Goal: Task Accomplishment & Management: Manage account settings

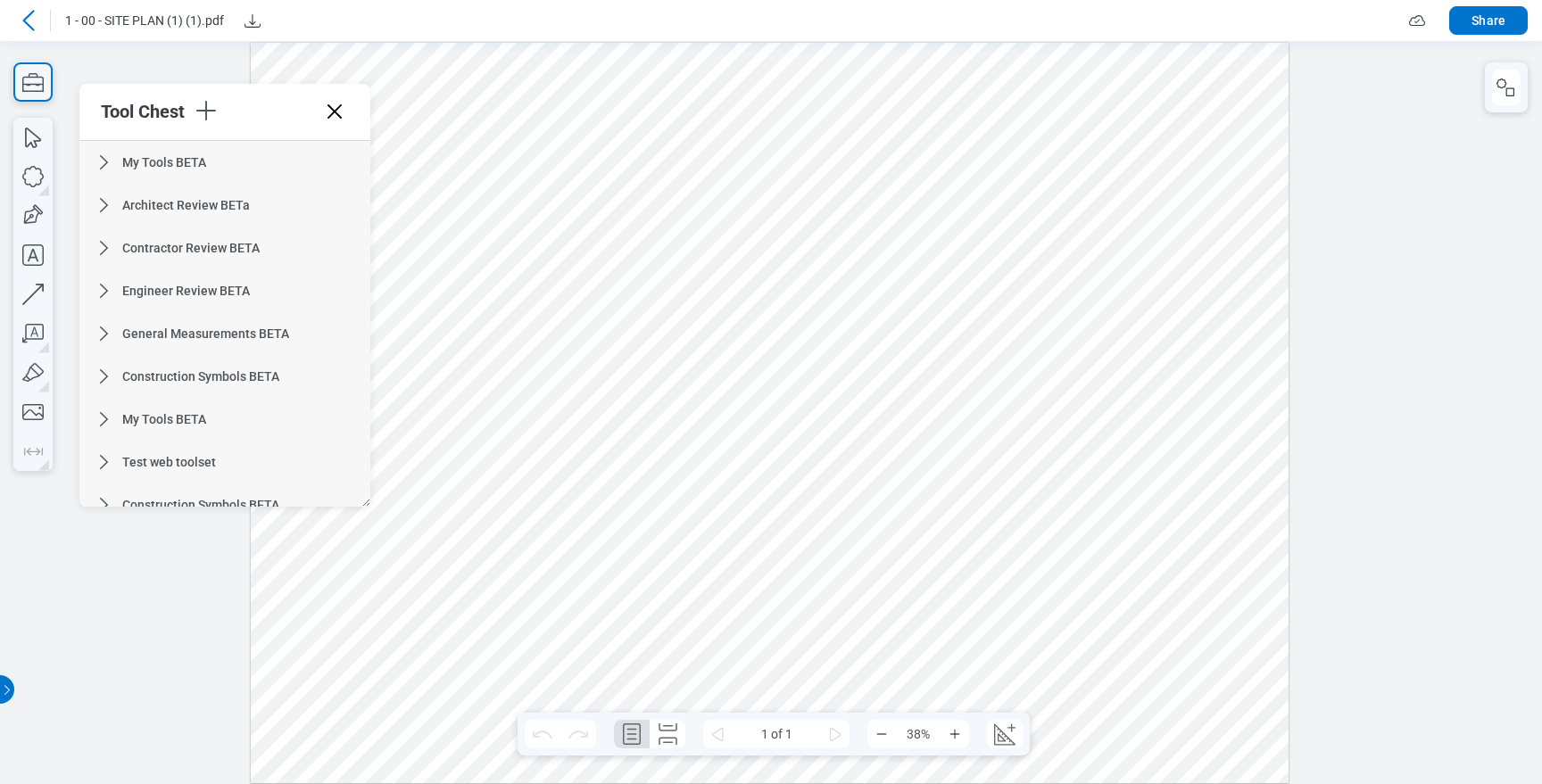
scroll to position [1040, 0]
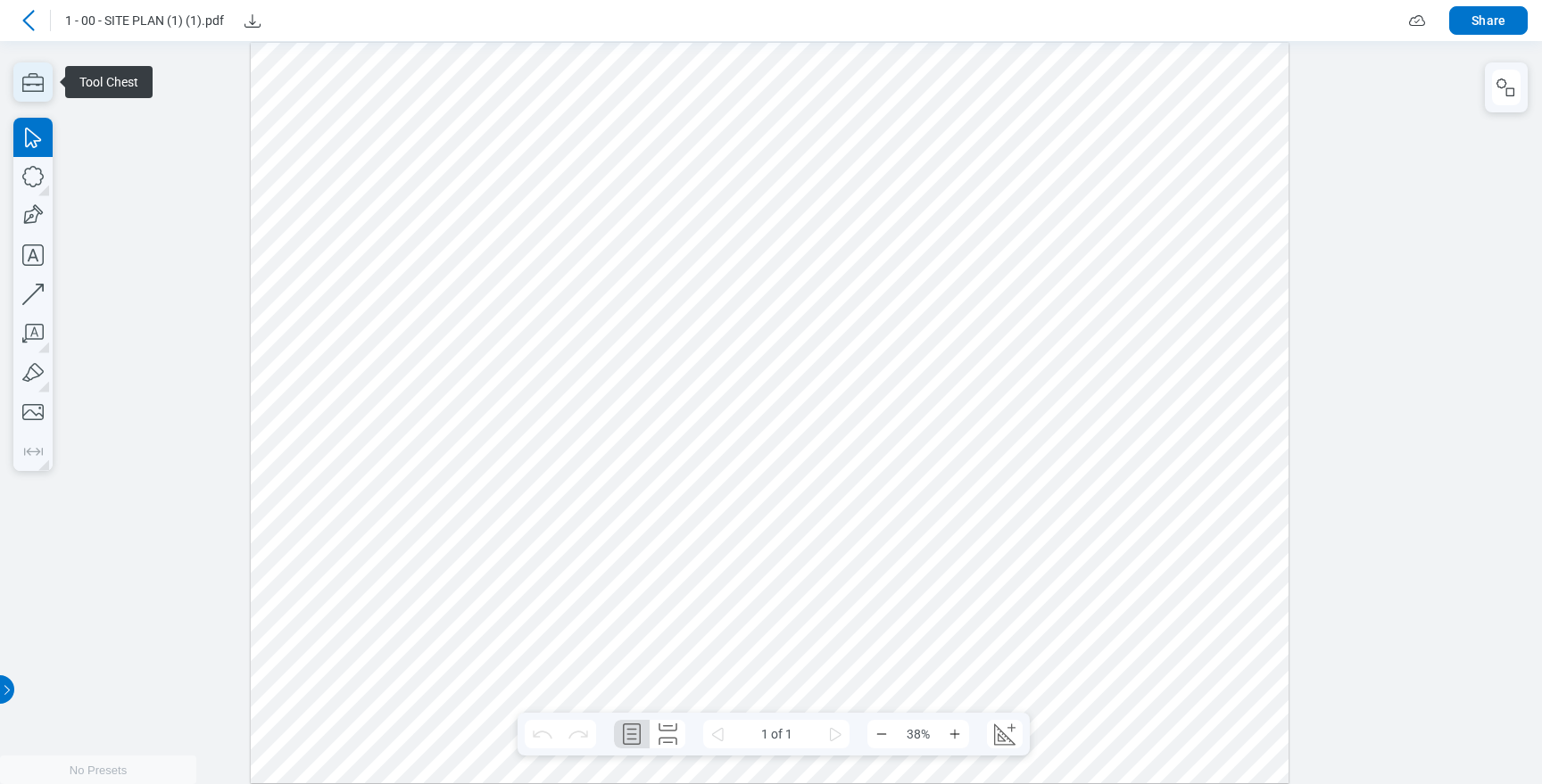
click at [29, 85] on icon "button" at bounding box center [33, 82] width 40 height 40
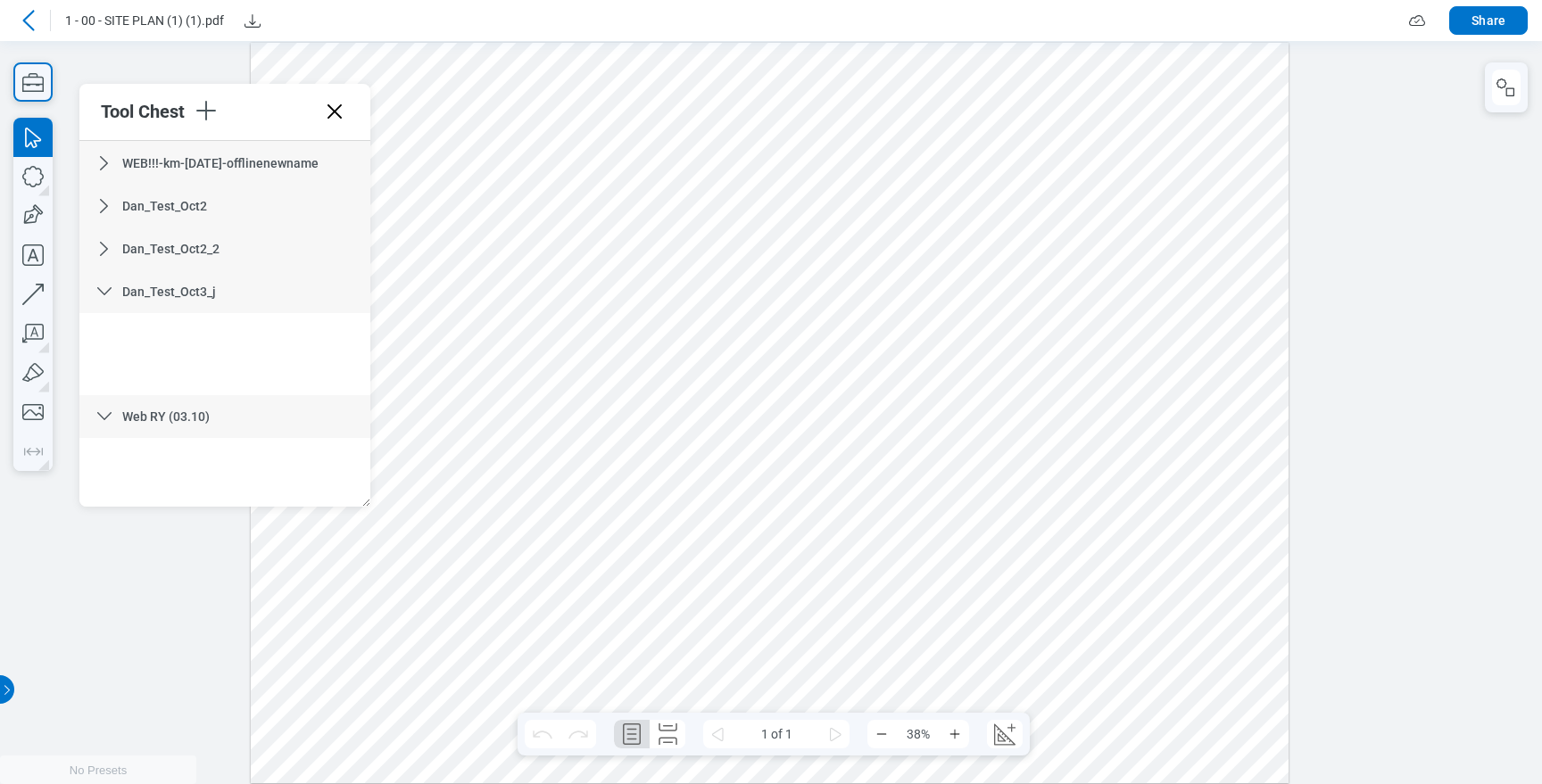
scroll to position [1040, 0]
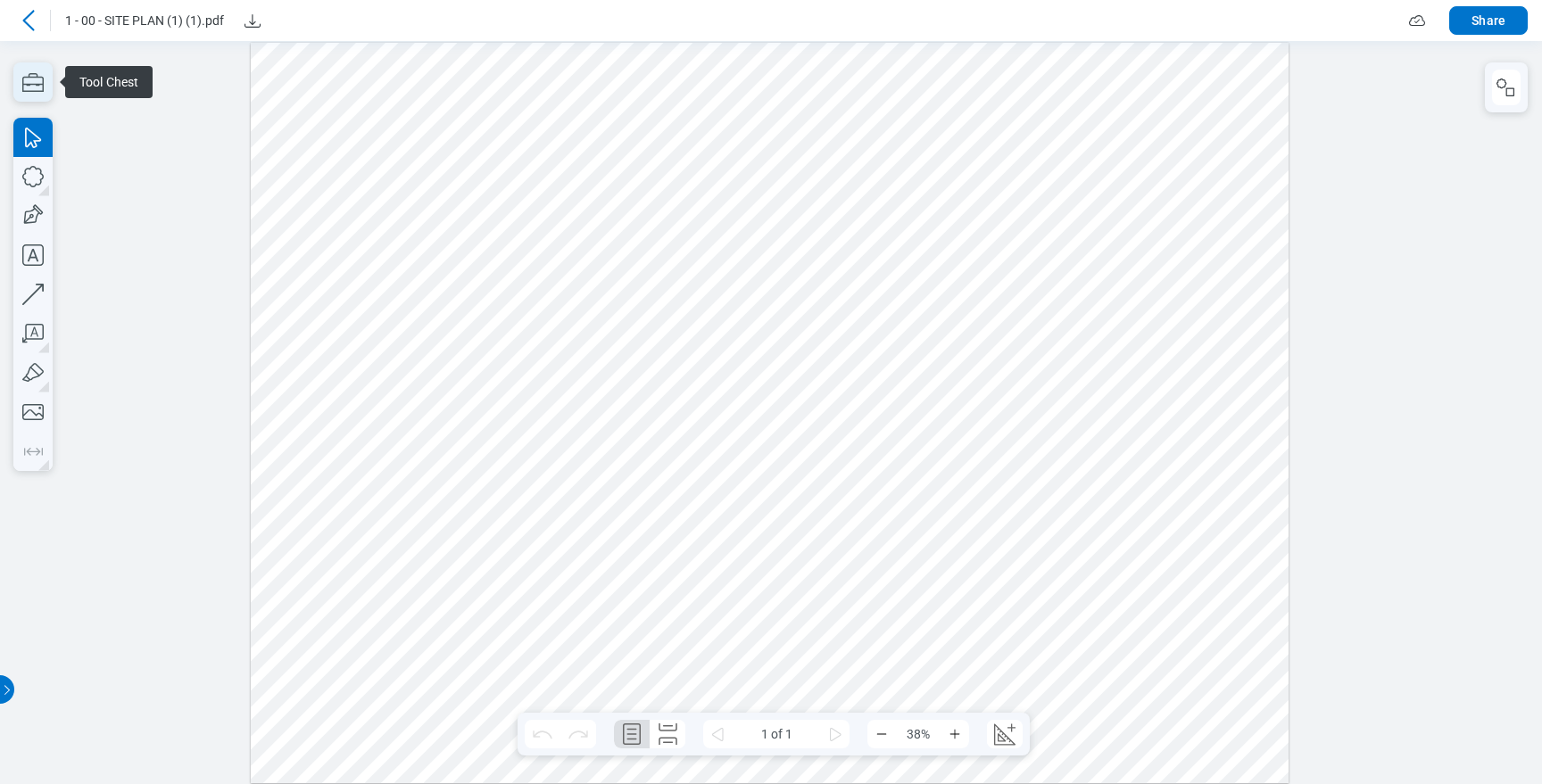
click at [35, 98] on icon "button" at bounding box center [33, 82] width 40 height 40
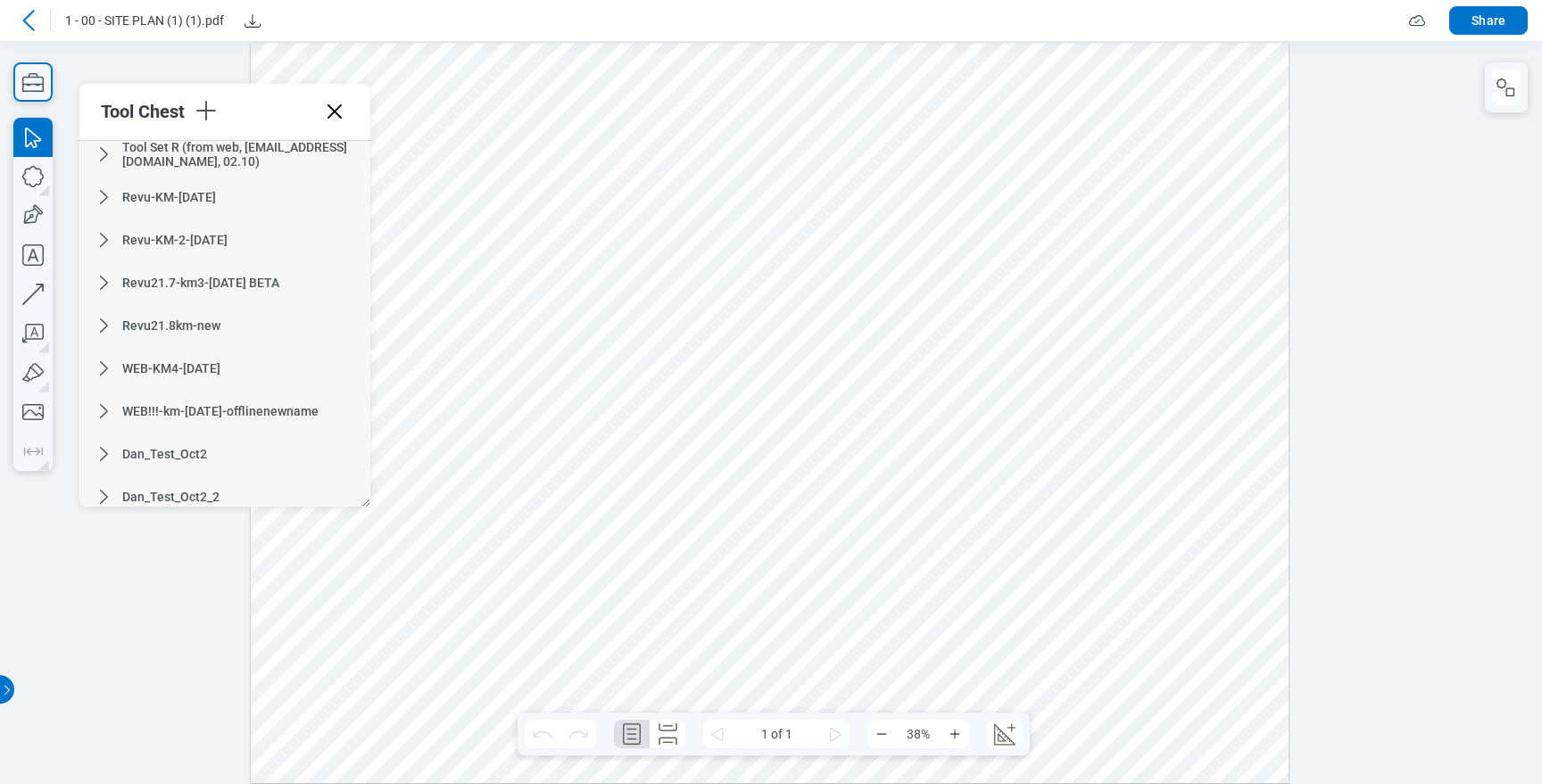
scroll to position [1040, 0]
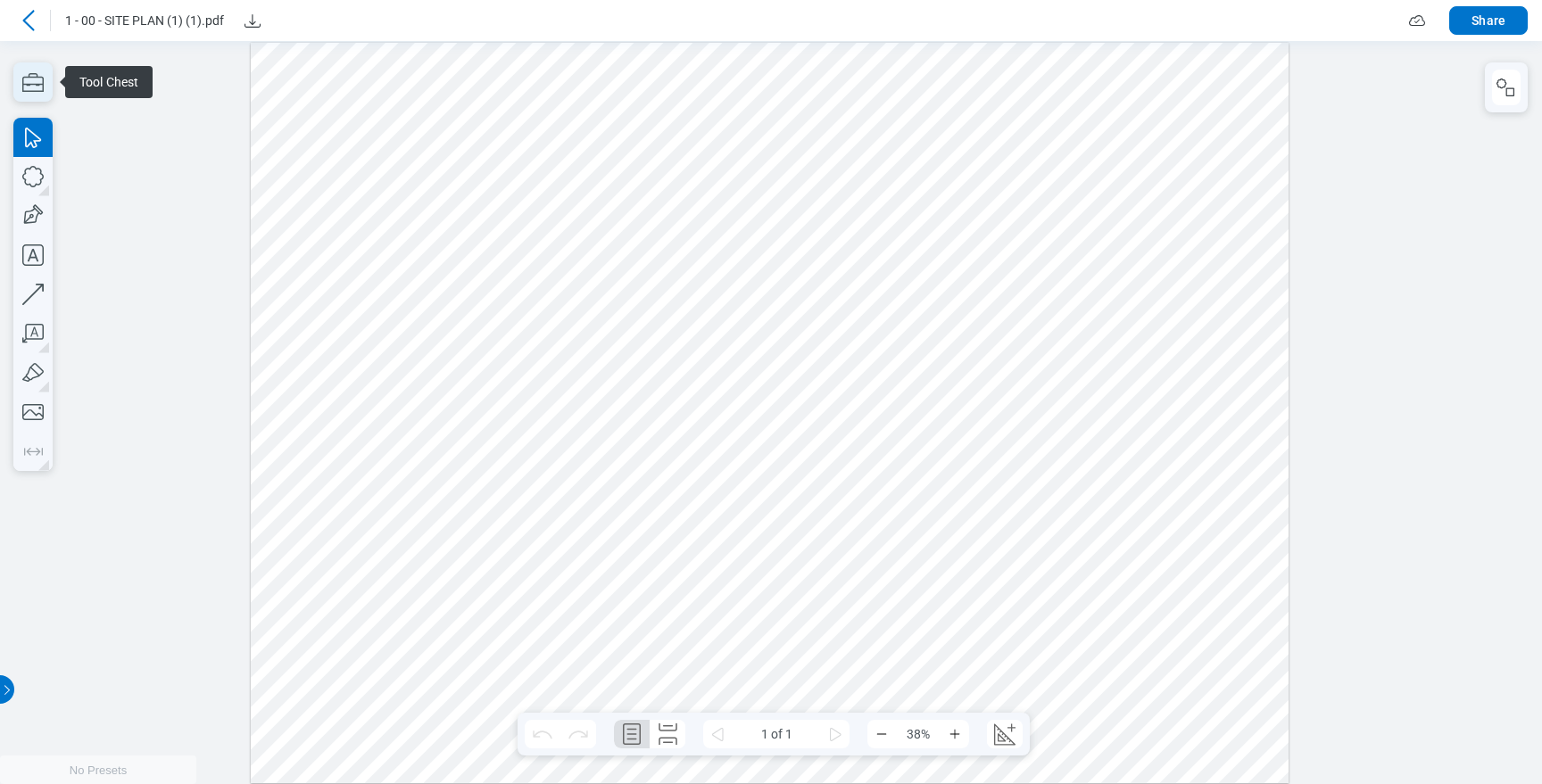
click at [33, 74] on icon "button" at bounding box center [33, 82] width 40 height 40
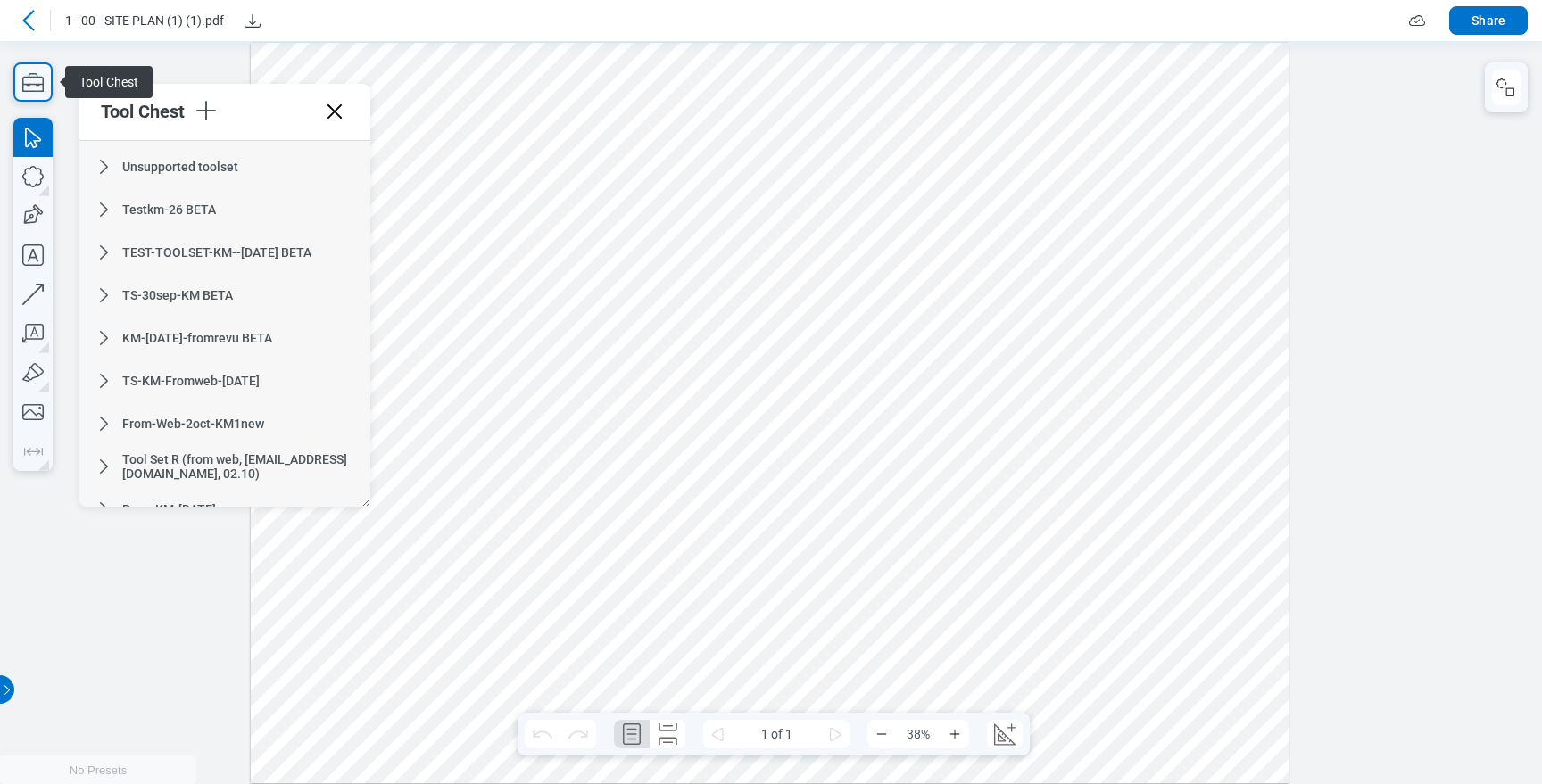
scroll to position [1040, 0]
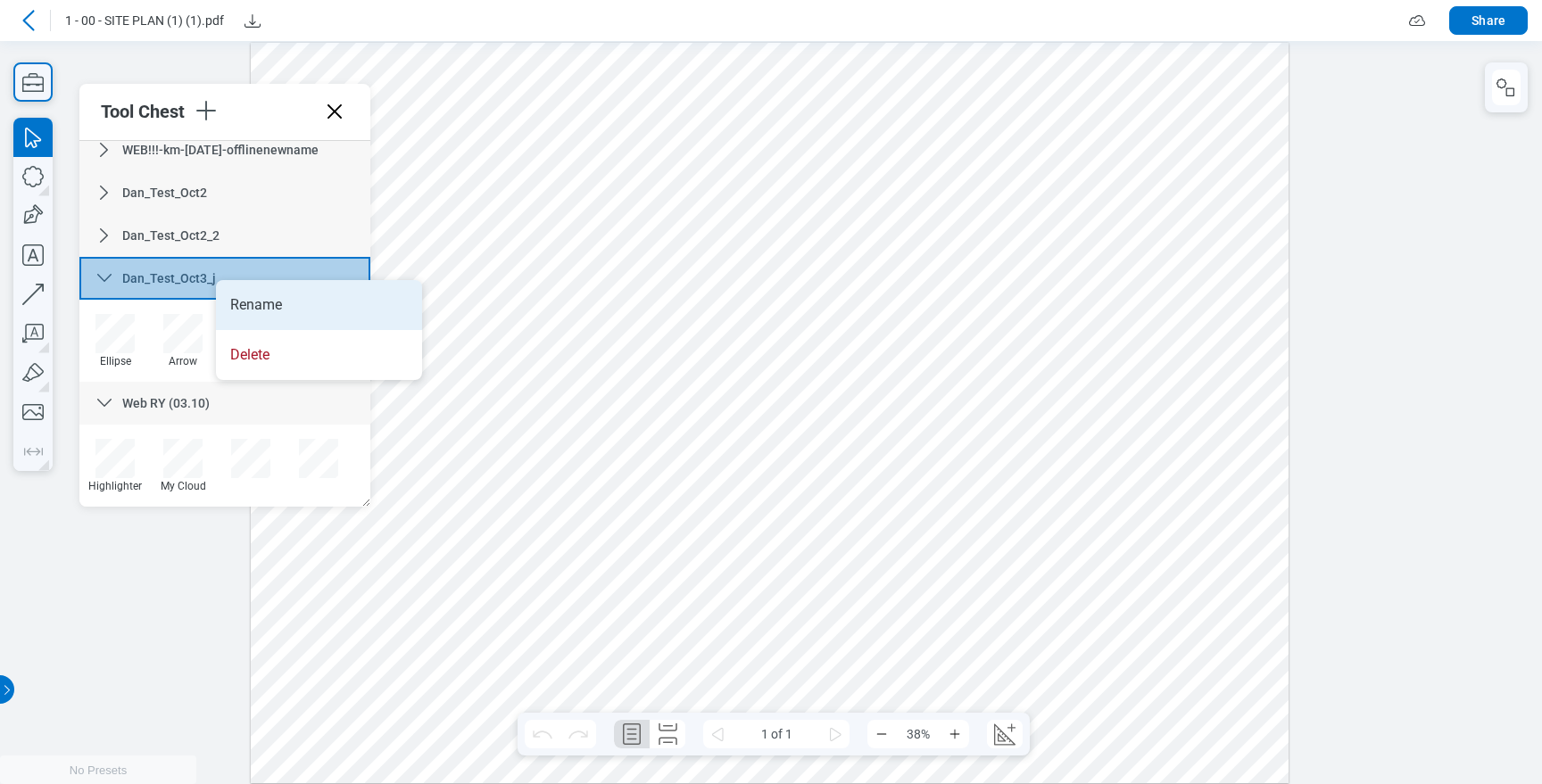
click at [265, 297] on li "Rename" at bounding box center [319, 305] width 206 height 50
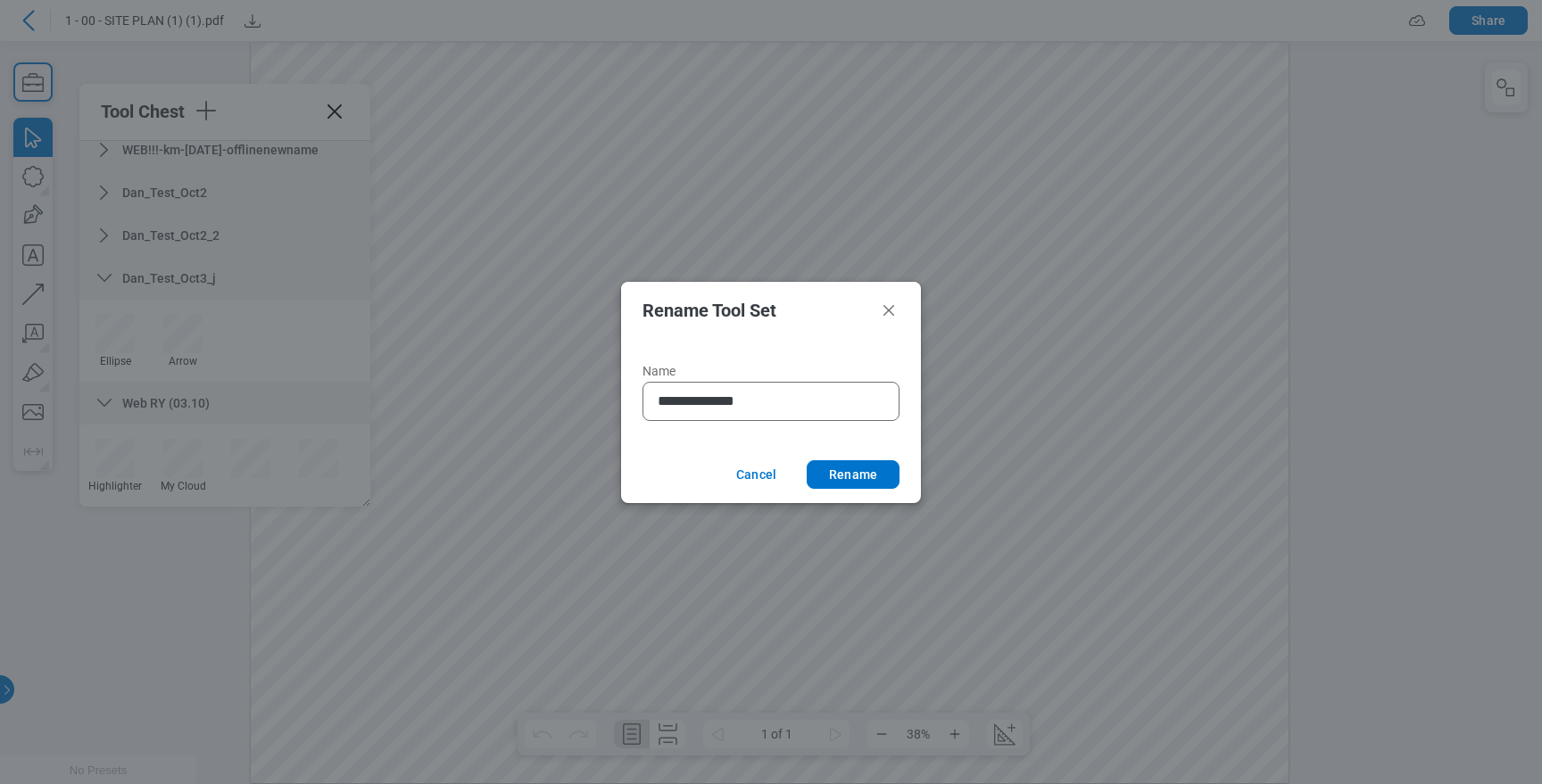
type input "**********"
click button "Rename" at bounding box center [853, 474] width 93 height 29
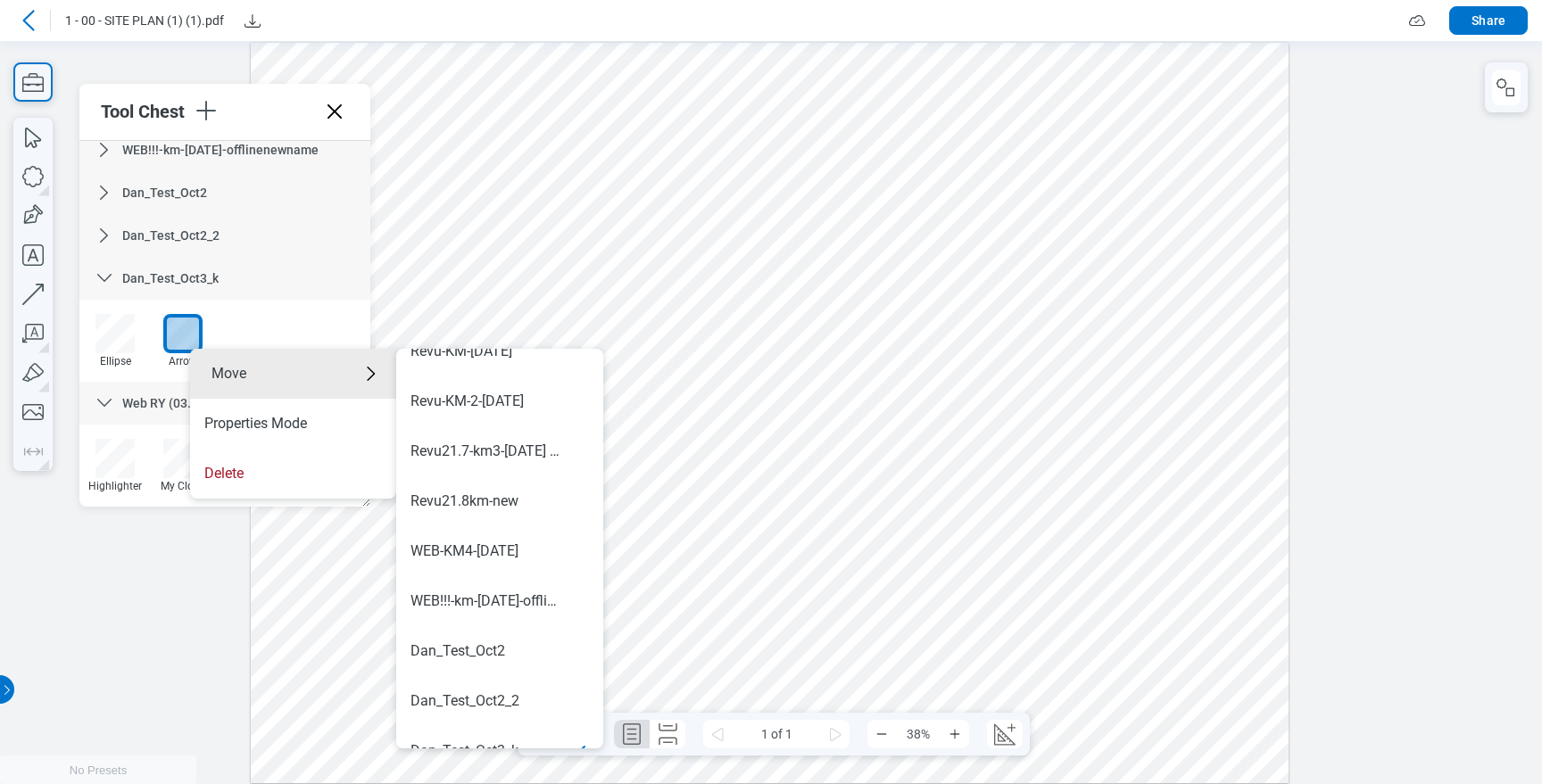
scroll to position [1048, 0]
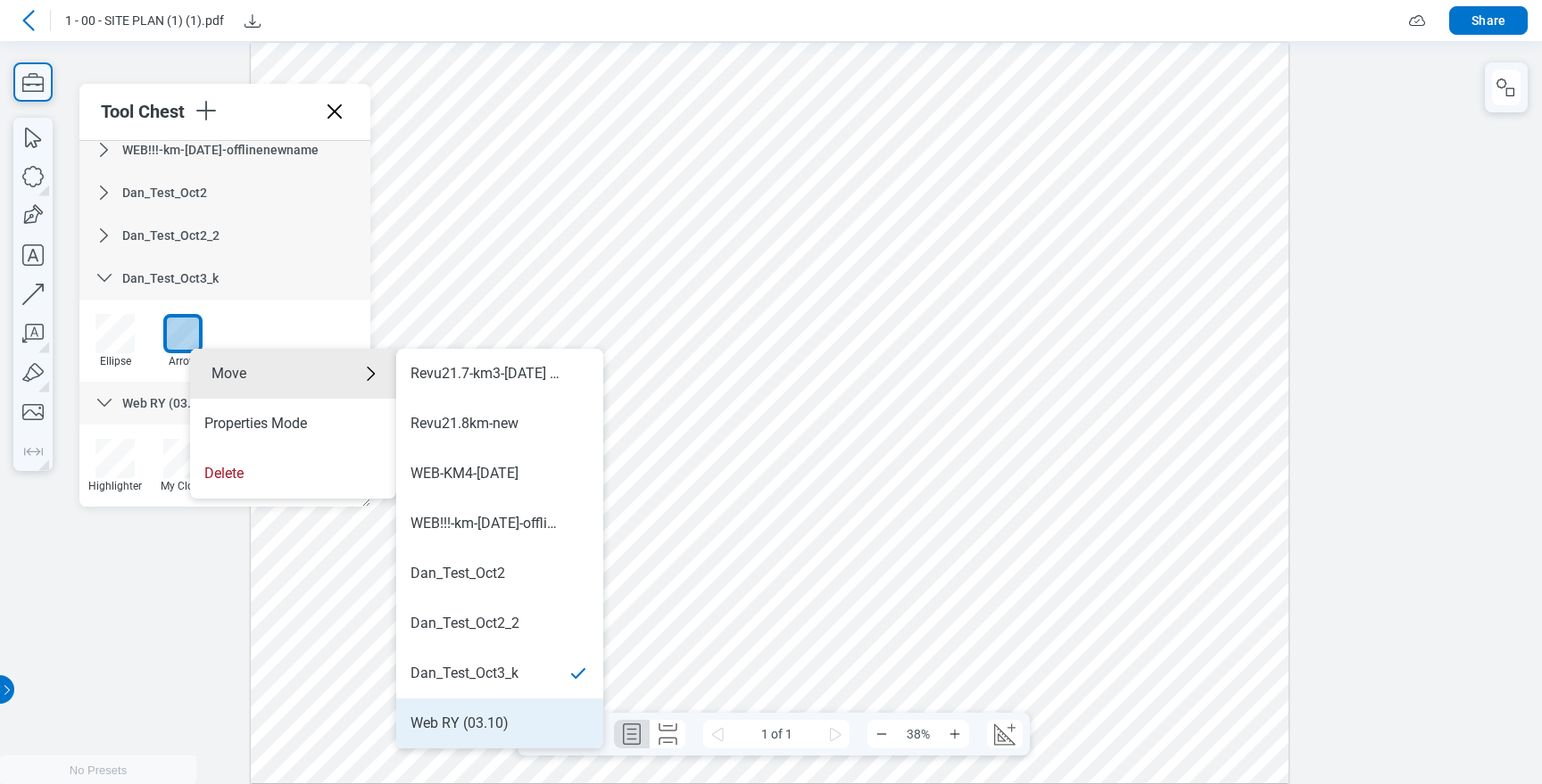
click at [509, 714] on div "Web RY (03.10)" at bounding box center [500, 722] width 179 height 19
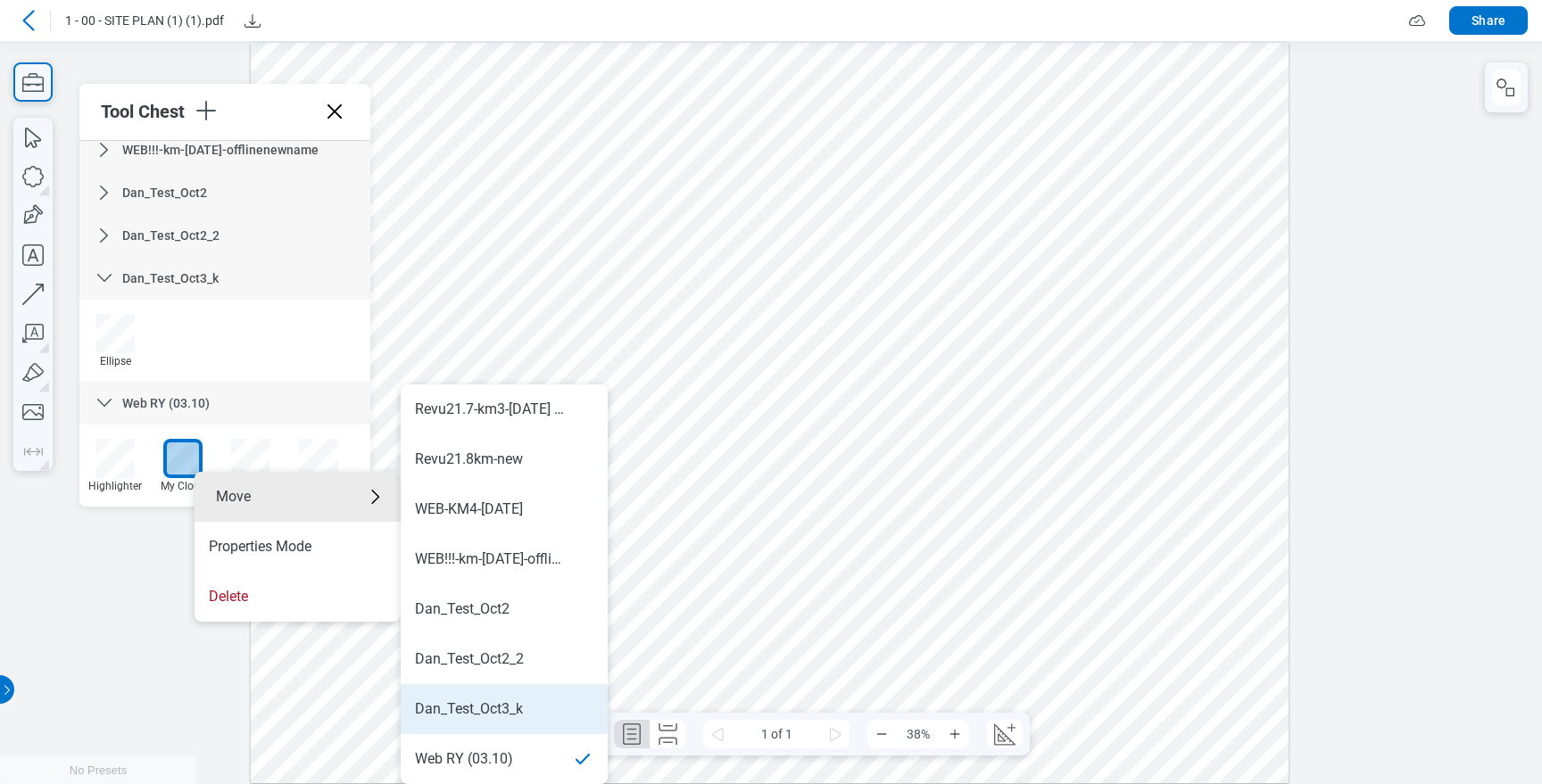
click at [531, 702] on div "Dan_Test_Oct3_k" at bounding box center [504, 708] width 179 height 19
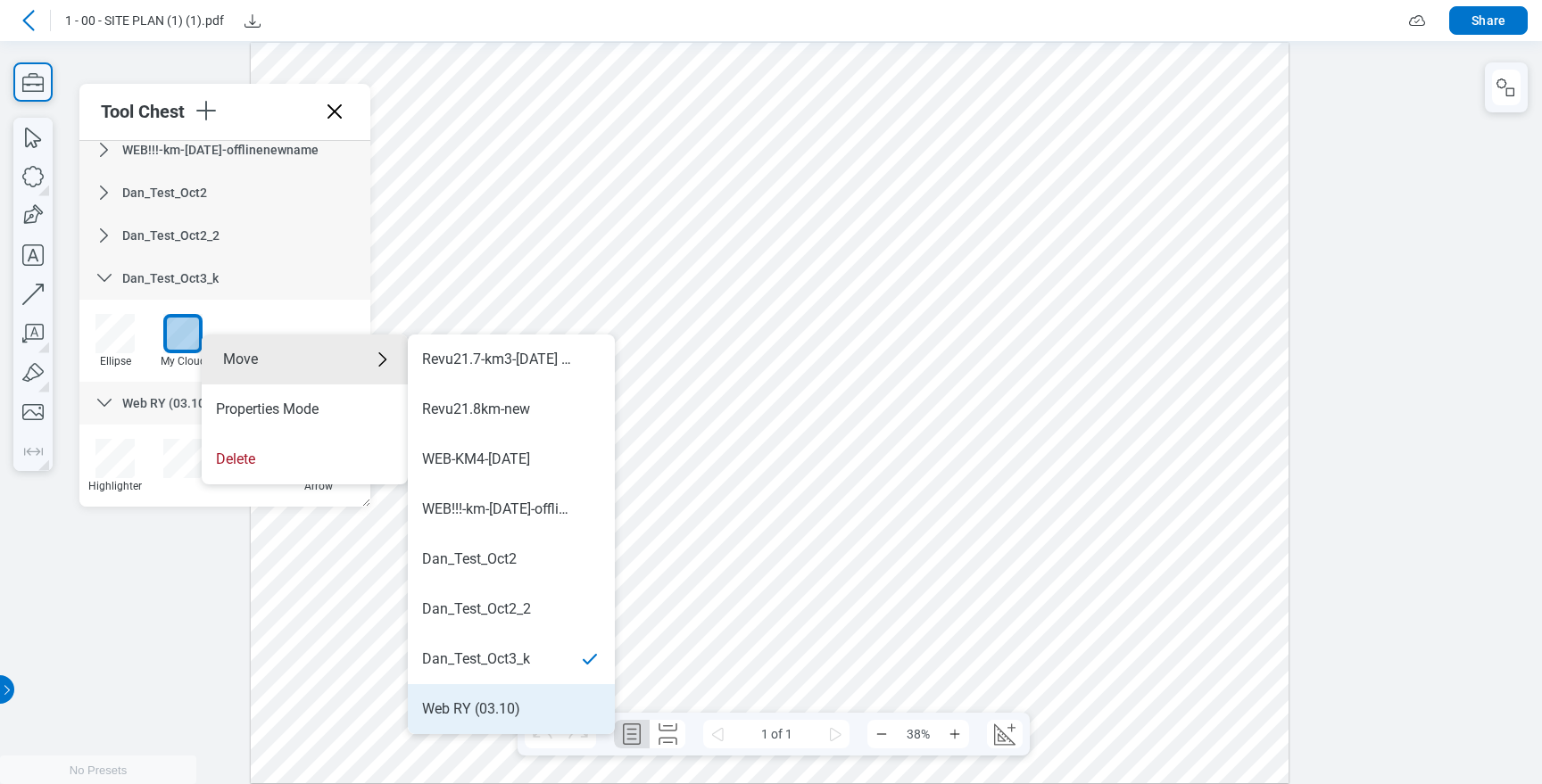
click at [517, 692] on li "Web RY (03.10)" at bounding box center [511, 709] width 207 height 50
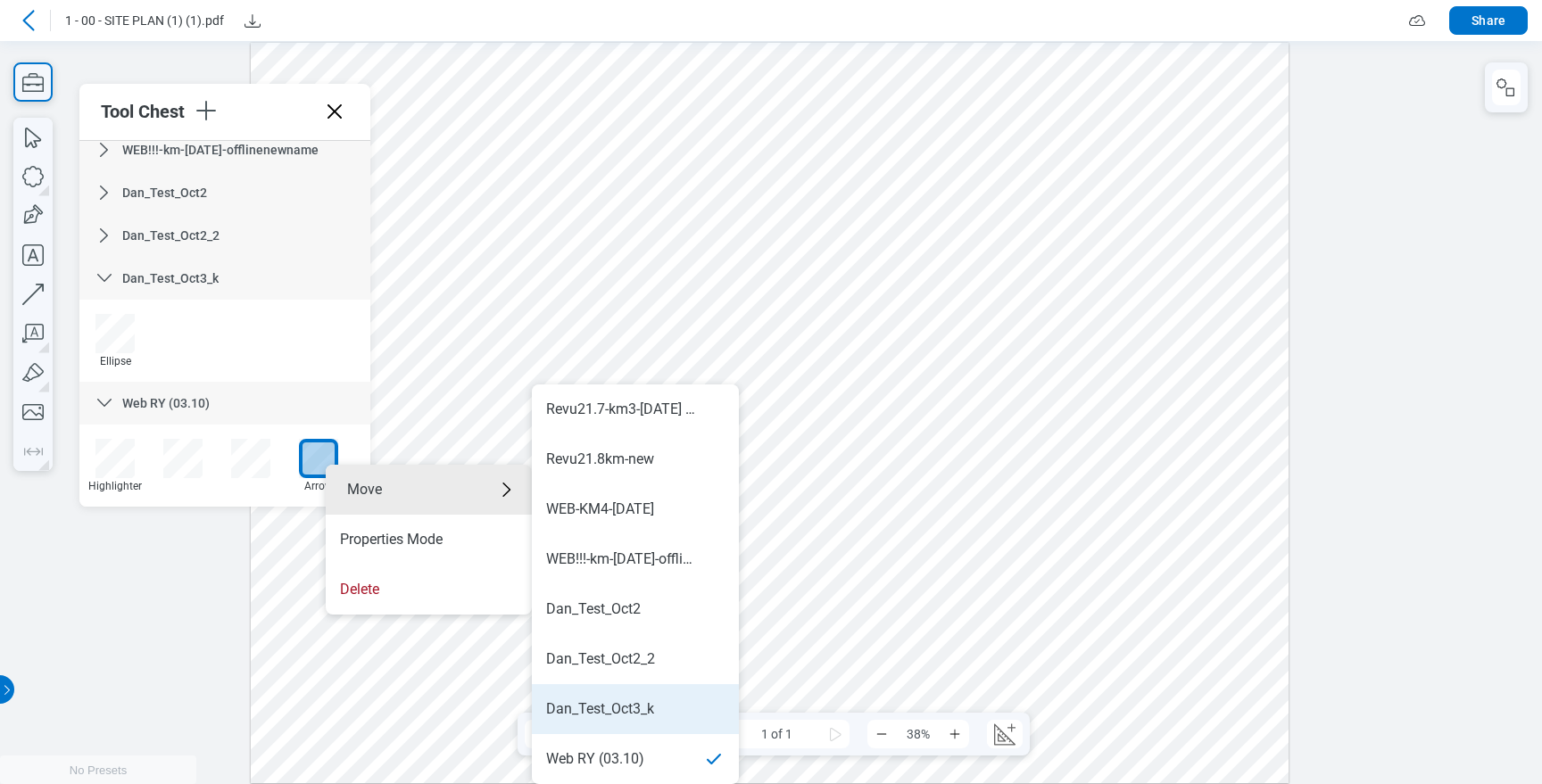
click at [642, 709] on div "Dan_Test_Oct3_k" at bounding box center [599, 708] width 108 height 19
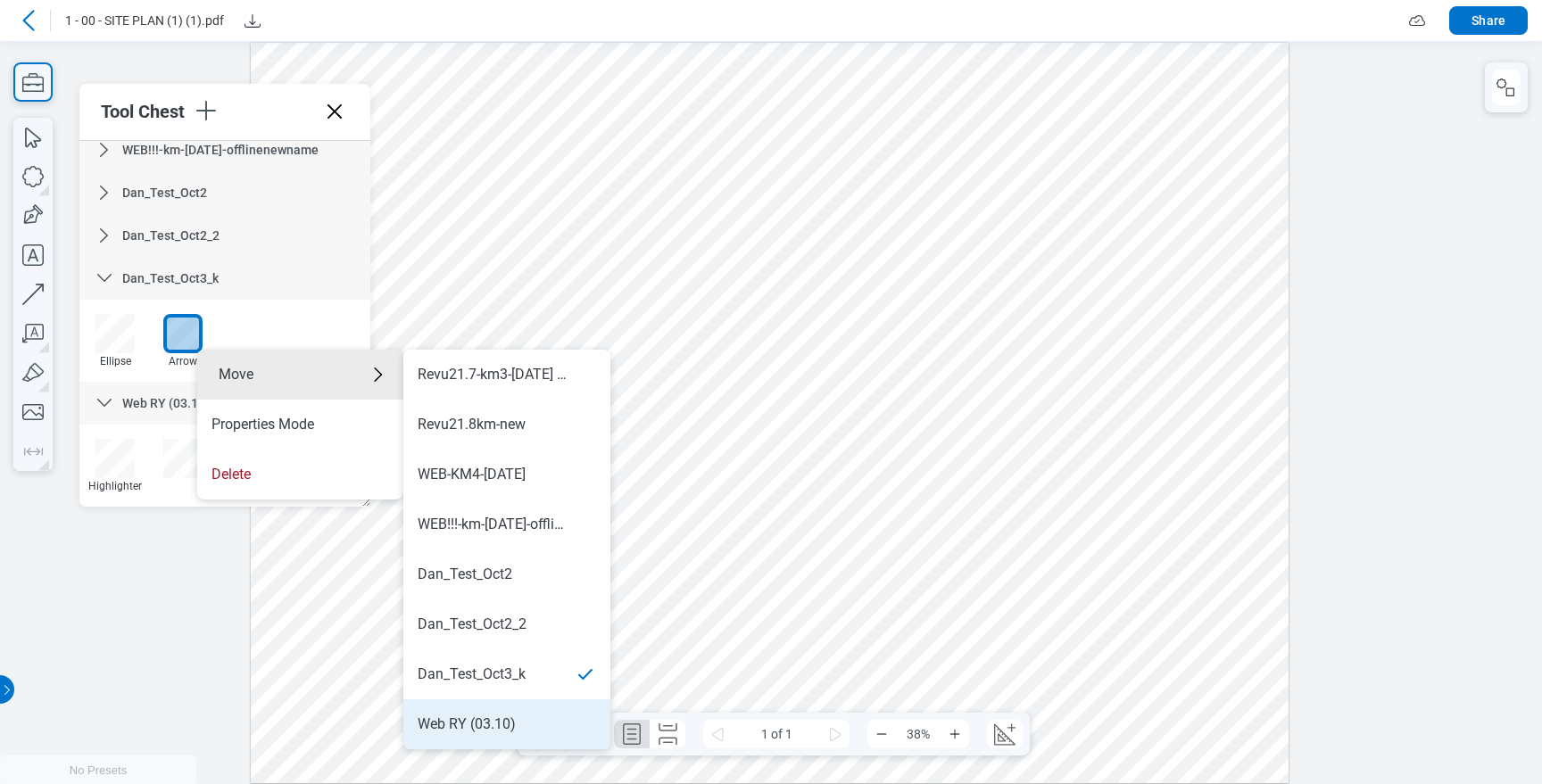
click at [521, 713] on li "Web RY (03.10)" at bounding box center [507, 724] width 207 height 50
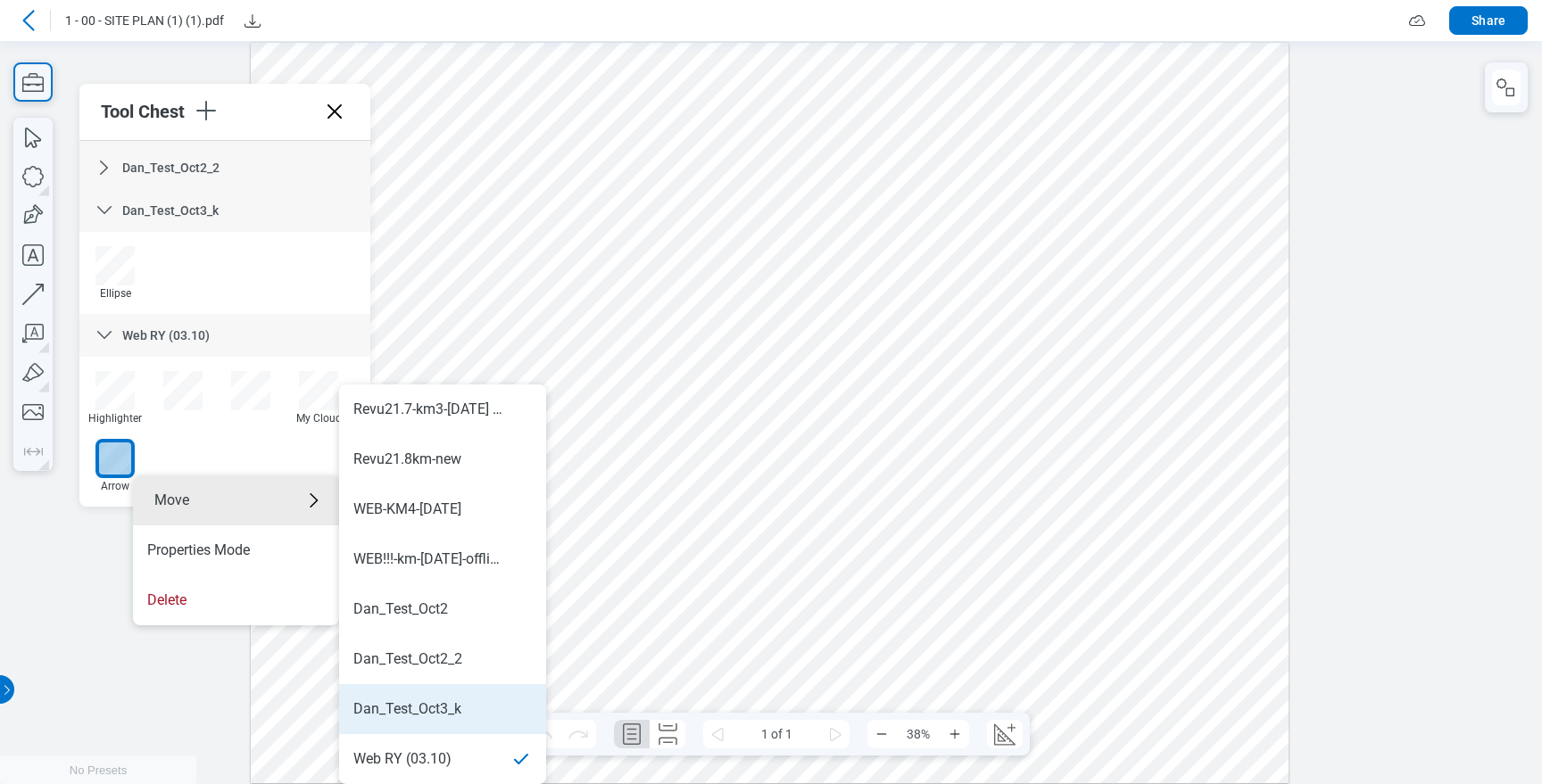
click at [450, 702] on div "Dan_Test_Oct3_k" at bounding box center [406, 708] width 108 height 19
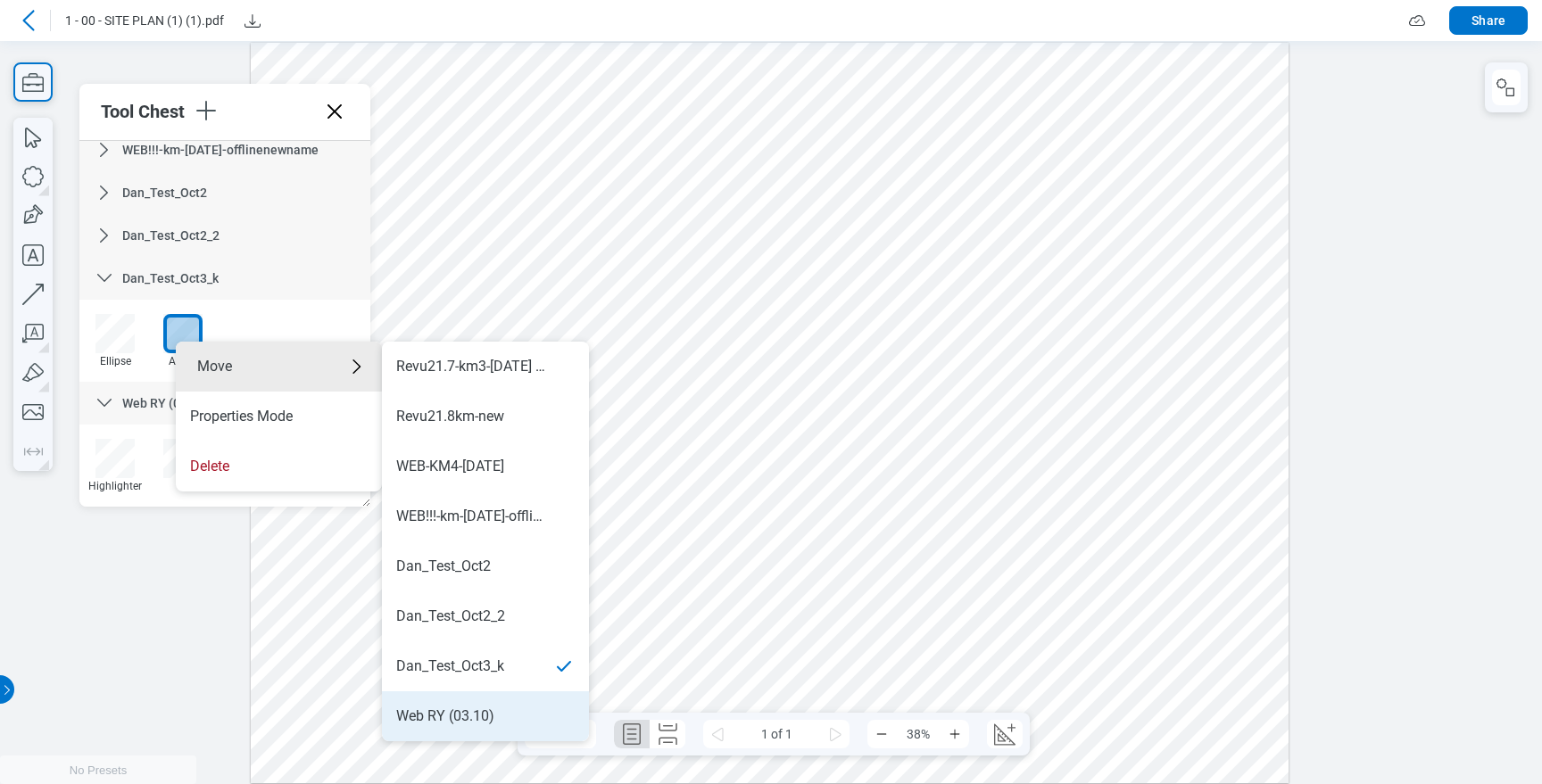
click at [469, 712] on div "Web RY (03.10)" at bounding box center [445, 716] width 98 height 19
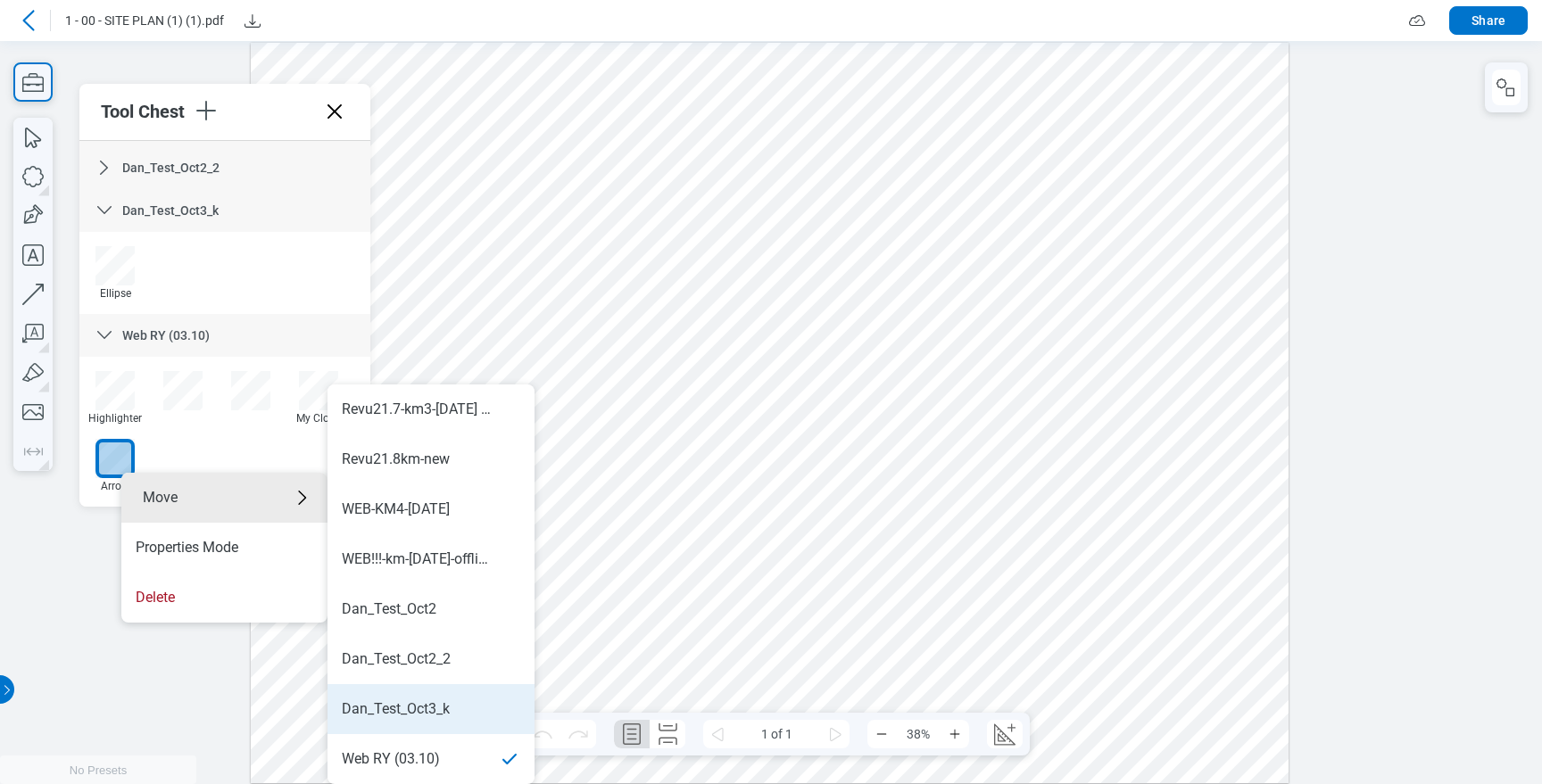
click at [455, 715] on div "Dan_Test_Oct3_k" at bounding box center [431, 708] width 179 height 19
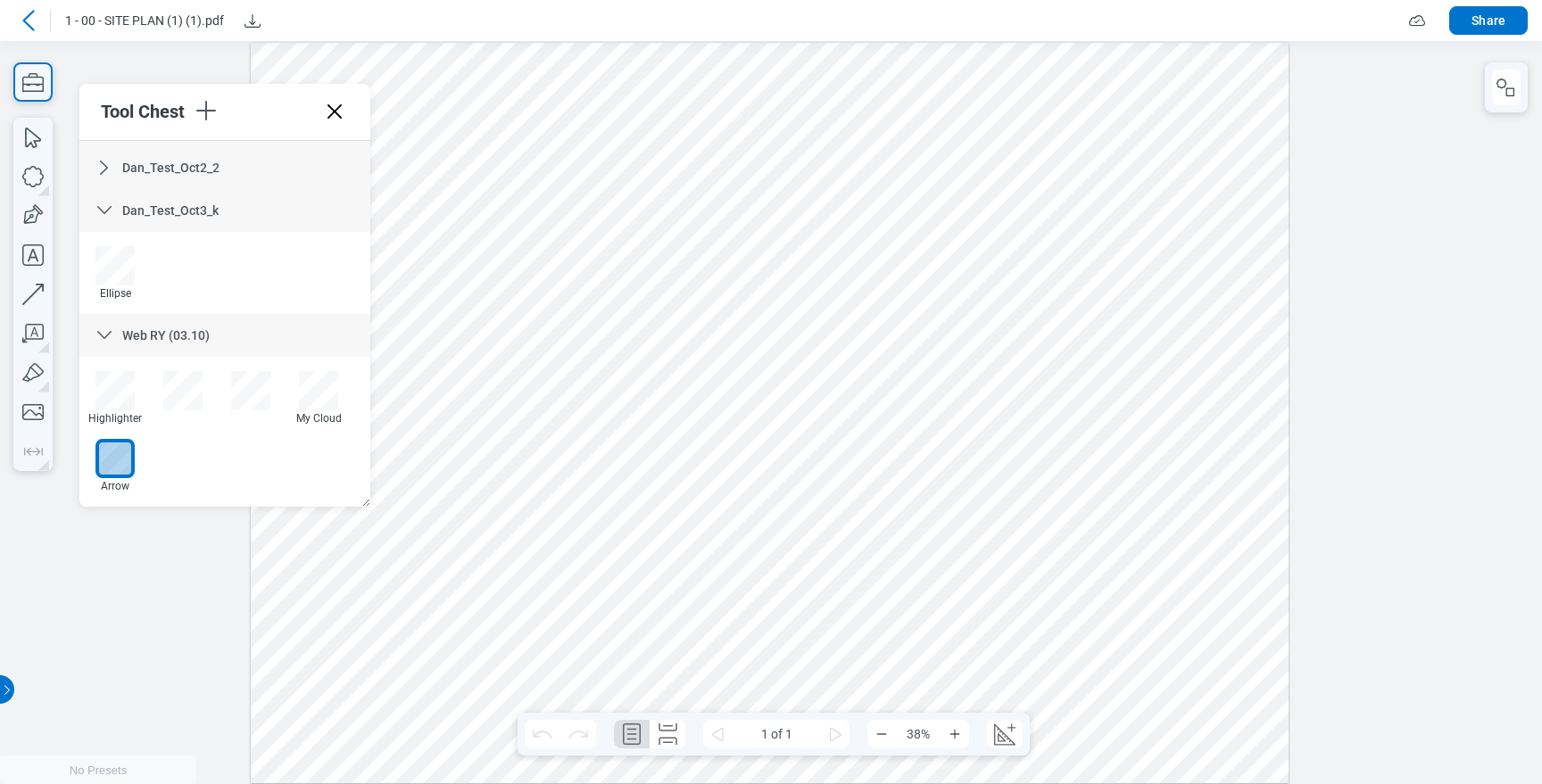
scroll to position [1040, 0]
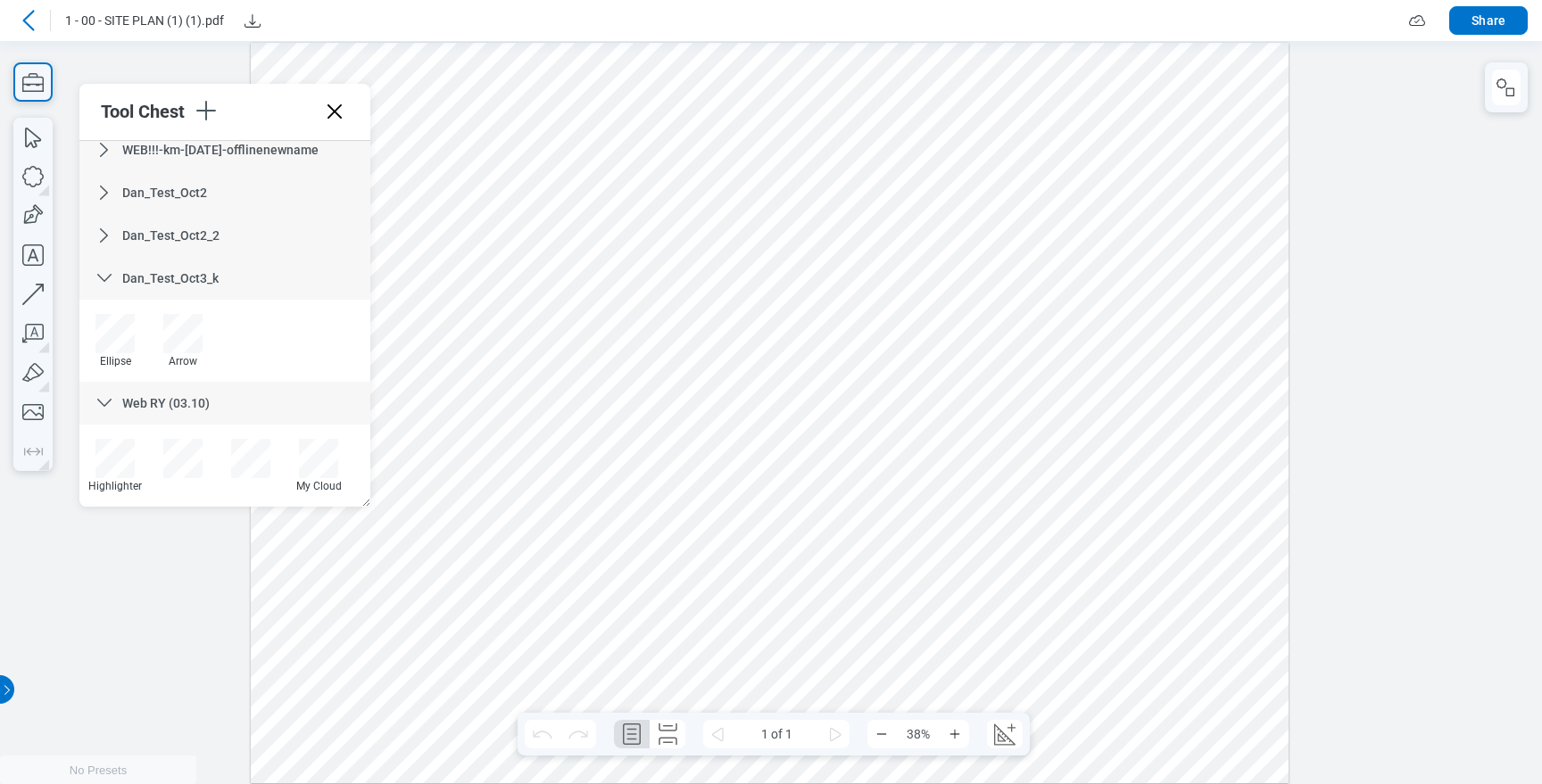
click at [207, 273] on span "Dan_Test_Oct3_k" at bounding box center [171, 277] width 97 height 14
click at [197, 361] on span "Dan_Test_Oct3_k" at bounding box center [171, 359] width 97 height 14
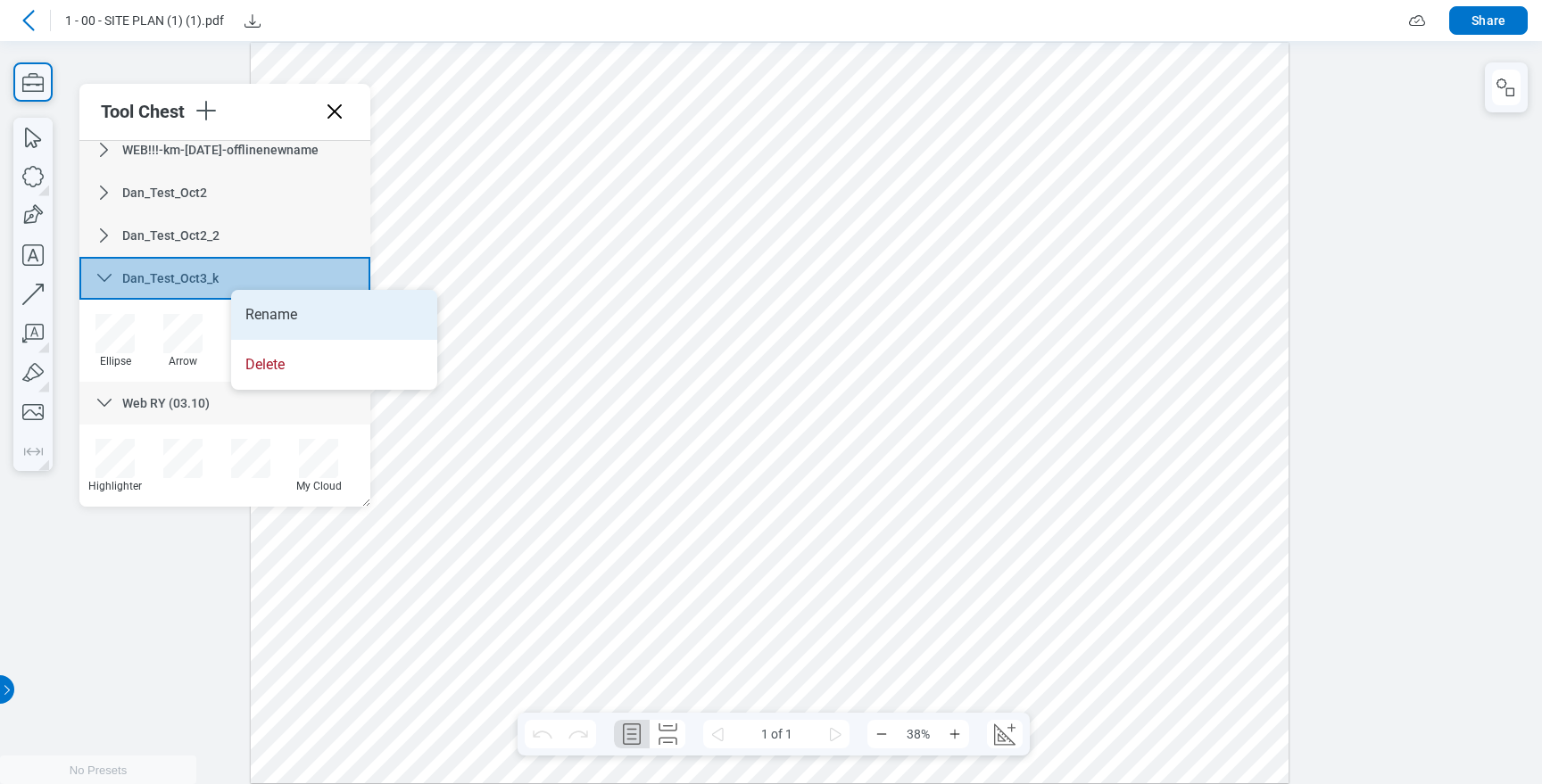
click at [297, 313] on li "Rename" at bounding box center [335, 315] width 206 height 50
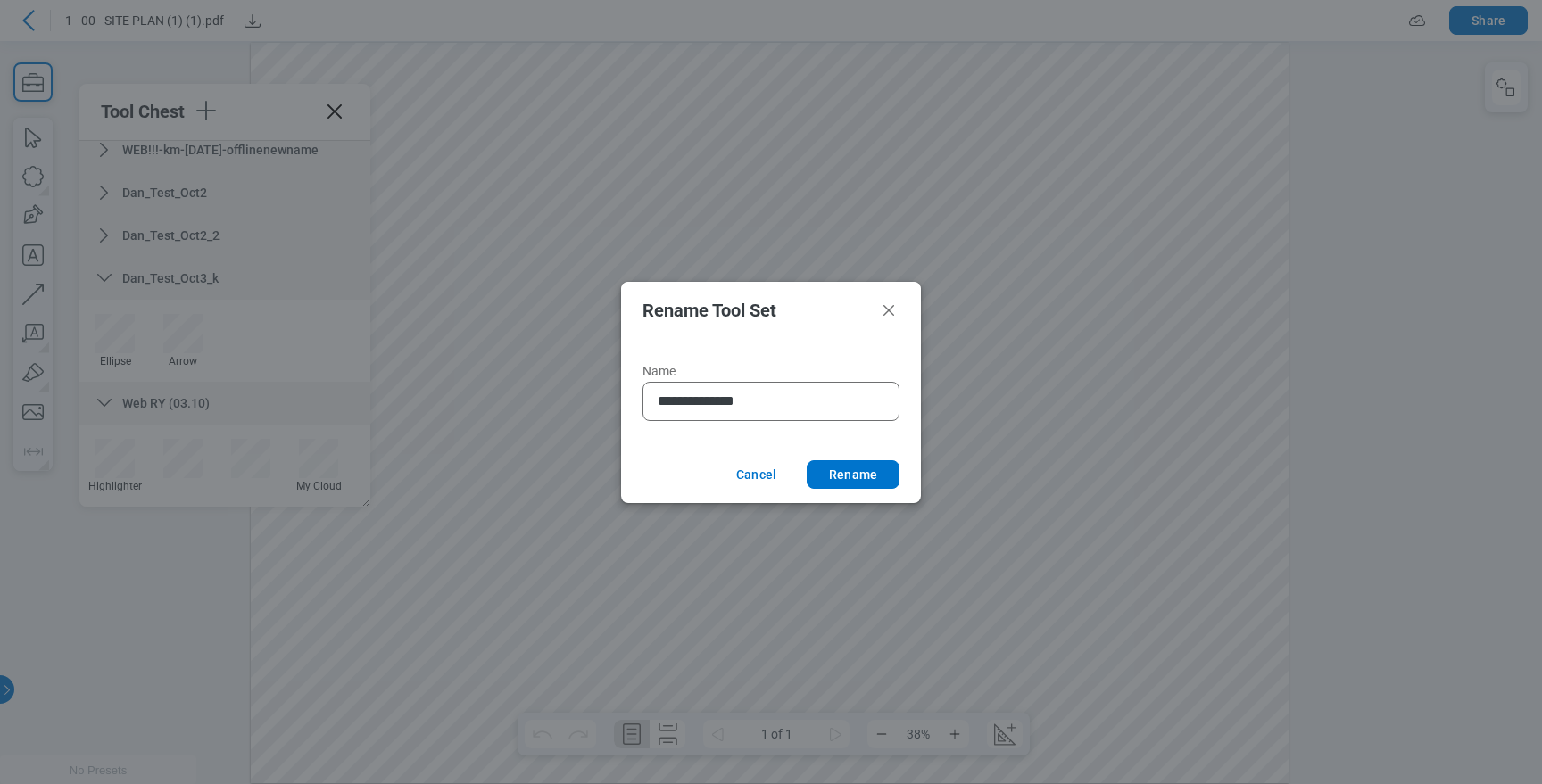
type input "**********"
click button "Rename" at bounding box center [853, 474] width 93 height 29
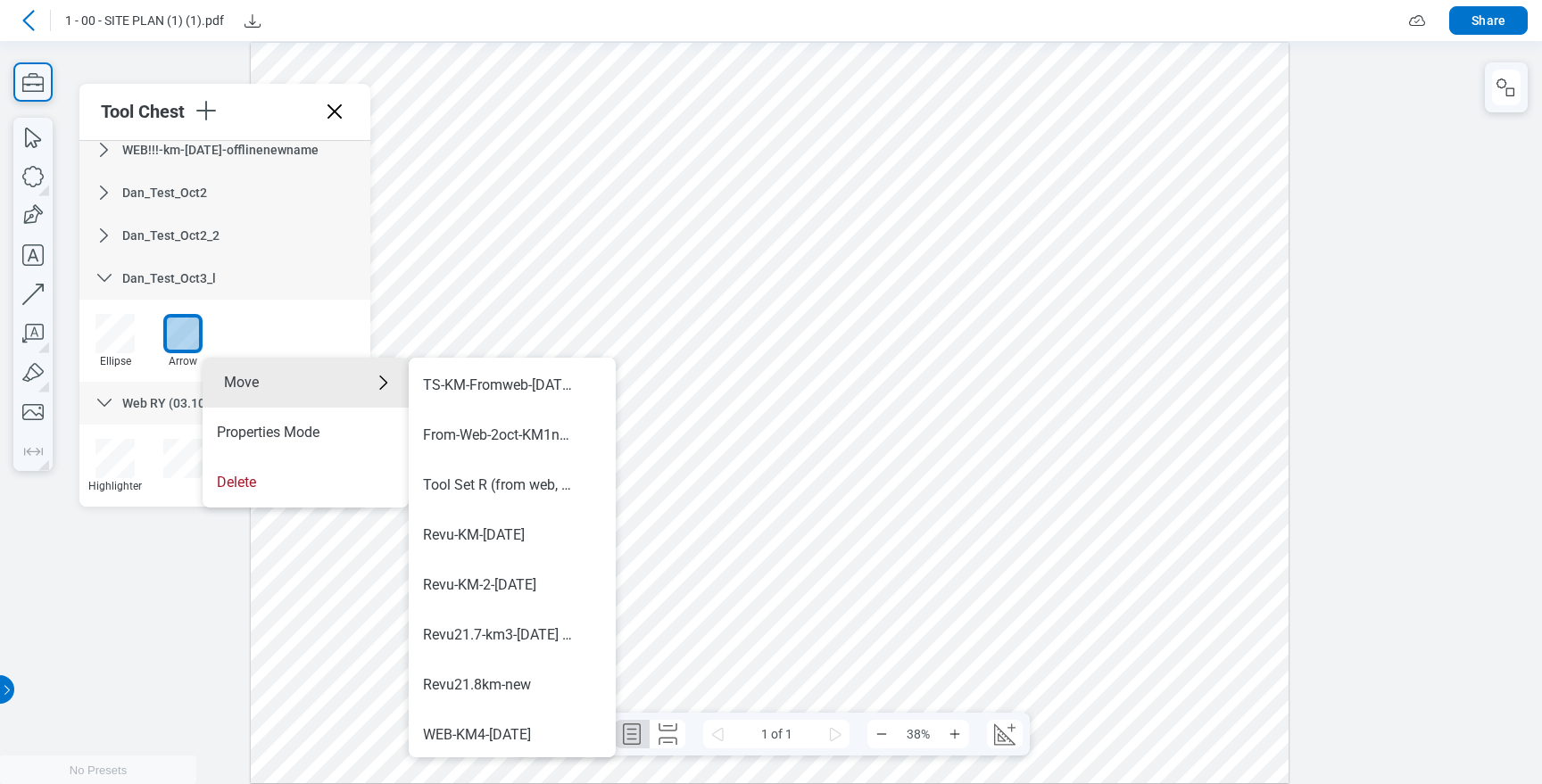
scroll to position [1048, 0]
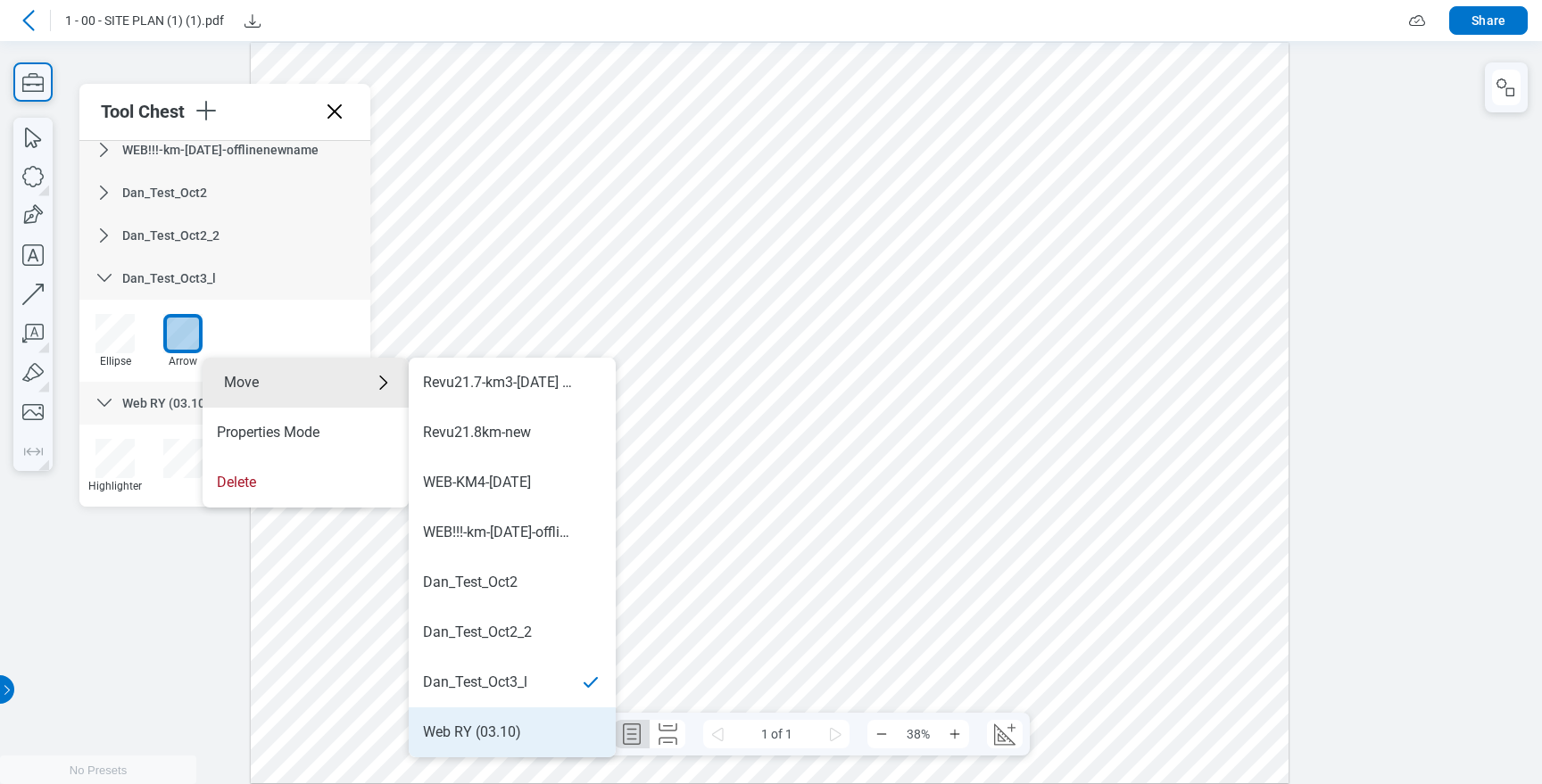
click at [503, 726] on div "Web RY (03.10)" at bounding box center [472, 731] width 98 height 19
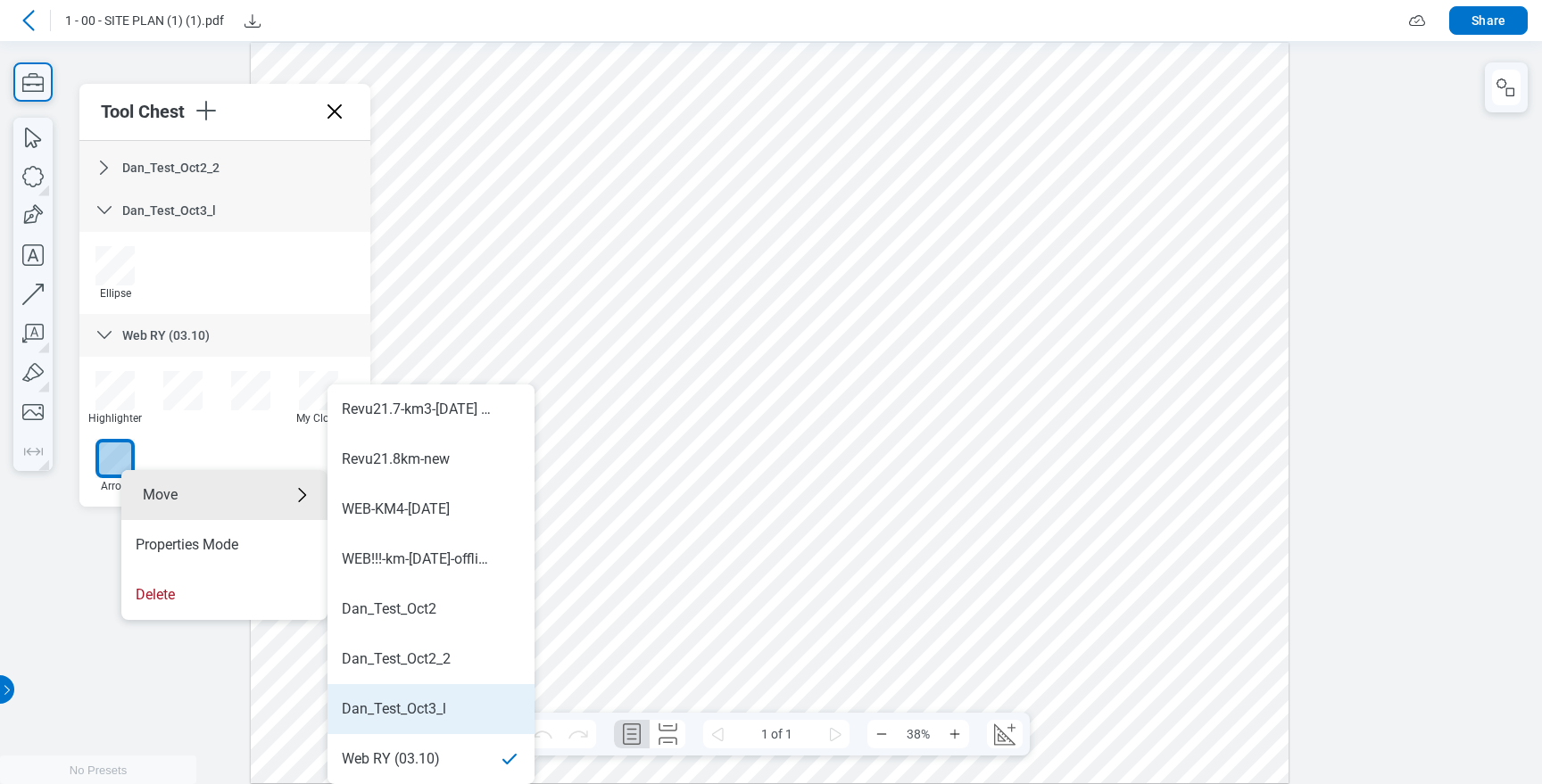
click at [439, 701] on div "Dan_Test_Oct3_l" at bounding box center [394, 708] width 104 height 19
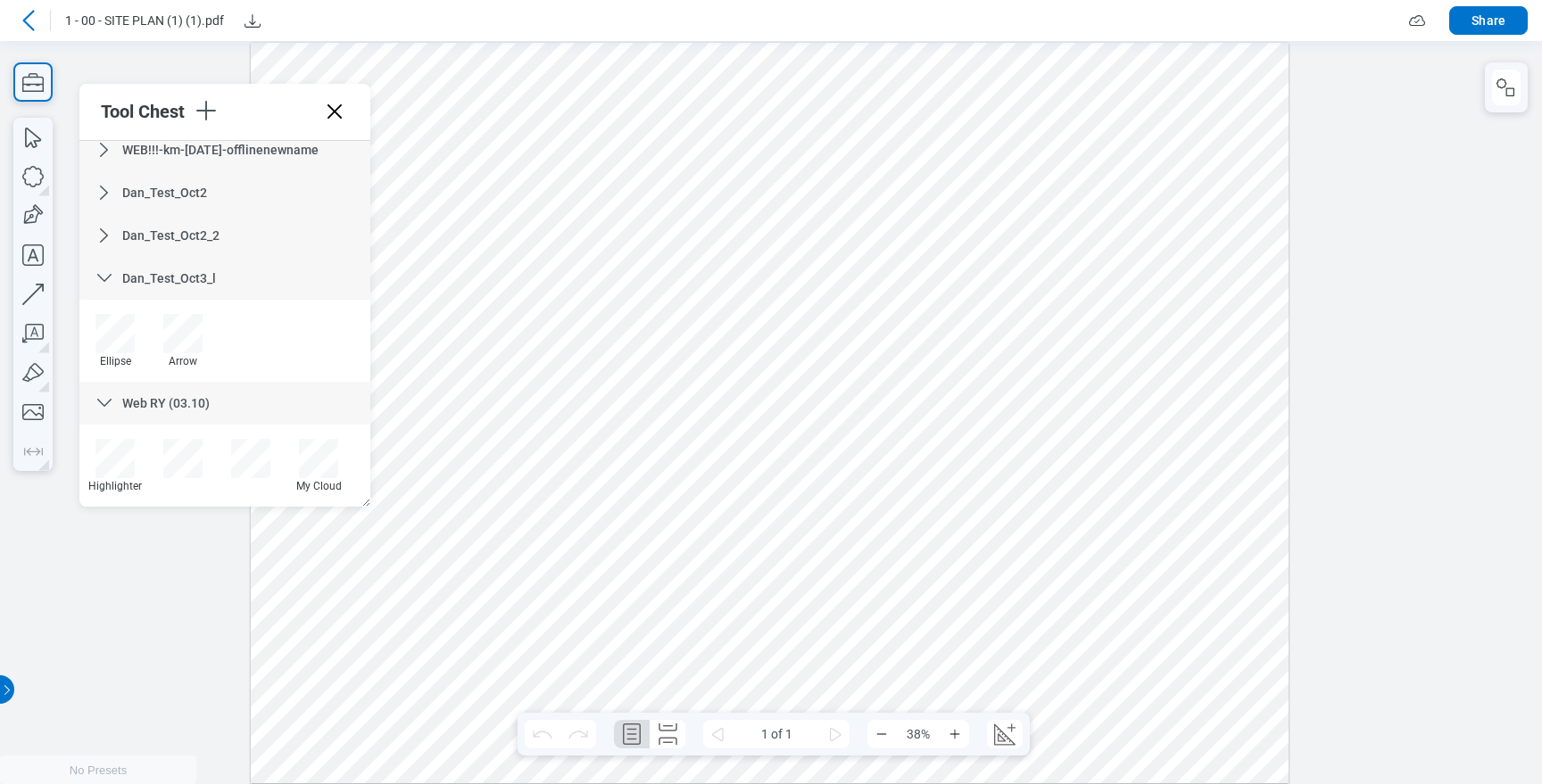
scroll to position [1040, 0]
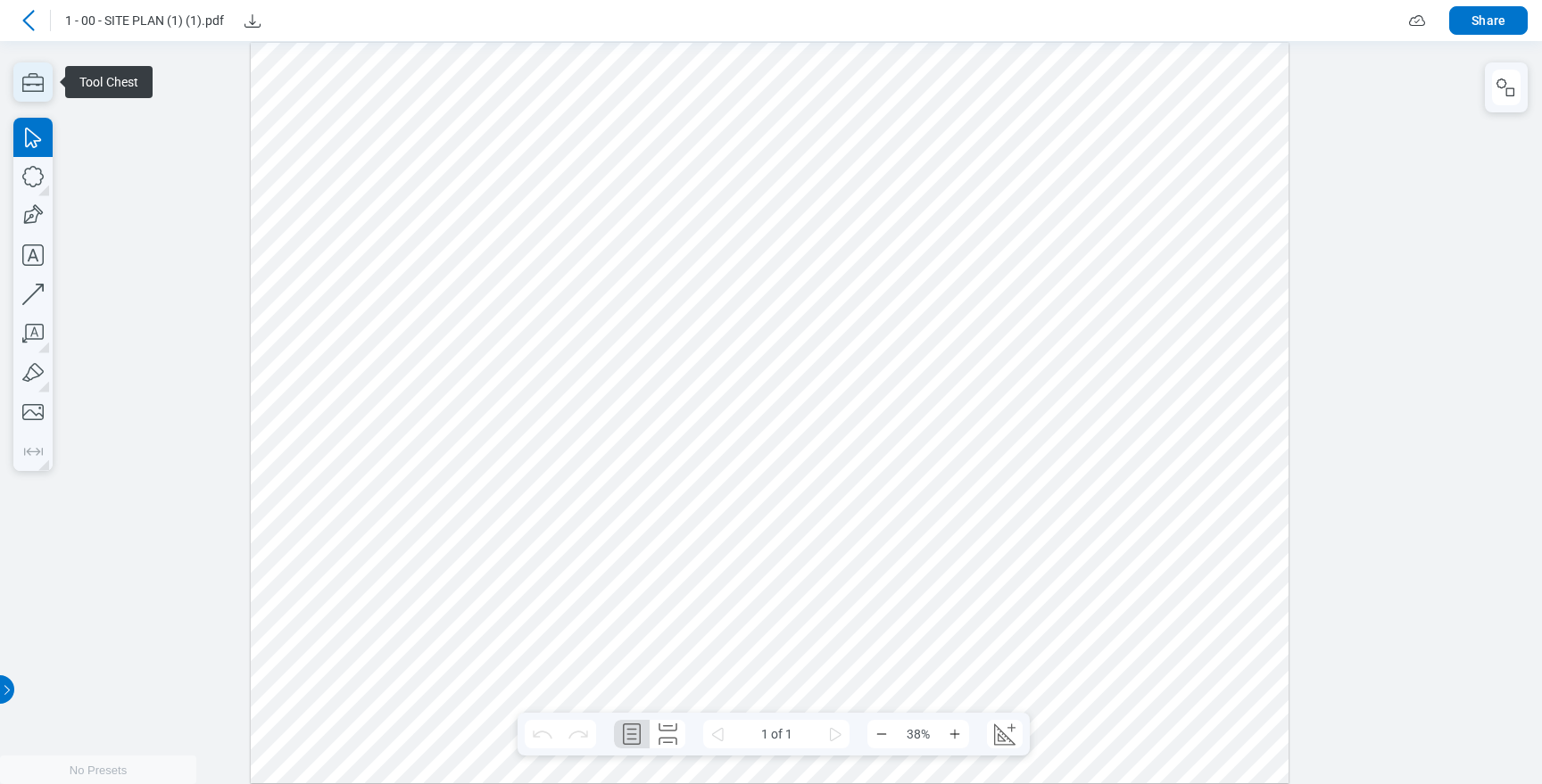
click at [44, 90] on icon "button" at bounding box center [33, 82] width 40 height 40
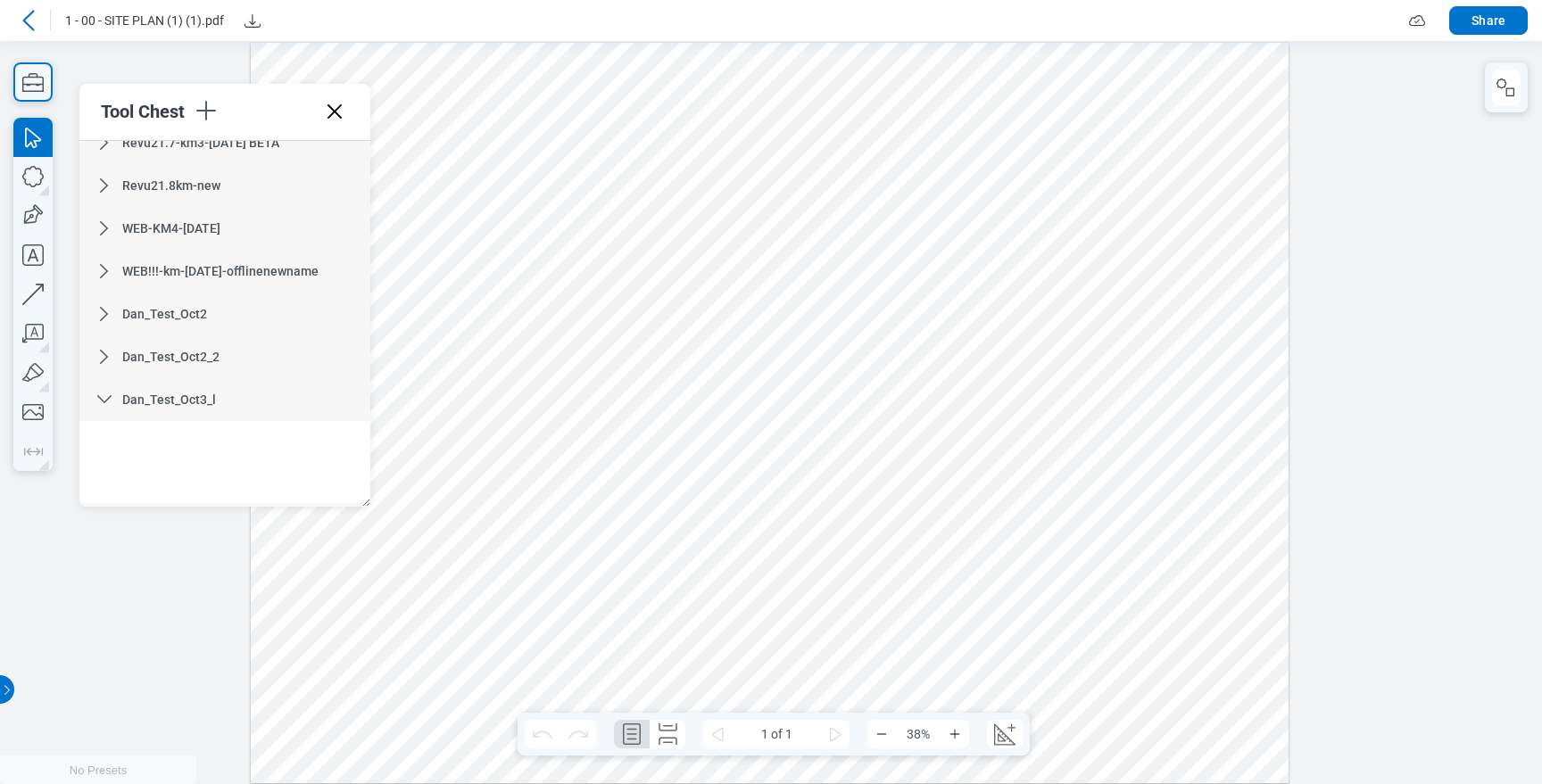
scroll to position [1040, 0]
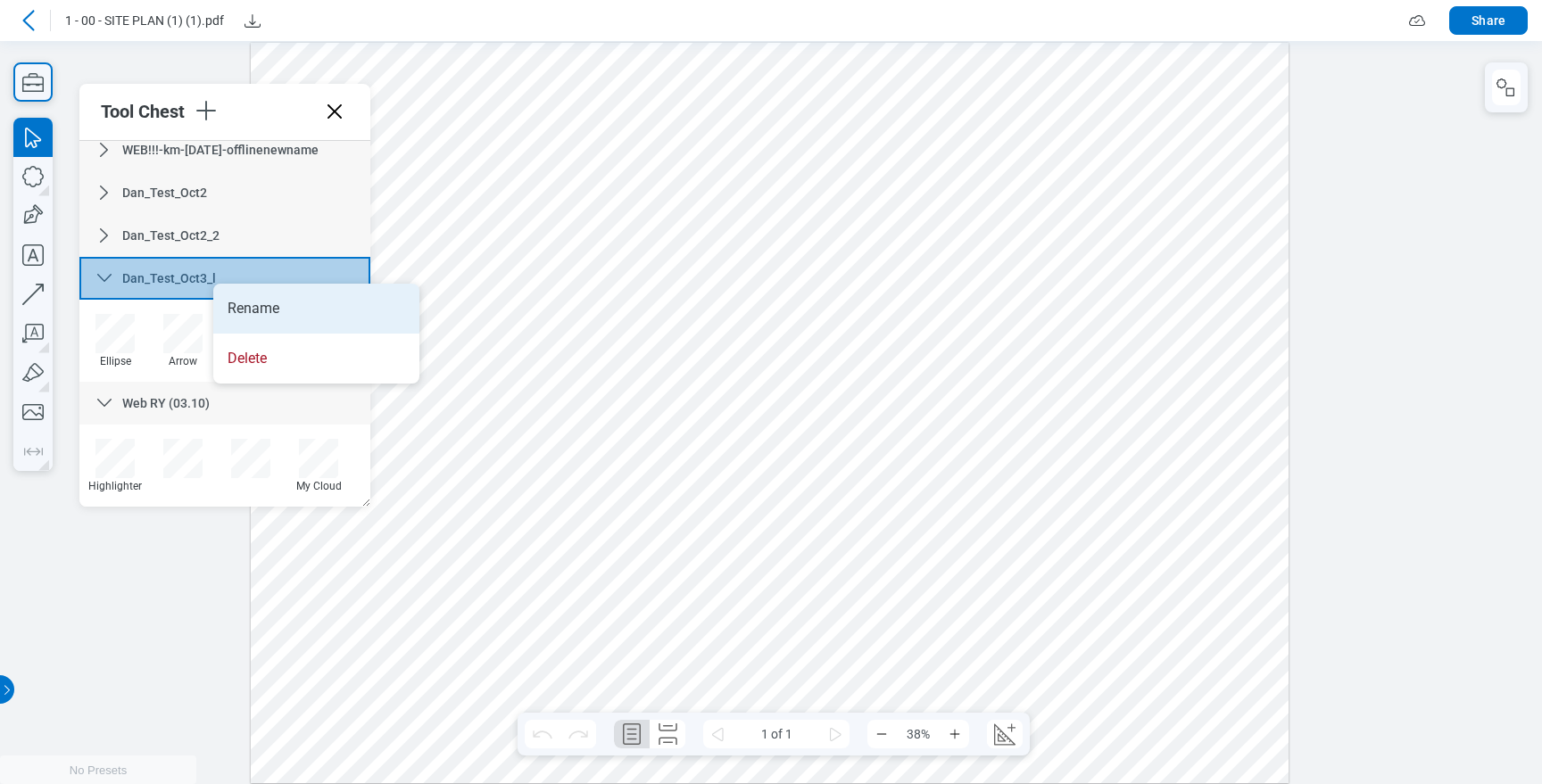
click at [263, 296] on li "Rename" at bounding box center [316, 309] width 206 height 50
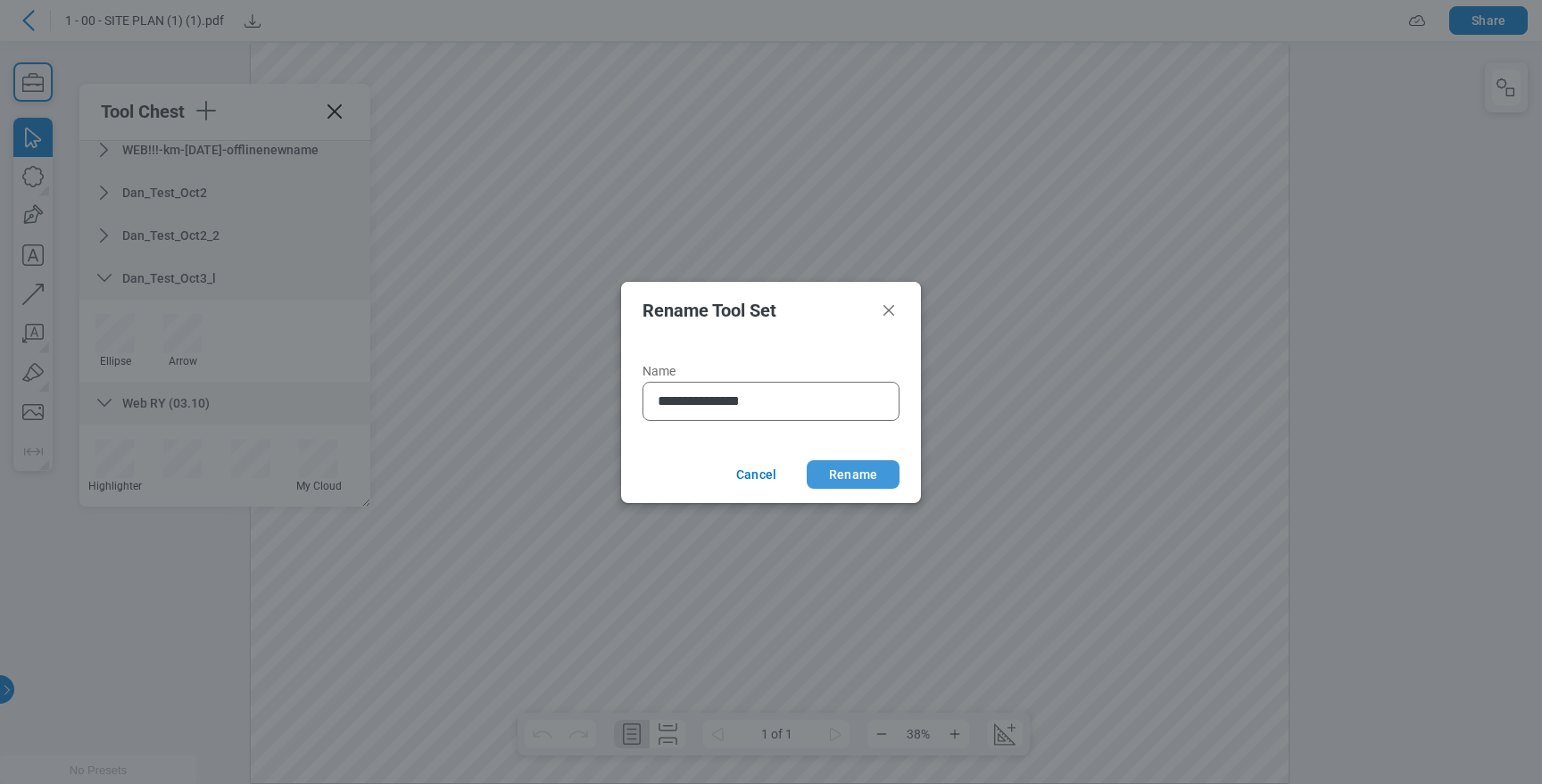
type input "**********"
click at [832, 461] on button "Rename" at bounding box center [853, 474] width 93 height 29
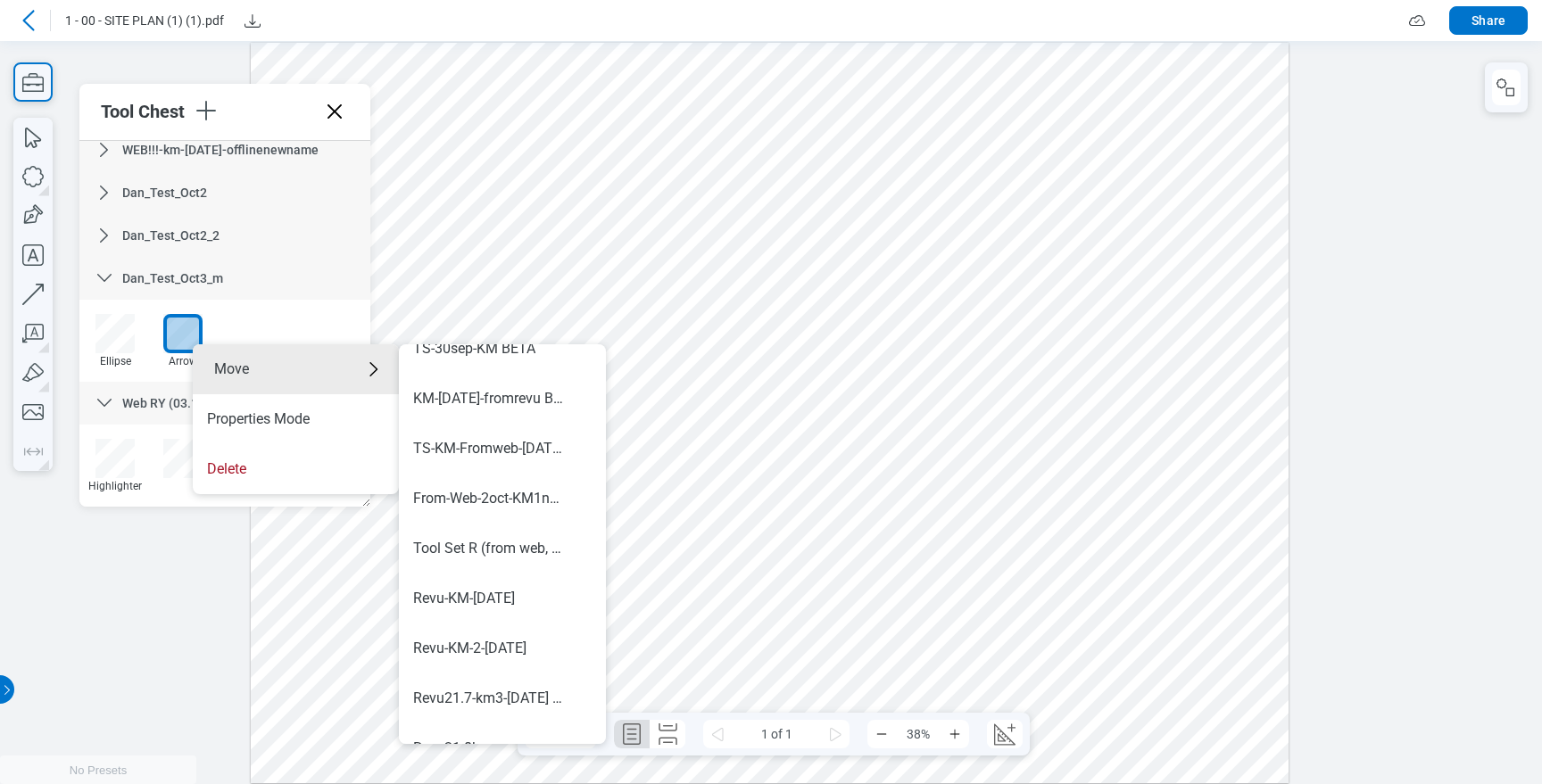
scroll to position [1048, 0]
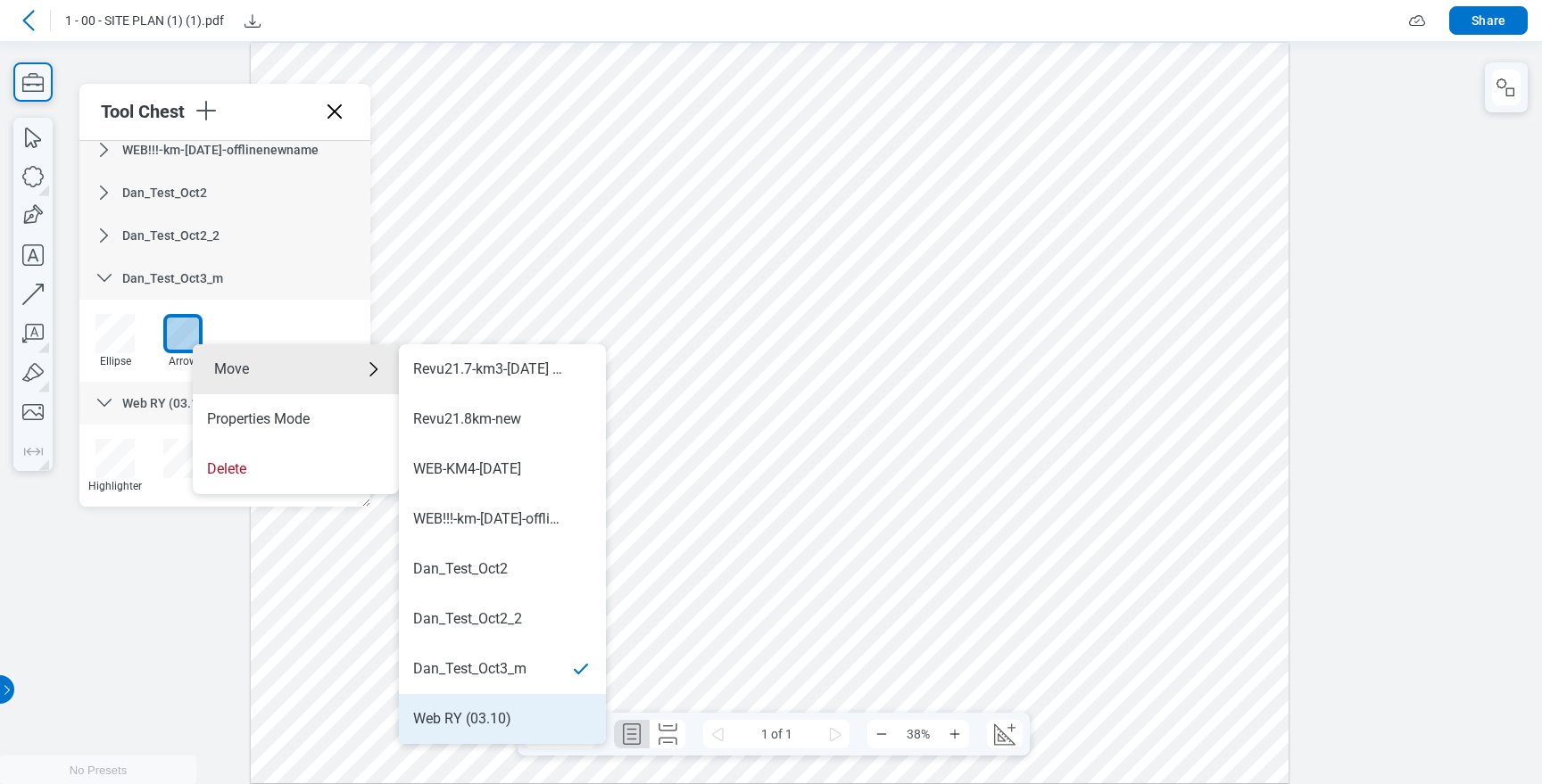
click at [504, 716] on div "Web RY (03.10)" at bounding box center [462, 719] width 98 height 19
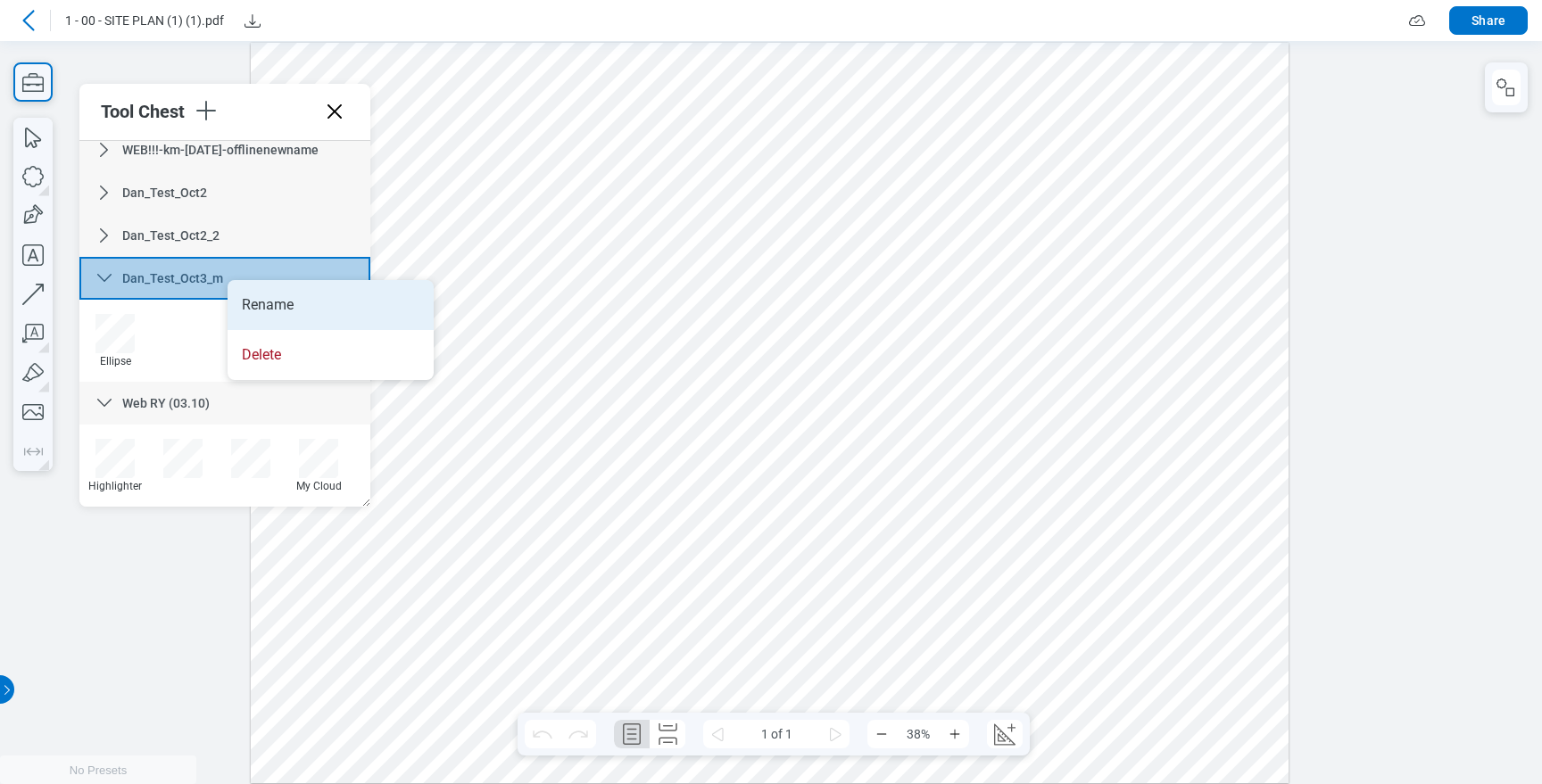
click at [265, 296] on li "Rename" at bounding box center [331, 305] width 206 height 50
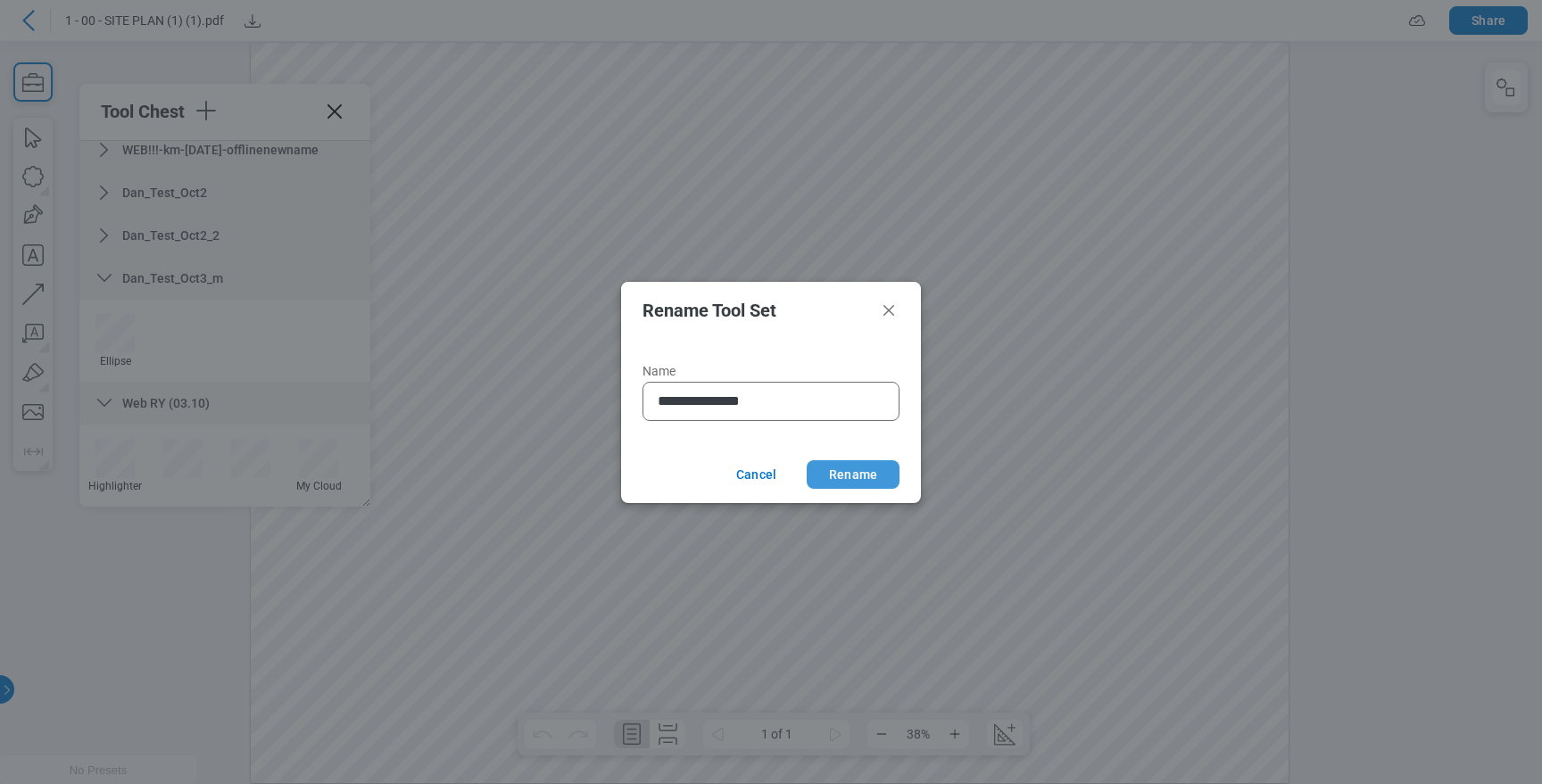
type input "**********"
click at [863, 469] on button "Rename" at bounding box center [853, 474] width 93 height 29
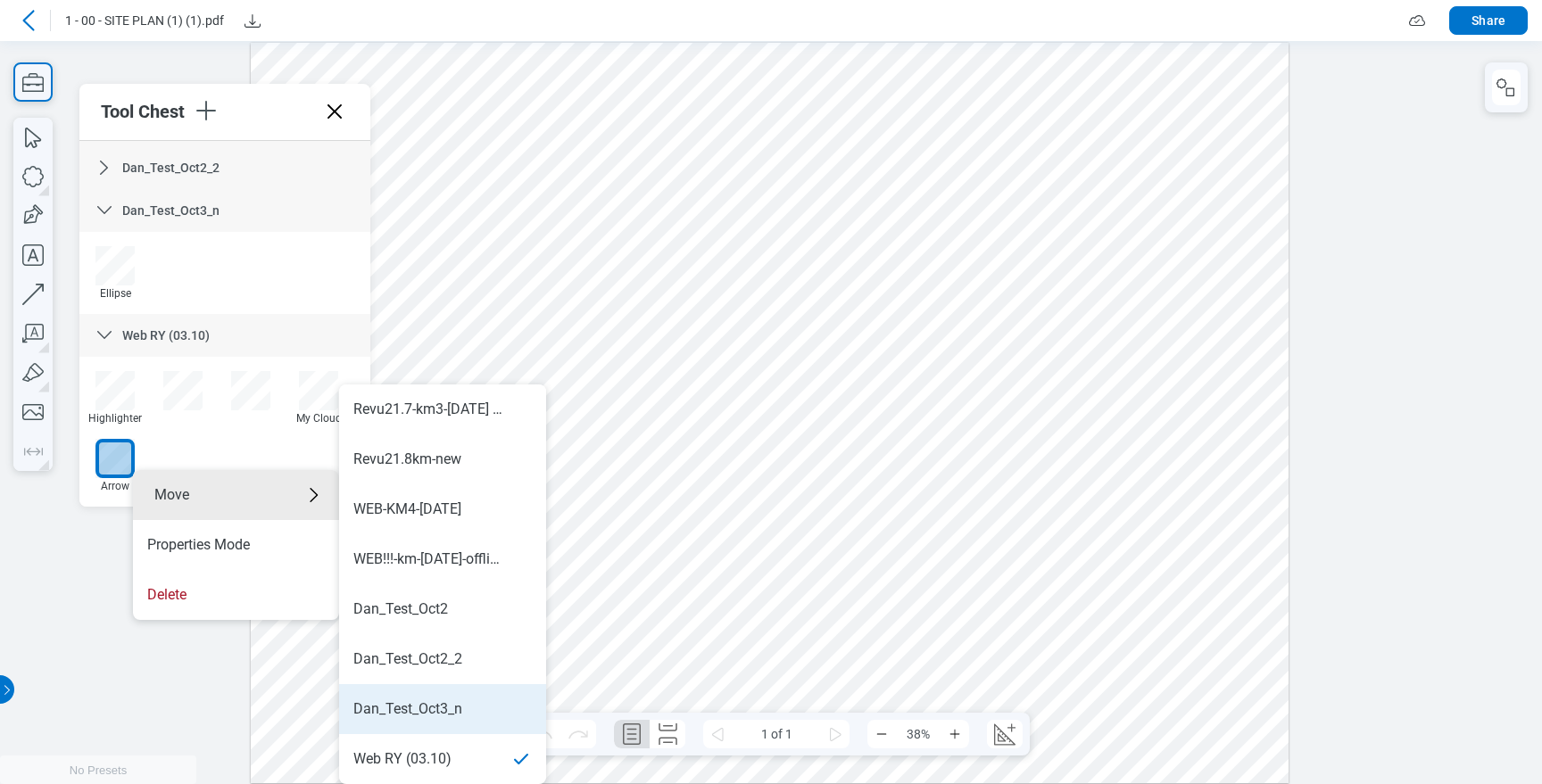
click at [453, 700] on div "Dan_Test_Oct3_n" at bounding box center [407, 708] width 109 height 19
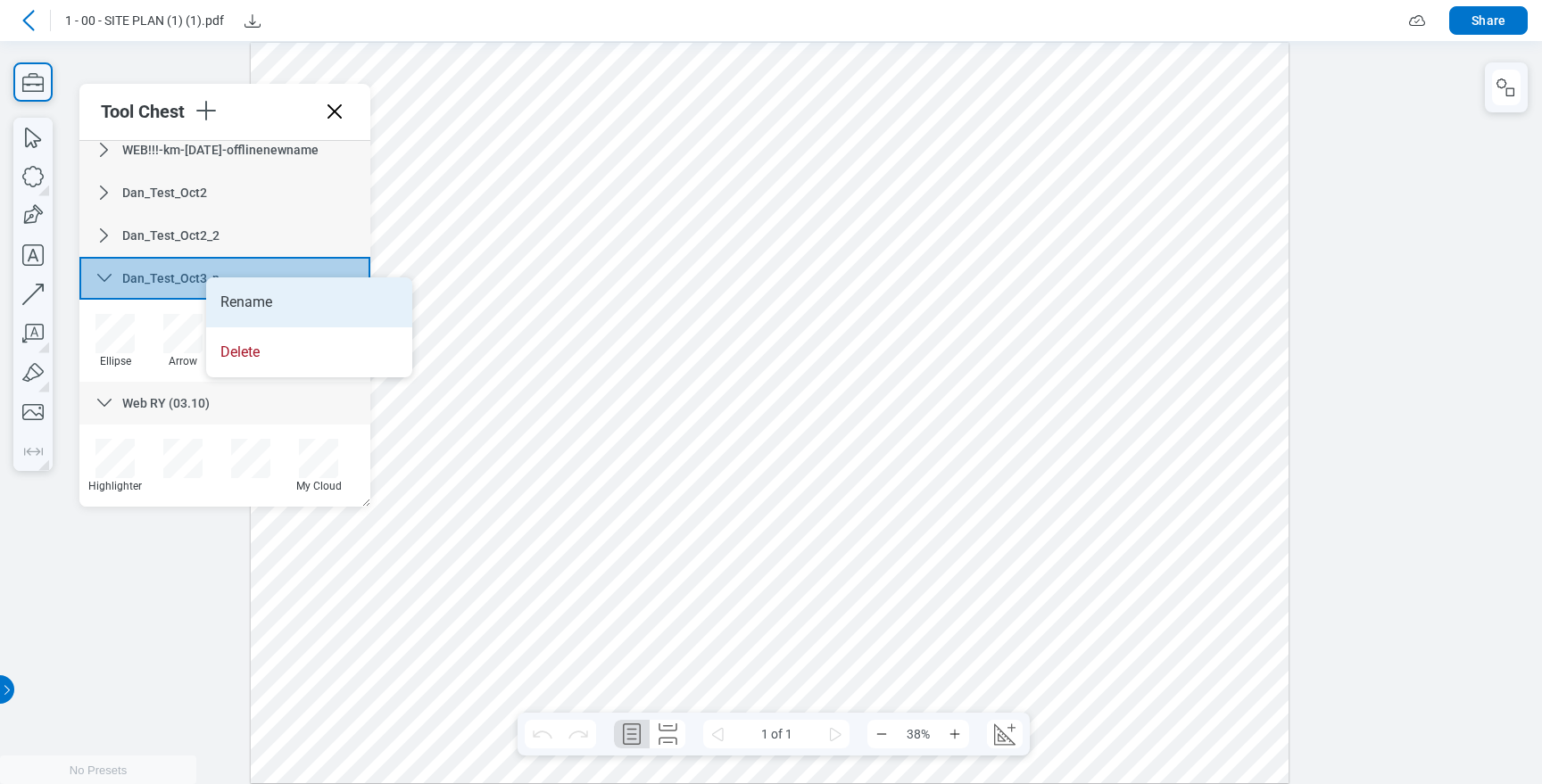
click at [269, 312] on li "Rename" at bounding box center [310, 302] width 206 height 50
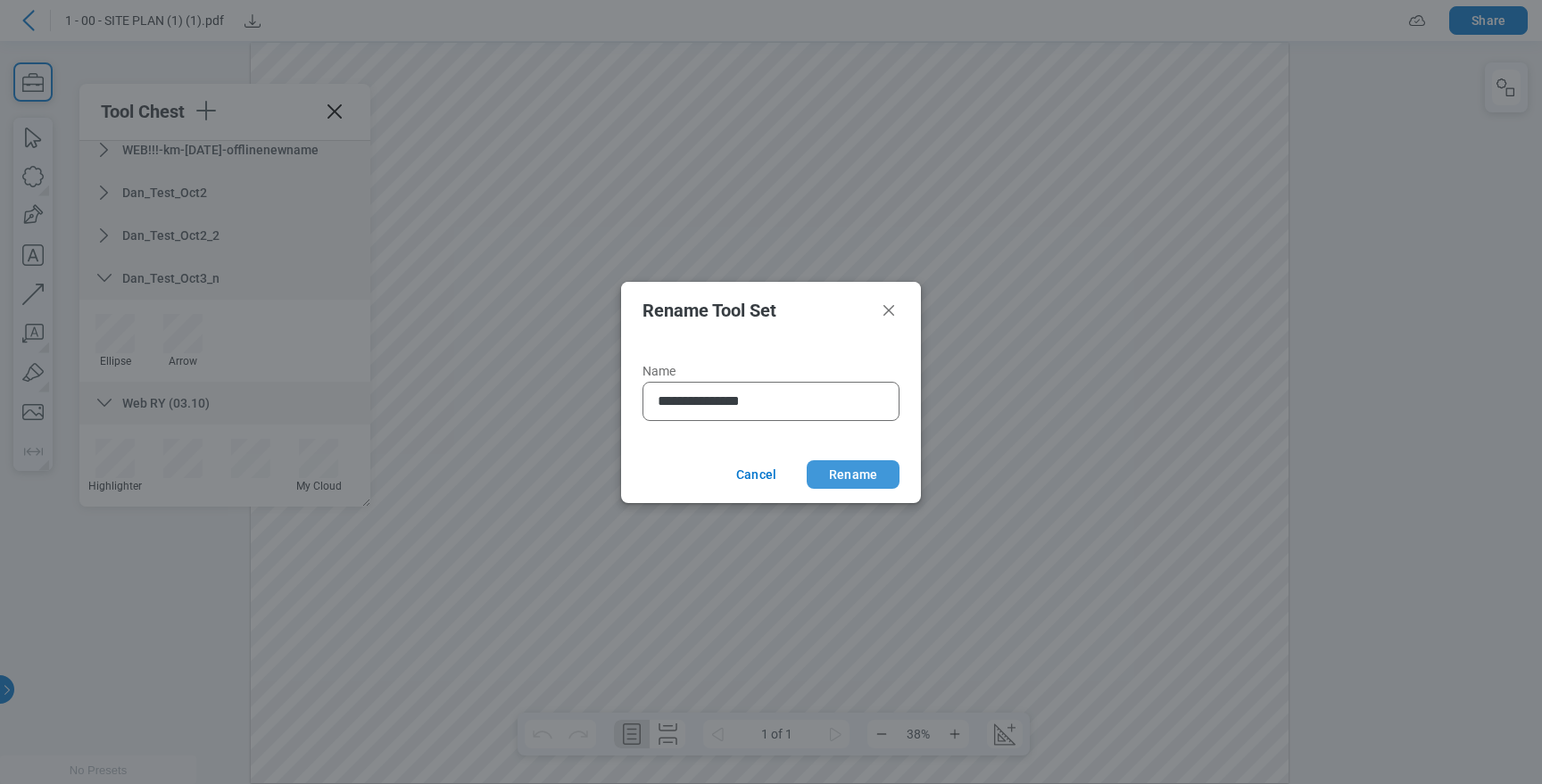
type input "**********"
click at [879, 477] on button "Rename" at bounding box center [853, 474] width 93 height 29
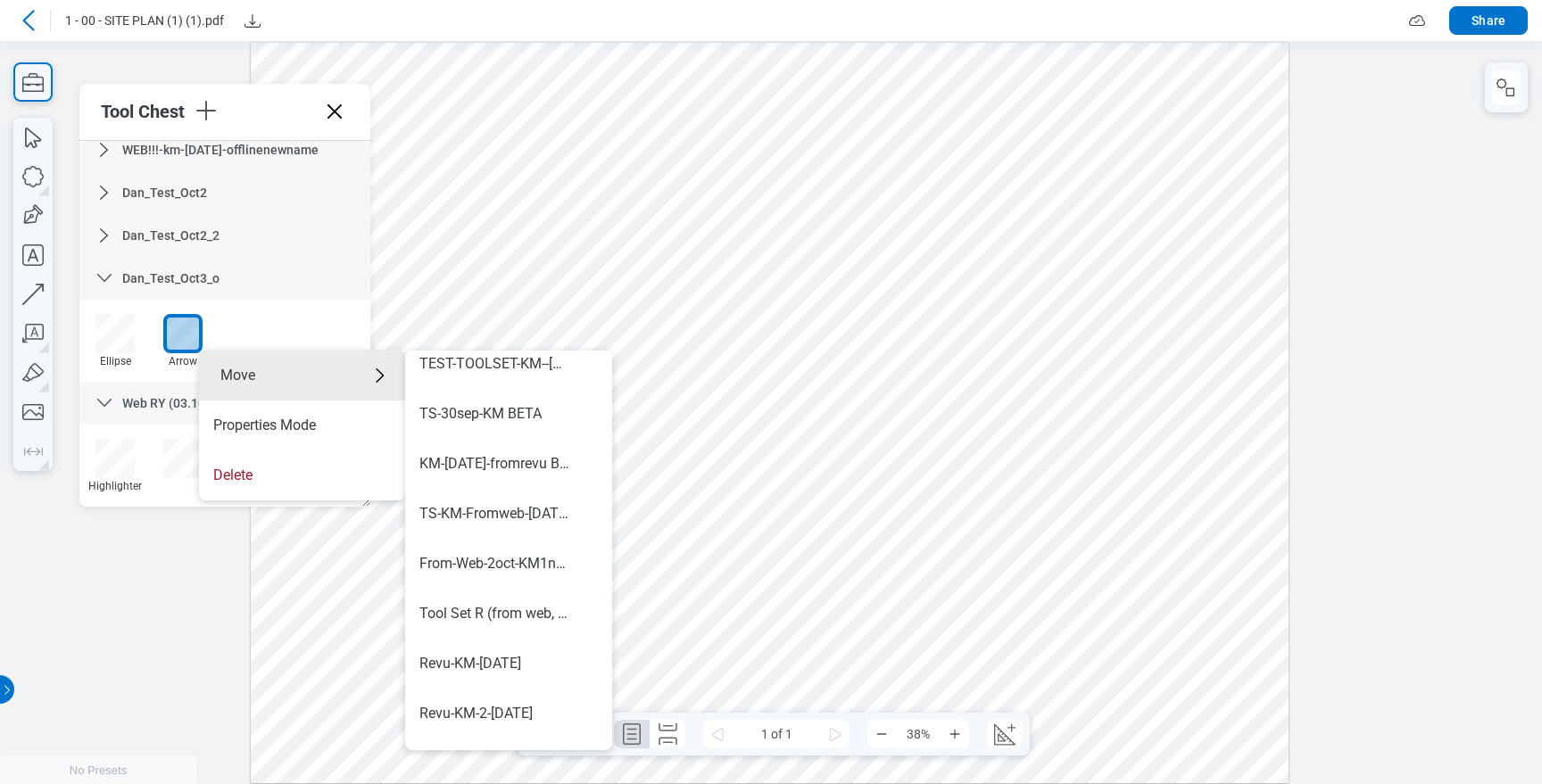
scroll to position [1048, 0]
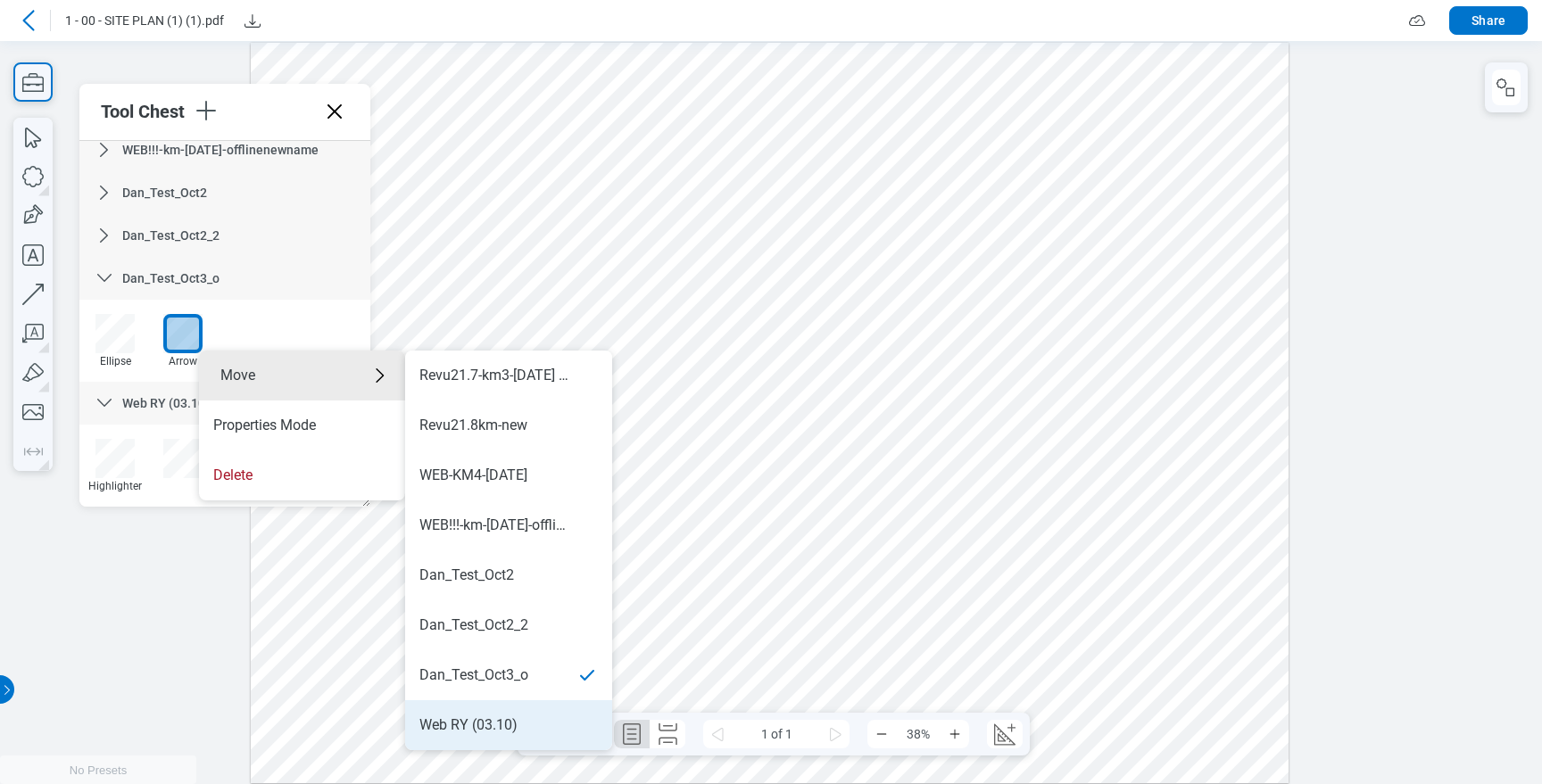
click at [505, 715] on div "Web RY (03.10)" at bounding box center [468, 724] width 98 height 19
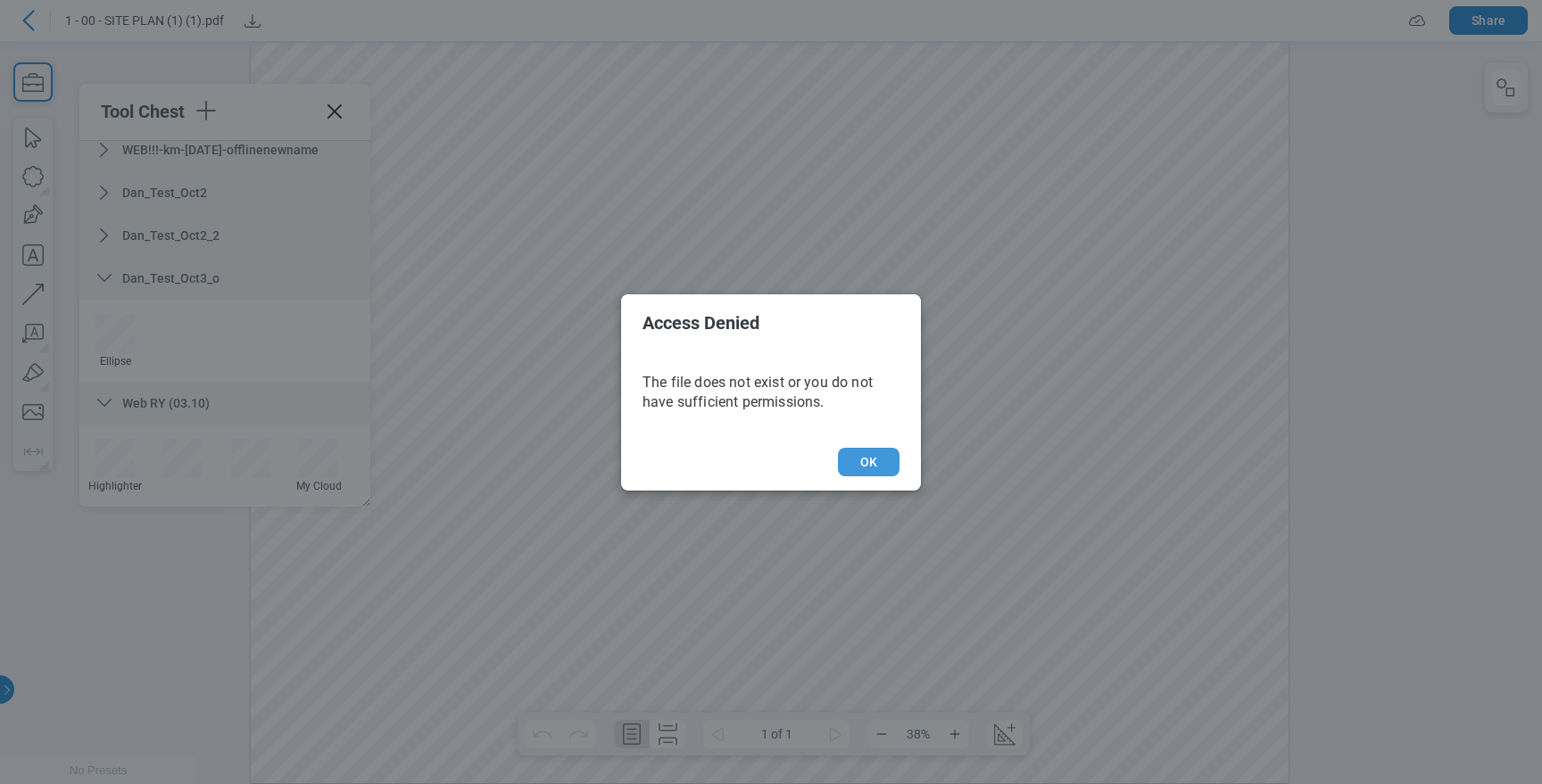
click at [891, 465] on button "OK" at bounding box center [868, 462] width 62 height 29
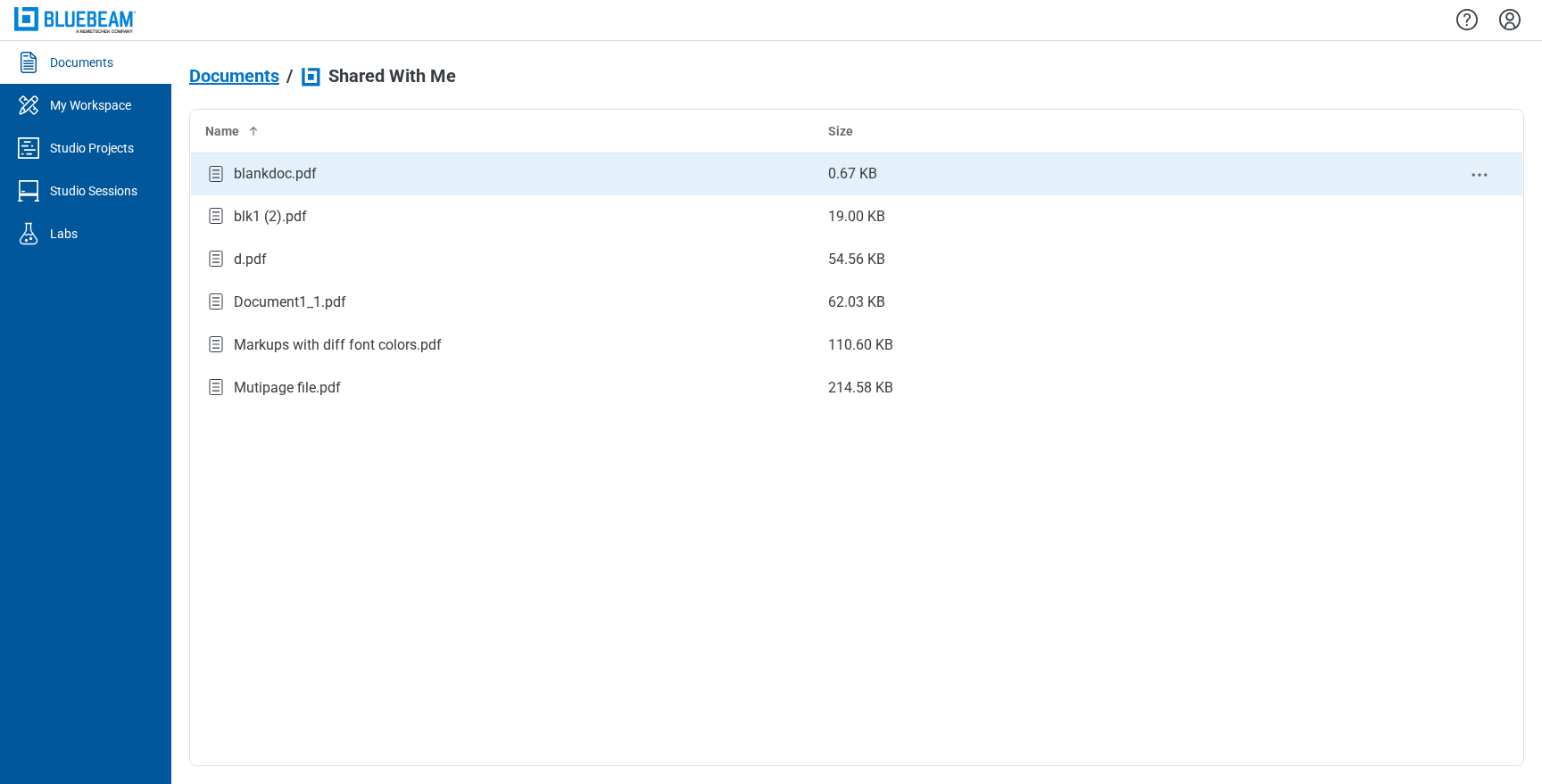
click at [231, 173] on div "blankdoc.pdf" at bounding box center [502, 174] width 594 height 24
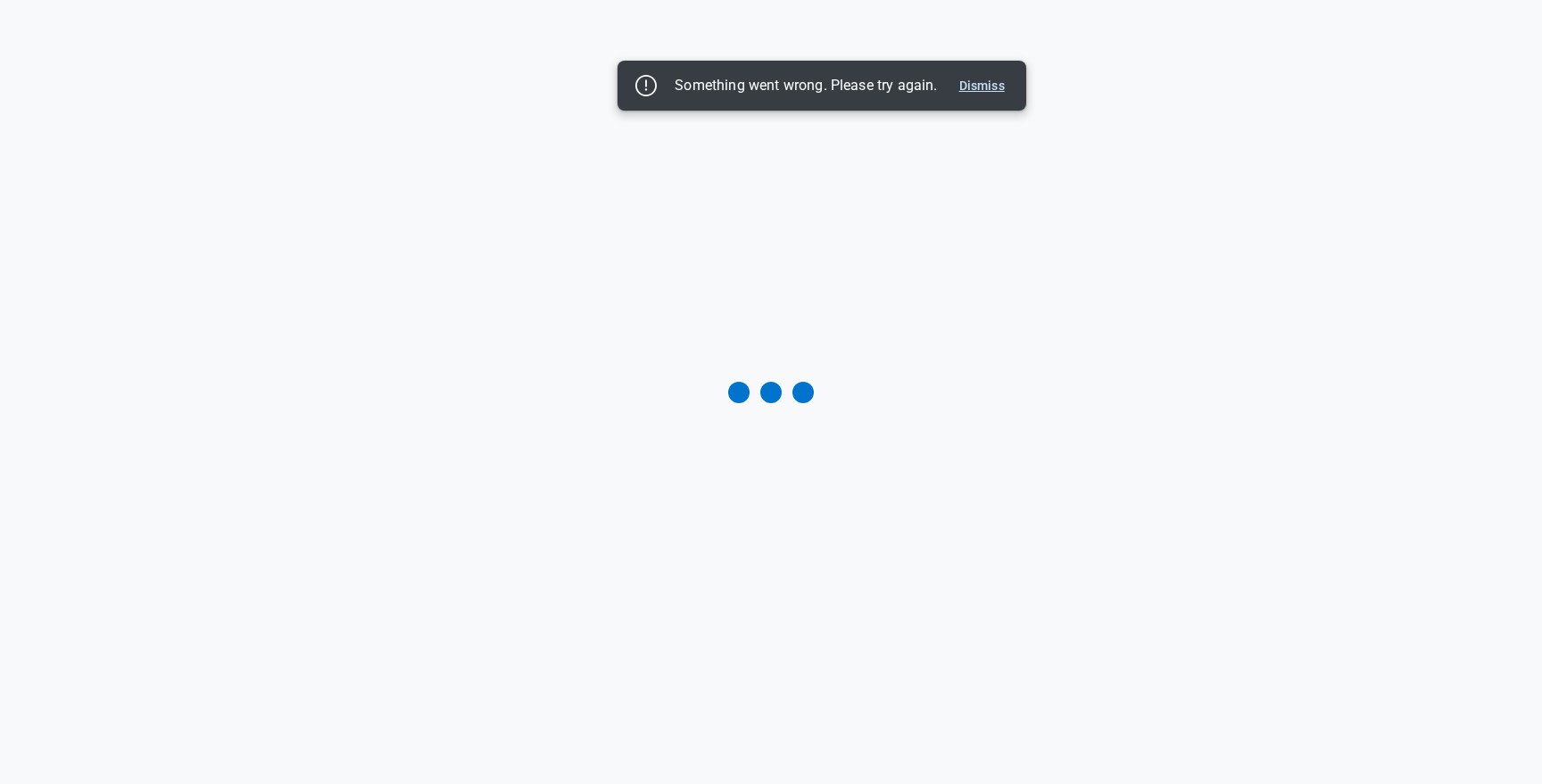
click at [989, 86] on button "Dismiss" at bounding box center [982, 85] width 60 height 21
click at [968, 88] on button "Dismiss" at bounding box center [982, 85] width 60 height 21
click at [987, 88] on button "Dismiss" at bounding box center [982, 85] width 60 height 21
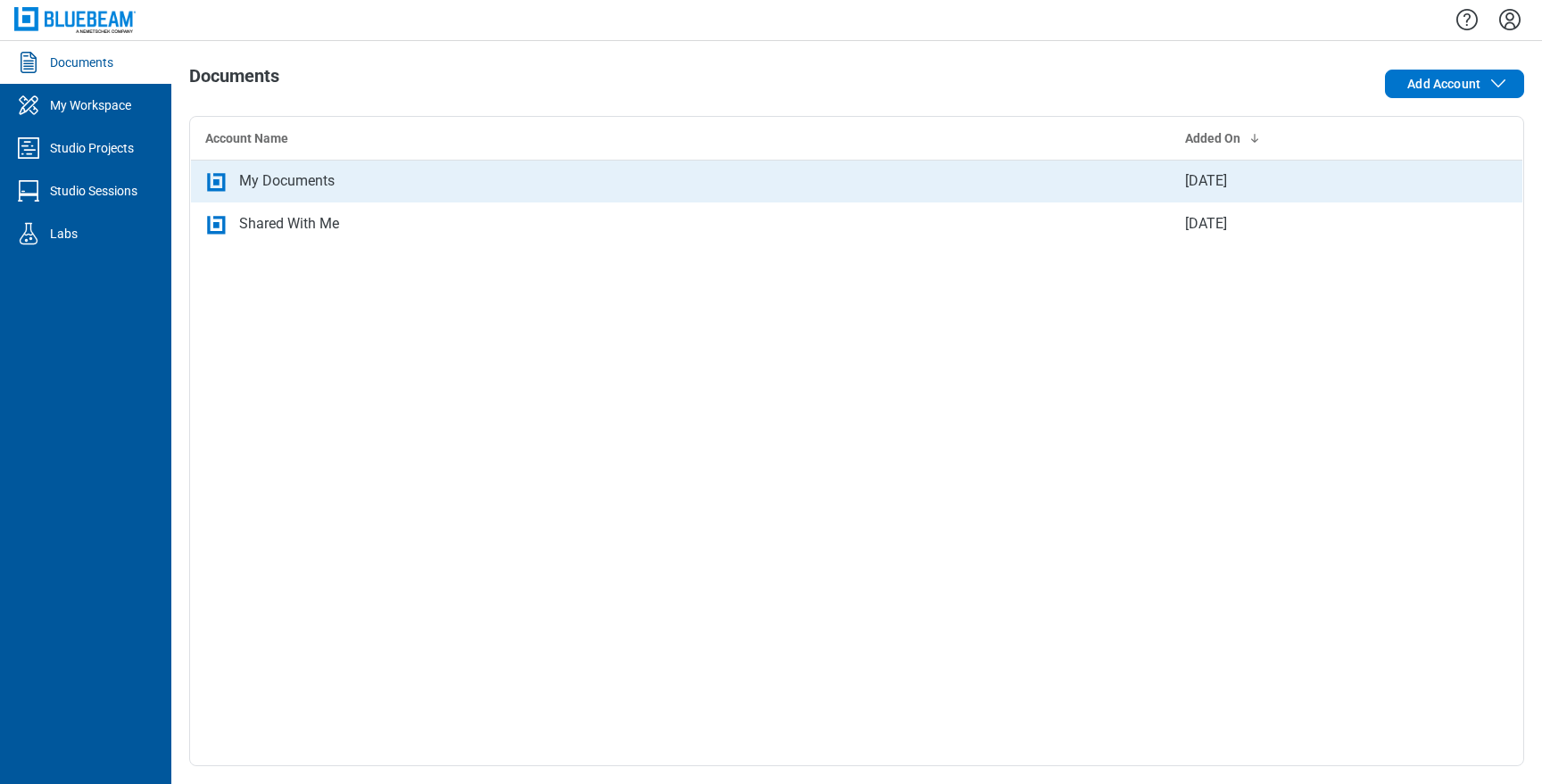
click at [422, 196] on td "My Documents" at bounding box center [680, 181] width 980 height 42
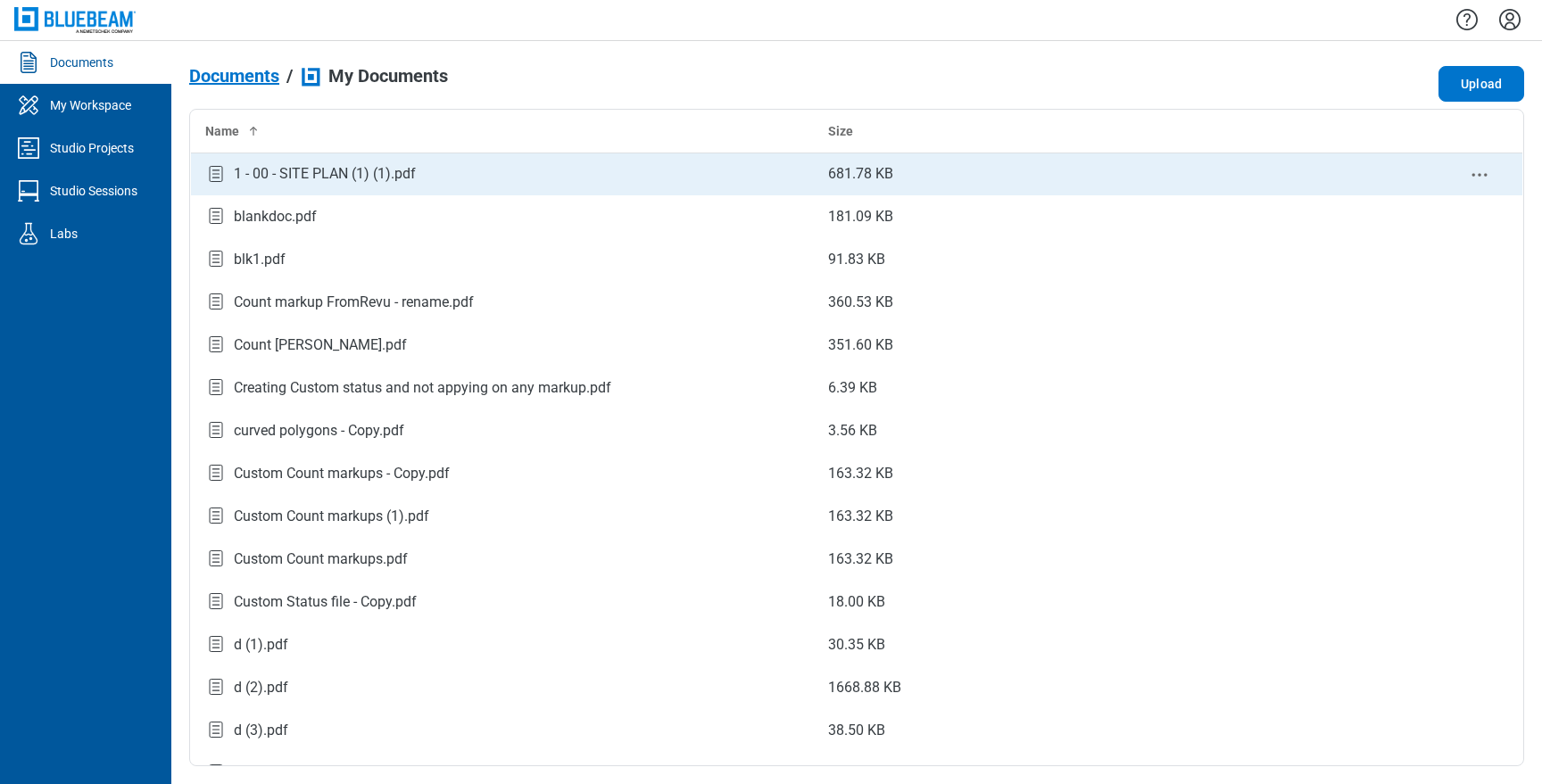
click at [418, 171] on div "1 - 00 - SITE PLAN (1) (1).pdf" at bounding box center [502, 174] width 594 height 24
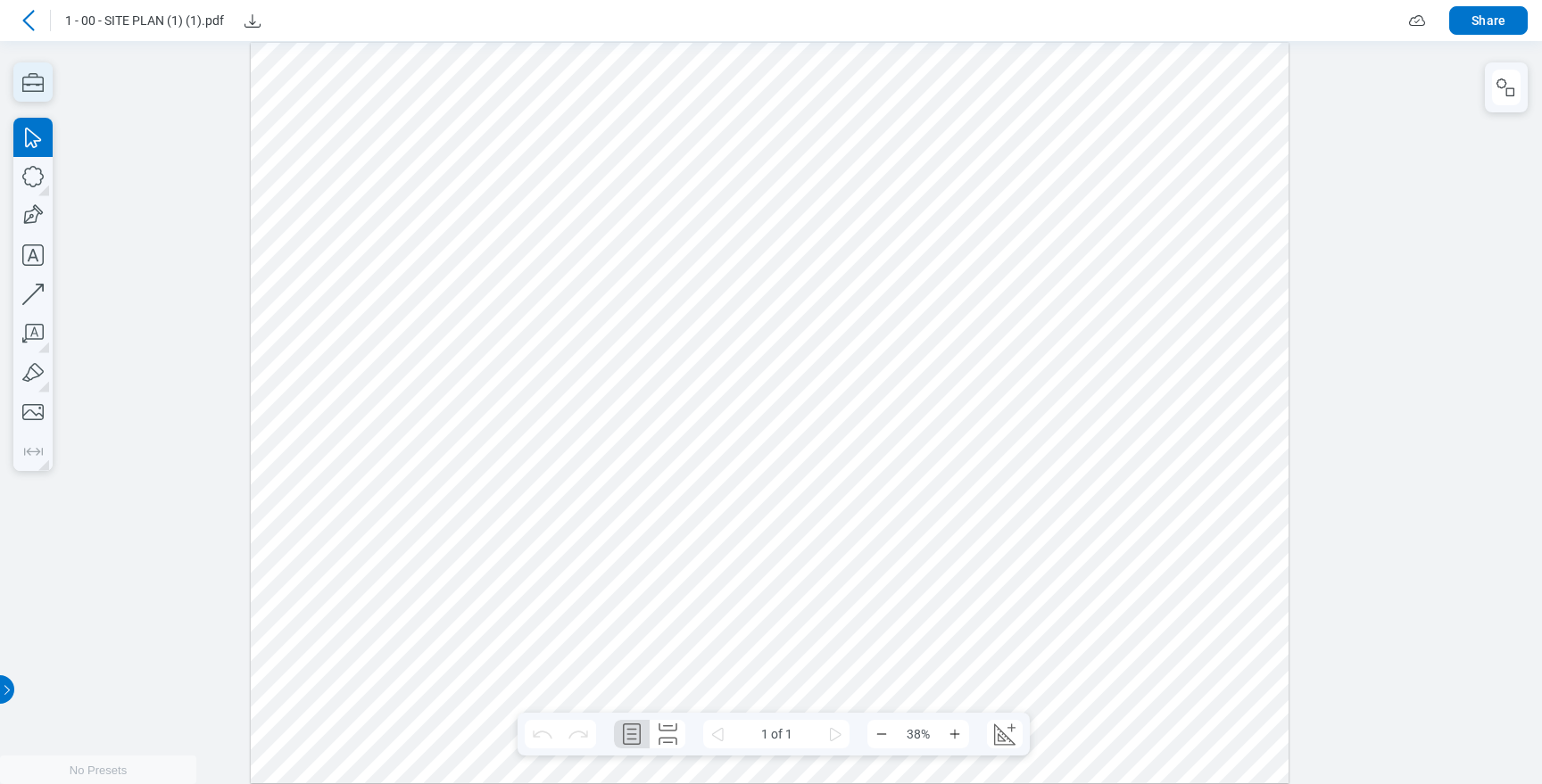
click at [40, 79] on icon "button" at bounding box center [33, 82] width 40 height 40
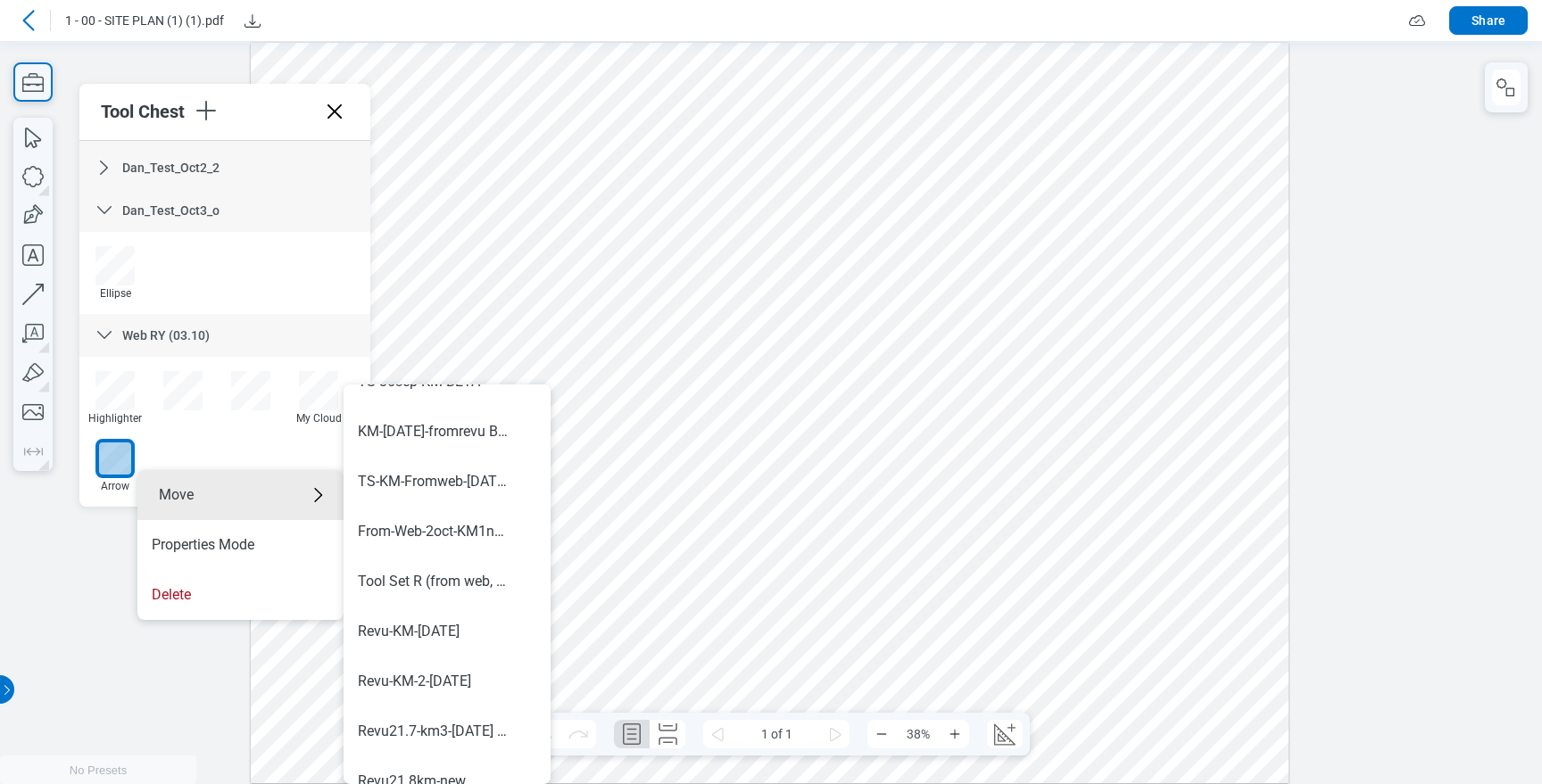
scroll to position [1048, 0]
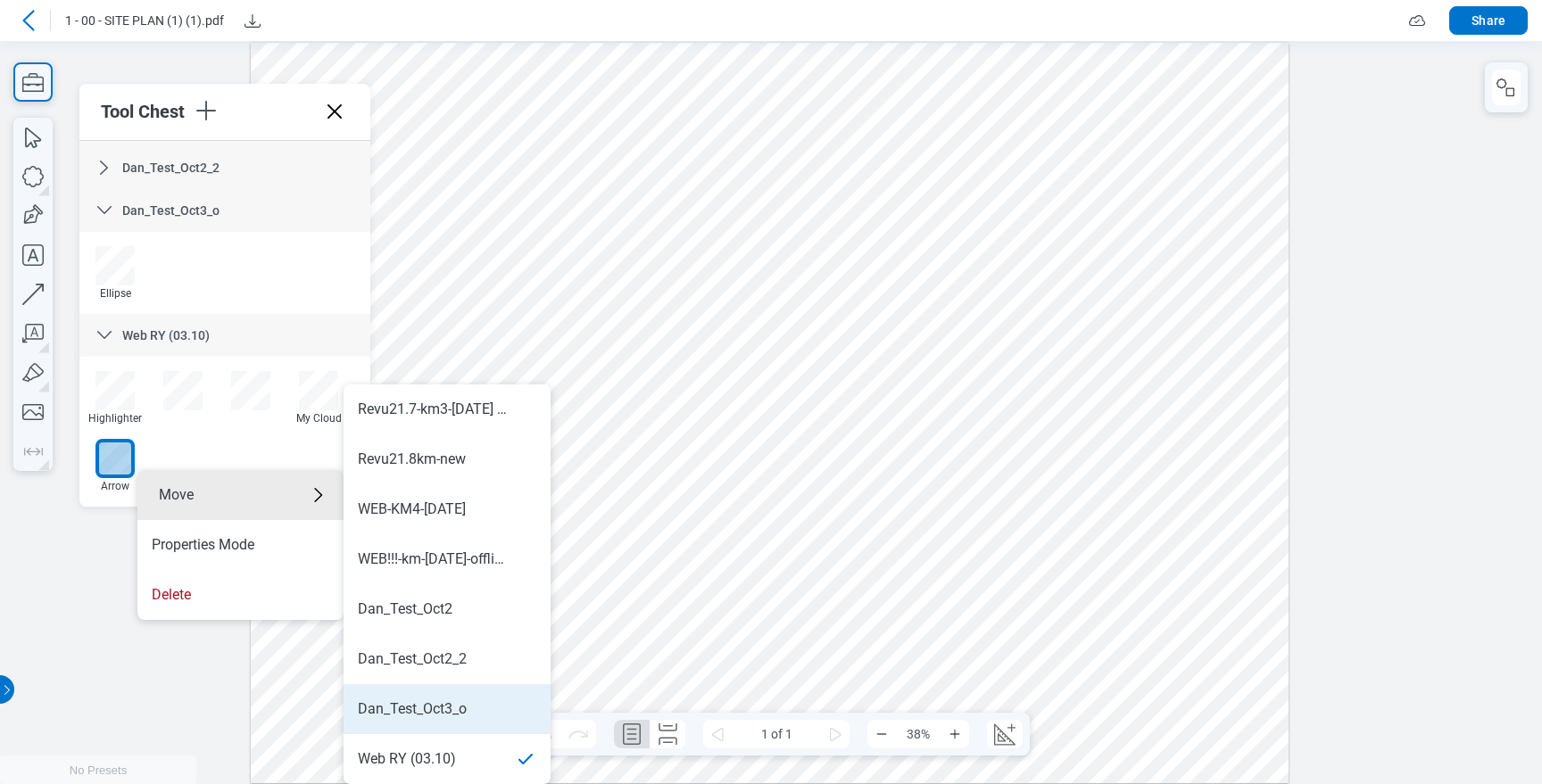
click at [423, 703] on div "Dan_Test_Oct3_o" at bounding box center [412, 708] width 109 height 19
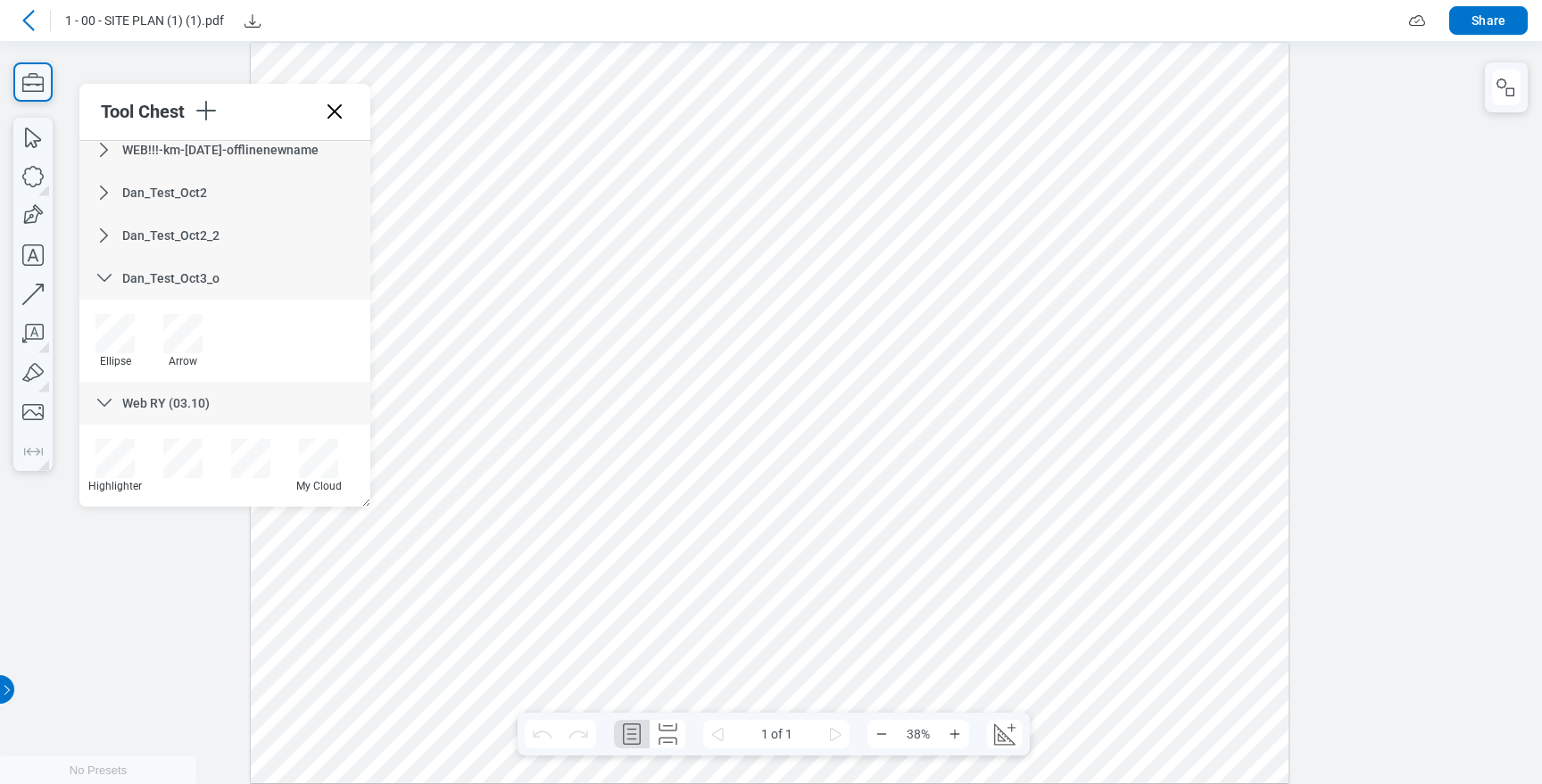
scroll to position [1040, 0]
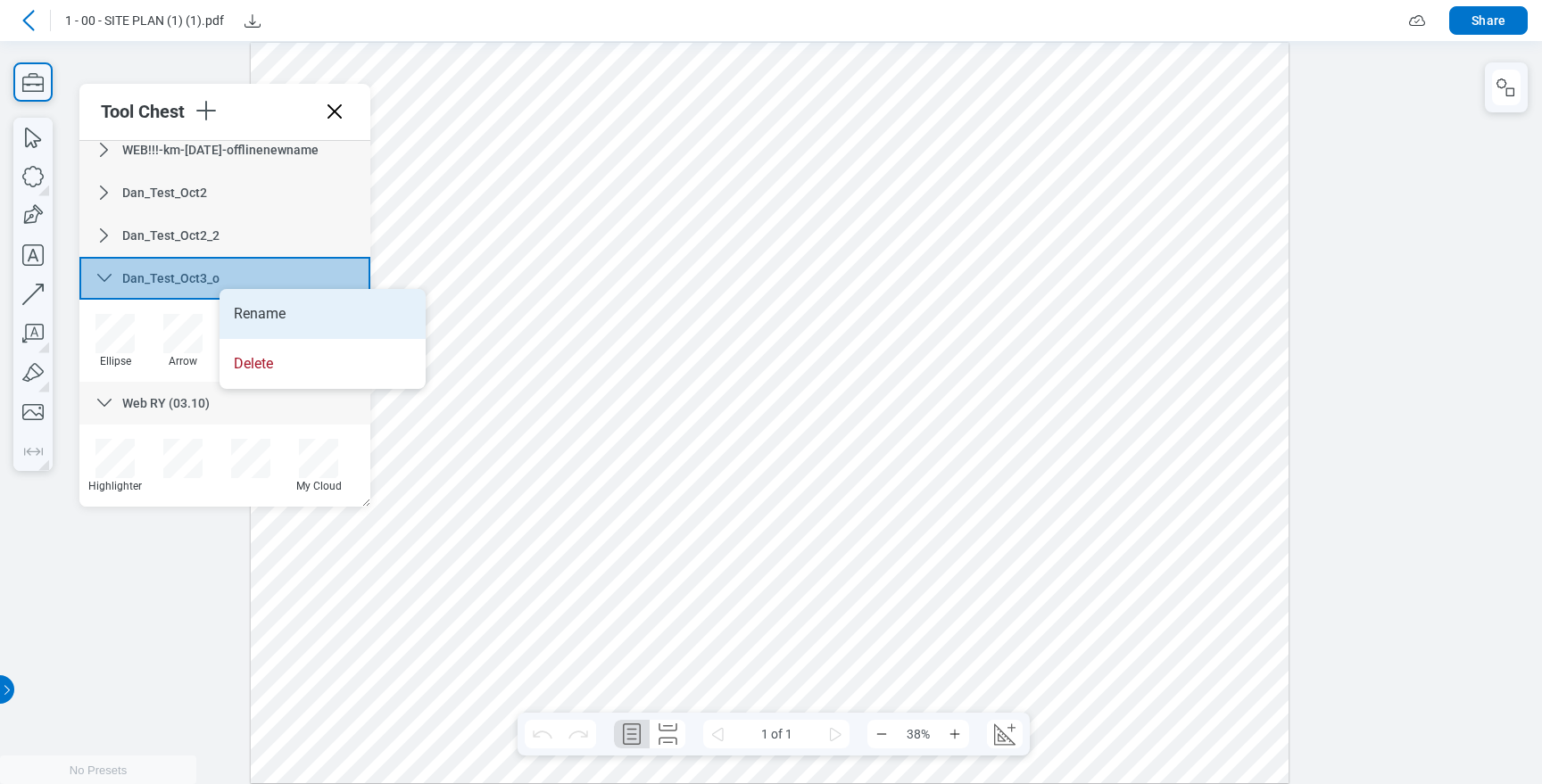
click at [295, 309] on li "Rename" at bounding box center [323, 314] width 206 height 50
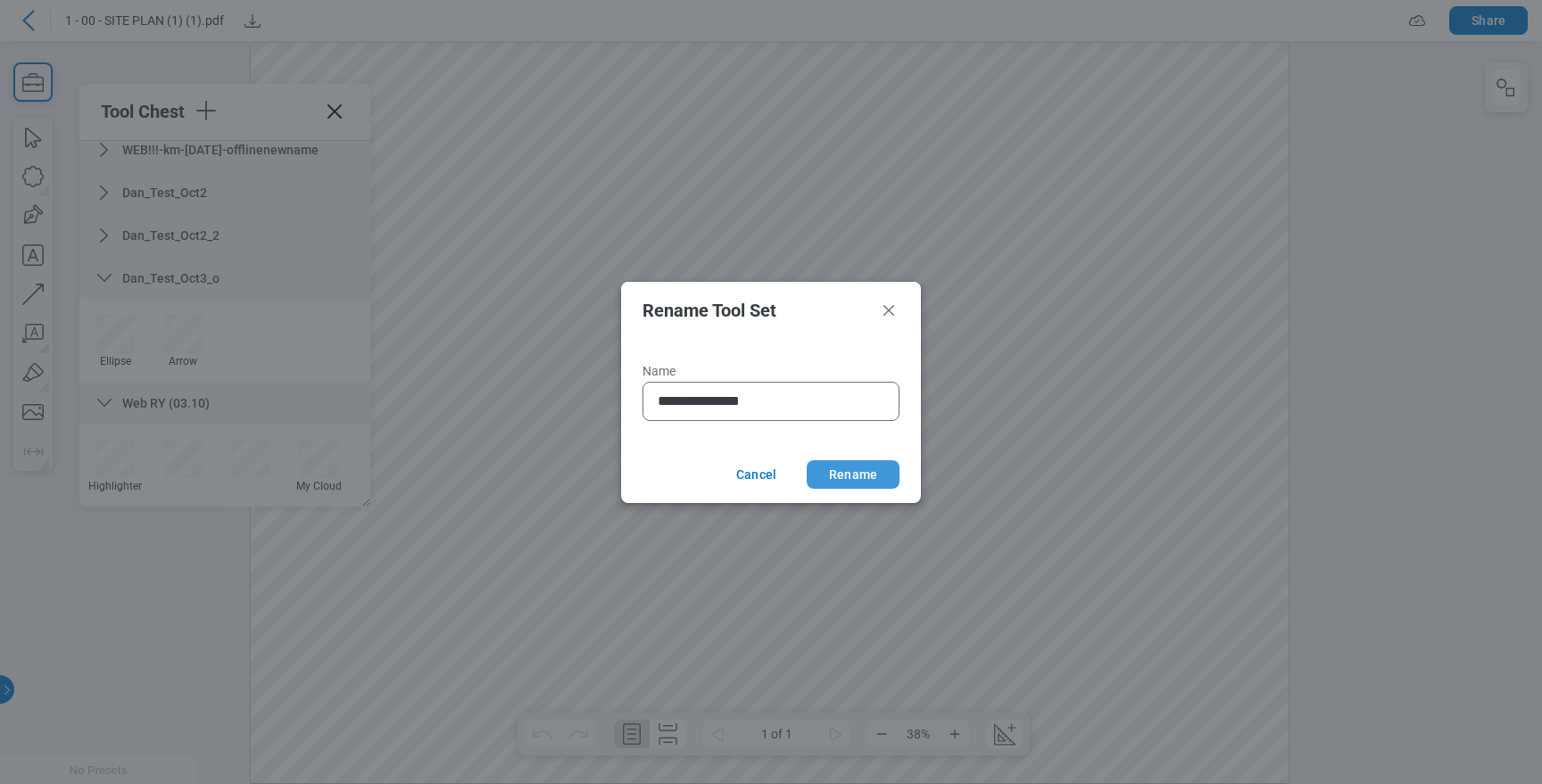
type input "**********"
click at [839, 470] on button "Rename" at bounding box center [853, 474] width 93 height 29
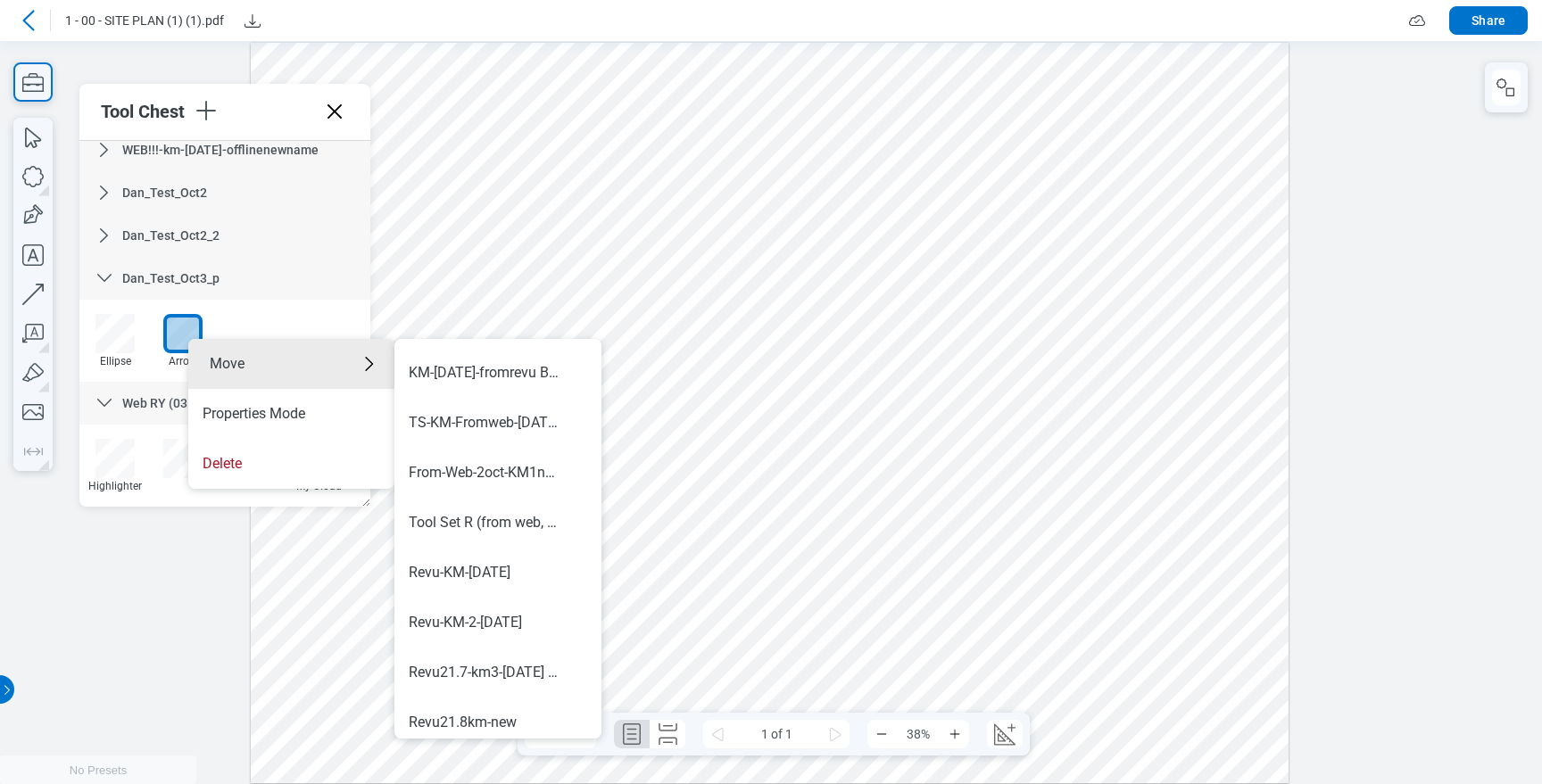
scroll to position [1048, 0]
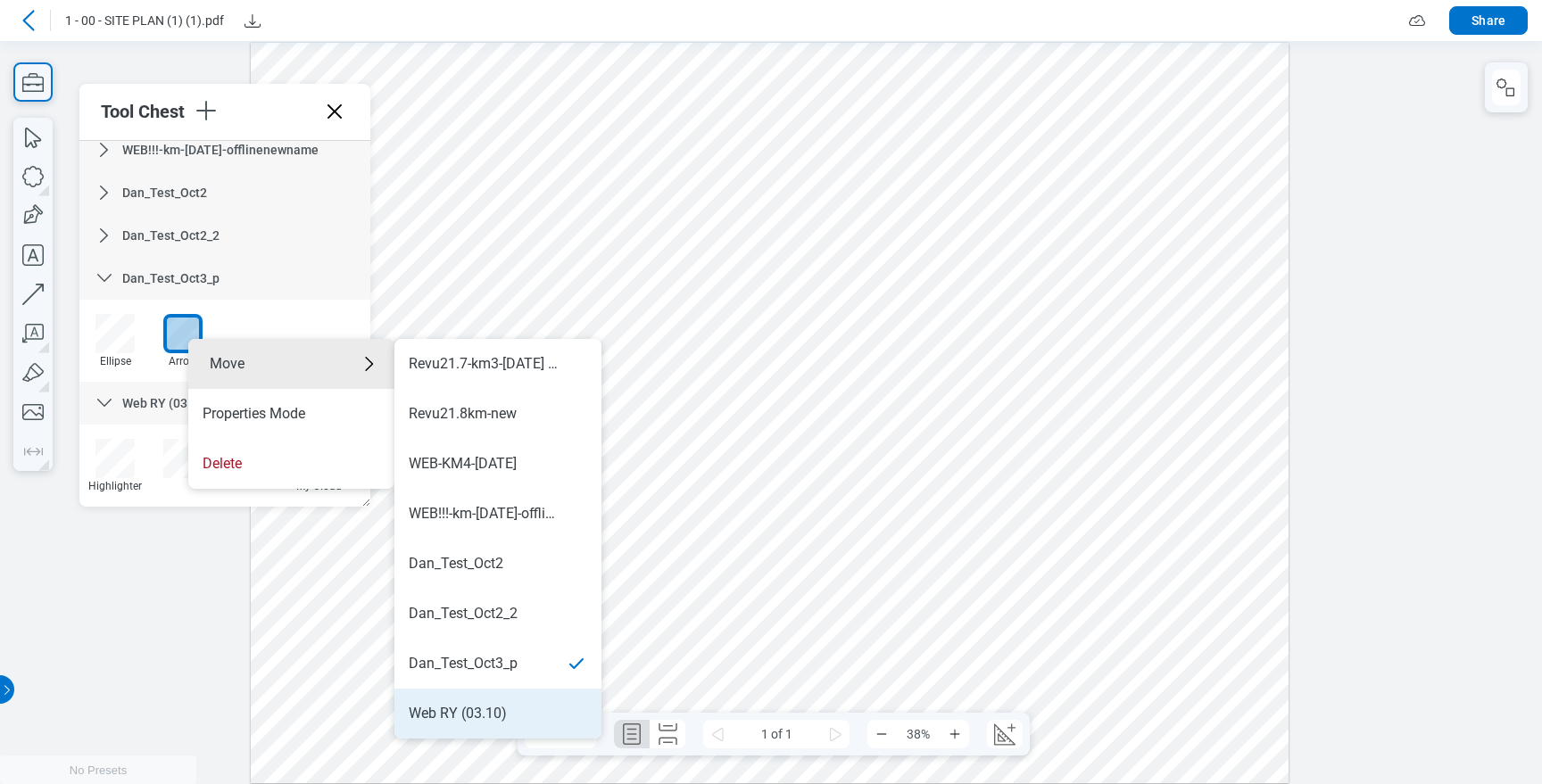
click at [537, 720] on div "Web RY (03.10)" at bounding box center [498, 713] width 179 height 19
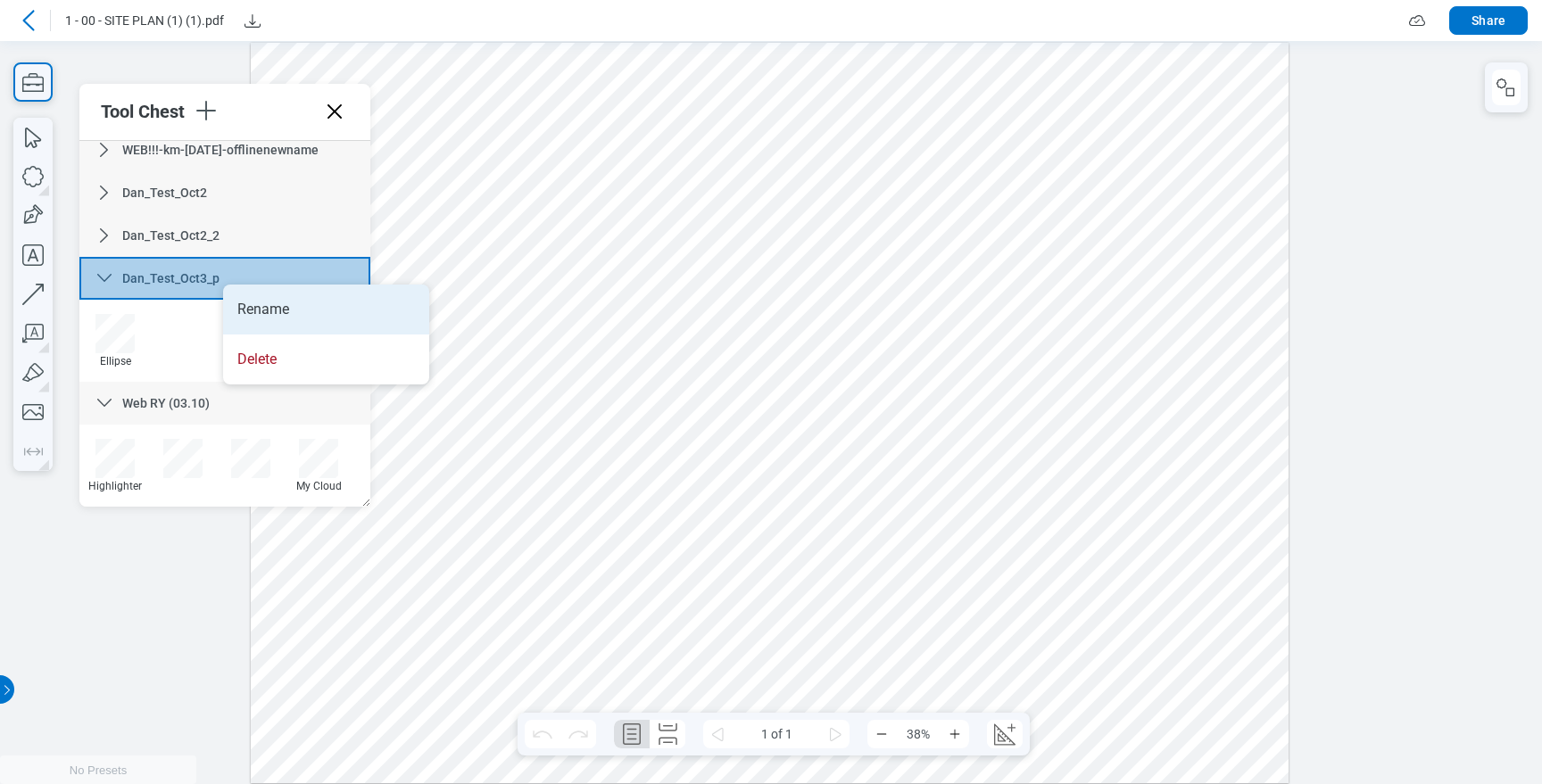
click at [251, 297] on li "Rename" at bounding box center [326, 310] width 206 height 50
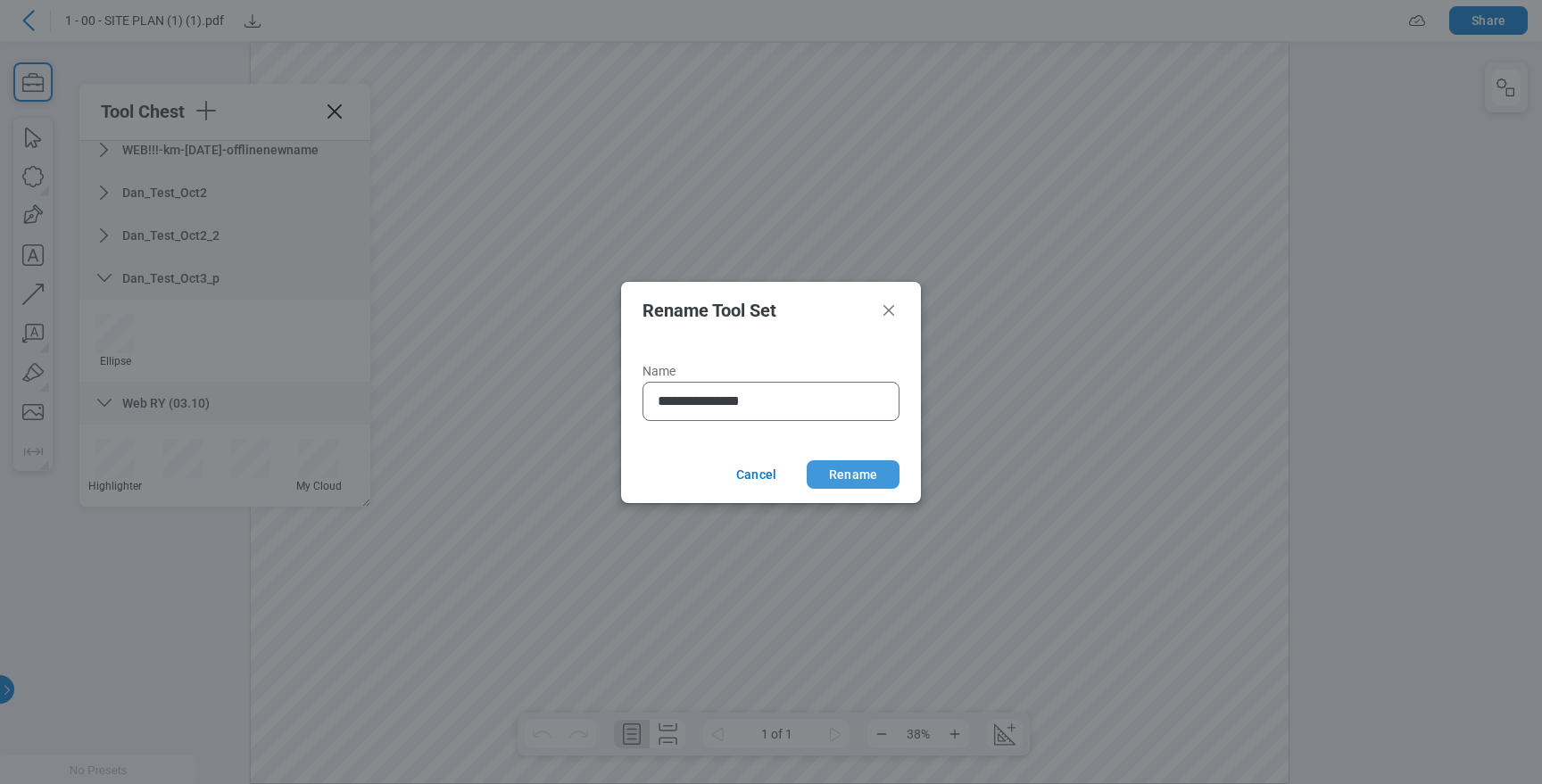
type input "**********"
click at [853, 470] on button "Rename" at bounding box center [853, 474] width 93 height 29
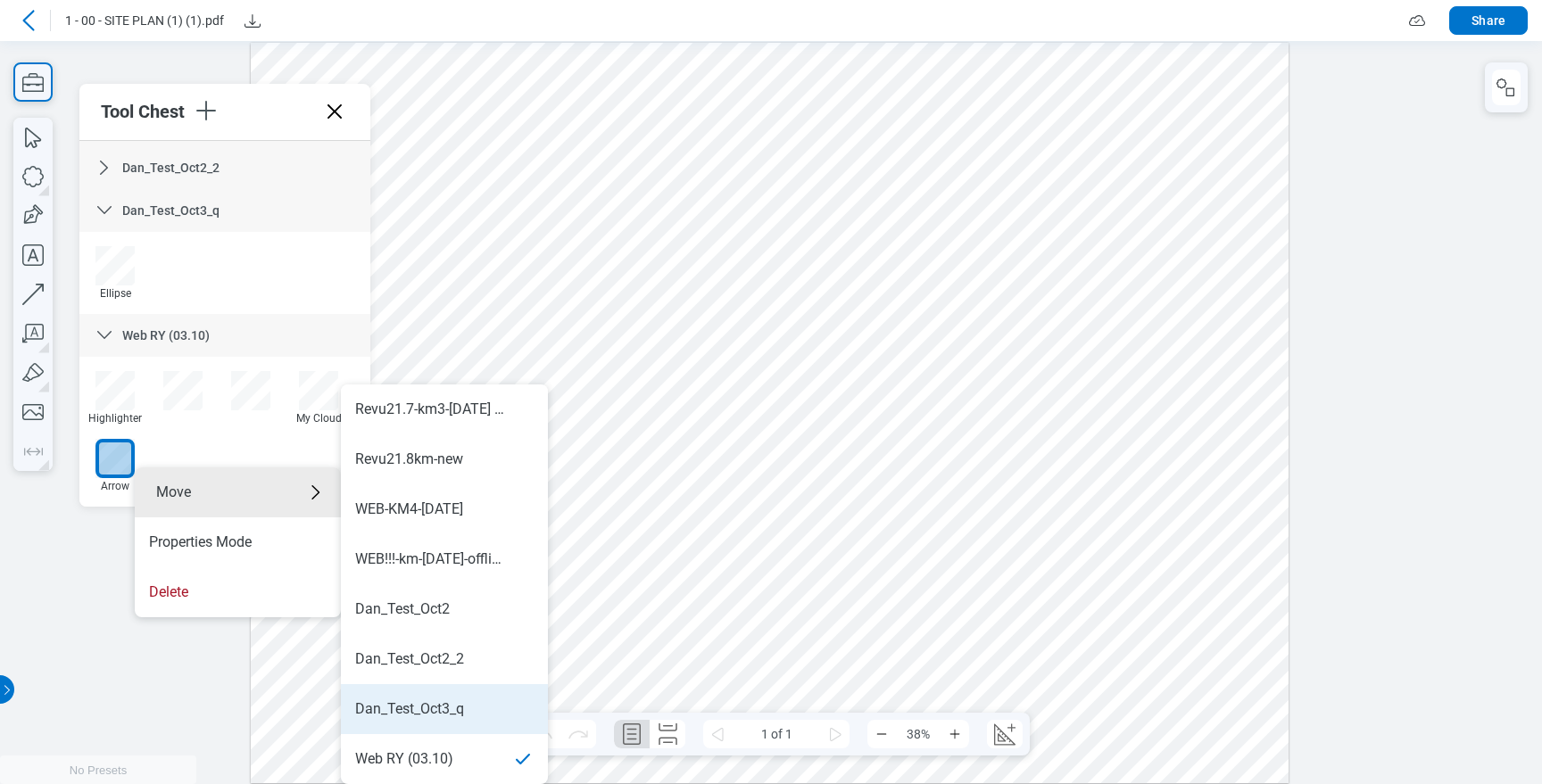
click at [468, 699] on div "Dan_Test_Oct3_q" at bounding box center [444, 708] width 179 height 19
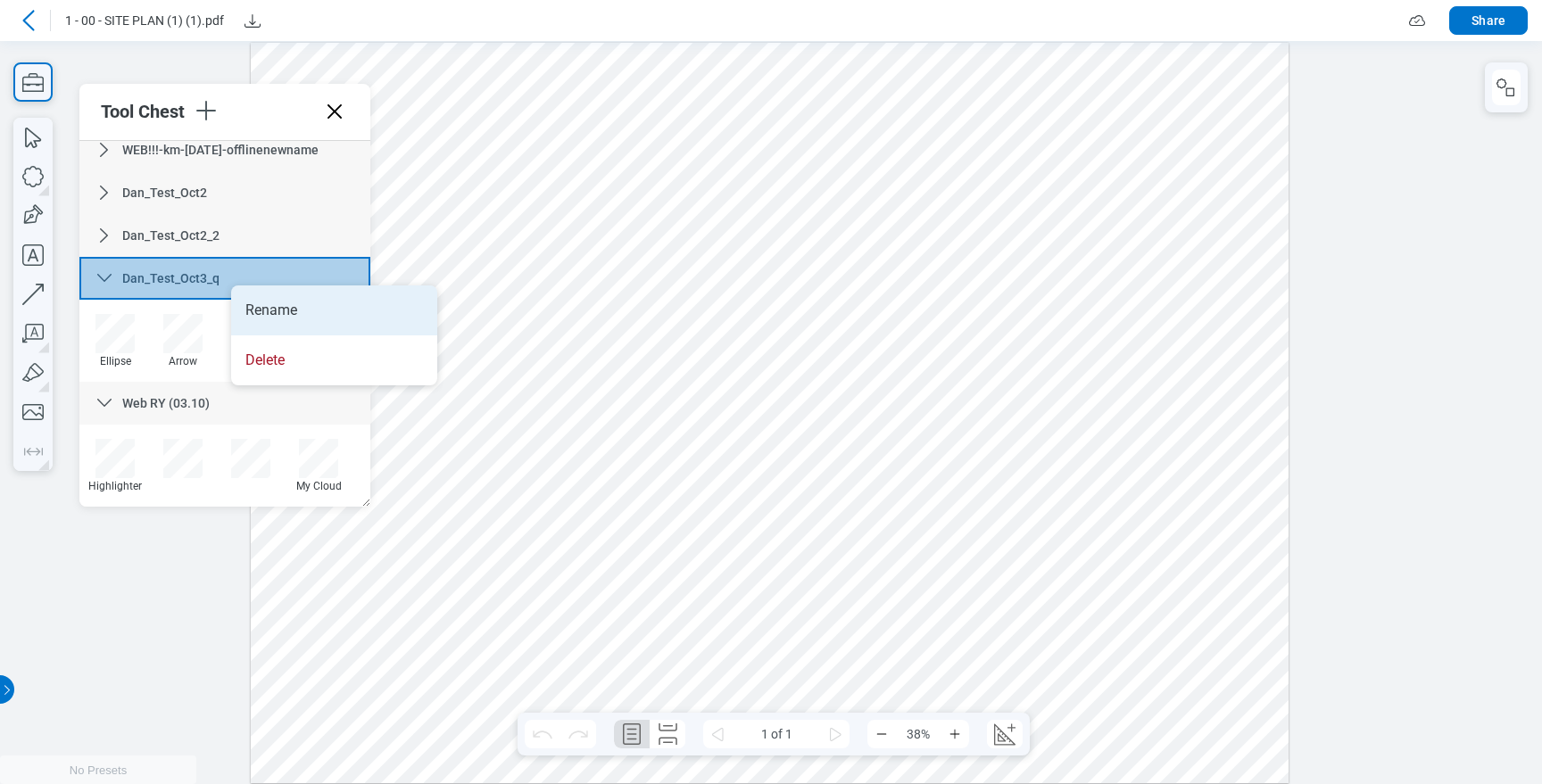
click at [276, 301] on li "Rename" at bounding box center [335, 310] width 206 height 50
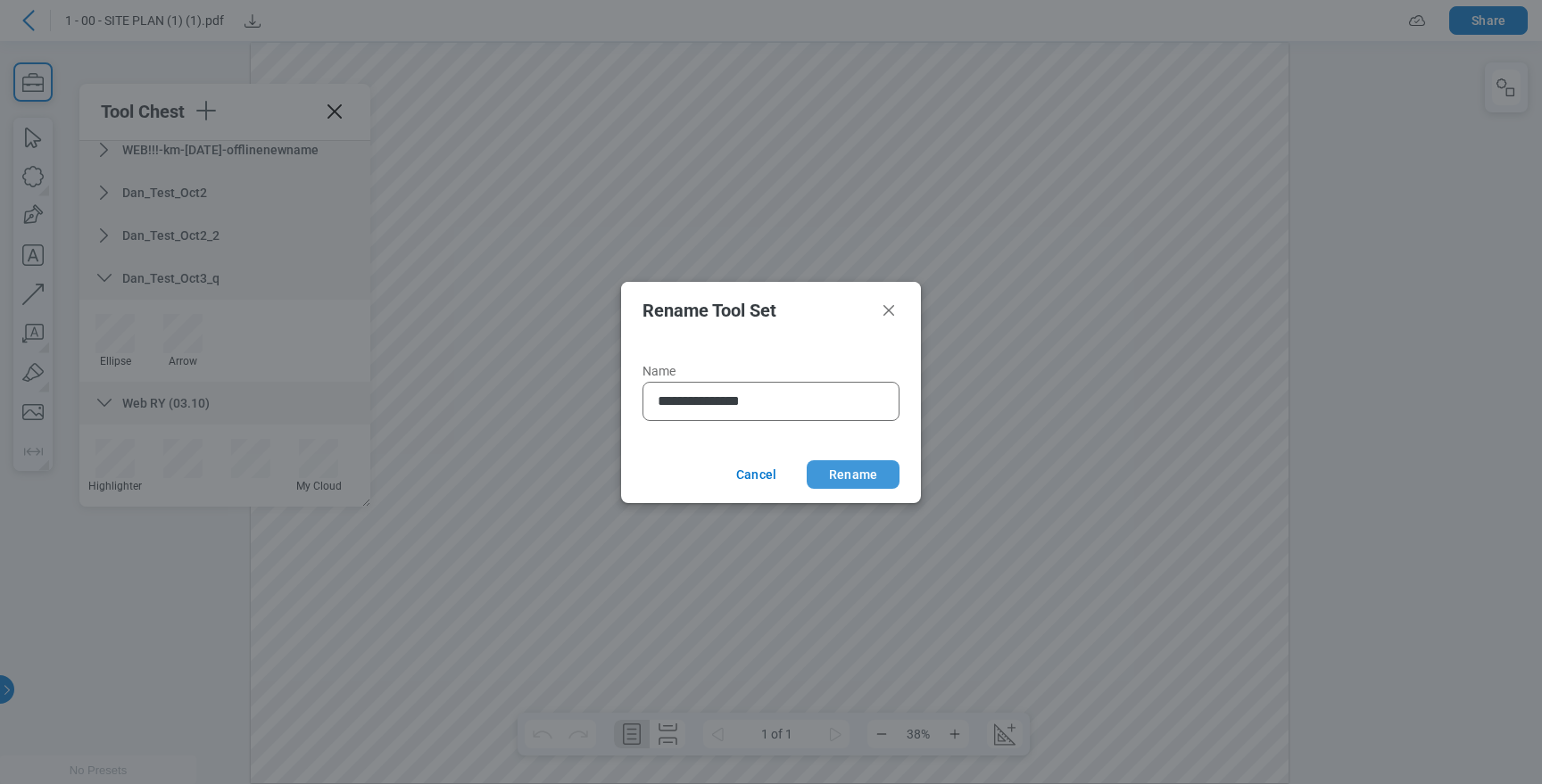
type input "**********"
click at [870, 480] on button "Rename" at bounding box center [853, 474] width 93 height 29
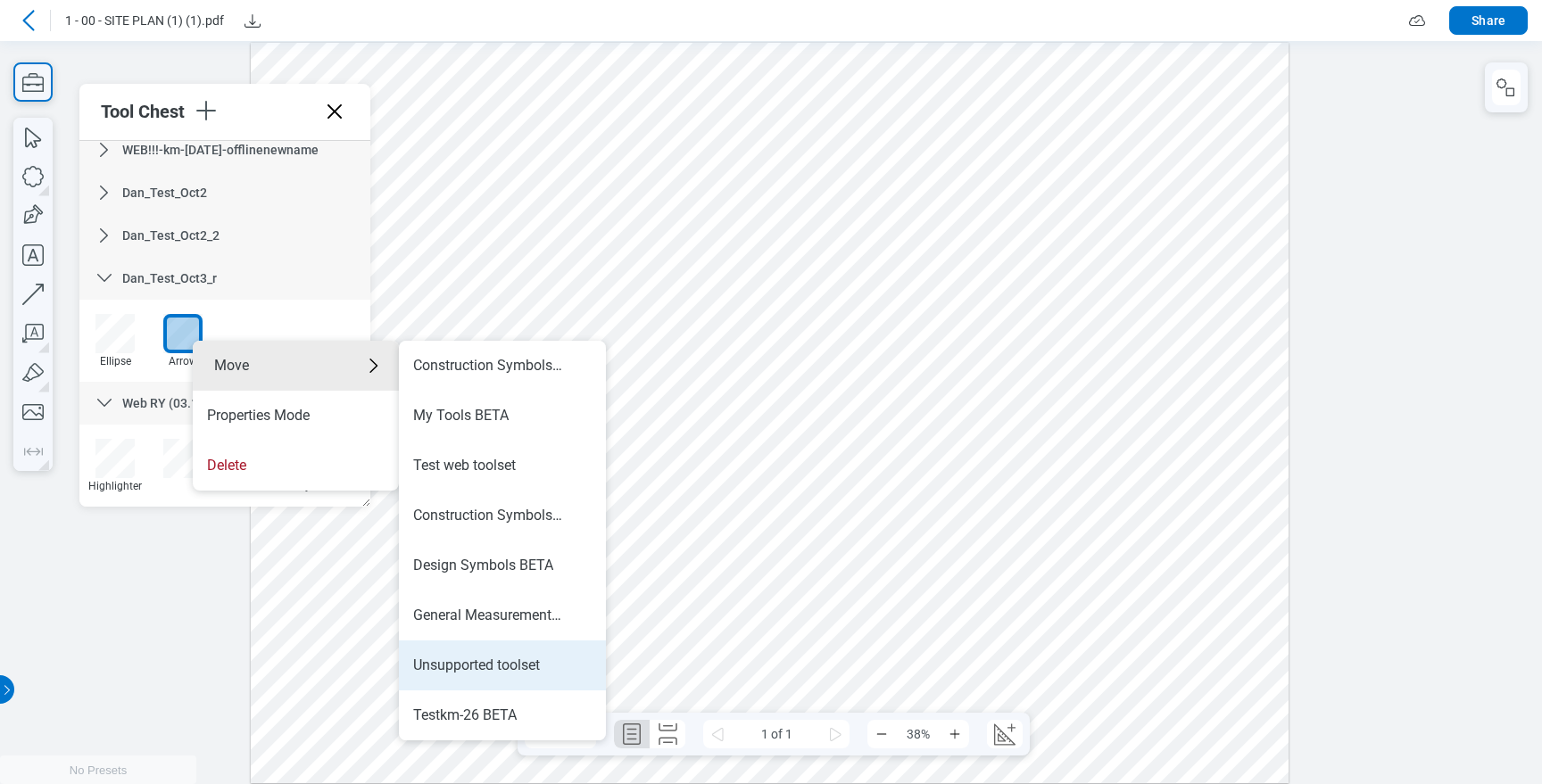
scroll to position [1048, 0]
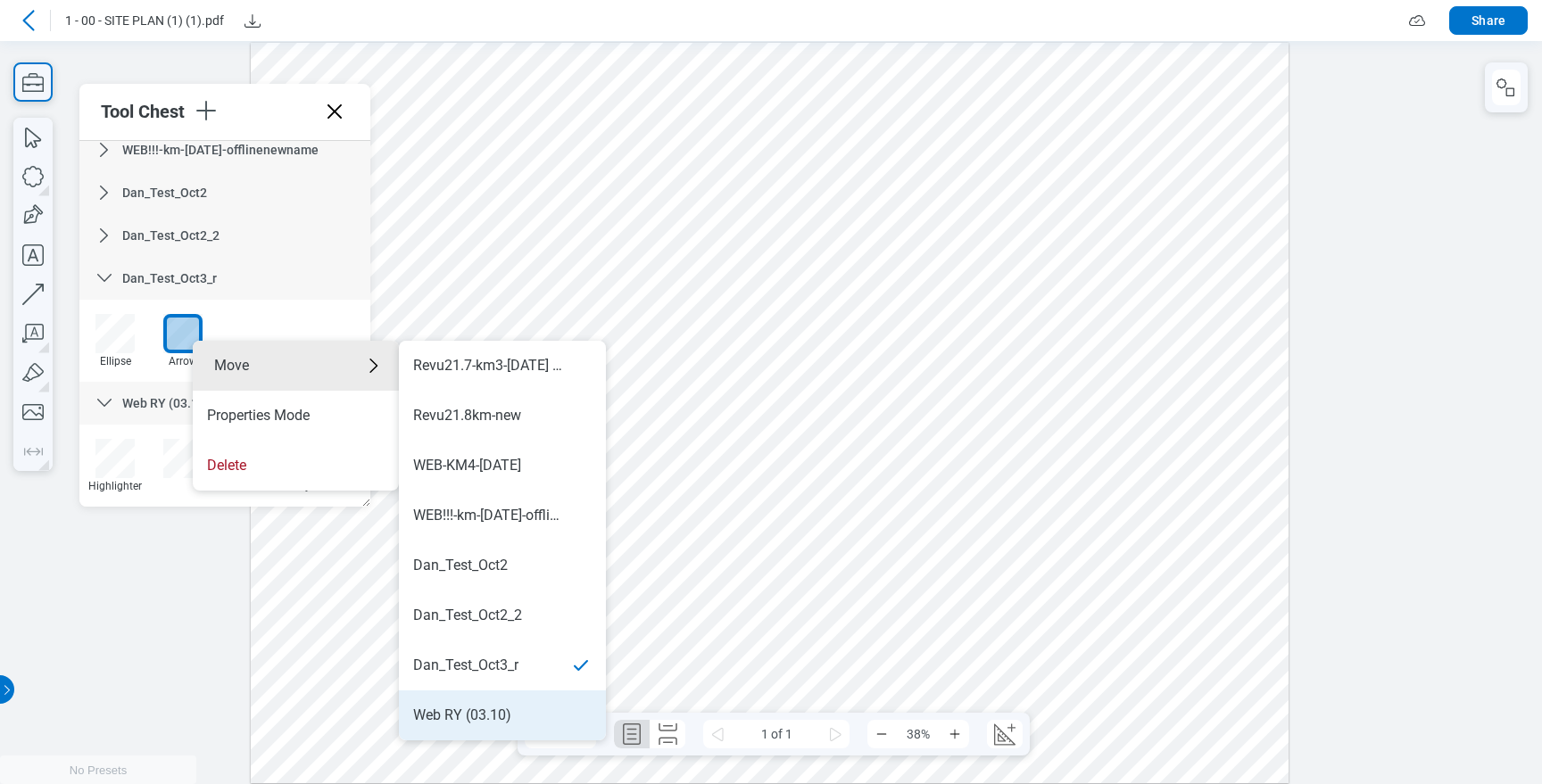
click at [495, 717] on div "Web RY (03.10)" at bounding box center [462, 715] width 98 height 19
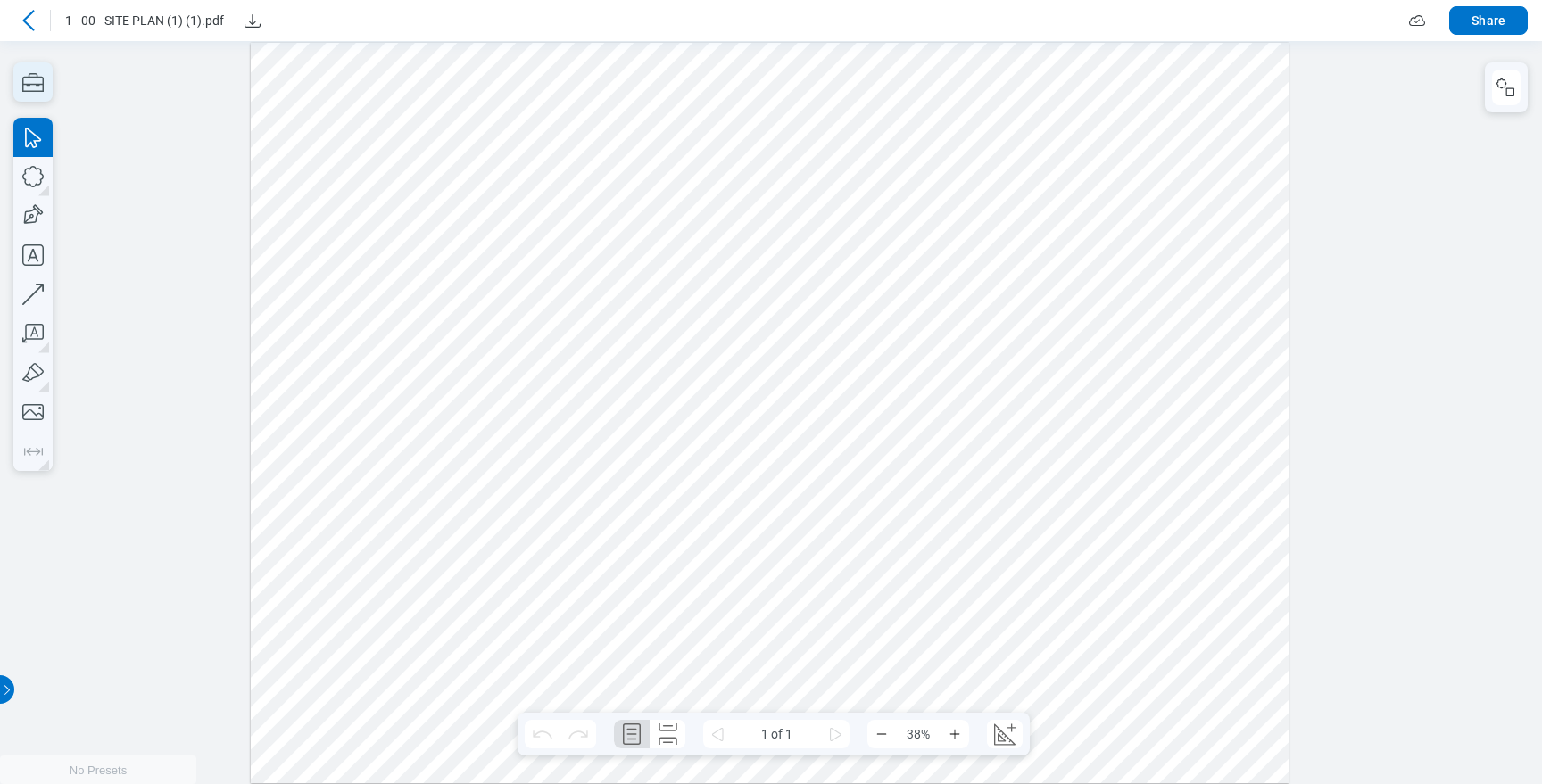
click at [46, 94] on icon "button" at bounding box center [33, 82] width 40 height 40
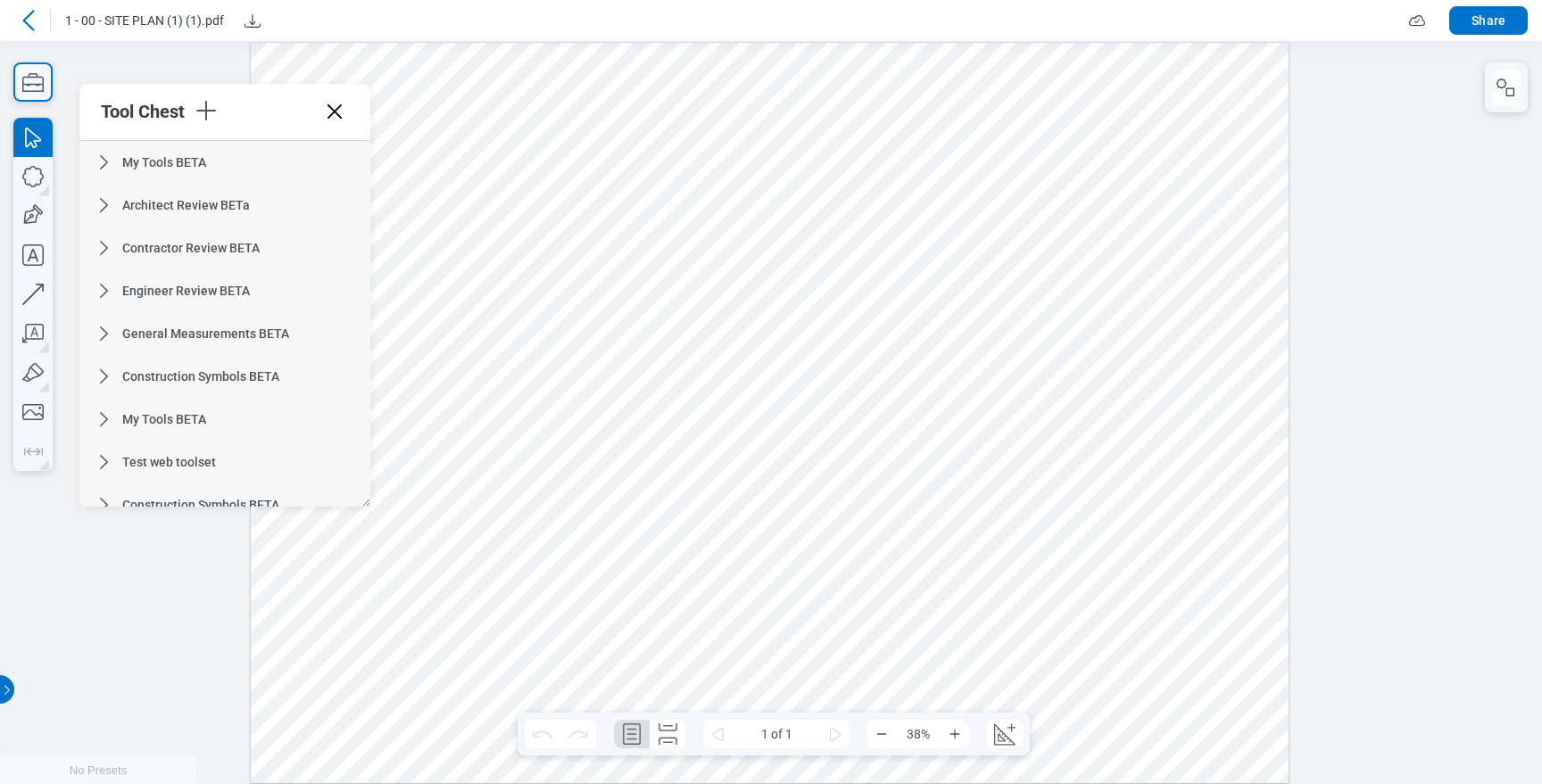
scroll to position [1107, 0]
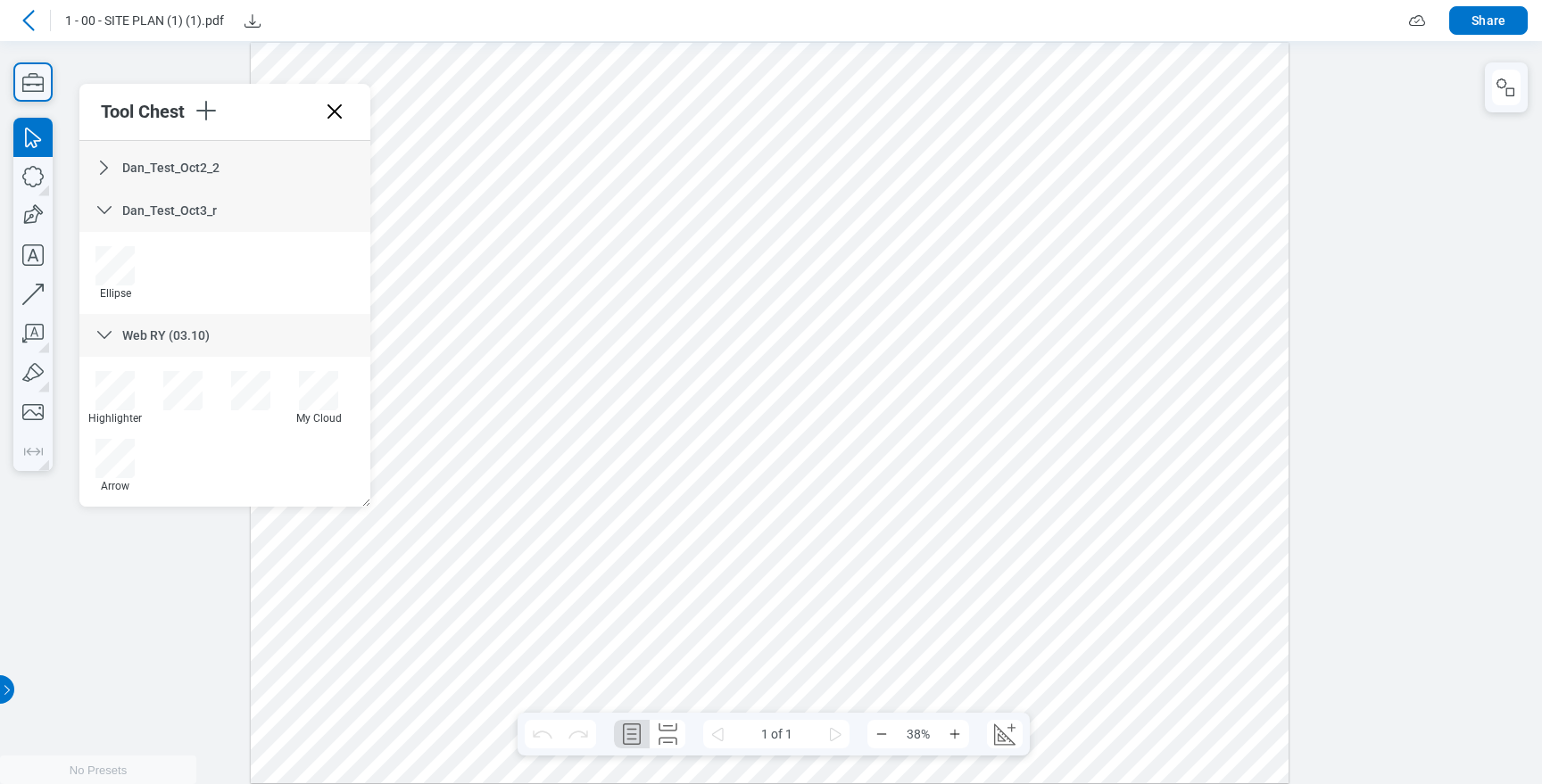
click at [226, 206] on div "Dan_Test_Oct3_r" at bounding box center [225, 210] width 291 height 42
click at [194, 287] on span "Dan_Test_Oct3_r" at bounding box center [170, 292] width 95 height 14
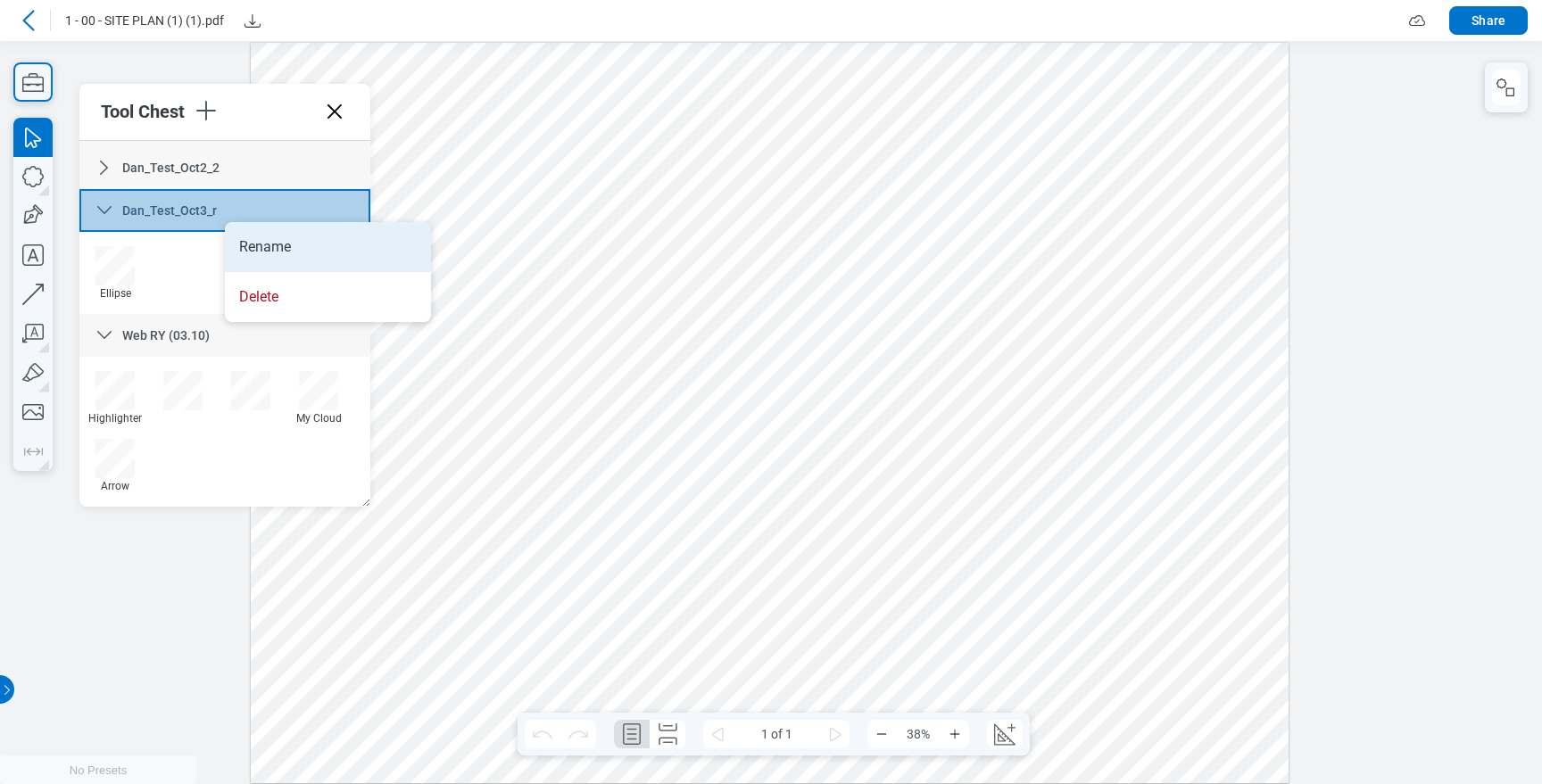
click at [265, 243] on li "Rename" at bounding box center [328, 247] width 206 height 50
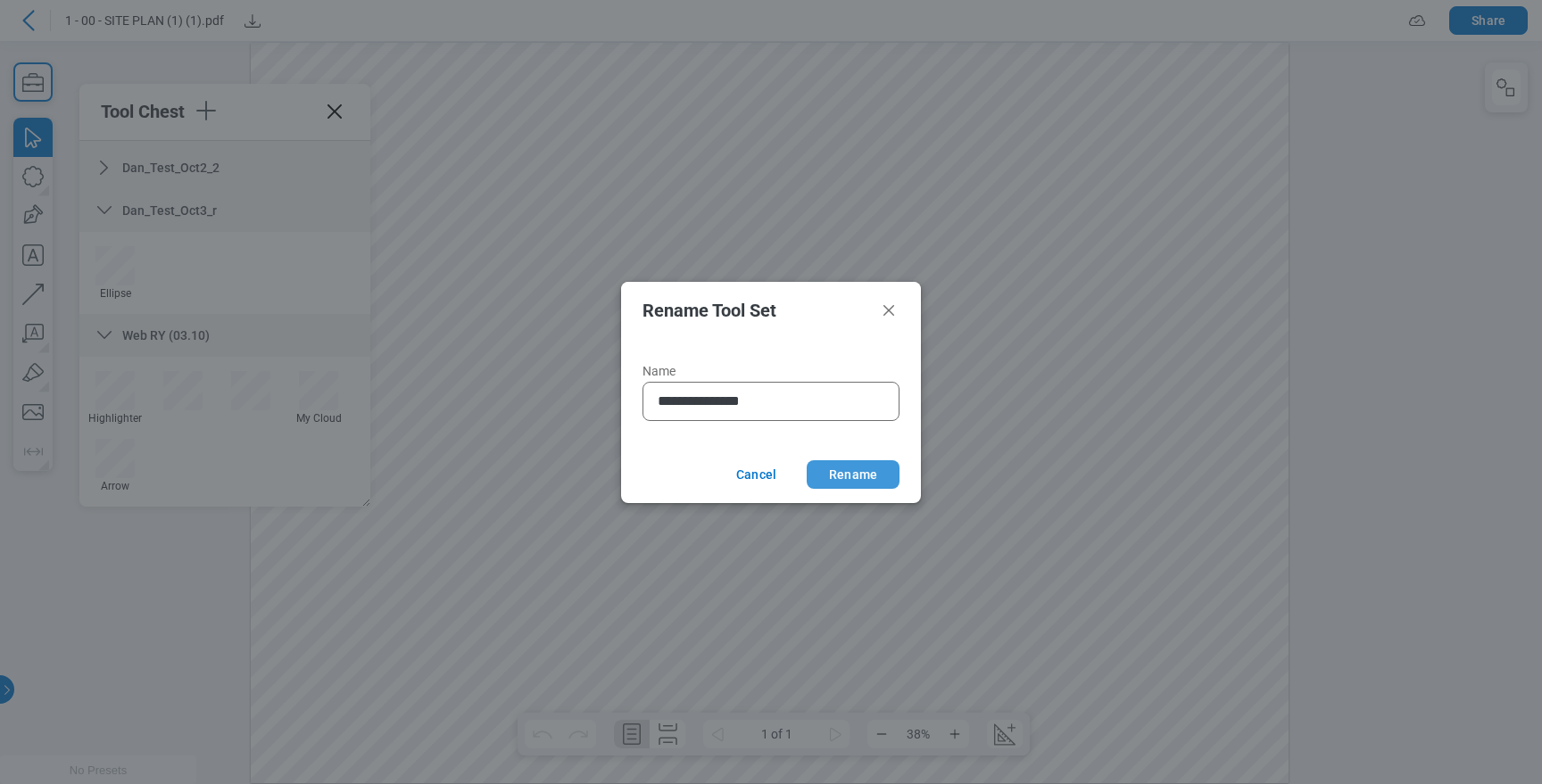
type input "**********"
click at [845, 465] on button "Rename" at bounding box center [853, 474] width 93 height 29
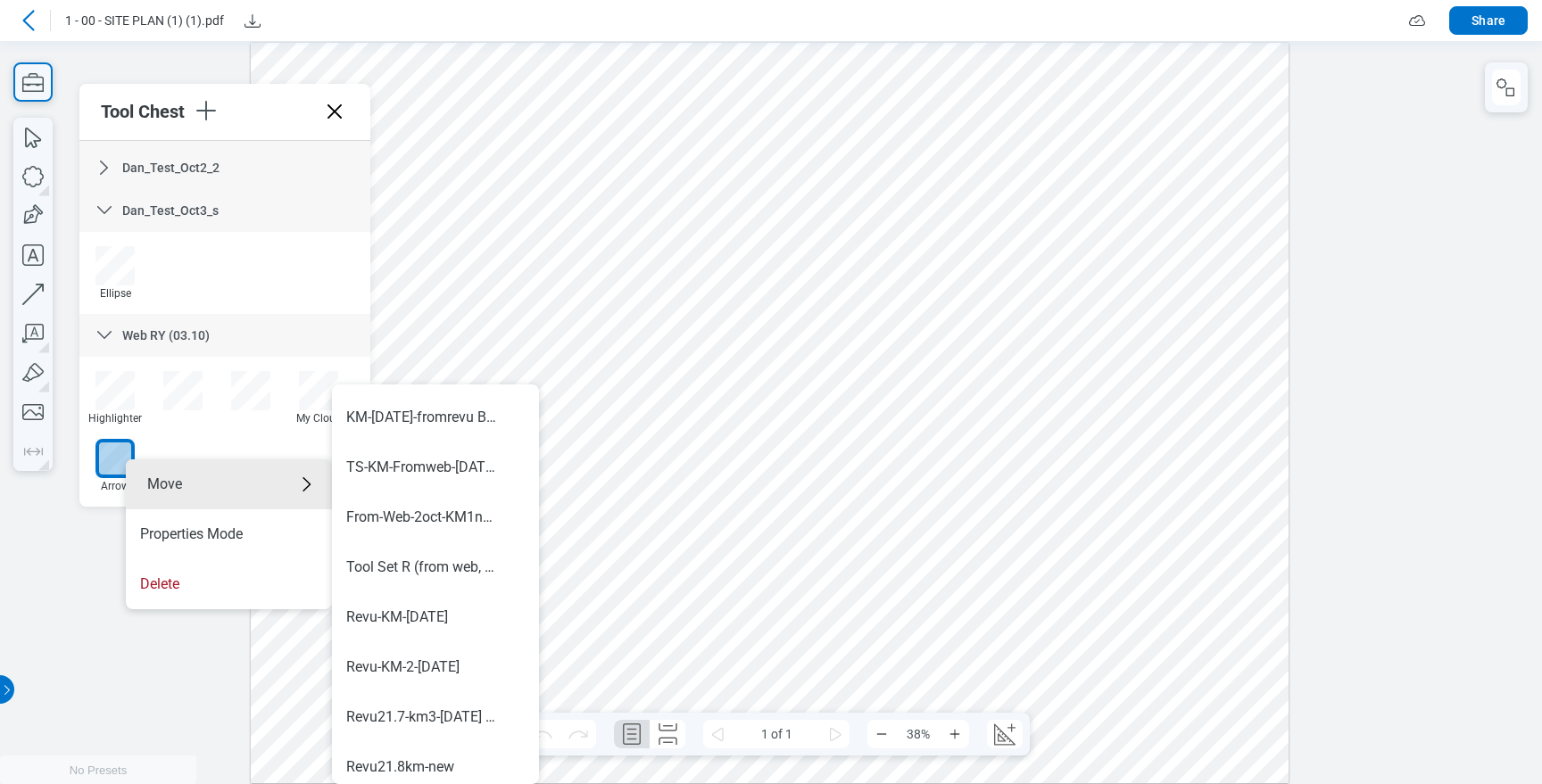
scroll to position [1048, 0]
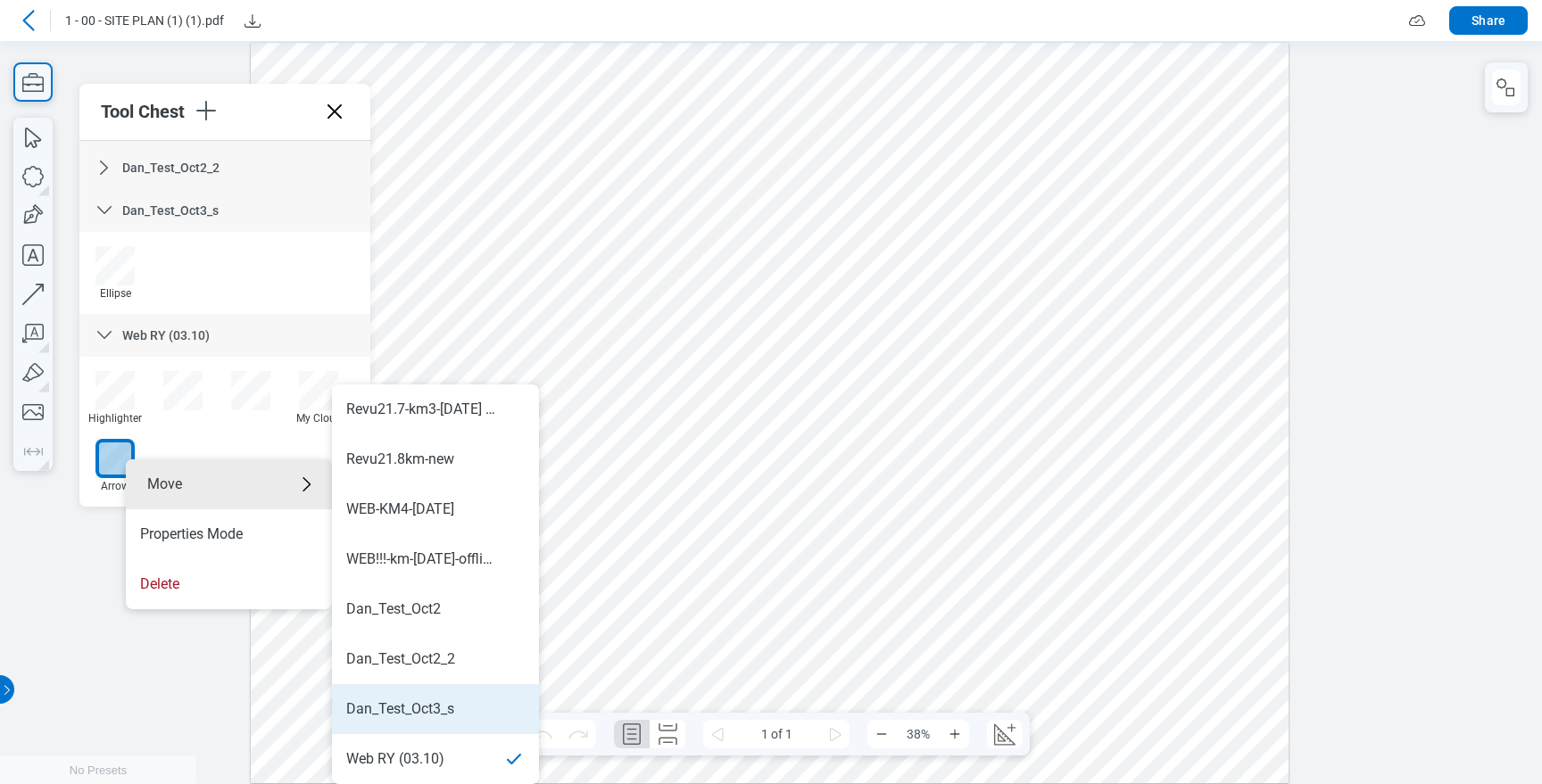
click at [449, 703] on div "Dan_Test_Oct3_s" at bounding box center [400, 708] width 108 height 19
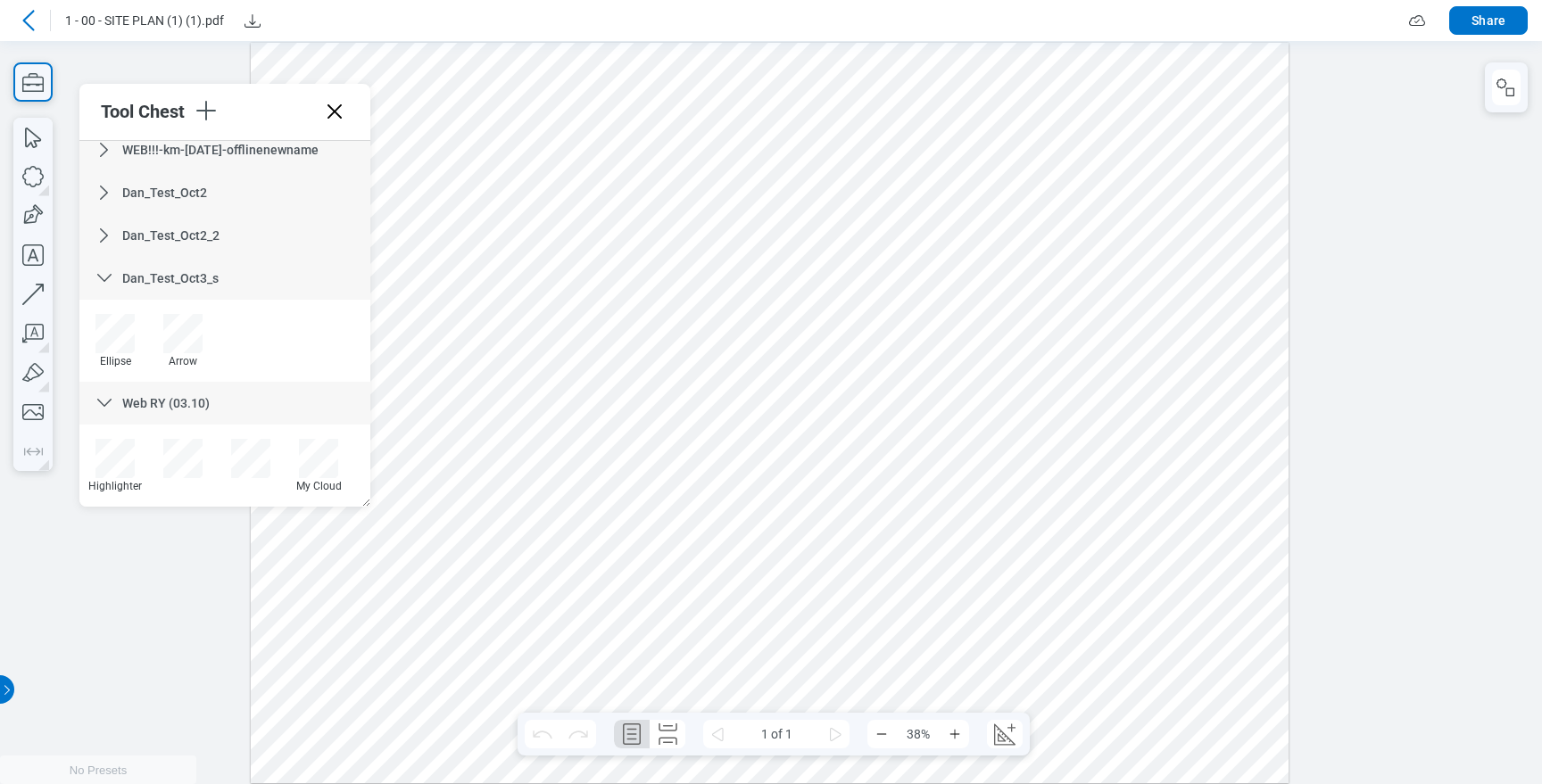
scroll to position [1040, 0]
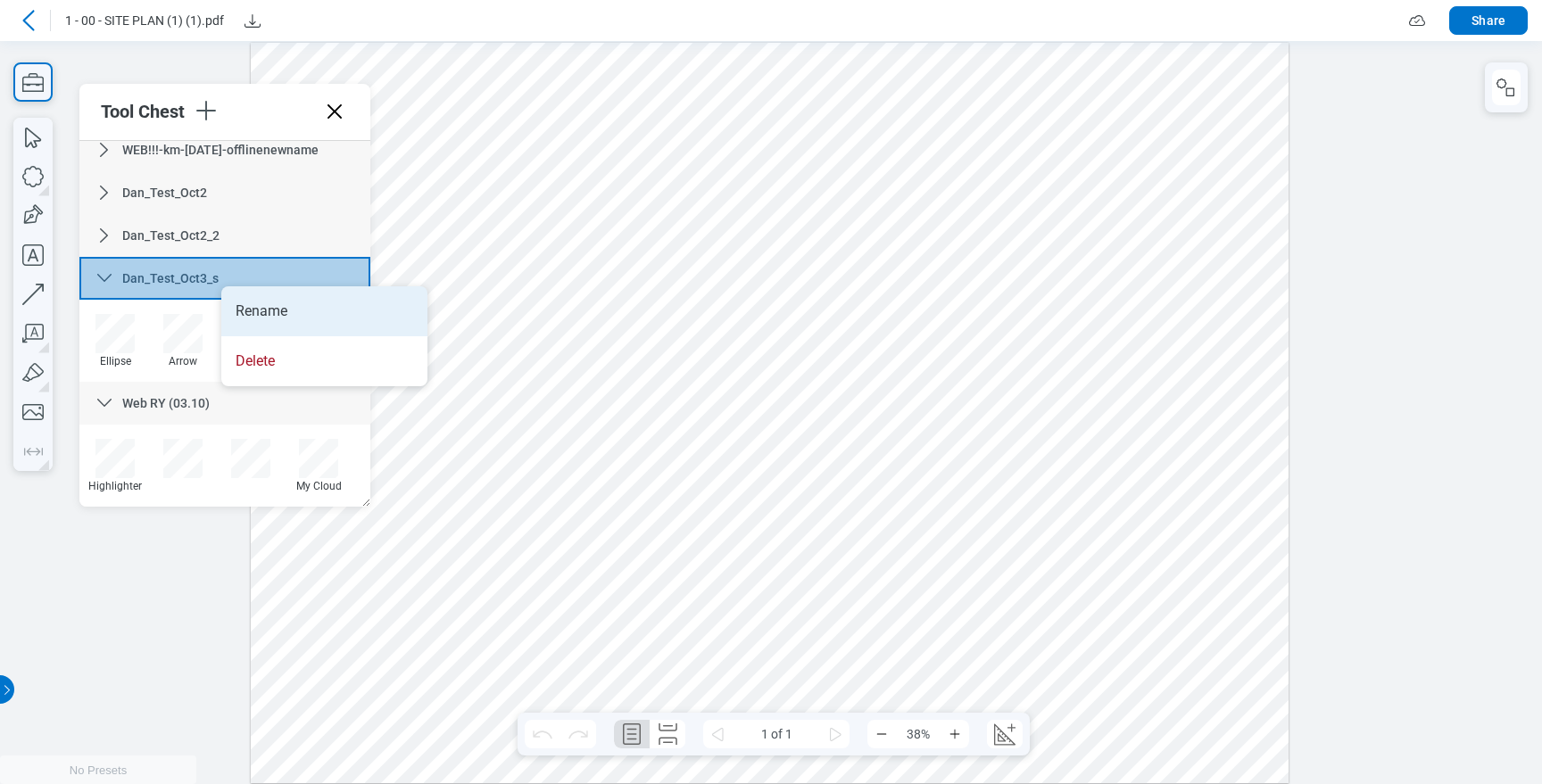
click at [244, 294] on li "Rename" at bounding box center [324, 311] width 206 height 50
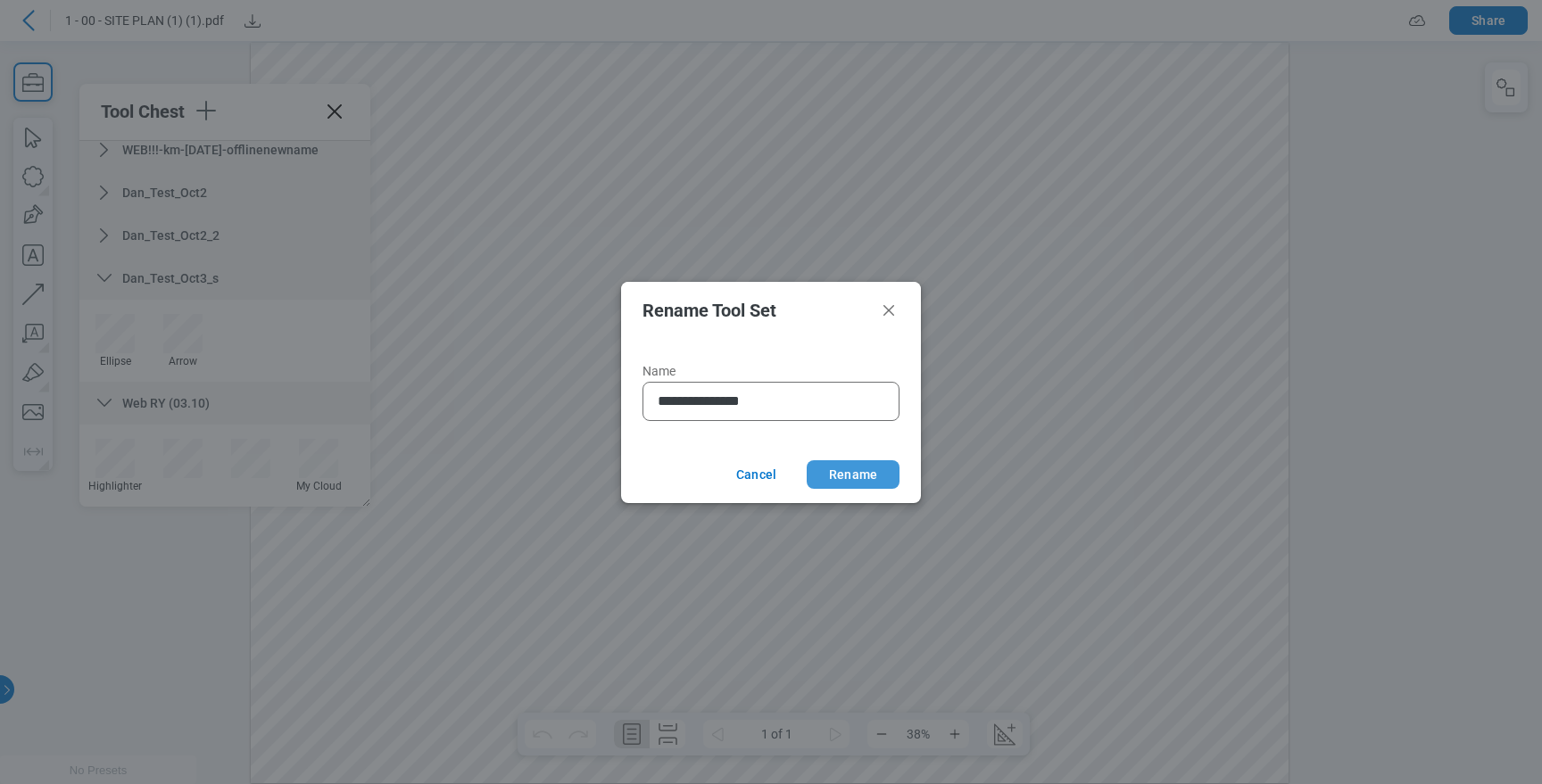
type input "**********"
click at [847, 463] on button "Rename" at bounding box center [853, 474] width 93 height 29
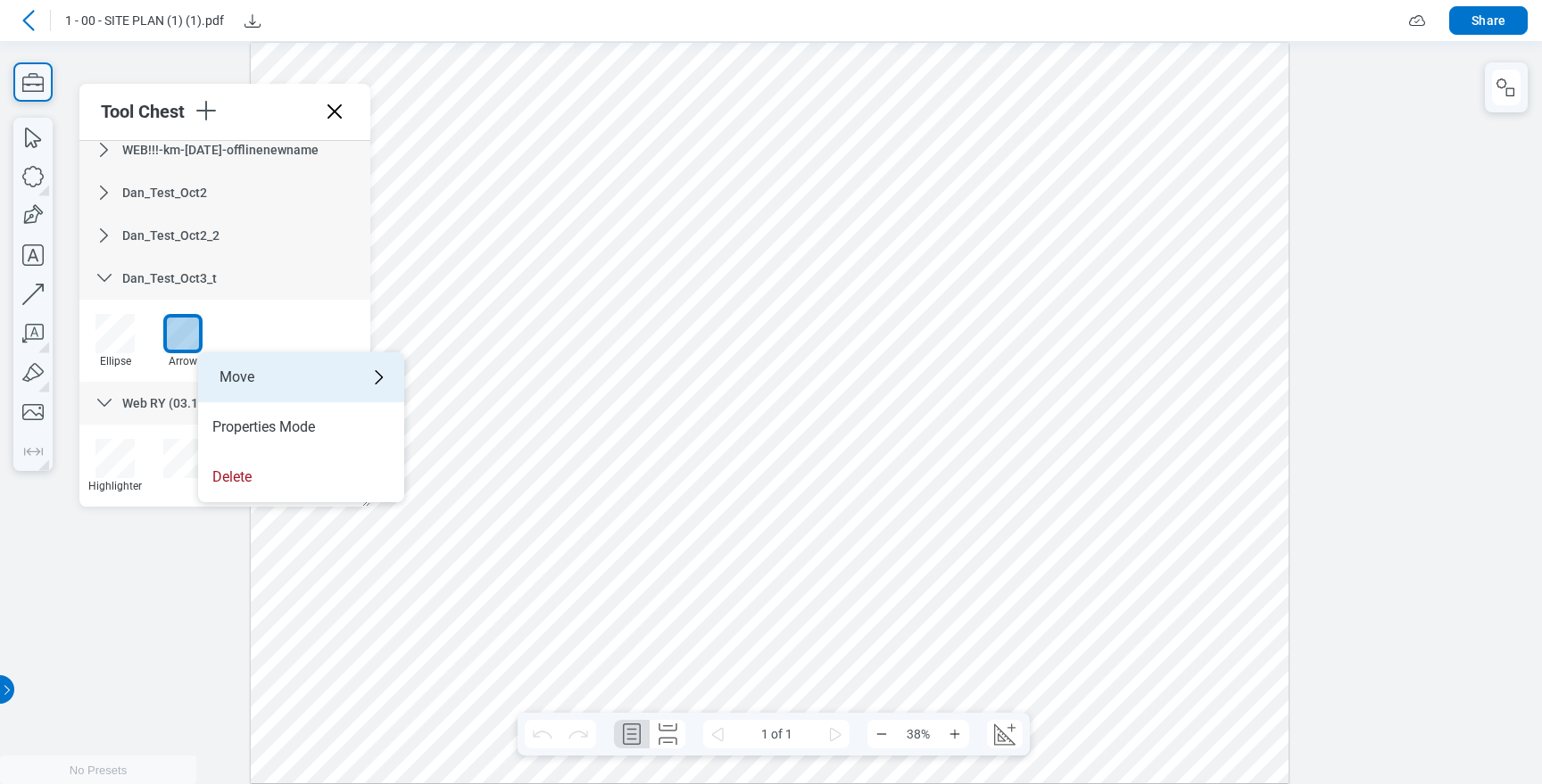
click at [272, 369] on div "Move" at bounding box center [301, 377] width 206 height 50
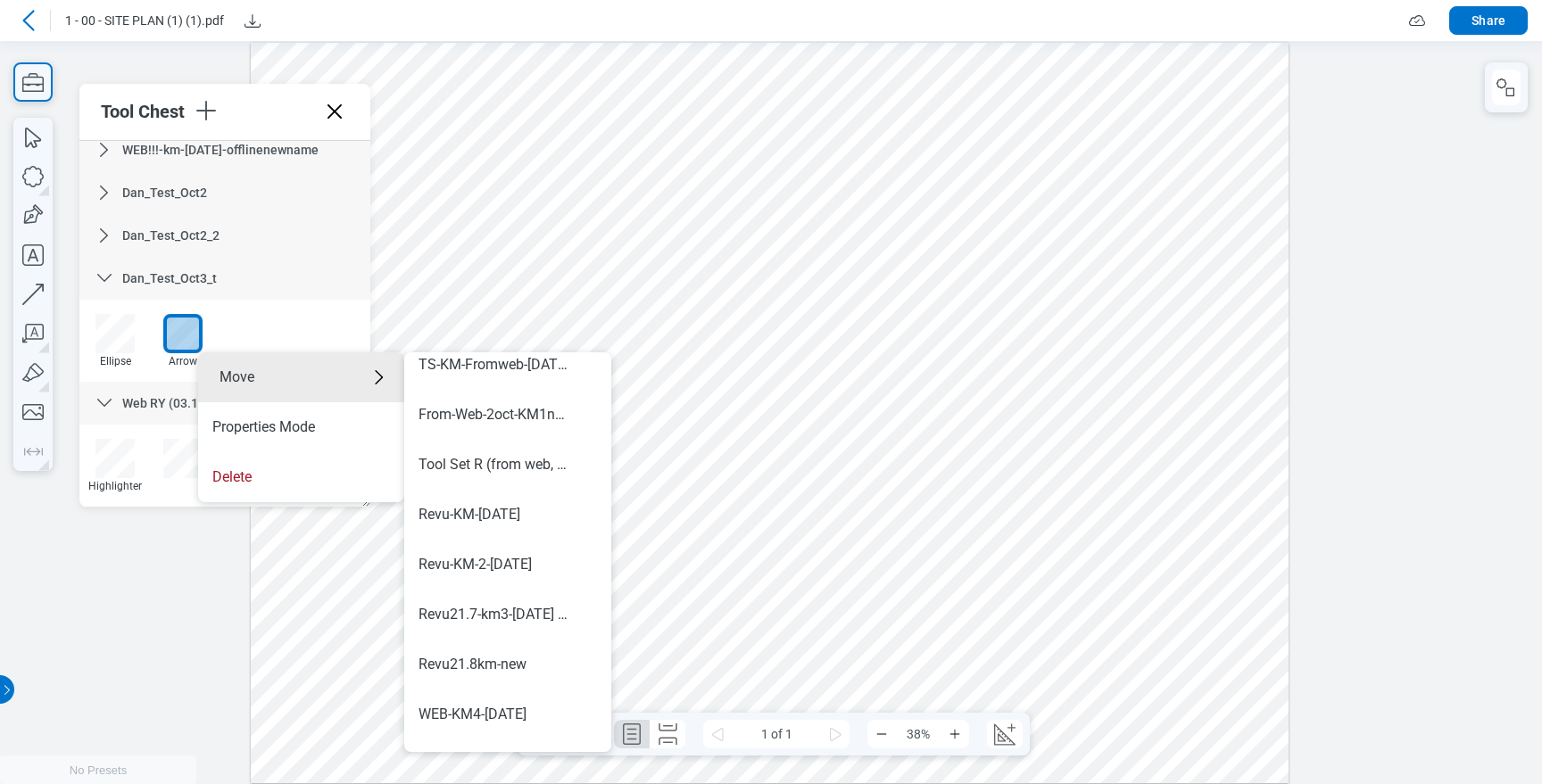
scroll to position [1048, 0]
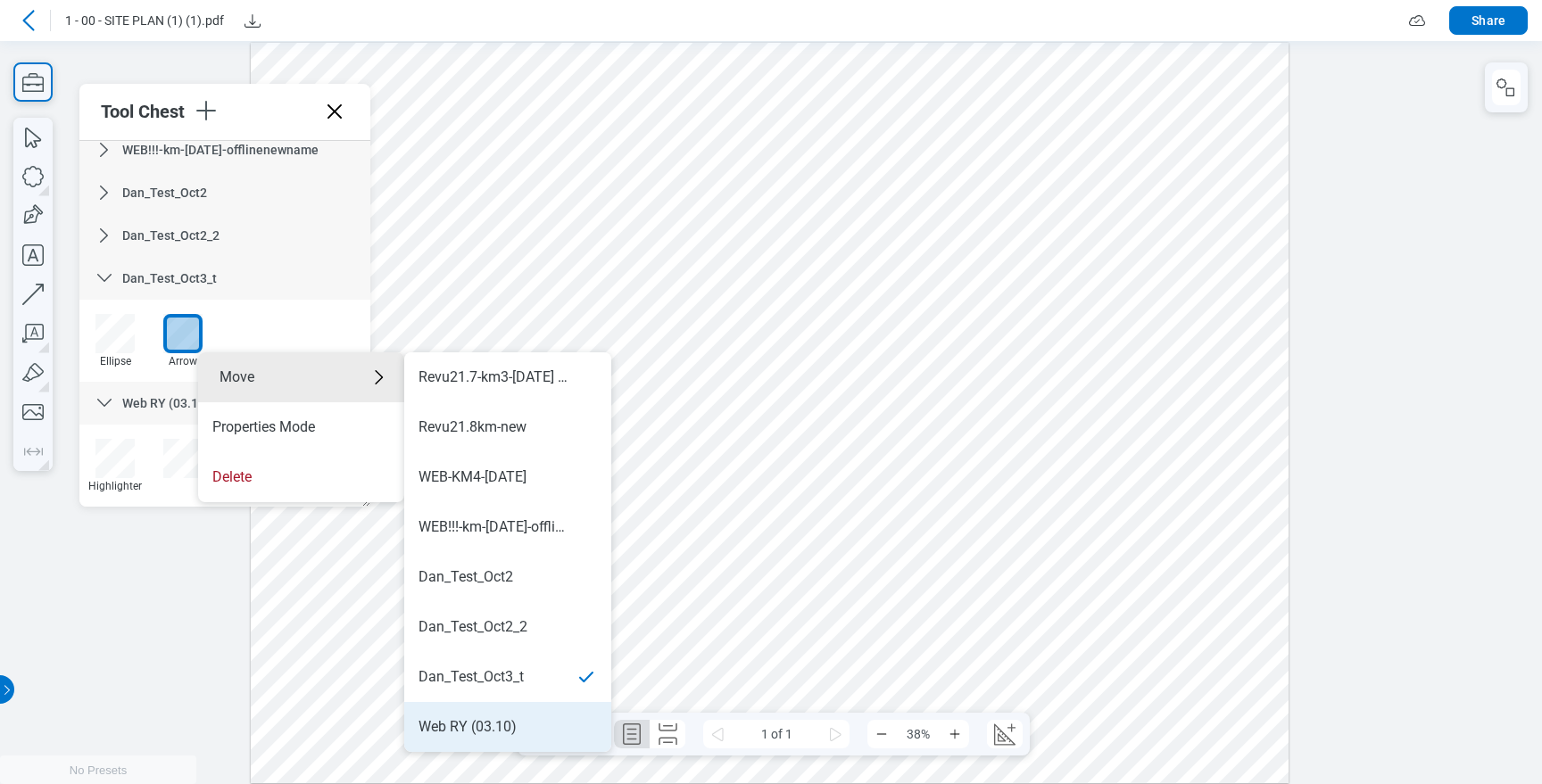
click at [487, 718] on div "Web RY (03.10)" at bounding box center [467, 726] width 98 height 19
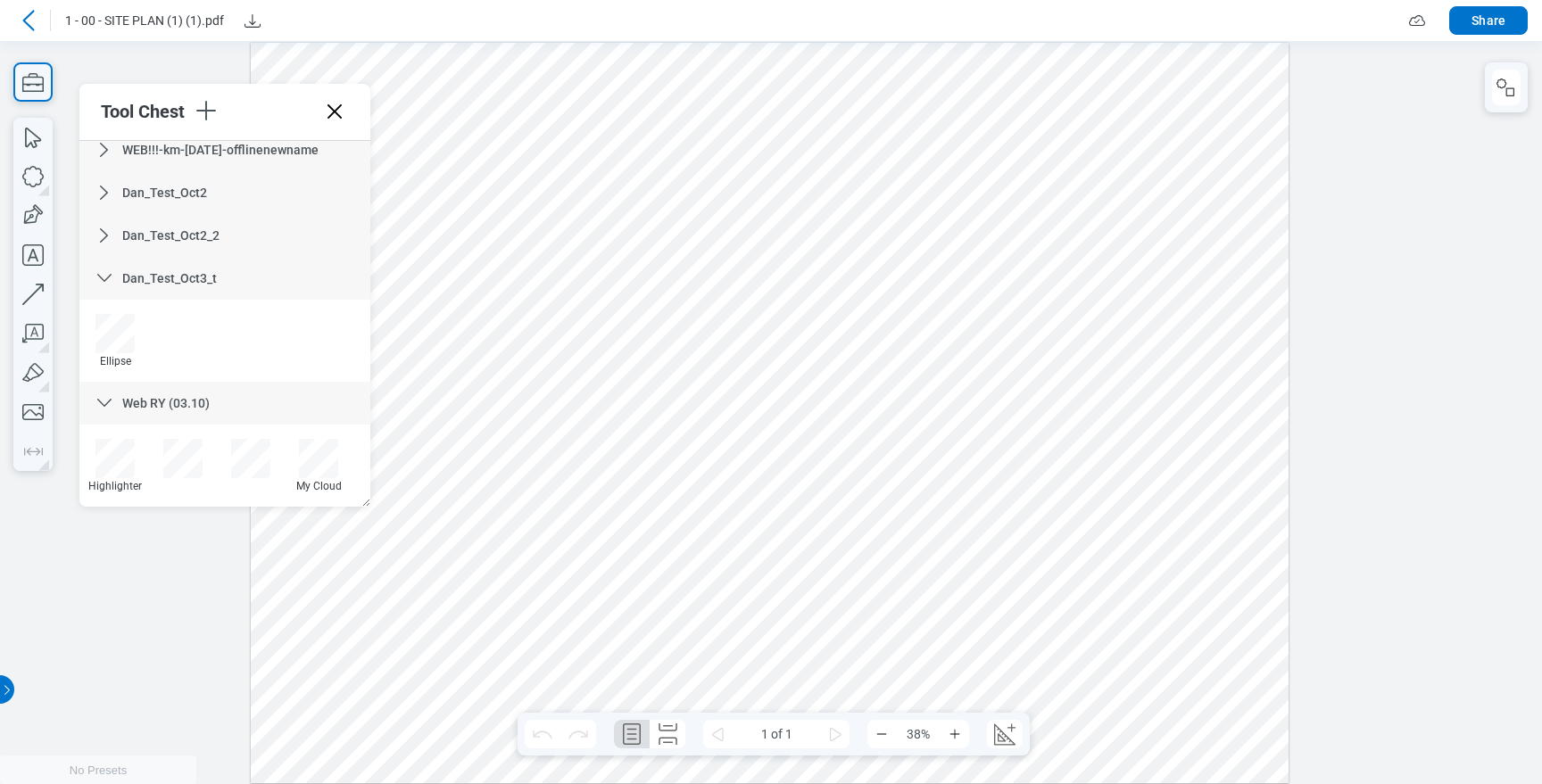
scroll to position [1107, 0]
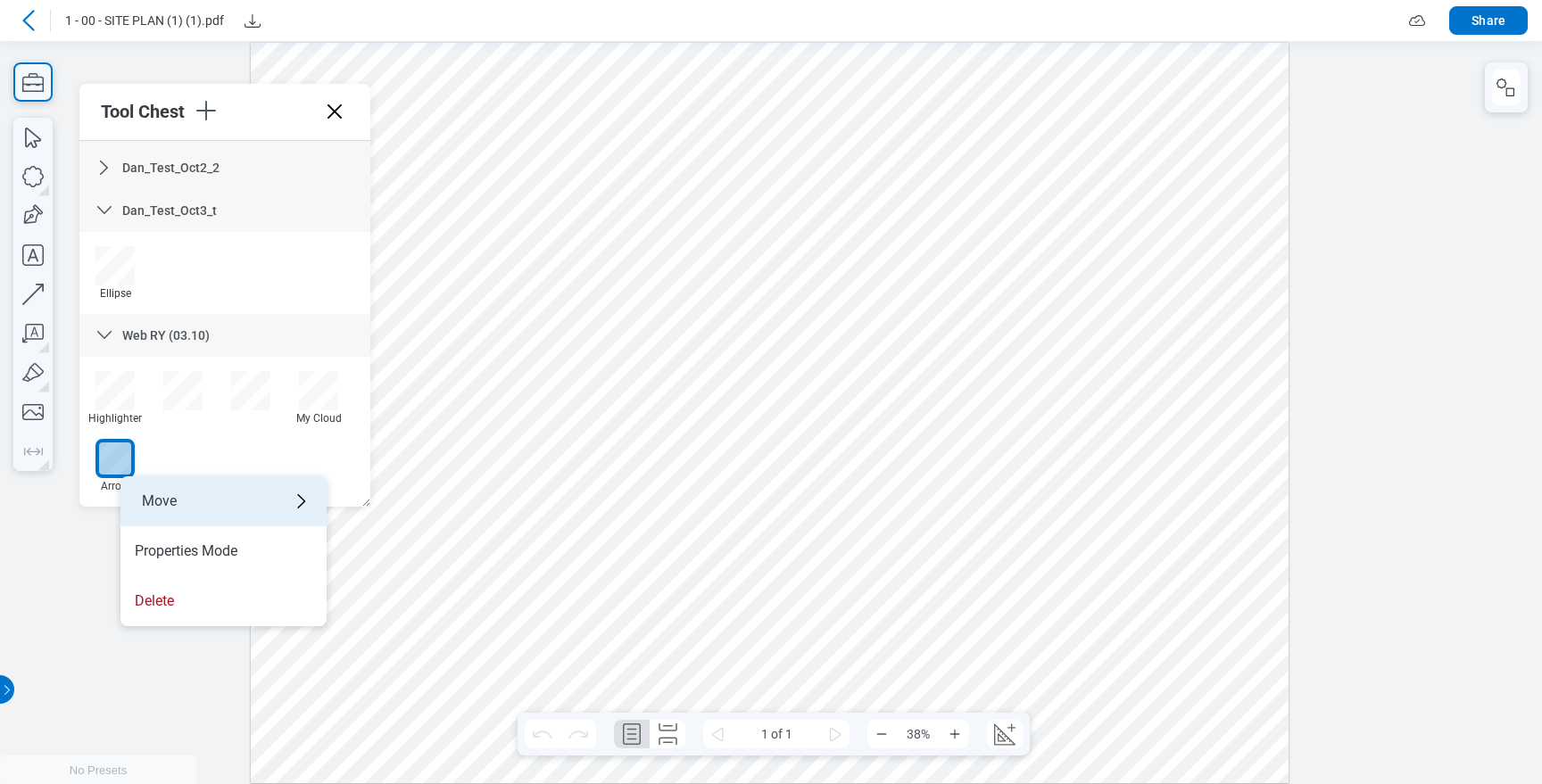
click at [185, 490] on div "Move" at bounding box center [224, 501] width 206 height 50
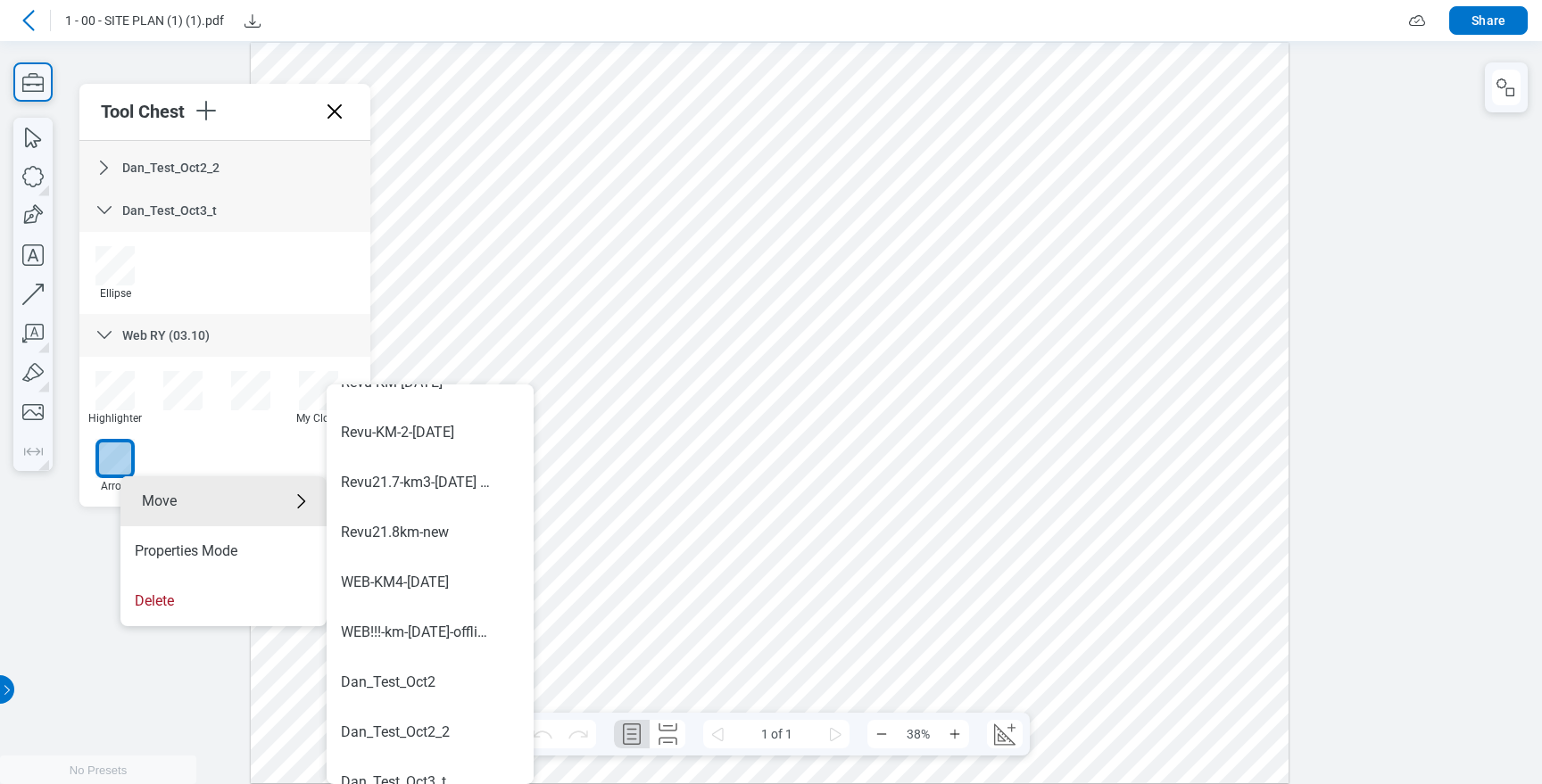
scroll to position [1048, 0]
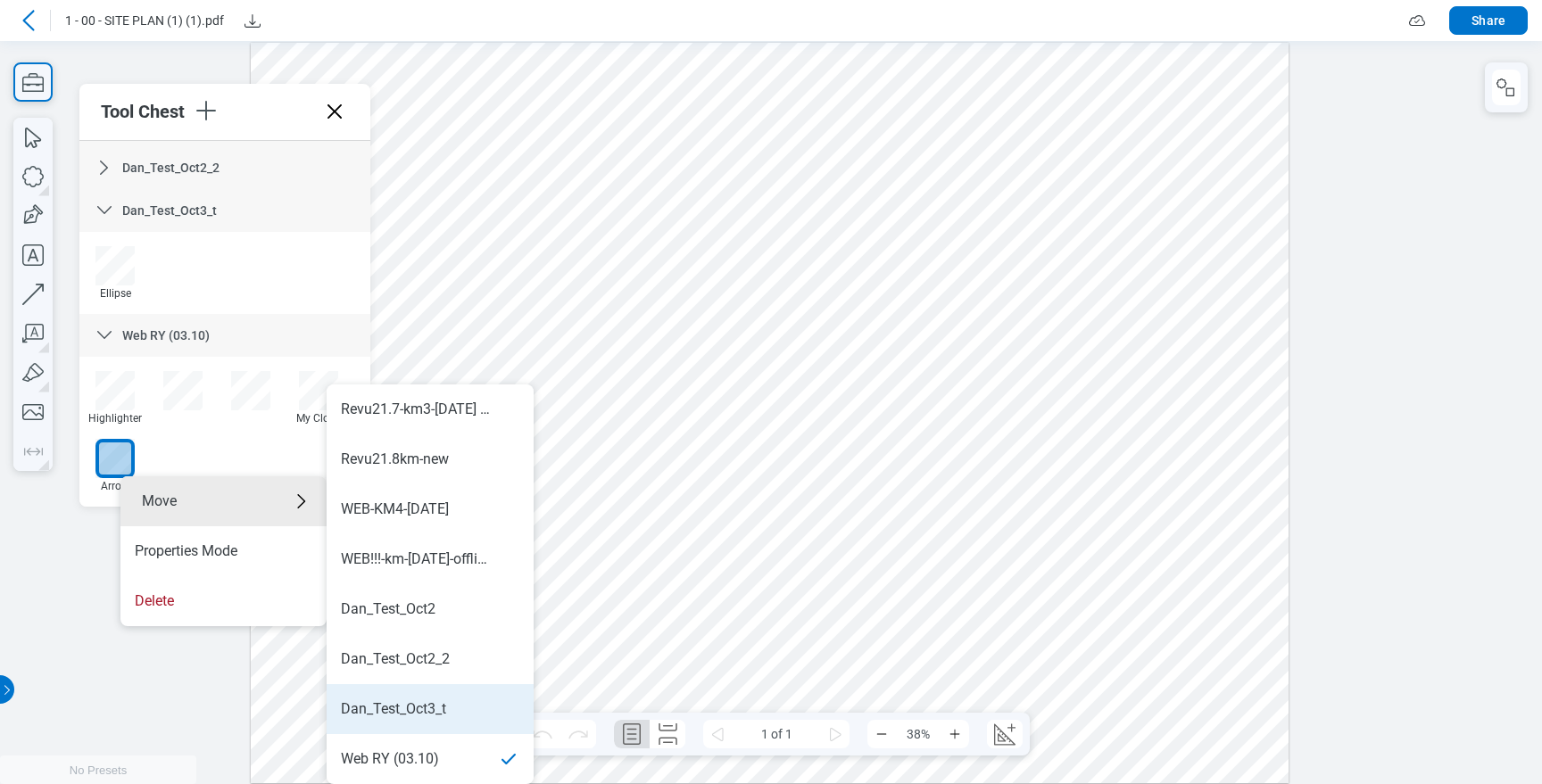
click at [422, 705] on div "Dan_Test_Oct3_t" at bounding box center [394, 708] width 105 height 19
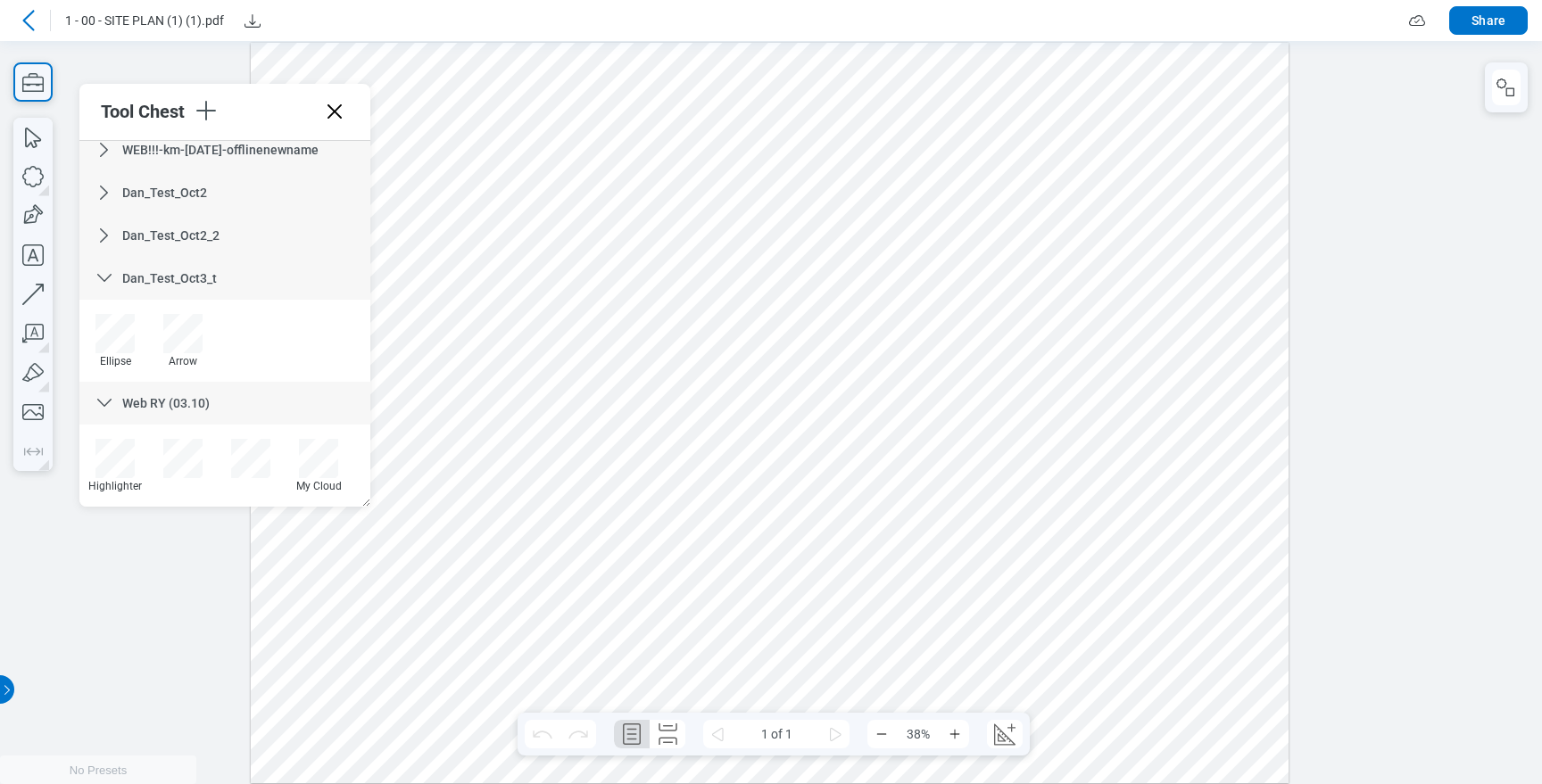
scroll to position [1040, 0]
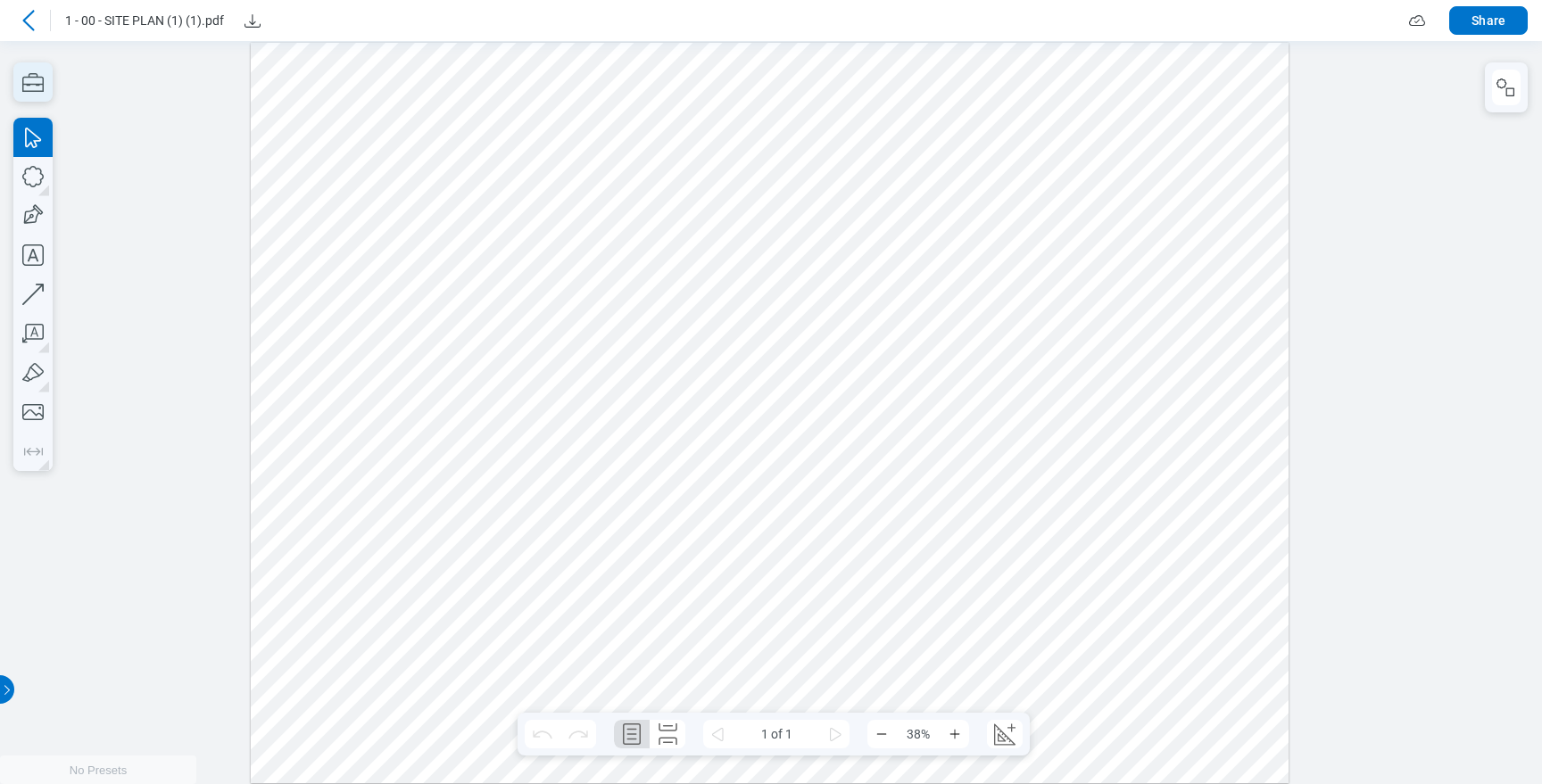
click at [46, 82] on icon "button" at bounding box center [33, 82] width 40 height 40
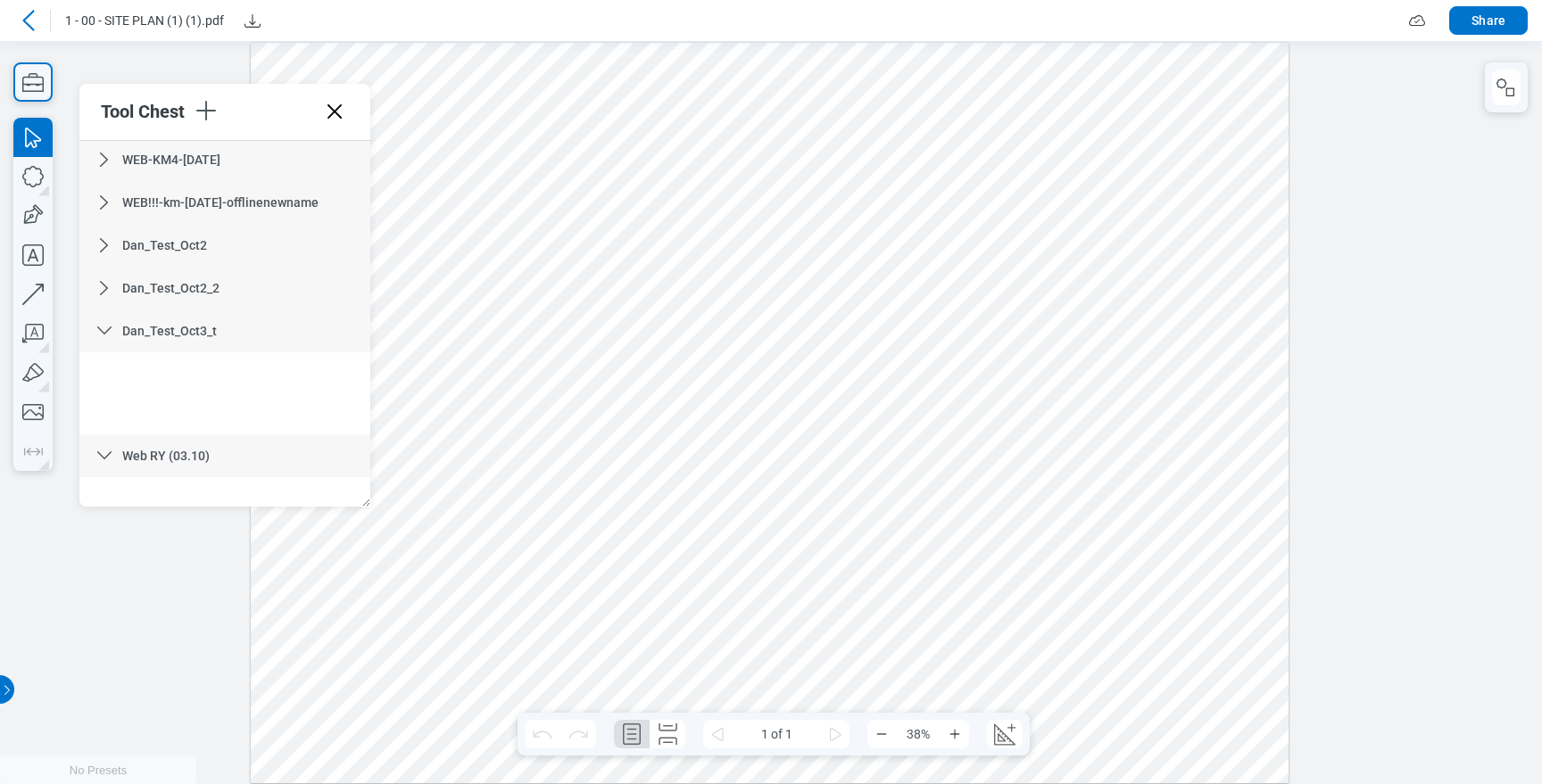
scroll to position [1040, 0]
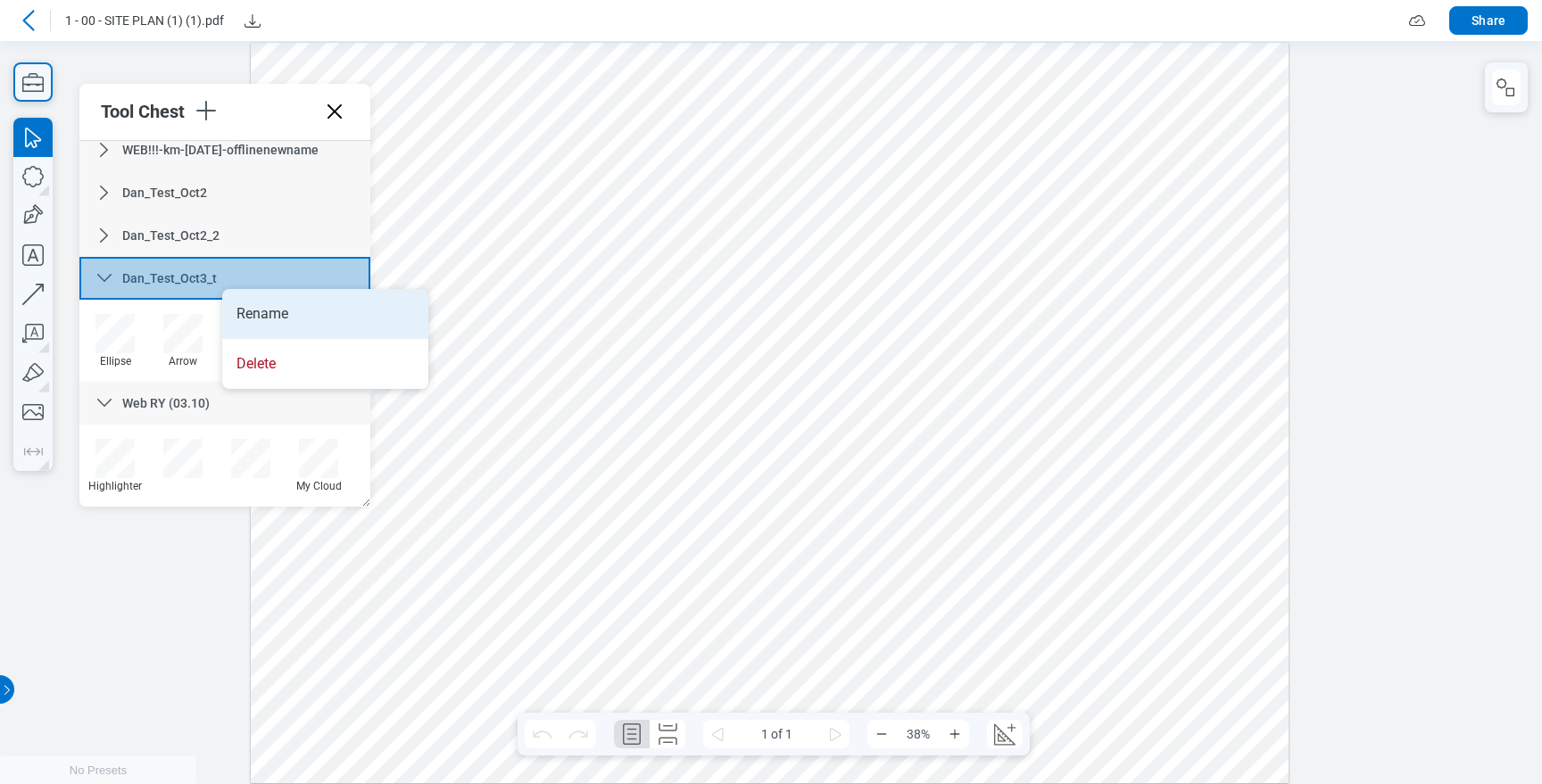
click at [314, 326] on li "Rename" at bounding box center [325, 314] width 206 height 50
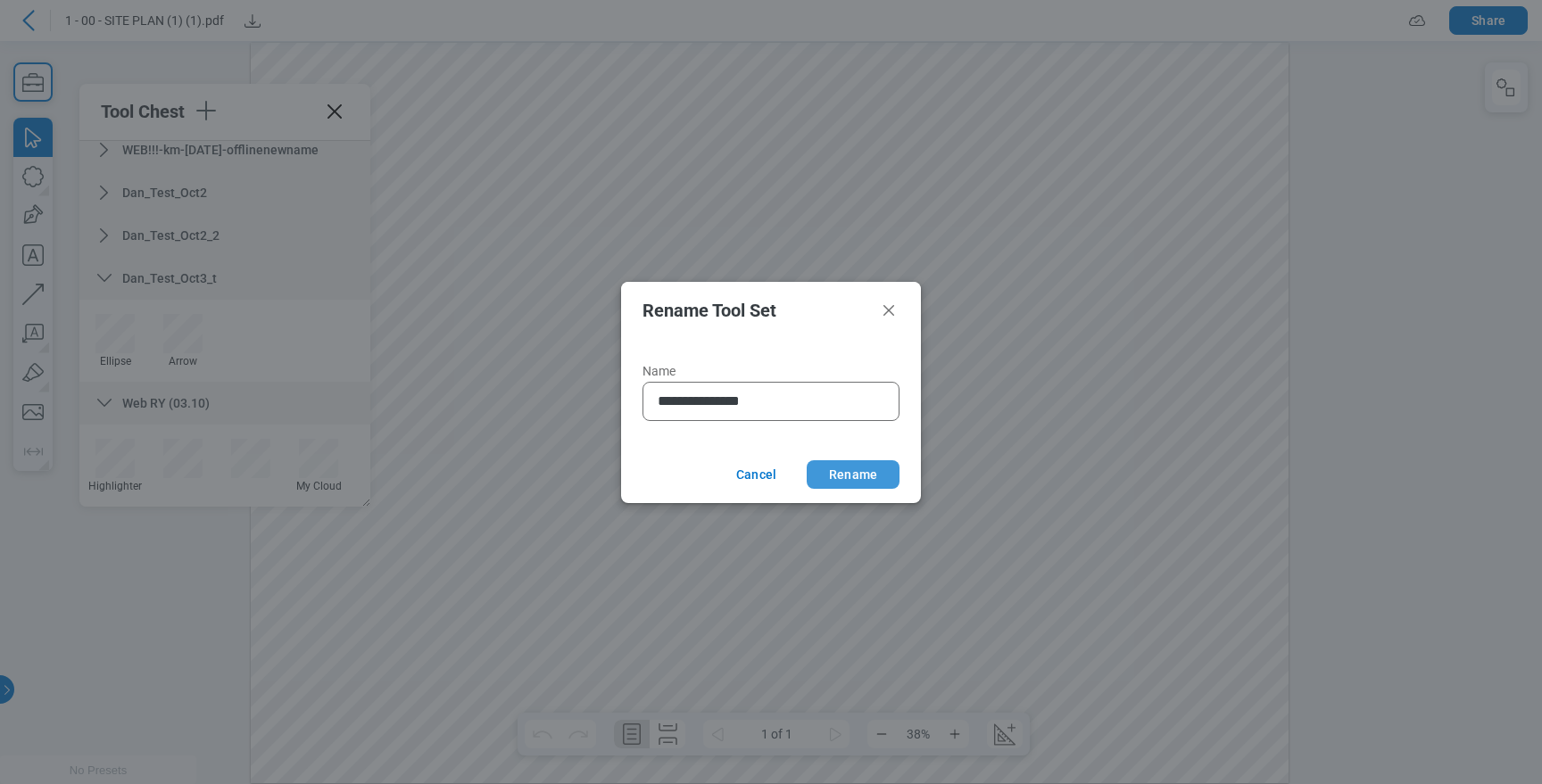
type input "**********"
click at [840, 470] on button "Rename" at bounding box center [853, 474] width 93 height 29
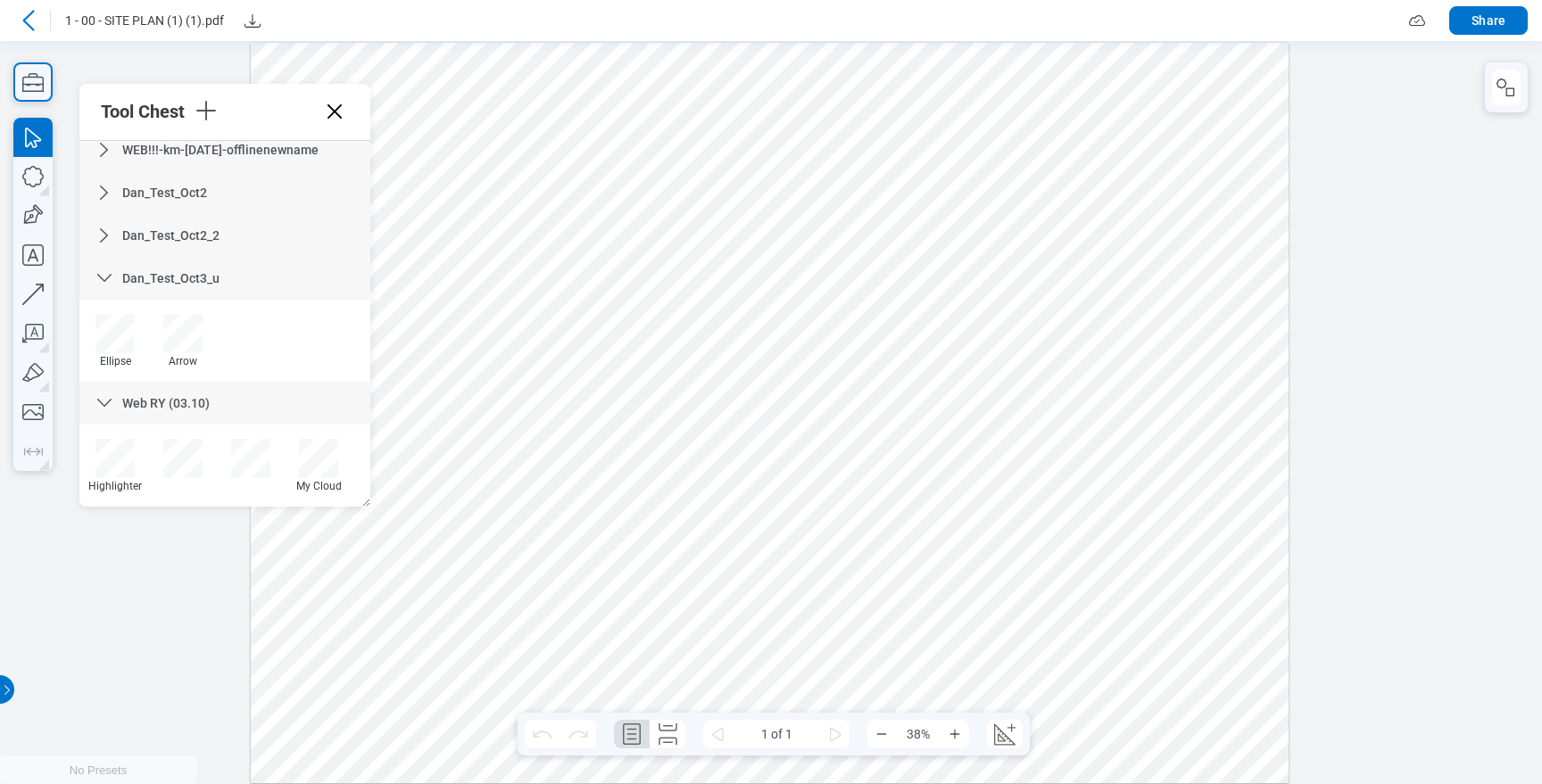
click at [218, 271] on div "Dan_Test_Oct3_u" at bounding box center [225, 278] width 291 height 42
click at [208, 364] on span "Dan_Test_Oct3_u" at bounding box center [171, 359] width 98 height 14
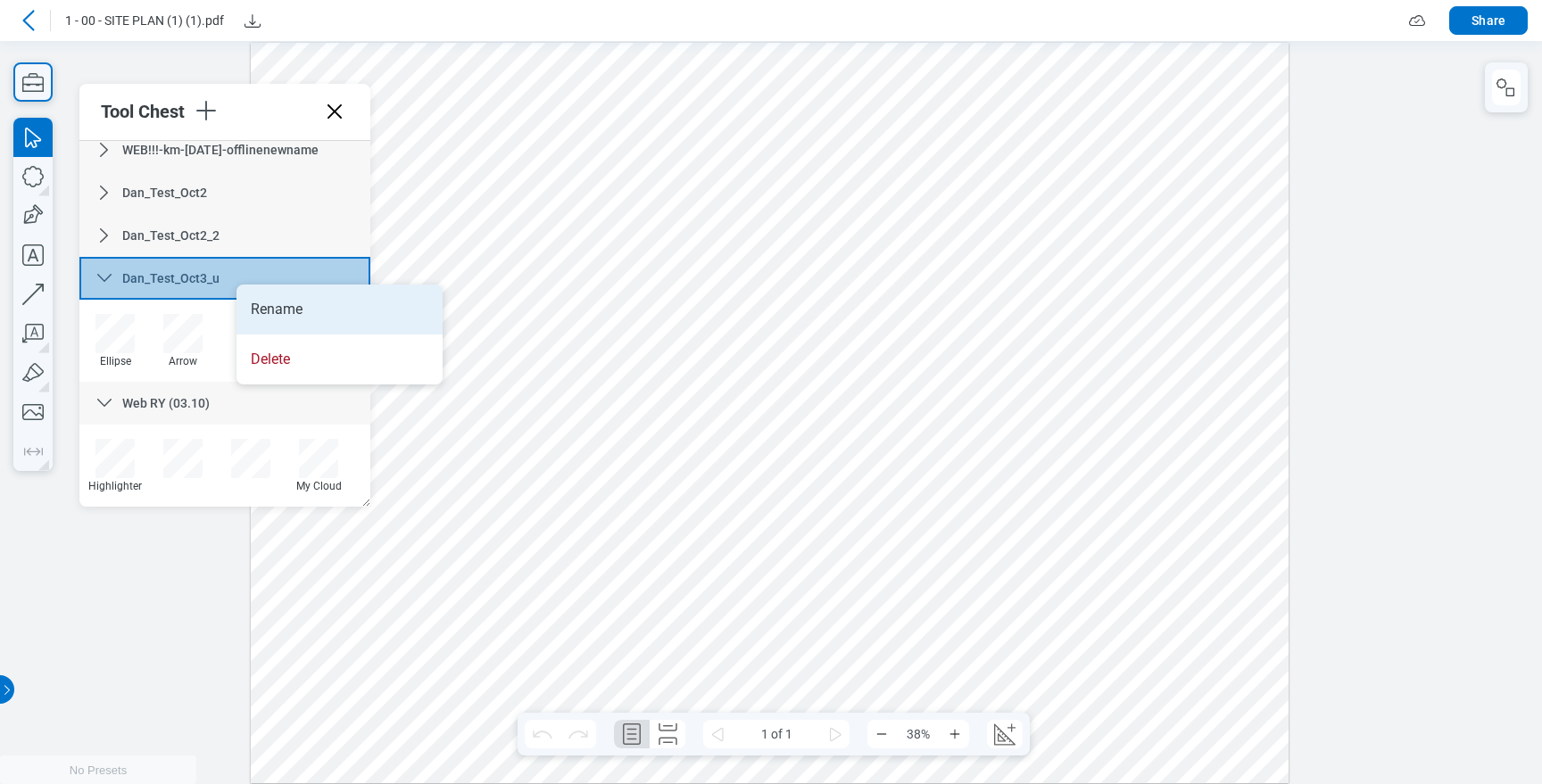
click at [283, 296] on li "Rename" at bounding box center [340, 310] width 206 height 50
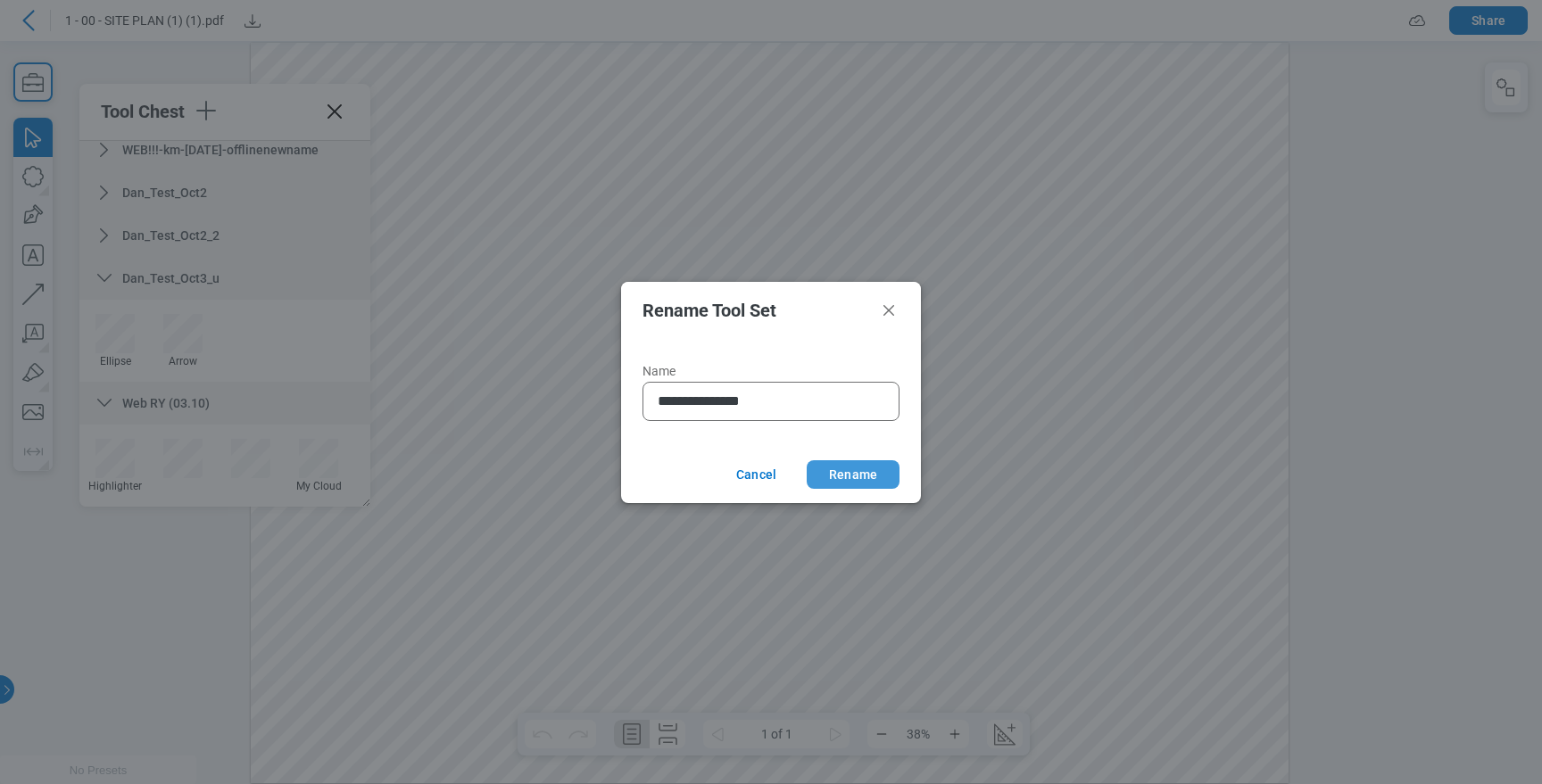
type input "**********"
click at [866, 475] on button "Rename" at bounding box center [853, 474] width 93 height 29
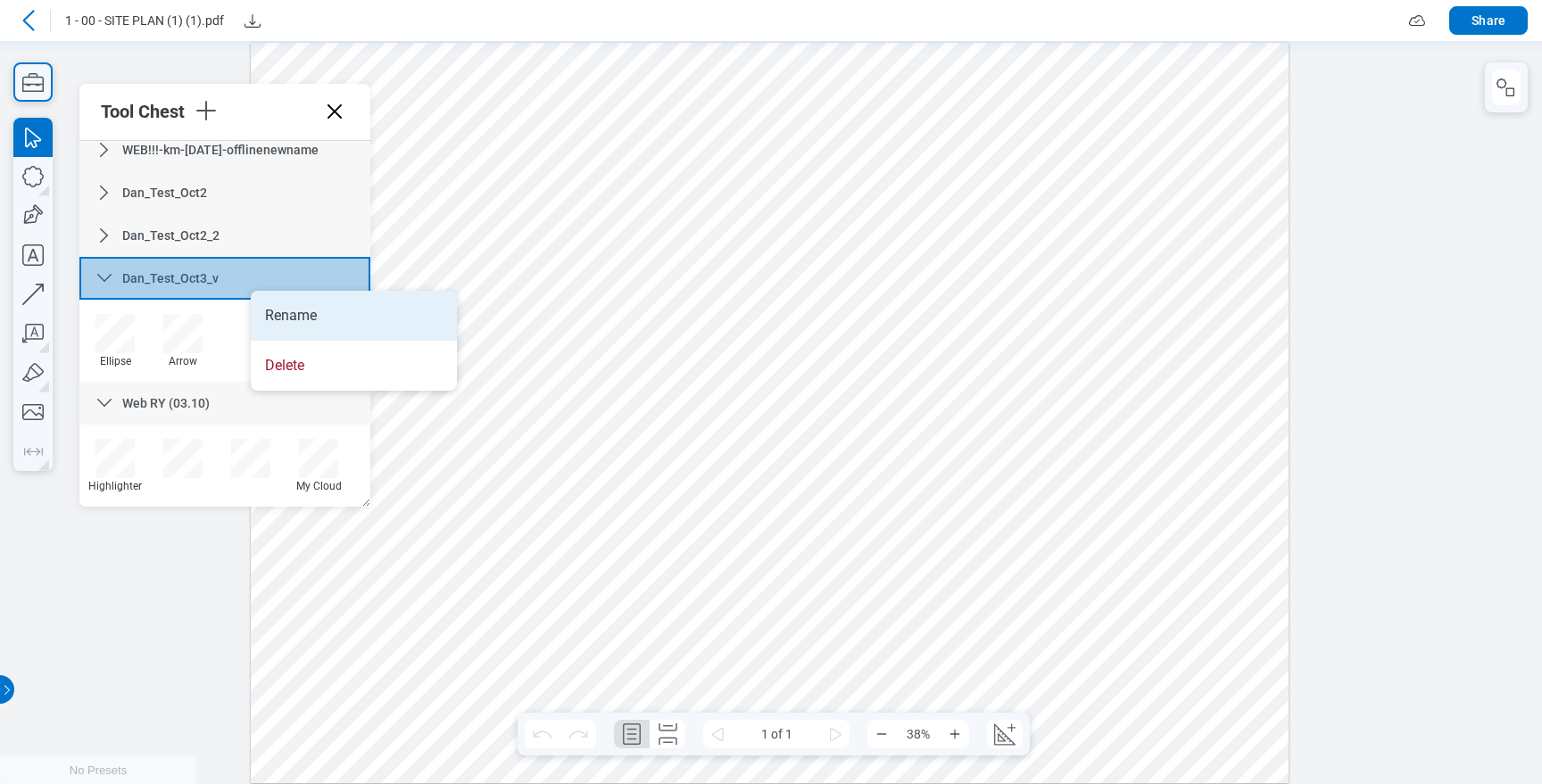
click at [300, 306] on li "Rename" at bounding box center [354, 316] width 206 height 50
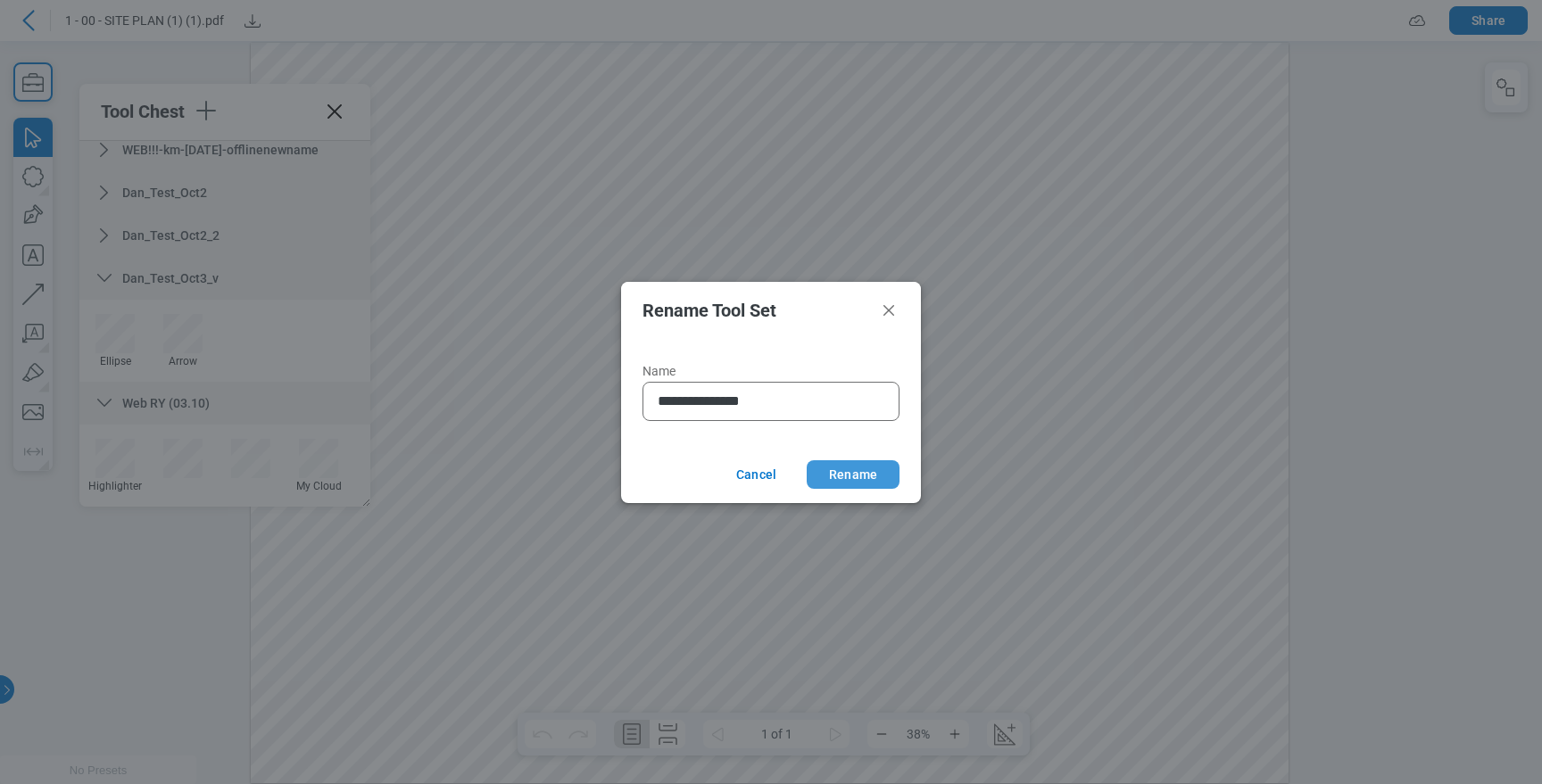
type input "**********"
click at [836, 470] on button "Rename" at bounding box center [853, 474] width 93 height 29
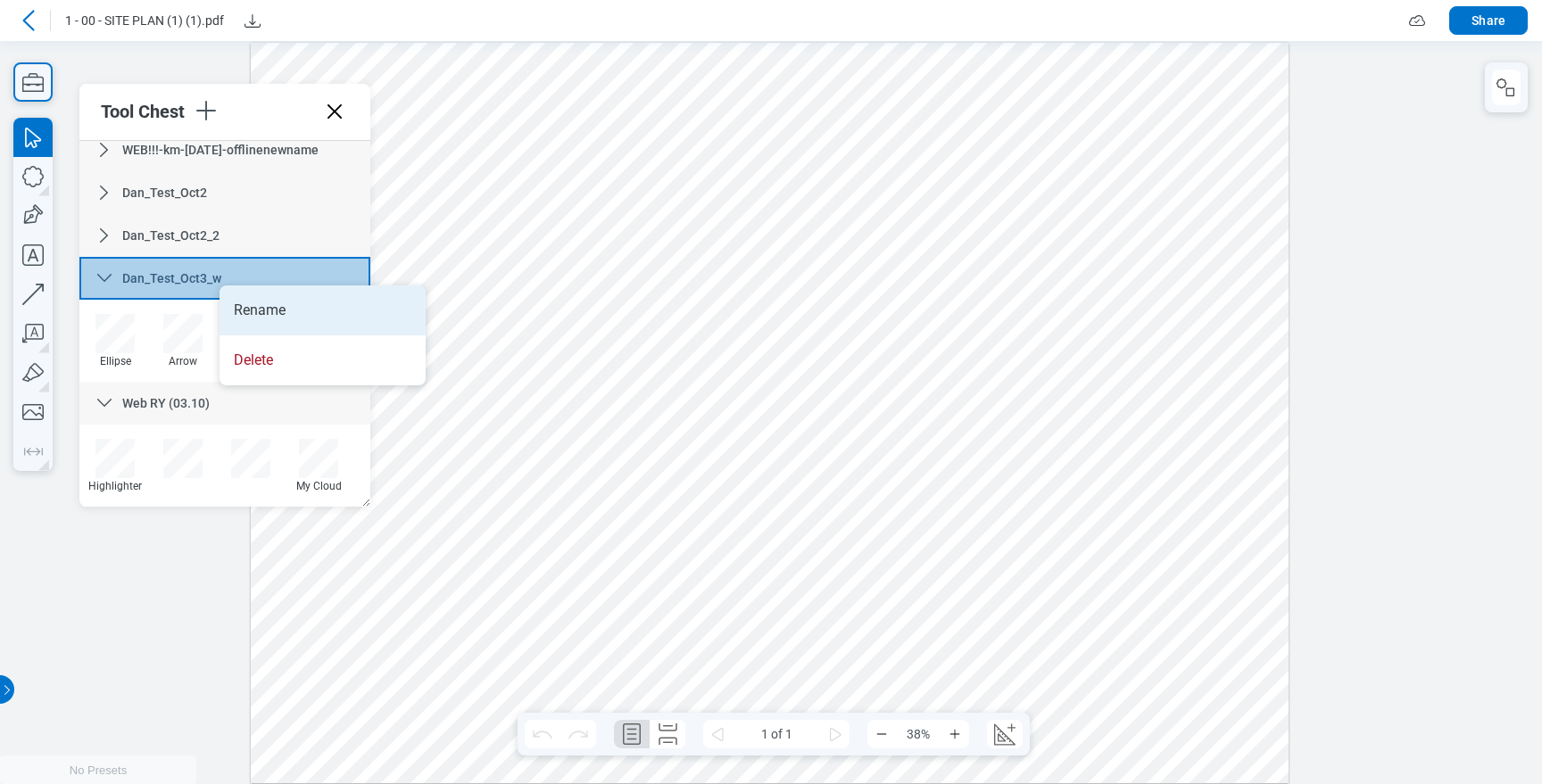
click at [241, 307] on li "Rename" at bounding box center [323, 310] width 206 height 50
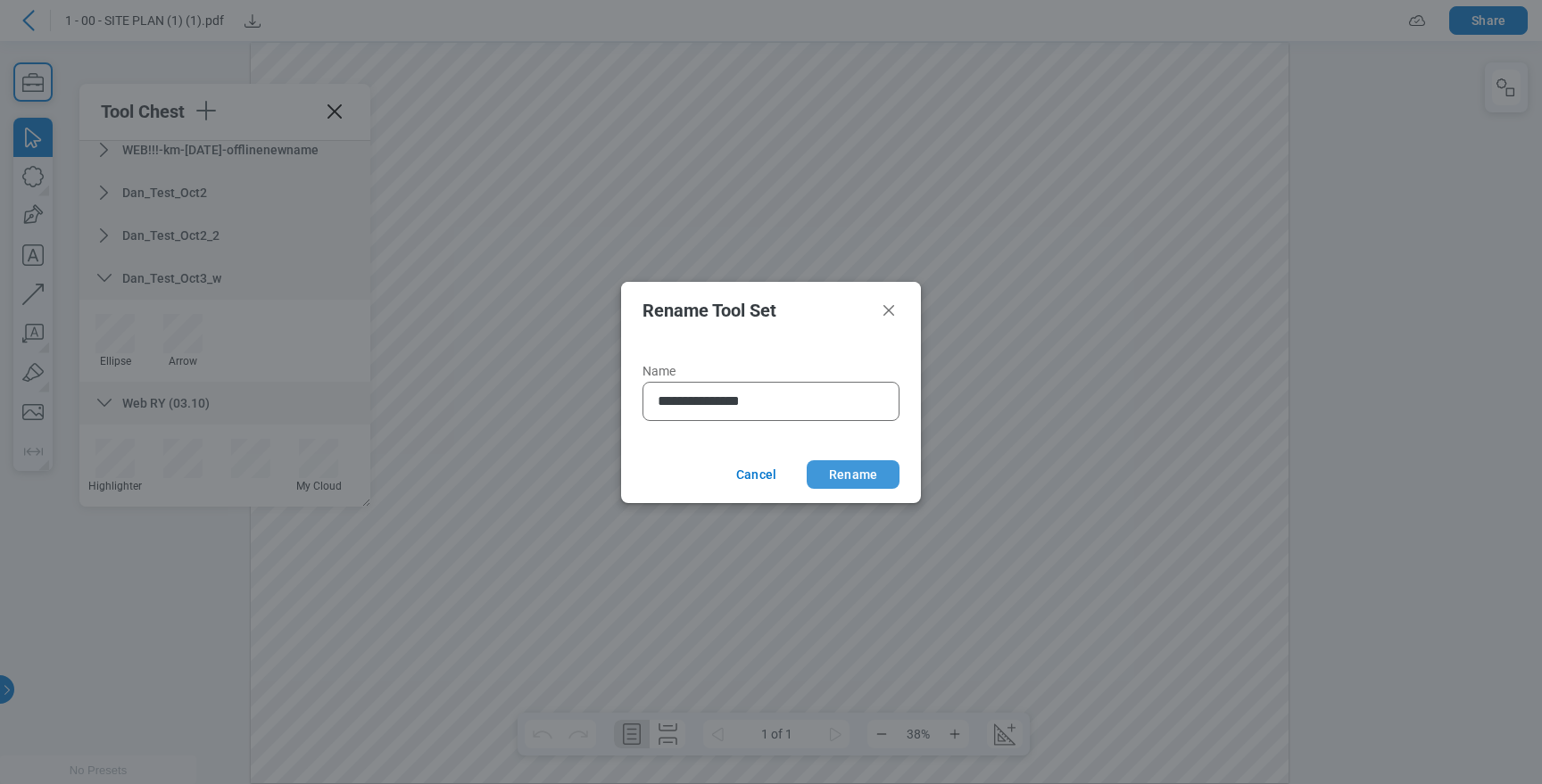
type input "**********"
click at [878, 470] on button "Rename" at bounding box center [853, 474] width 93 height 29
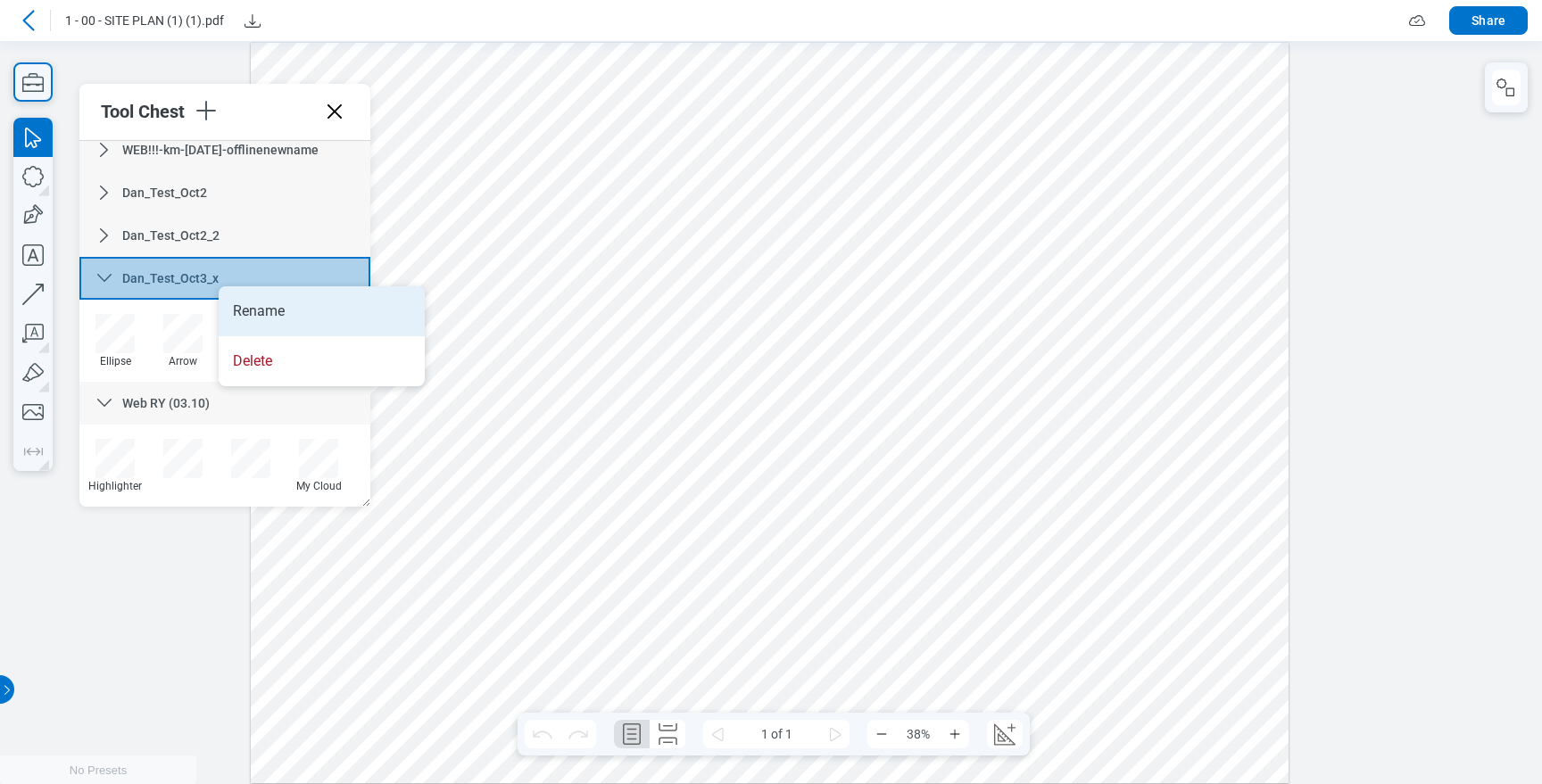
click at [258, 311] on li "Rename" at bounding box center [322, 311] width 206 height 50
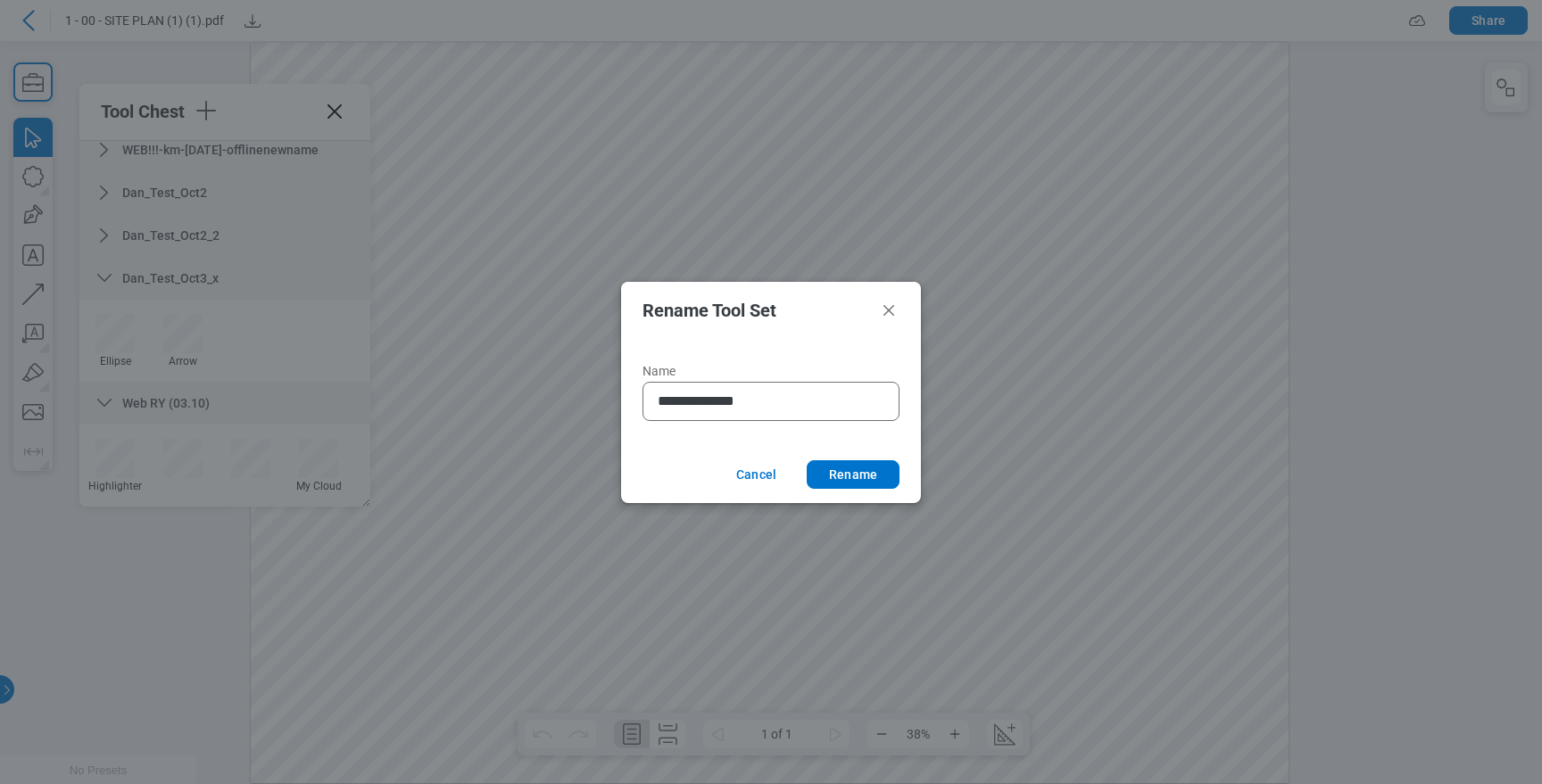
type input "**********"
click button "Rename" at bounding box center [853, 474] width 93 height 29
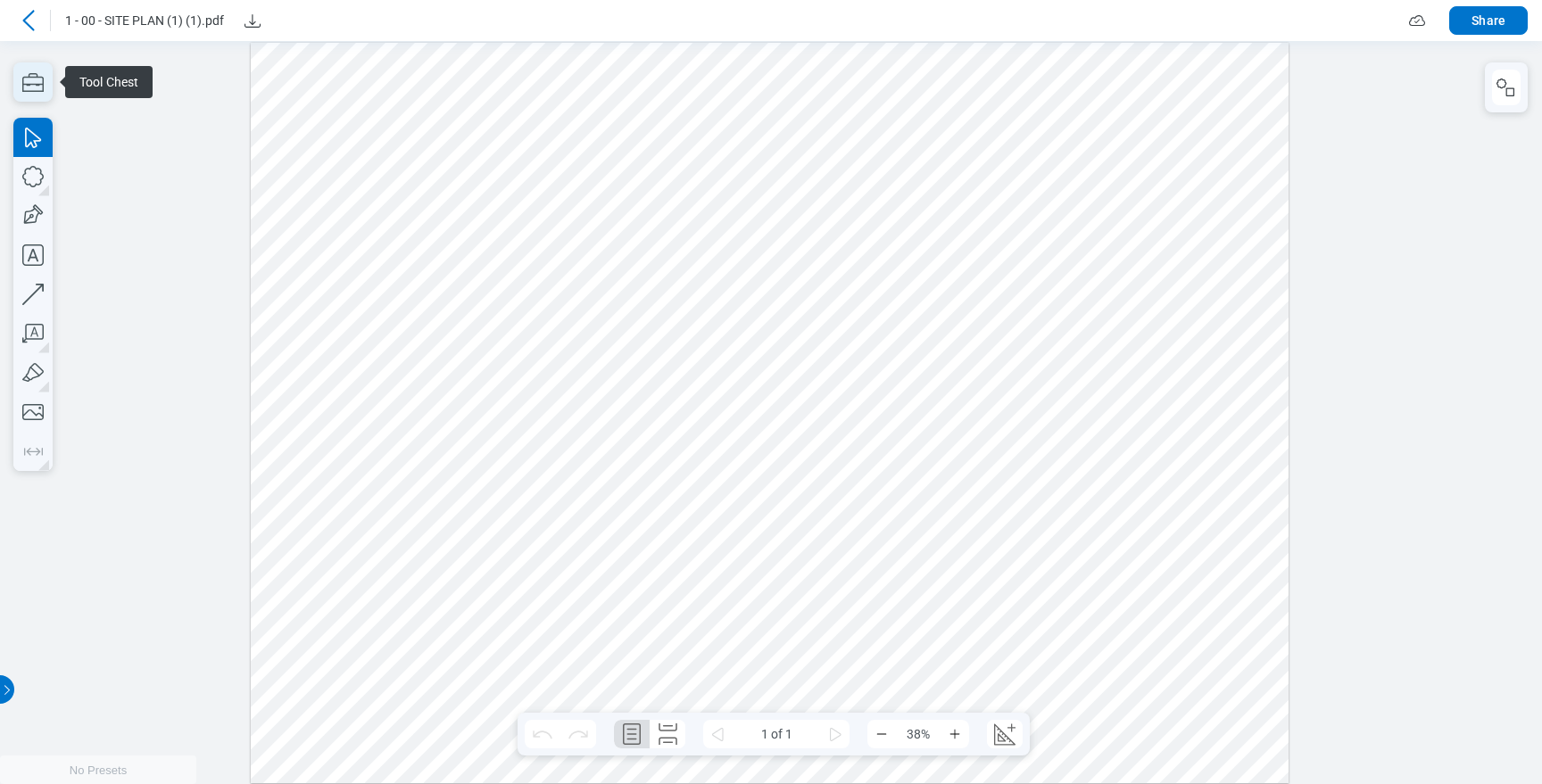
click at [45, 75] on icon "button" at bounding box center [33, 82] width 40 height 40
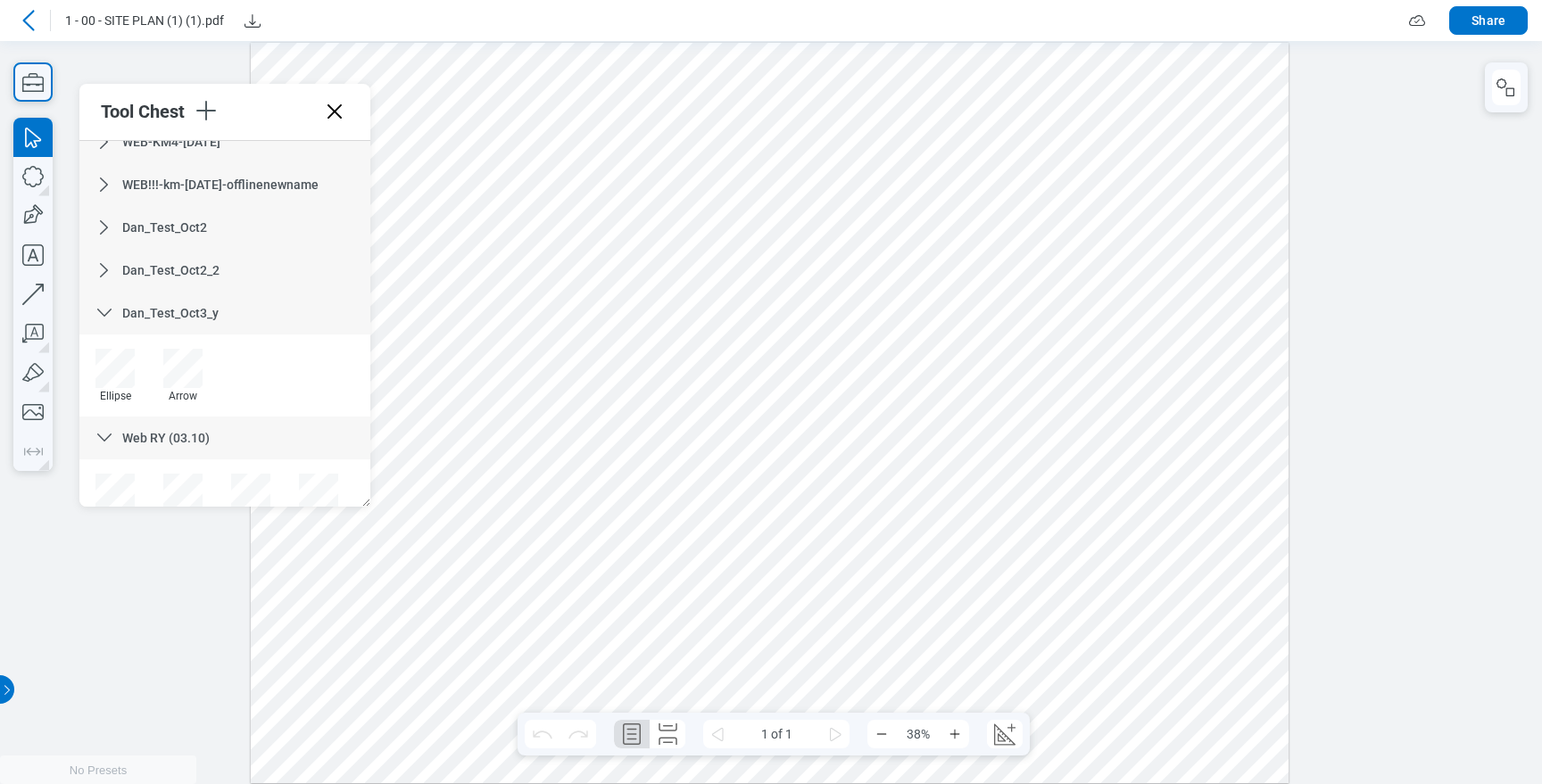
scroll to position [1018, 0]
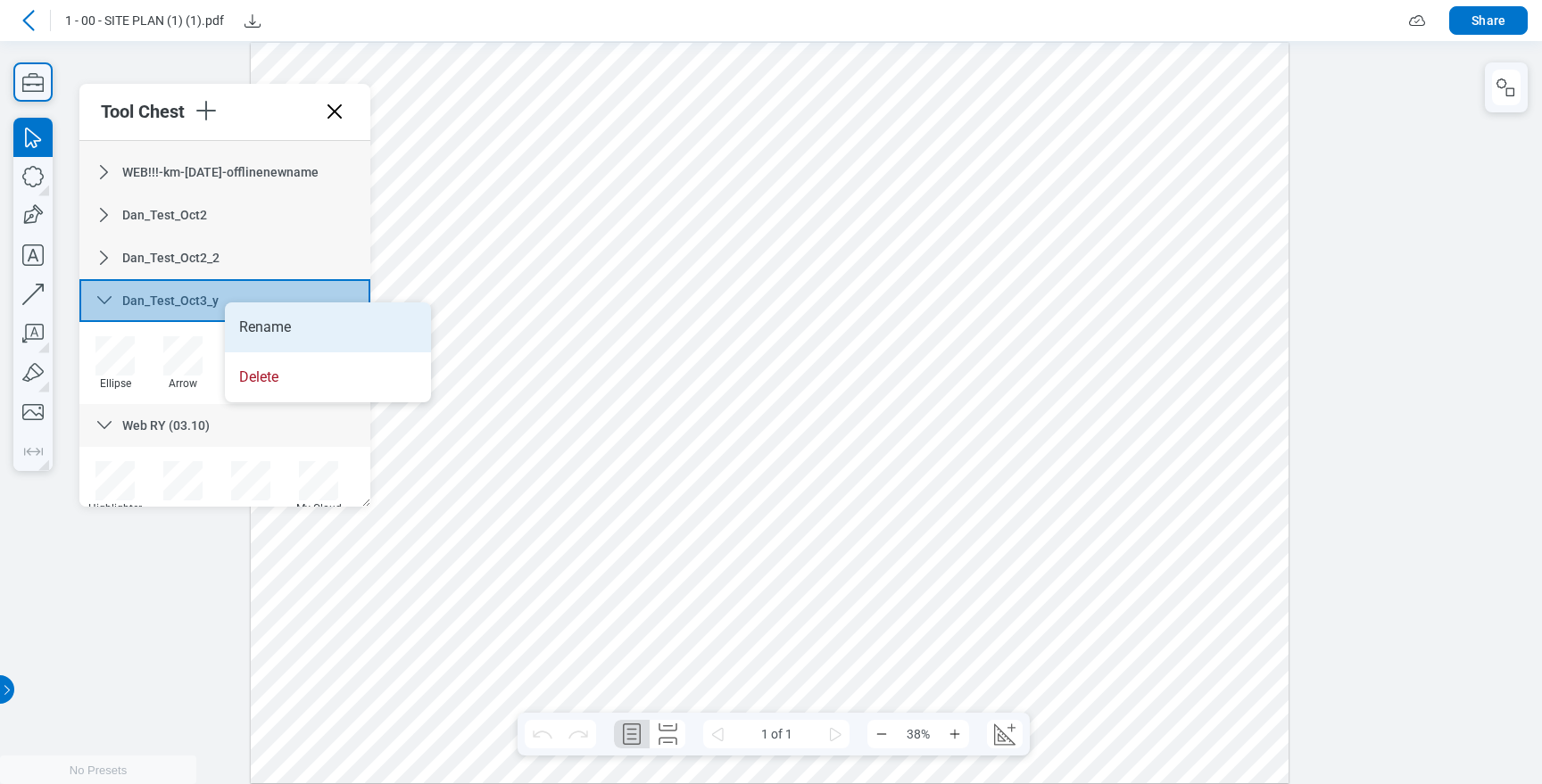
click at [245, 324] on li "Rename" at bounding box center [328, 327] width 206 height 50
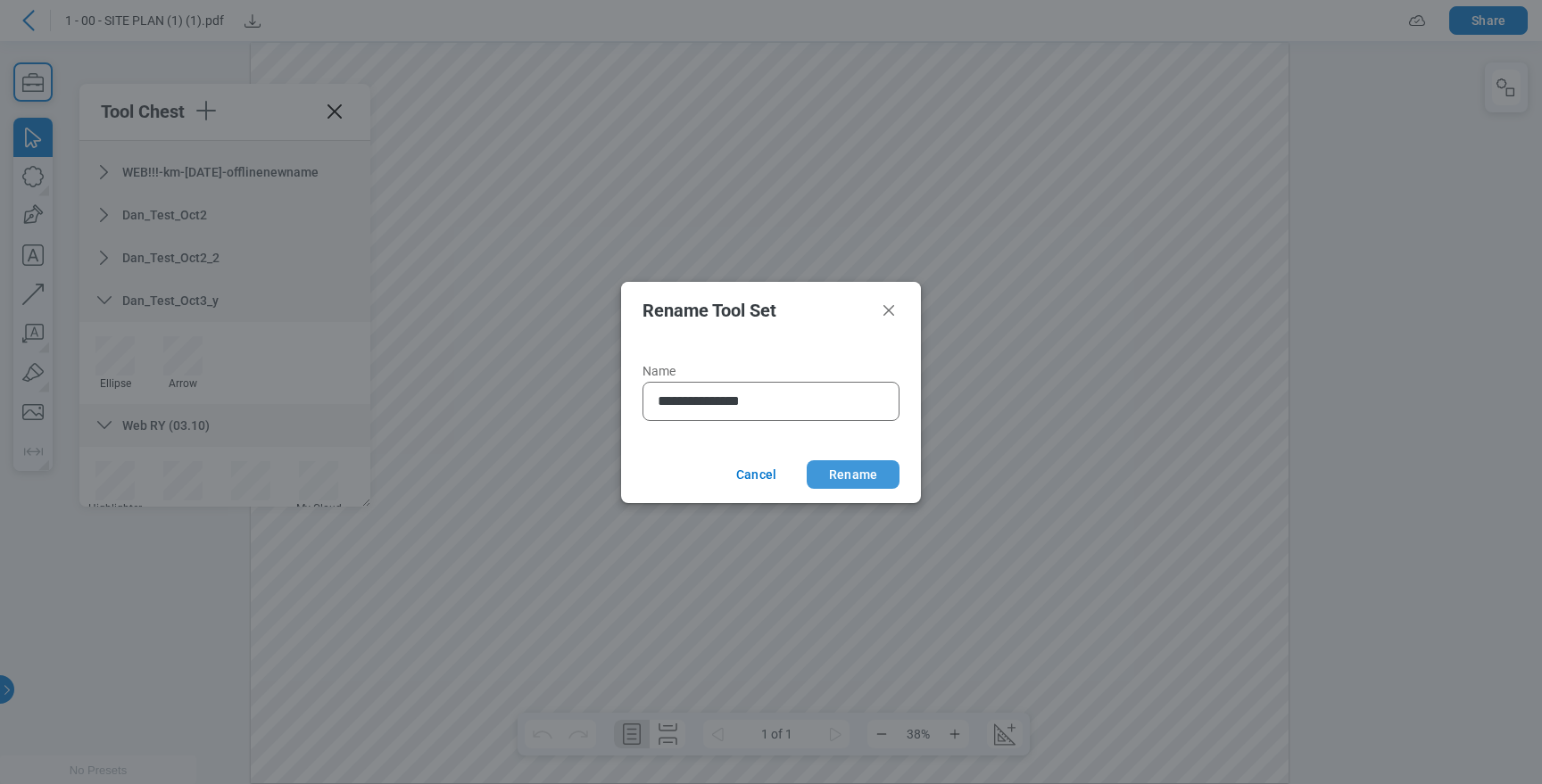
type input "**********"
click at [869, 469] on button "Rename" at bounding box center [853, 474] width 93 height 29
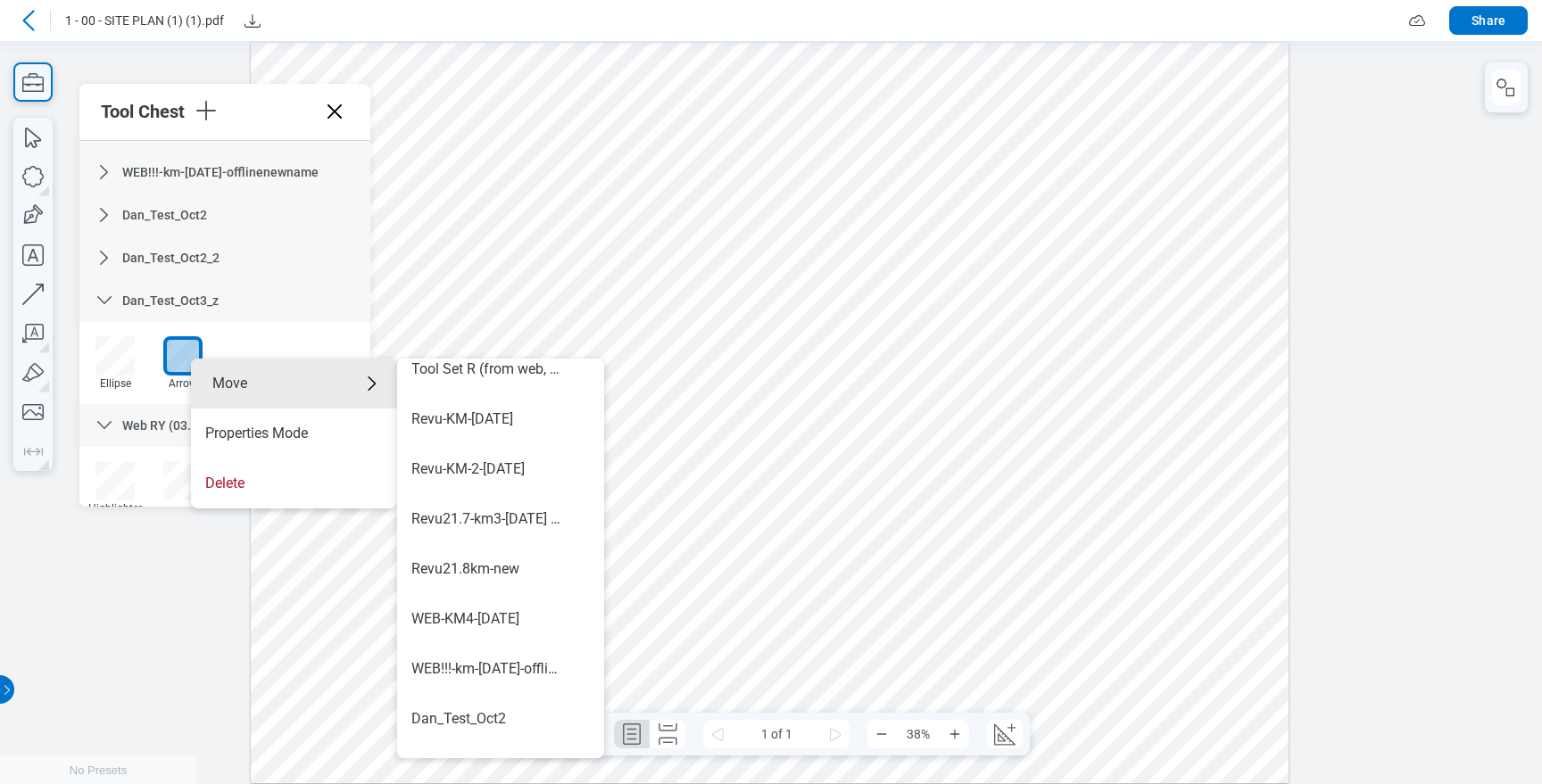
scroll to position [1048, 0]
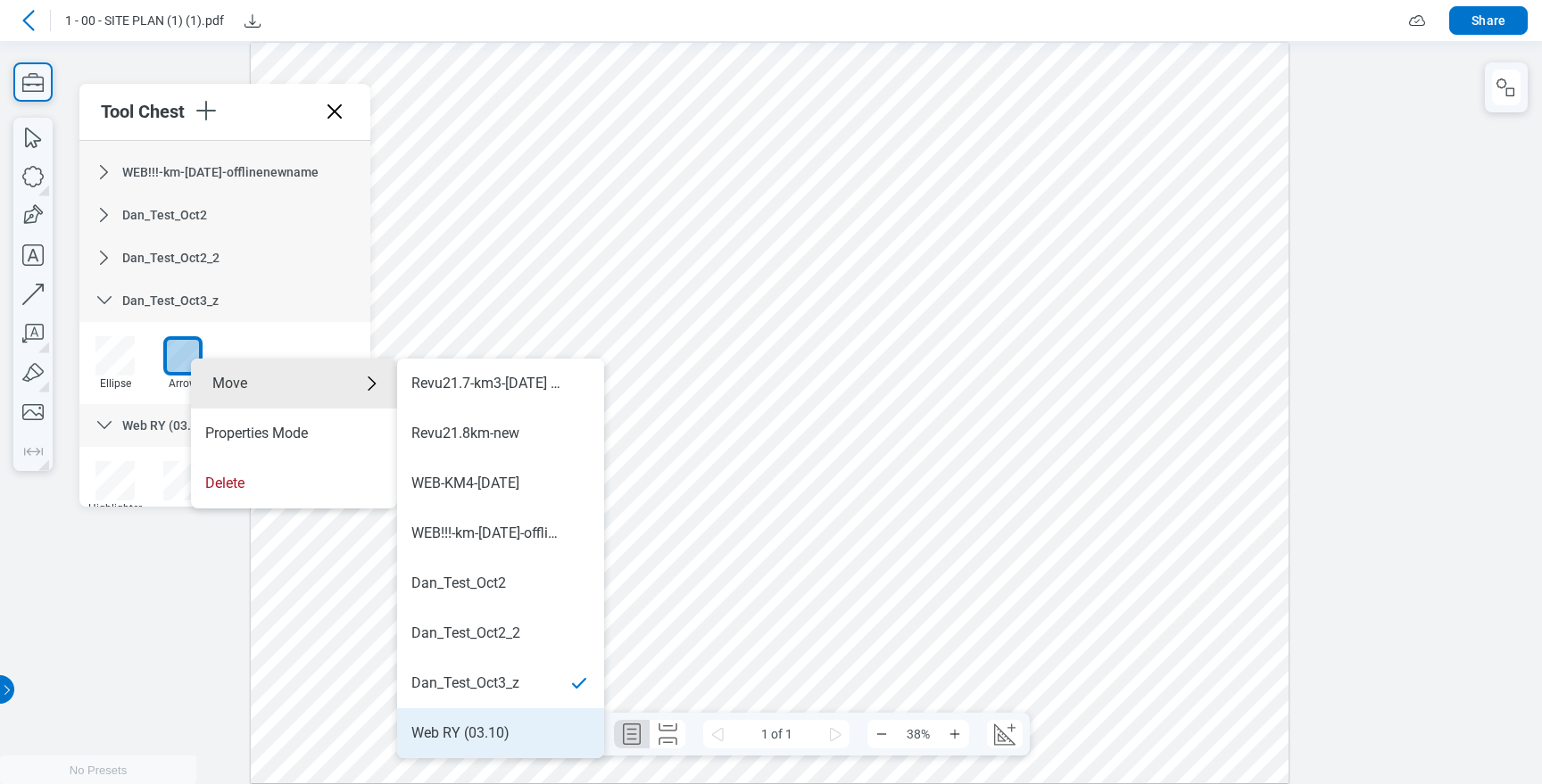
click at [493, 727] on div "Web RY (03.10)" at bounding box center [460, 732] width 98 height 19
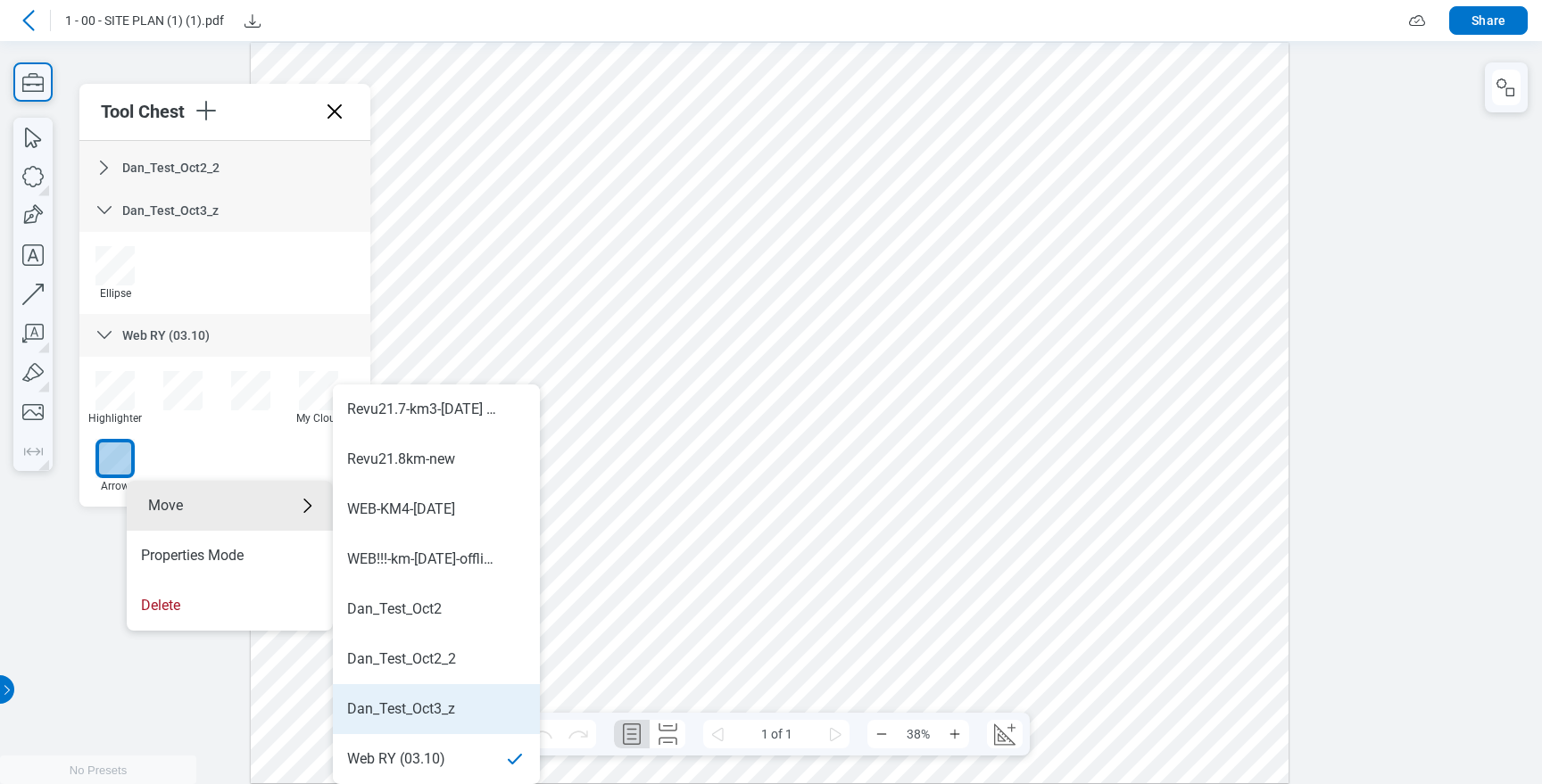
click at [438, 696] on li "Dan_Test_Oct3_z" at bounding box center [436, 709] width 207 height 50
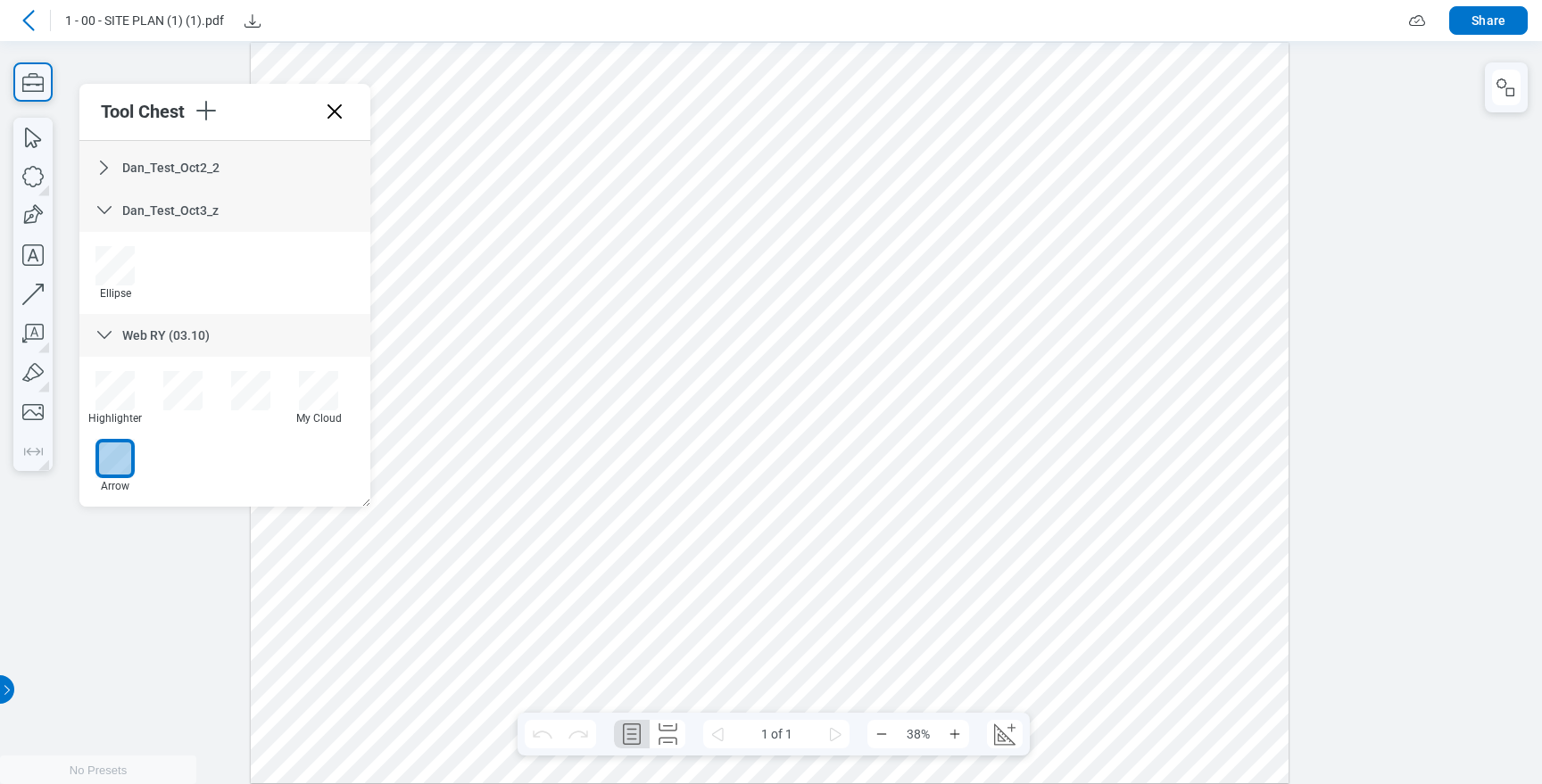
scroll to position [1040, 0]
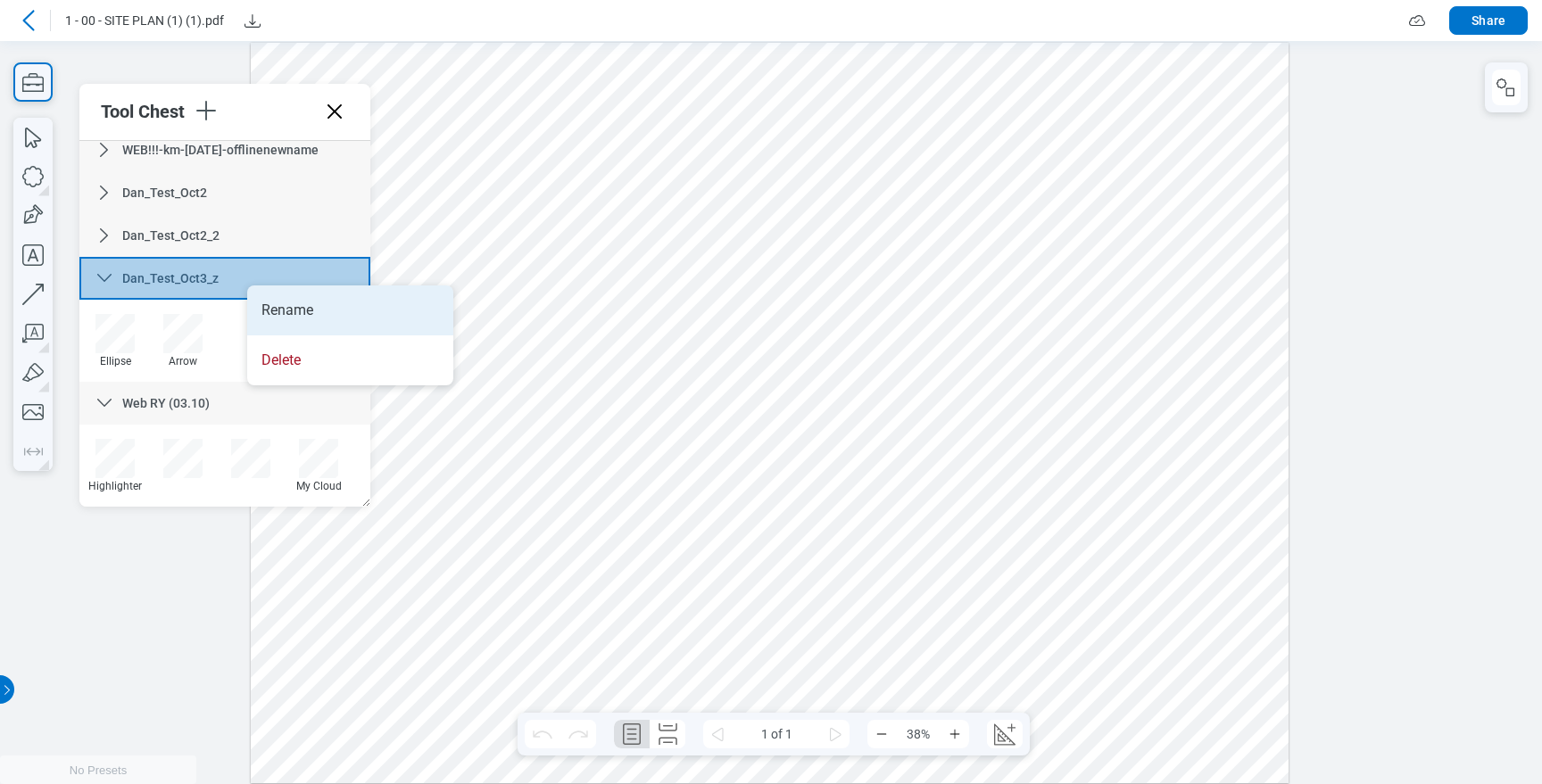
click at [285, 300] on li "Rename" at bounding box center [350, 310] width 206 height 50
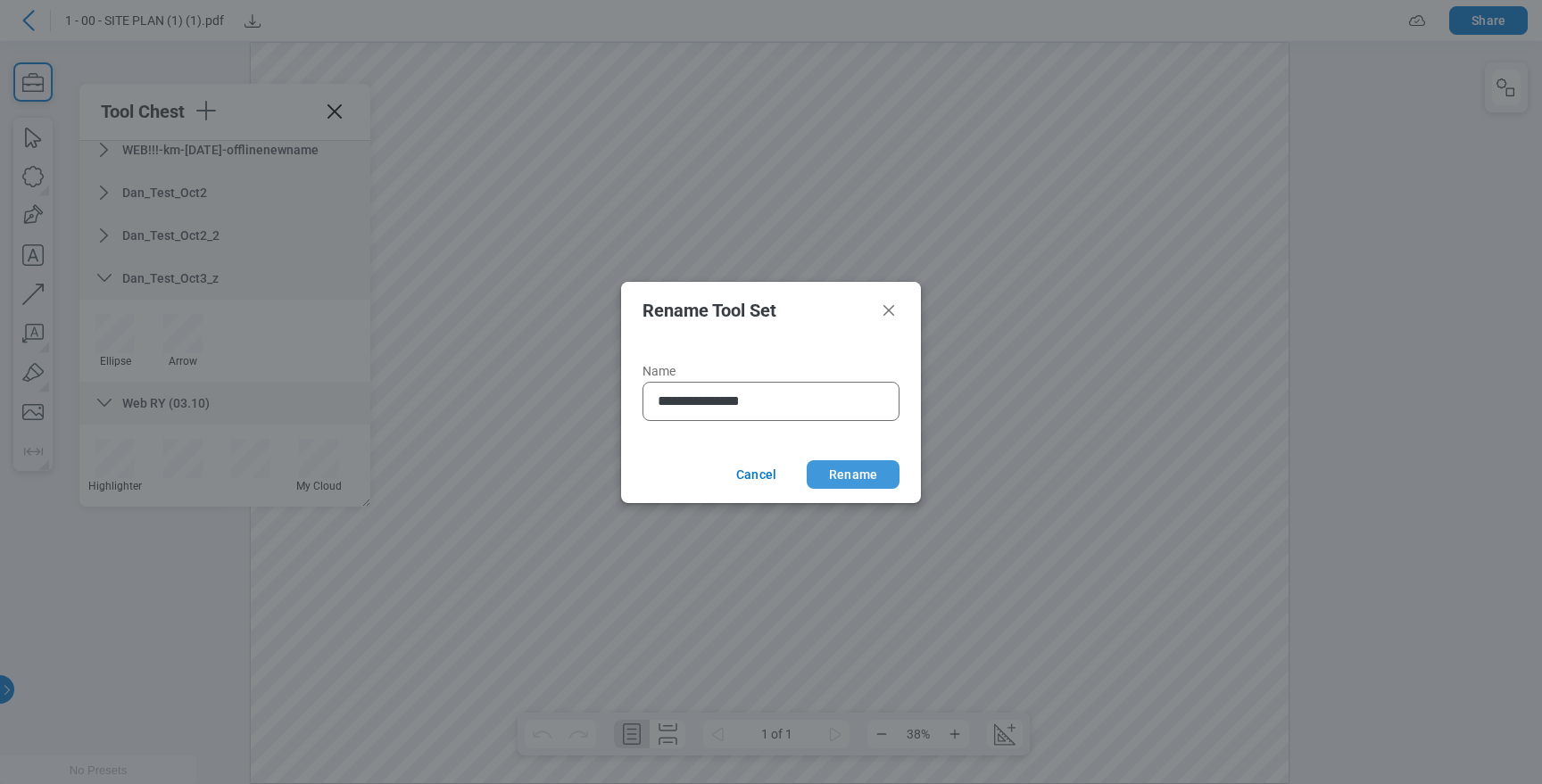
type input "**********"
click at [881, 470] on button "Rename" at bounding box center [853, 474] width 93 height 29
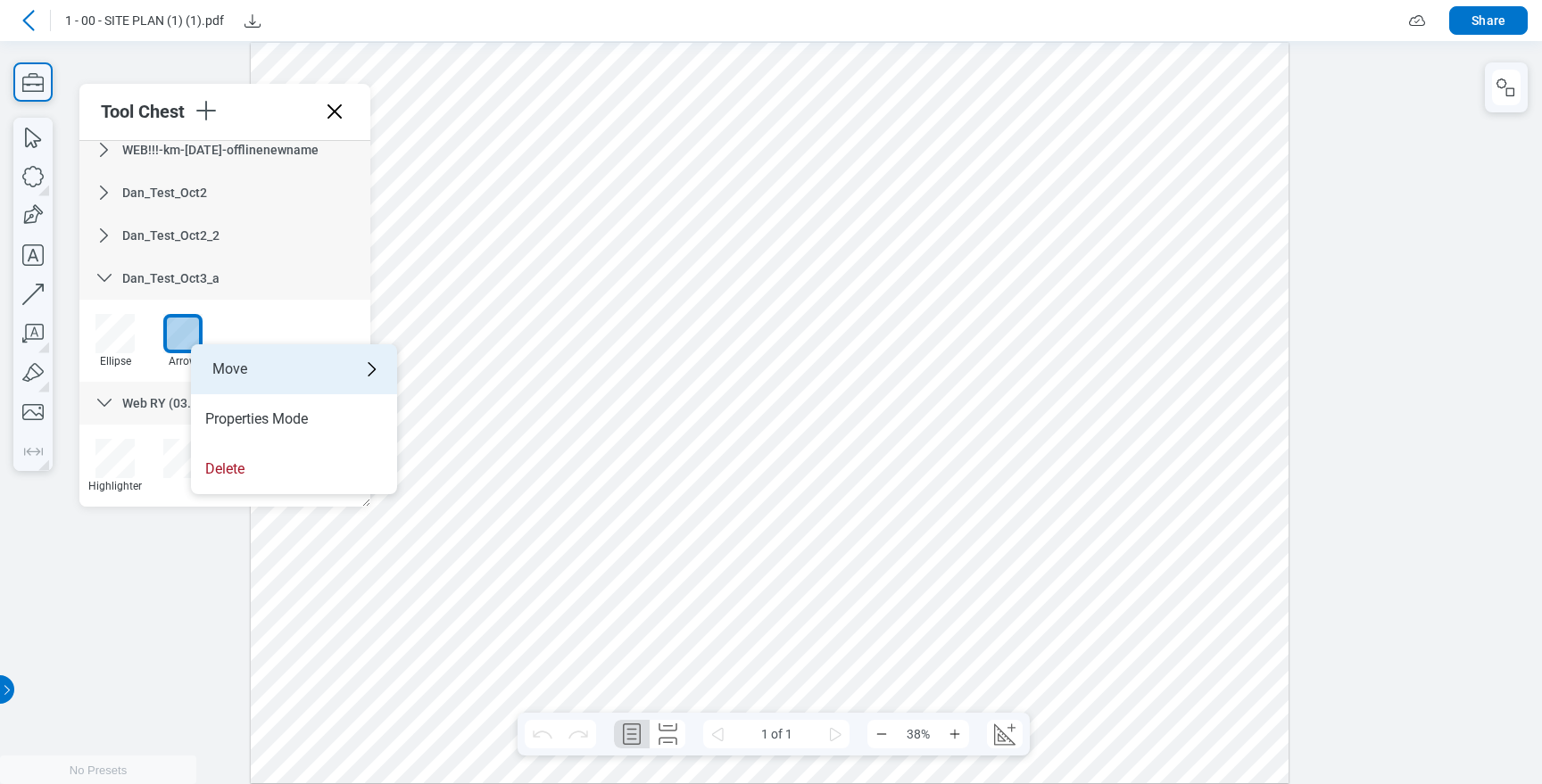
click at [239, 362] on div "Move" at bounding box center [294, 369] width 206 height 50
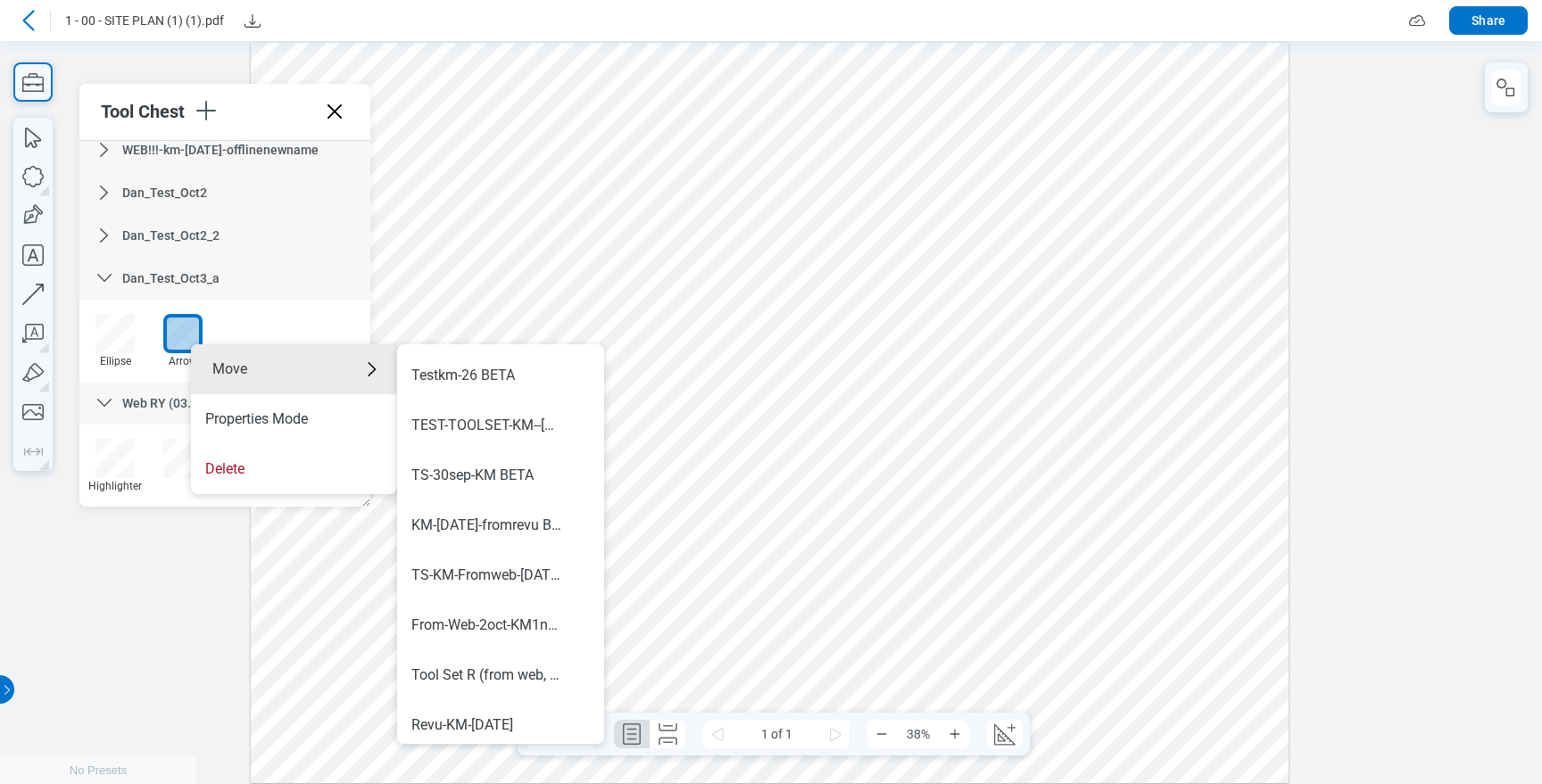
scroll to position [1048, 0]
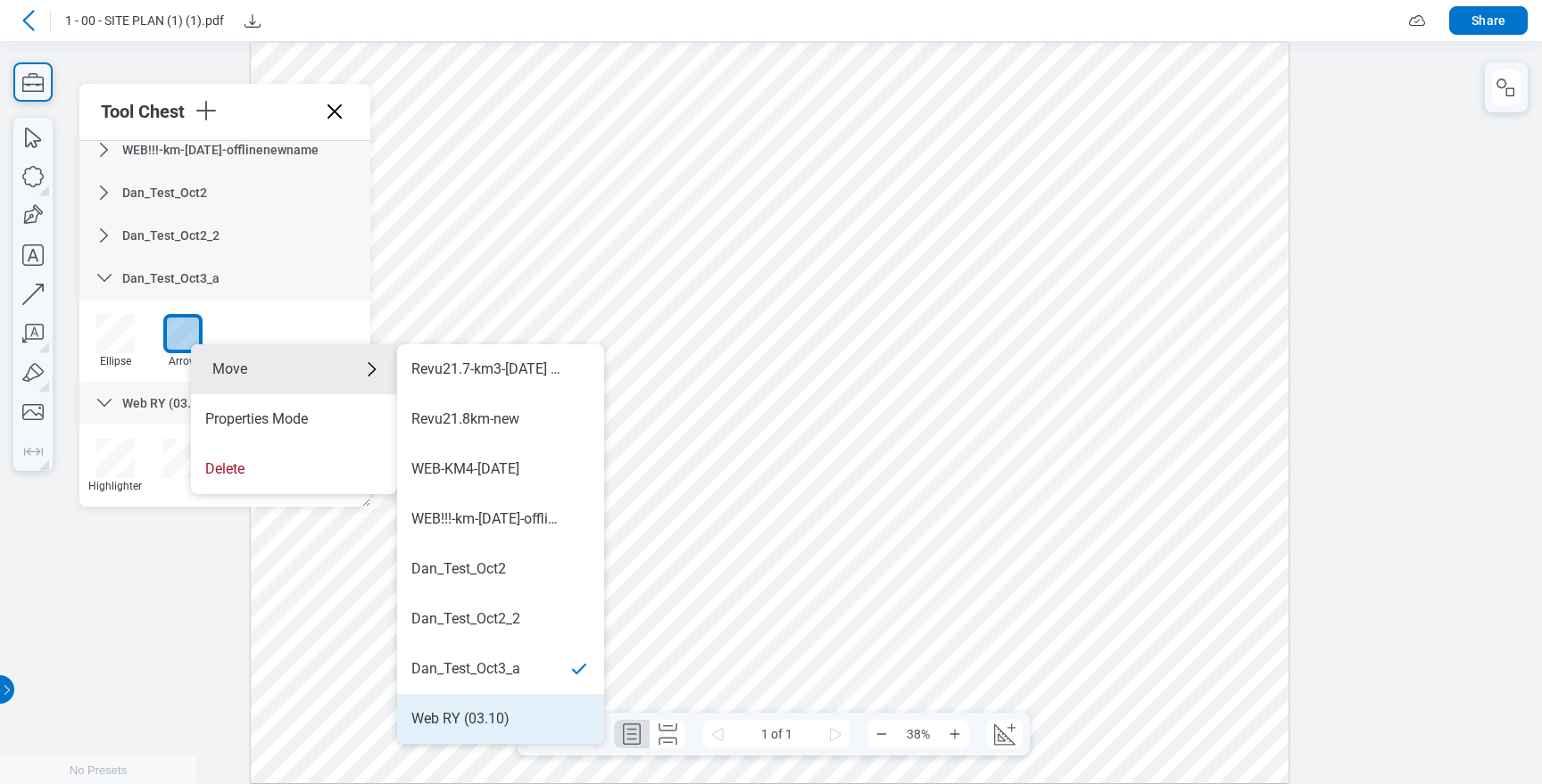
click at [520, 720] on div "Web RY (03.10)" at bounding box center [500, 719] width 179 height 19
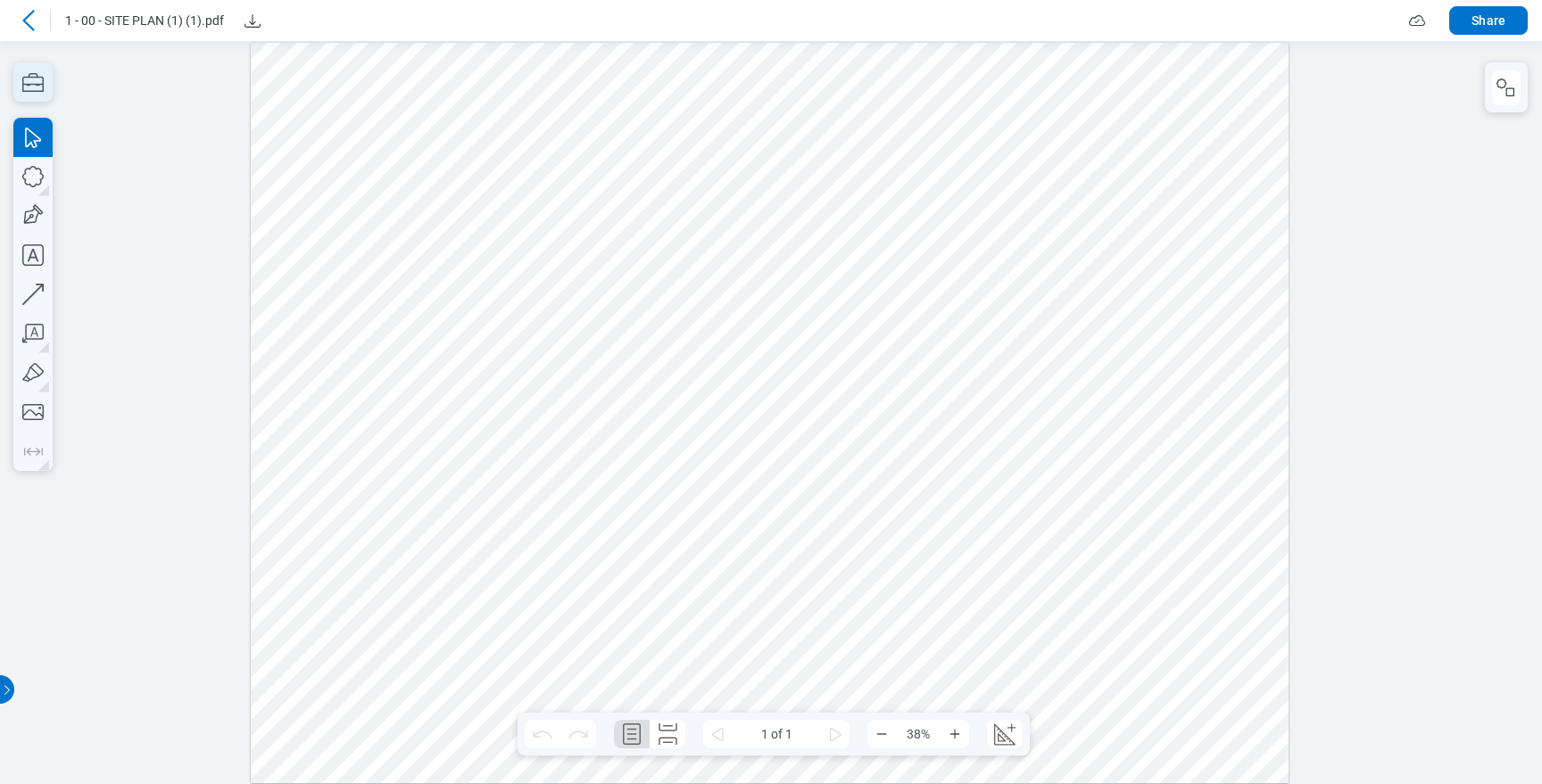
click at [35, 81] on icon "button" at bounding box center [33, 82] width 40 height 40
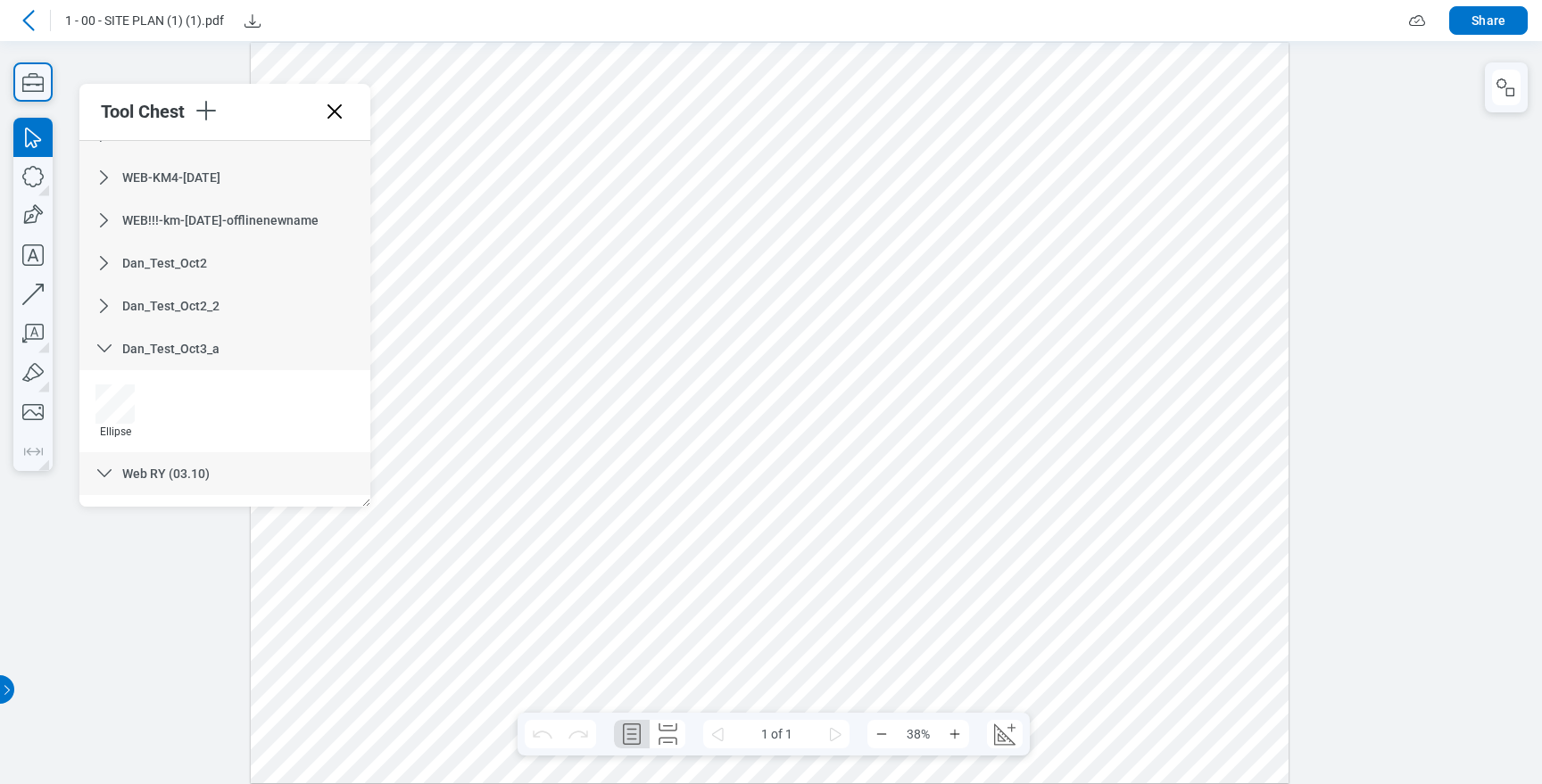
scroll to position [957, 0]
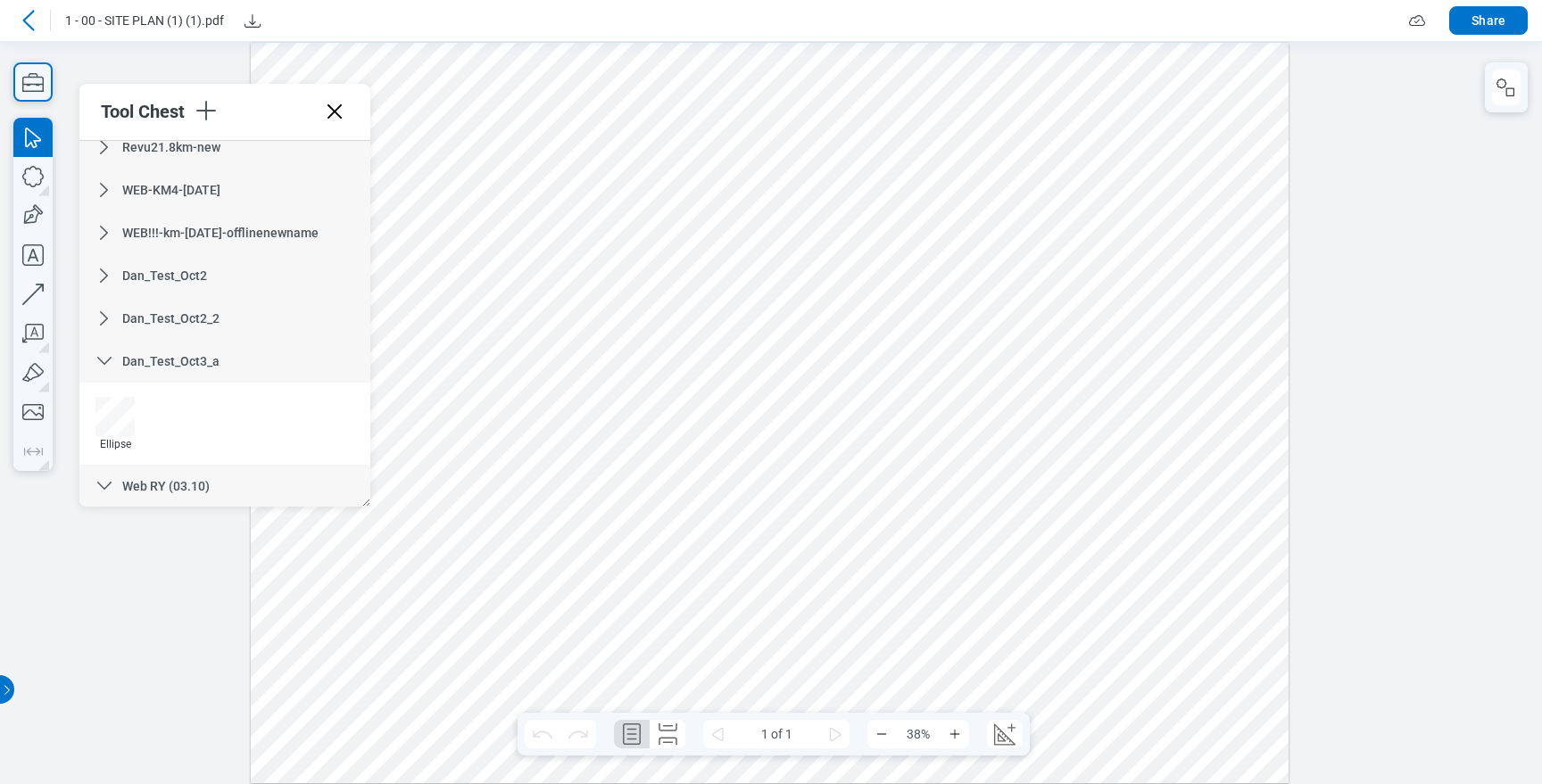
click at [107, 357] on icon at bounding box center [104, 360] width 21 height 21
click at [106, 392] on div "Web RY (03.10)" at bounding box center [225, 404] width 291 height 42
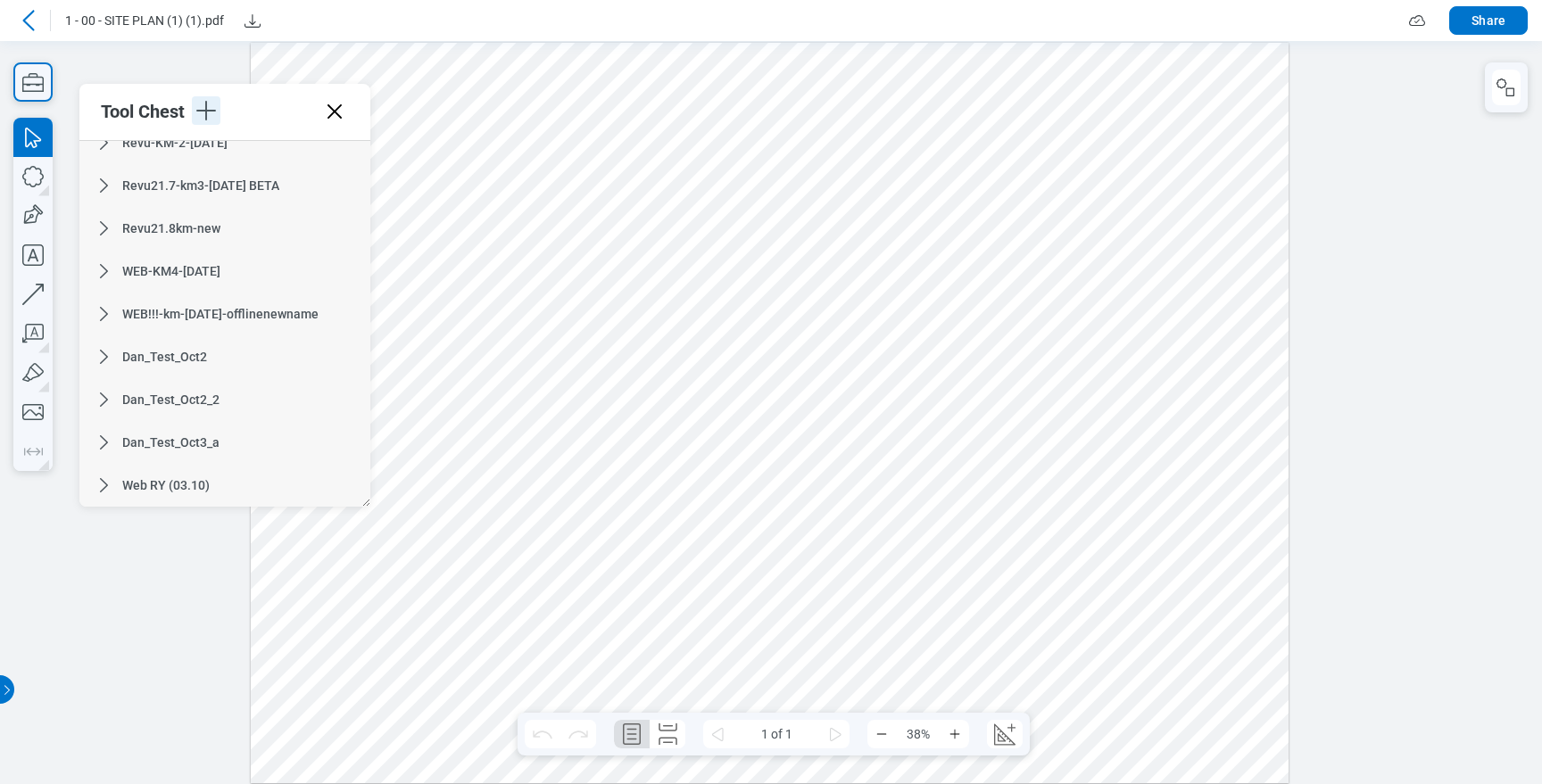
click at [211, 105] on icon "button" at bounding box center [206, 111] width 29 height 29
click at [258, 154] on li "Create Tool Set" at bounding box center [325, 149] width 206 height 50
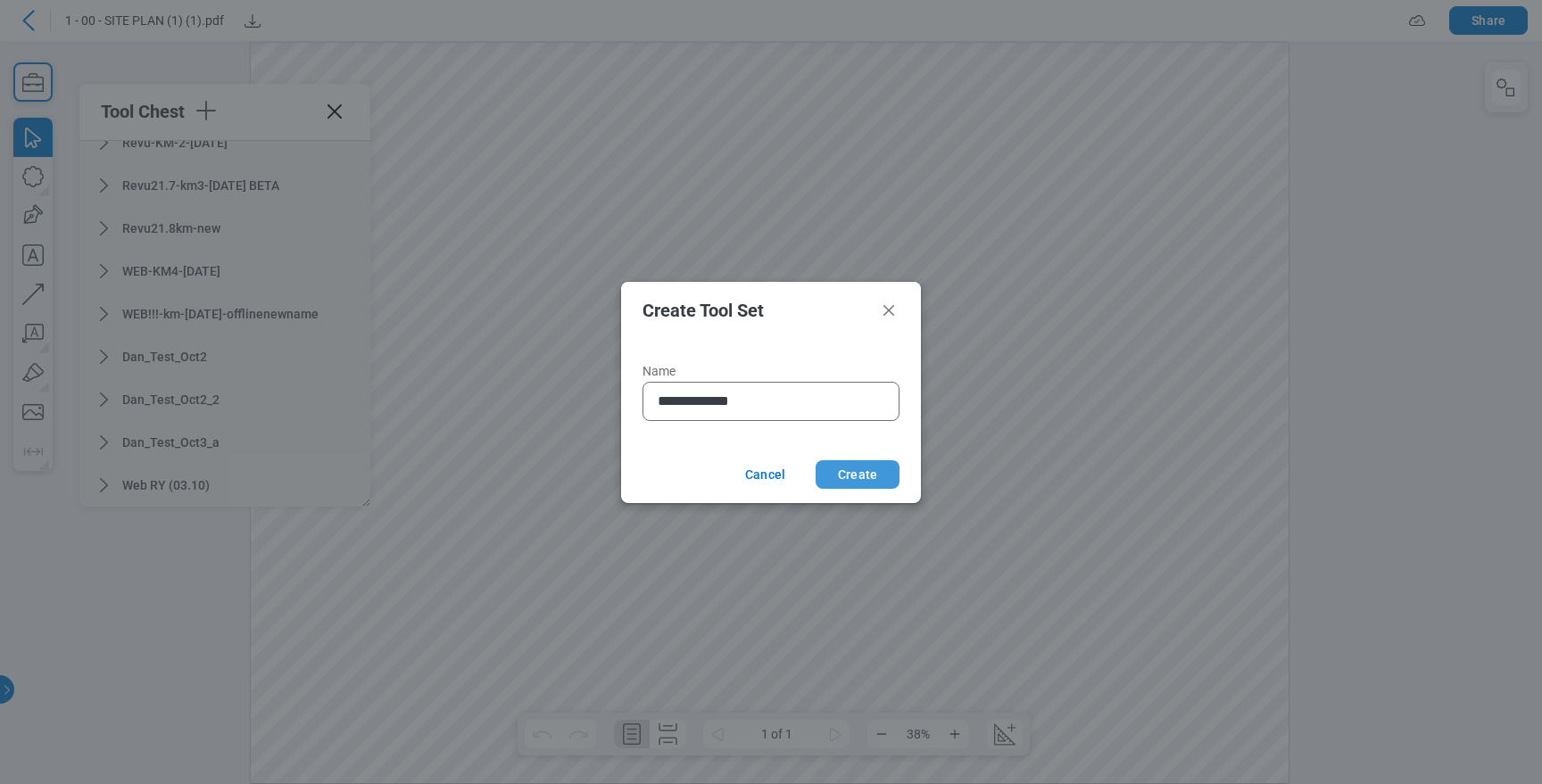
type input "**********"
click at [847, 482] on button "Create" at bounding box center [857, 474] width 84 height 29
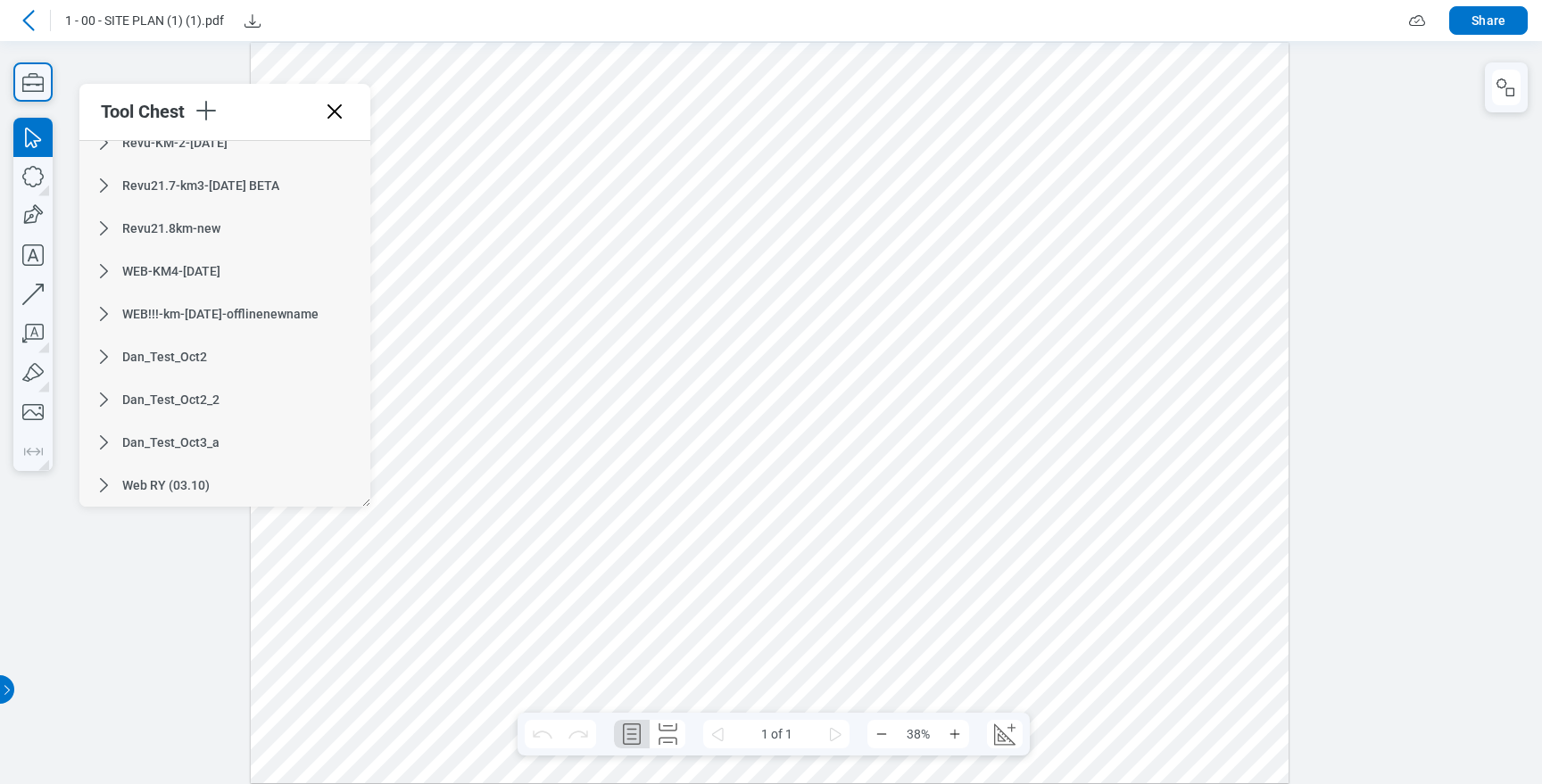
scroll to position [1000, 0]
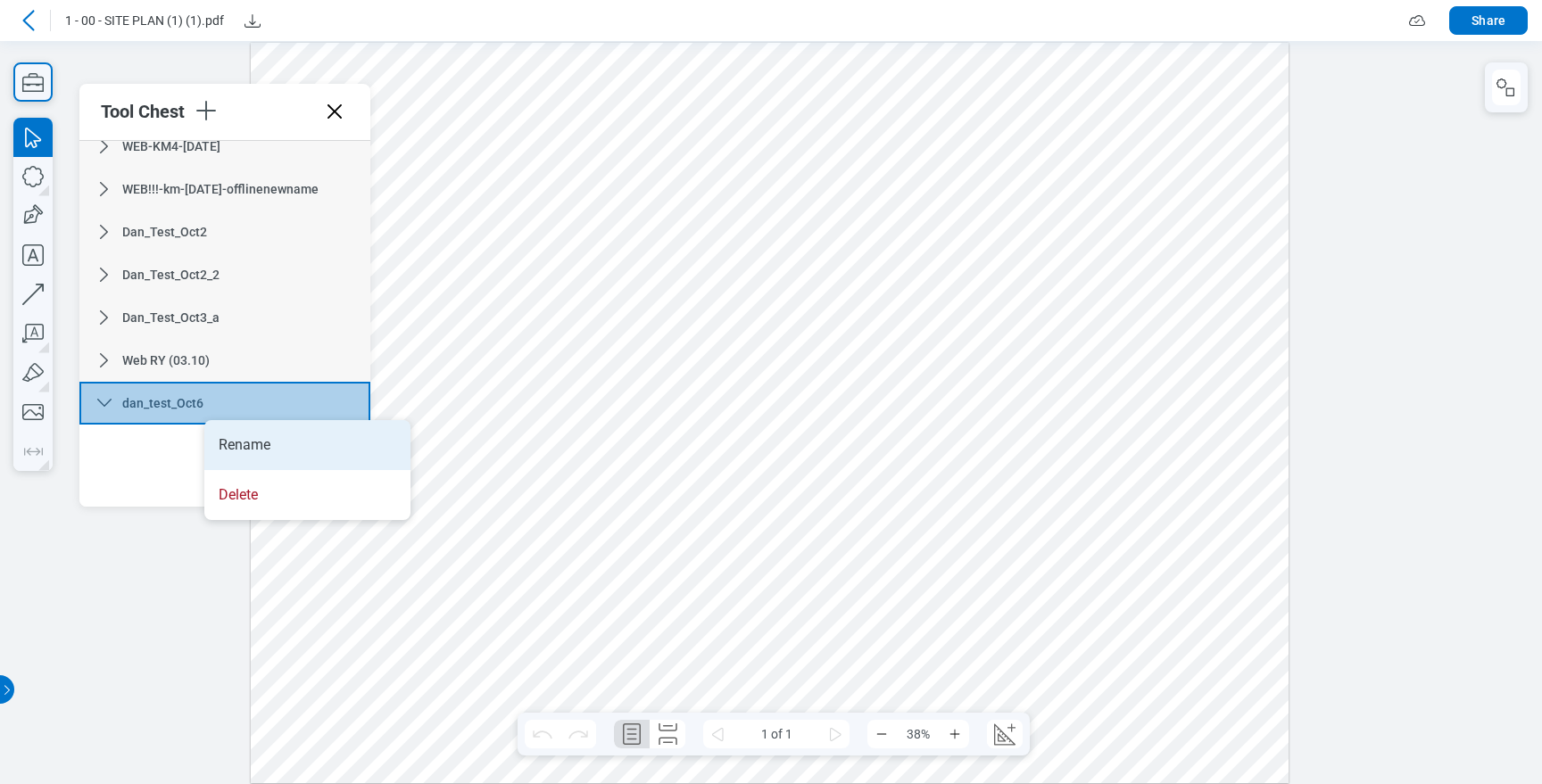
click at [318, 439] on li "Rename" at bounding box center [308, 445] width 206 height 50
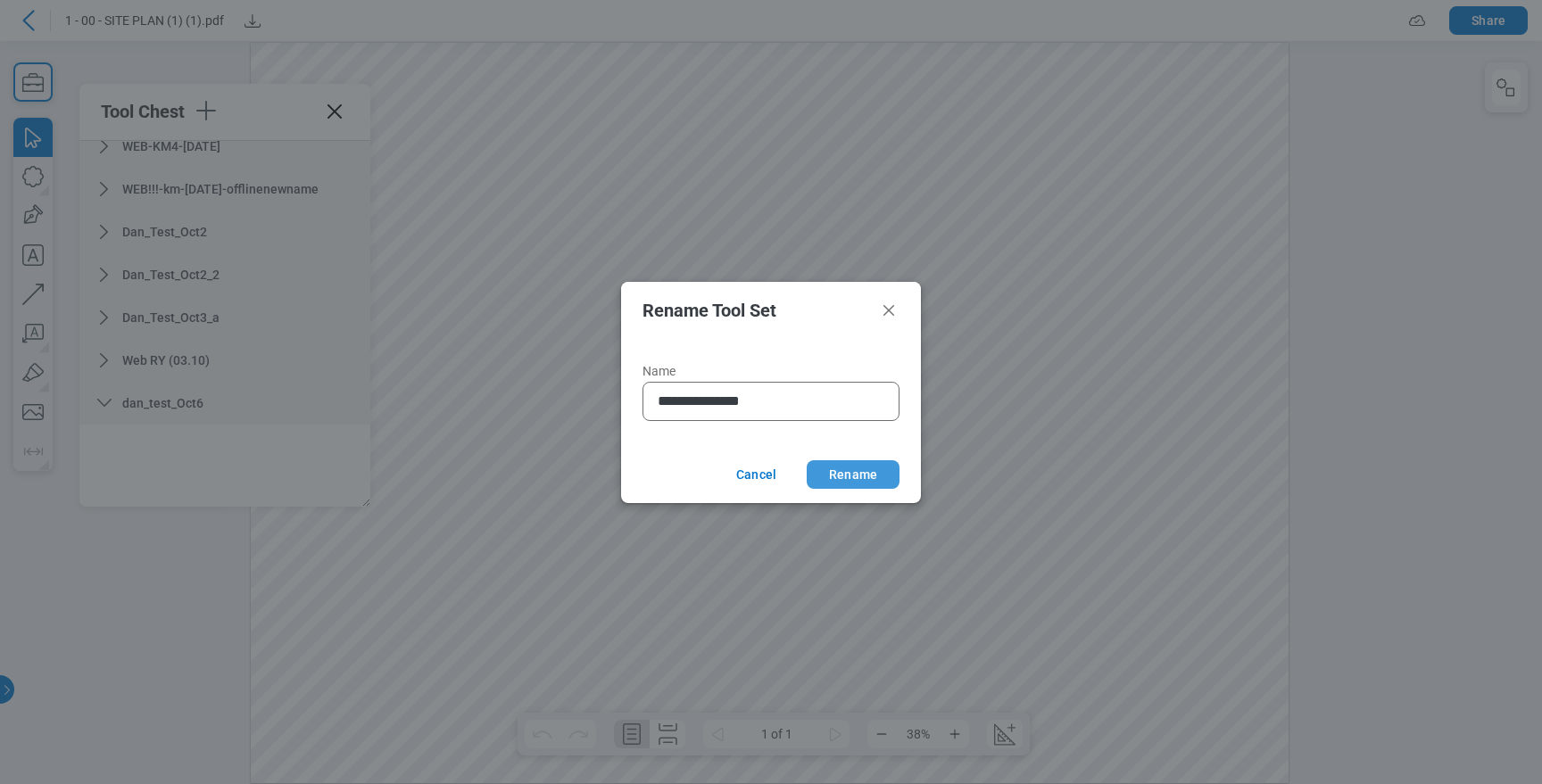
type input "**********"
click at [866, 470] on button "Rename" at bounding box center [853, 474] width 93 height 29
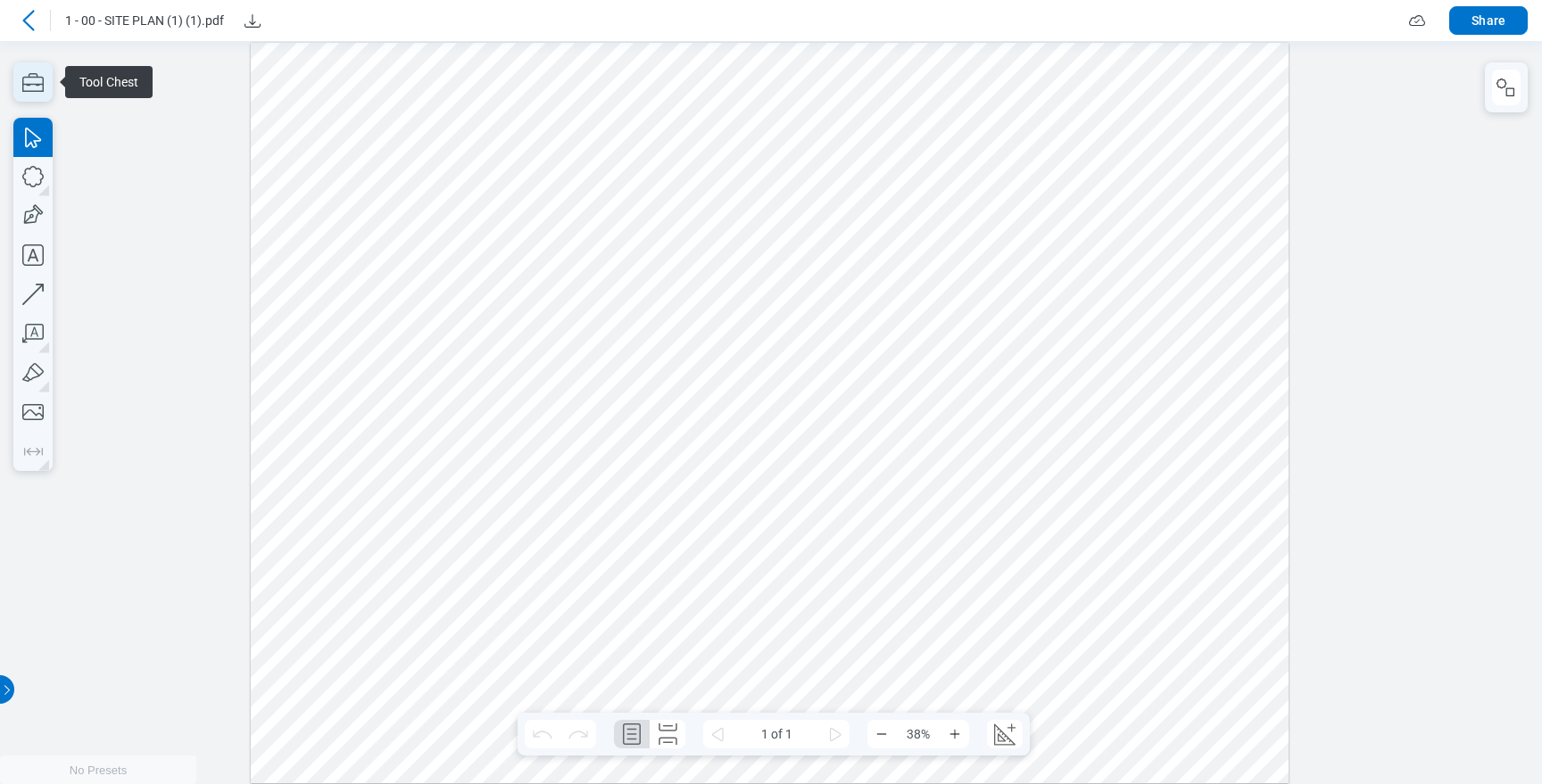
click at [38, 90] on icon "button" at bounding box center [32, 82] width 21 height 18
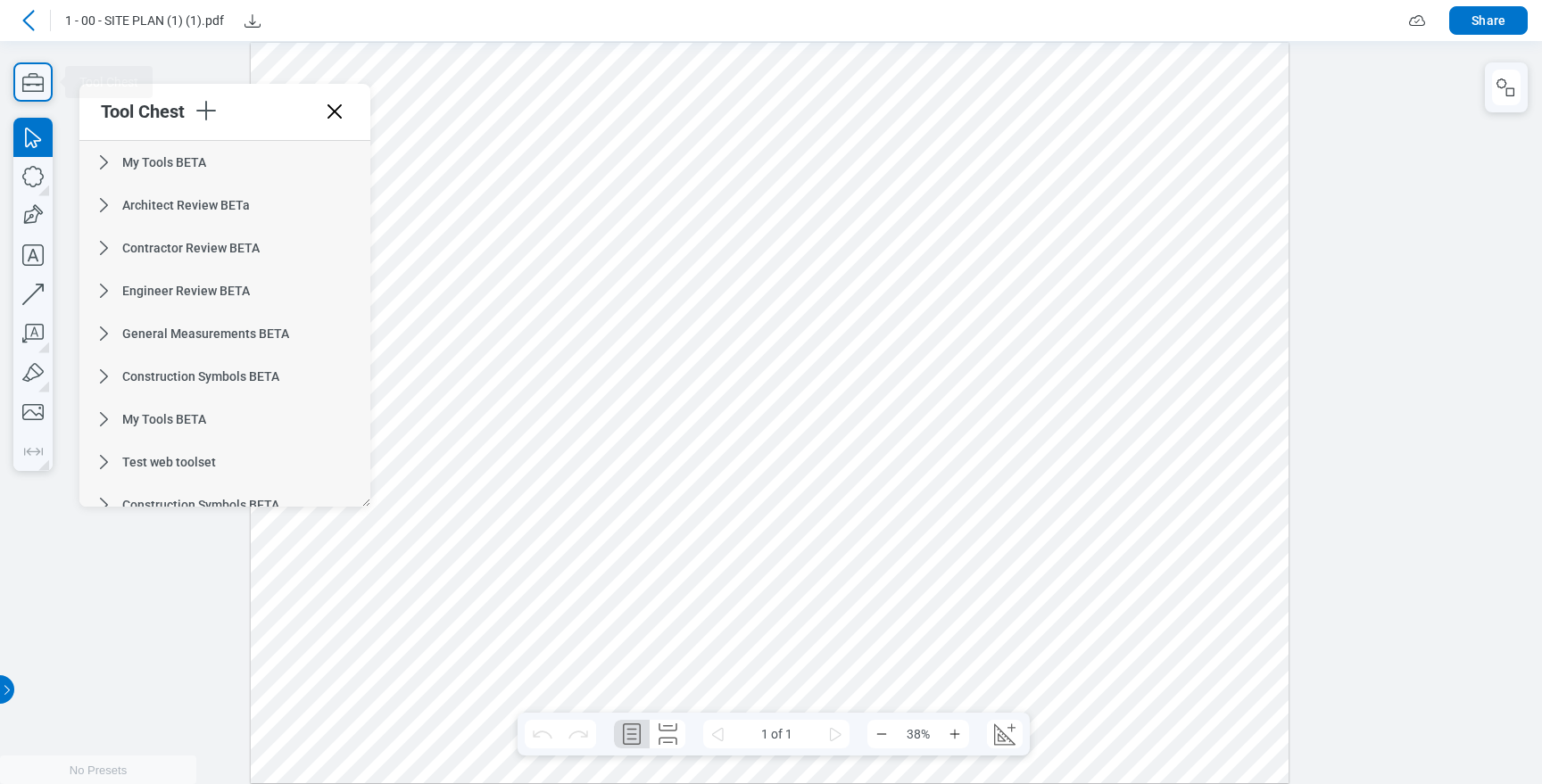
scroll to position [1000, 0]
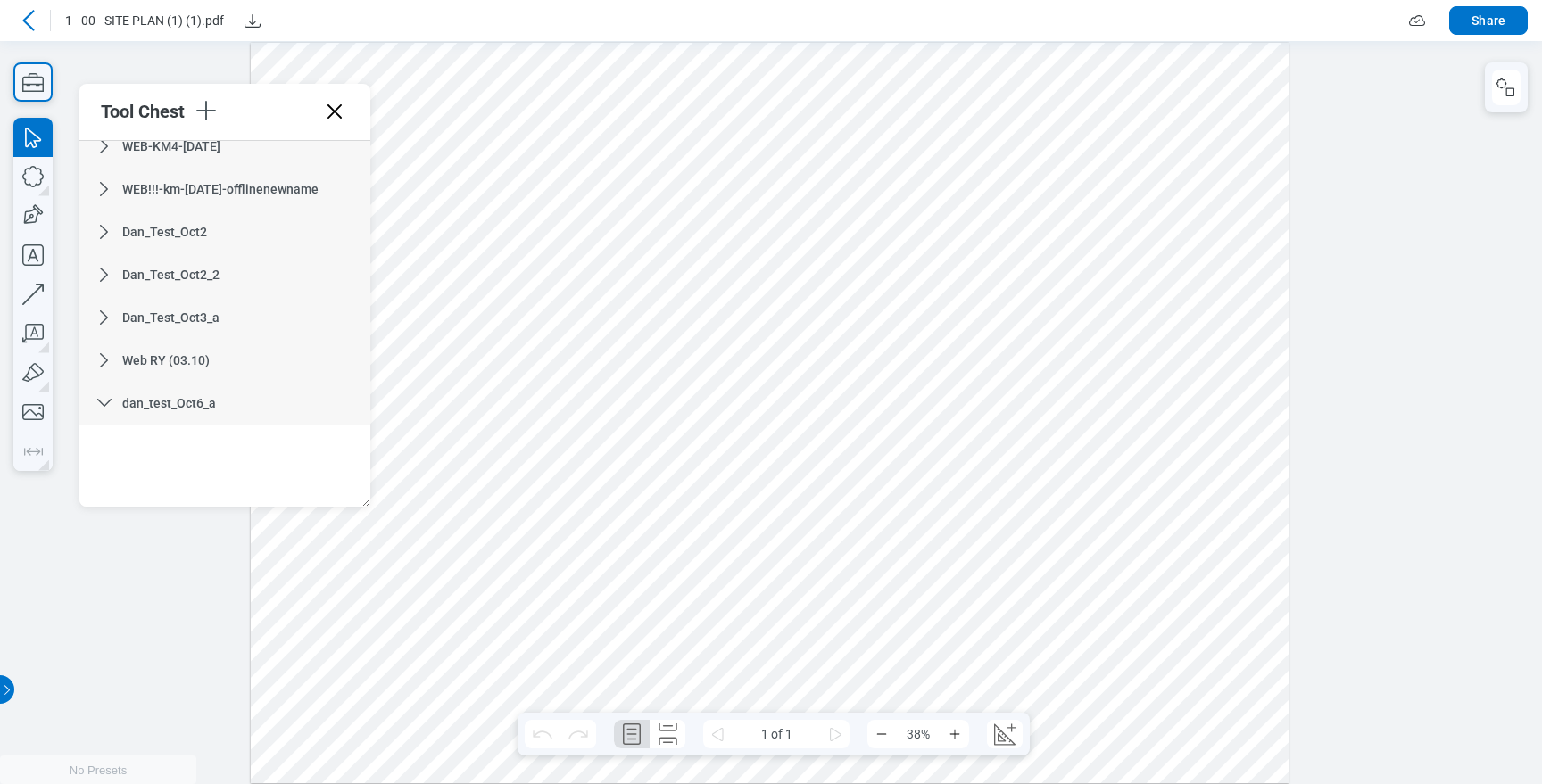
click at [116, 411] on div "dan_test_Oct6_a" at bounding box center [225, 403] width 291 height 42
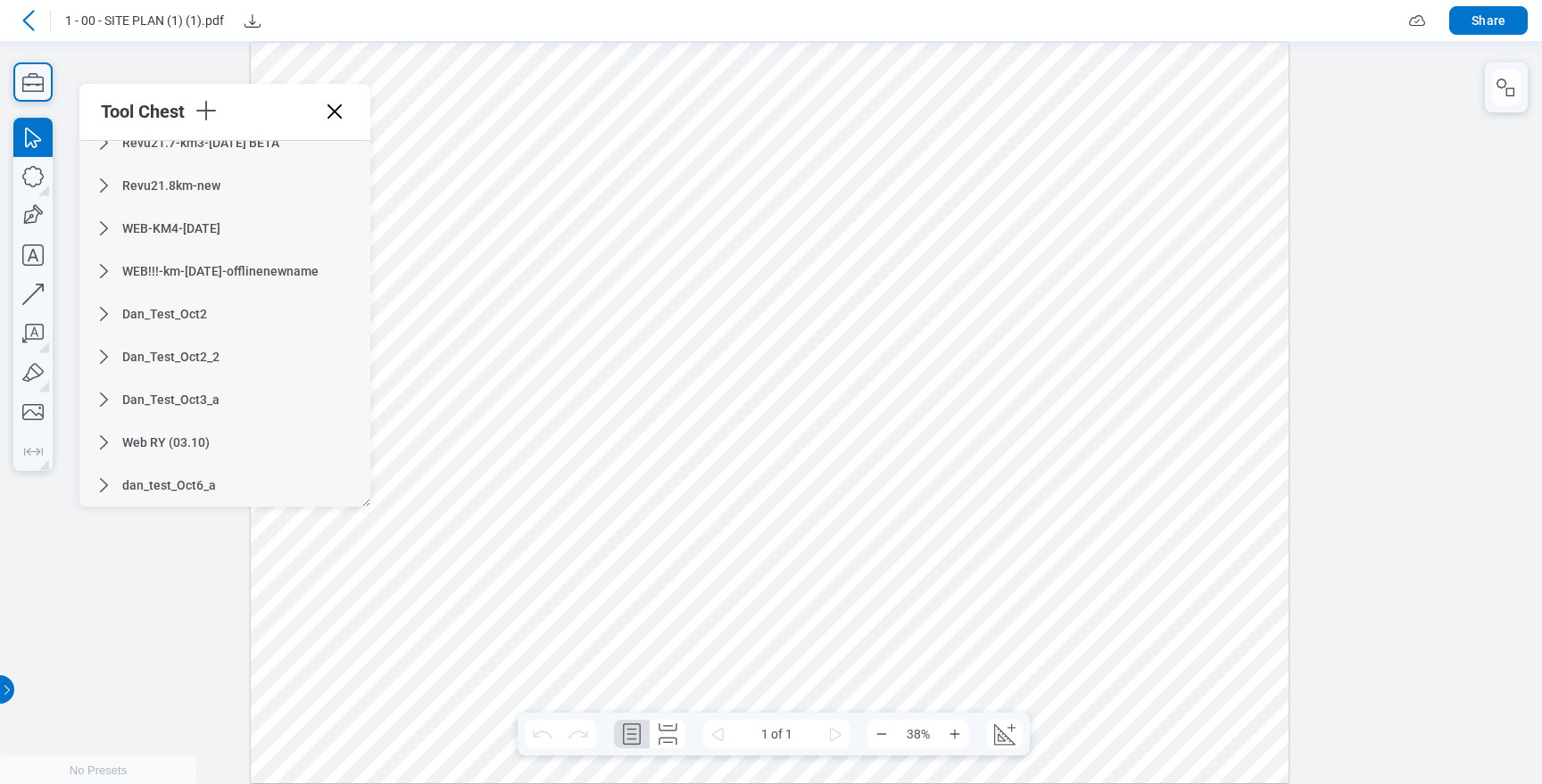
scroll to position [919, 0]
click at [159, 318] on span "Dan_Test_Oct2" at bounding box center [165, 313] width 85 height 14
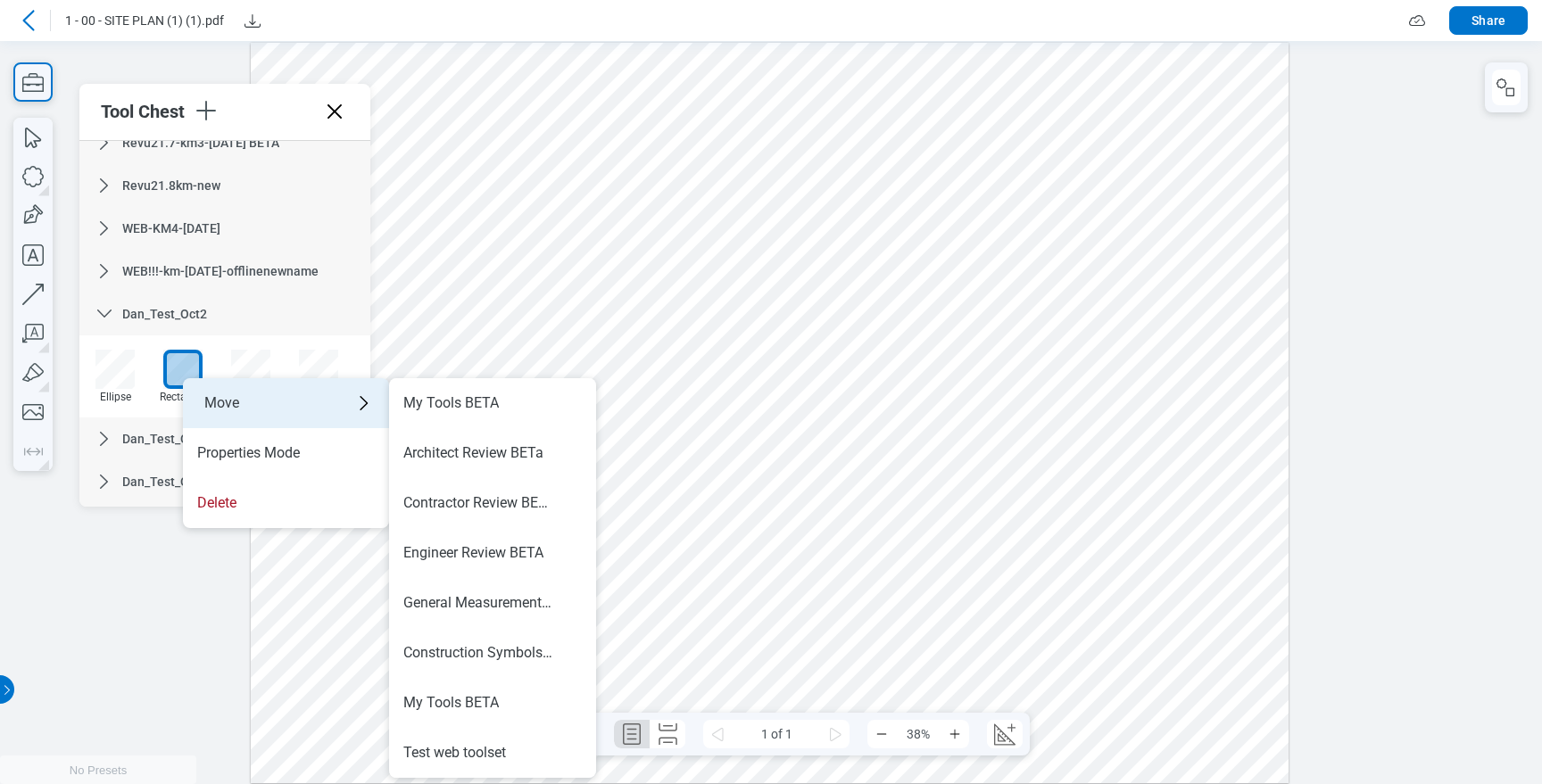
click at [244, 399] on div "Move" at bounding box center [286, 403] width 206 height 50
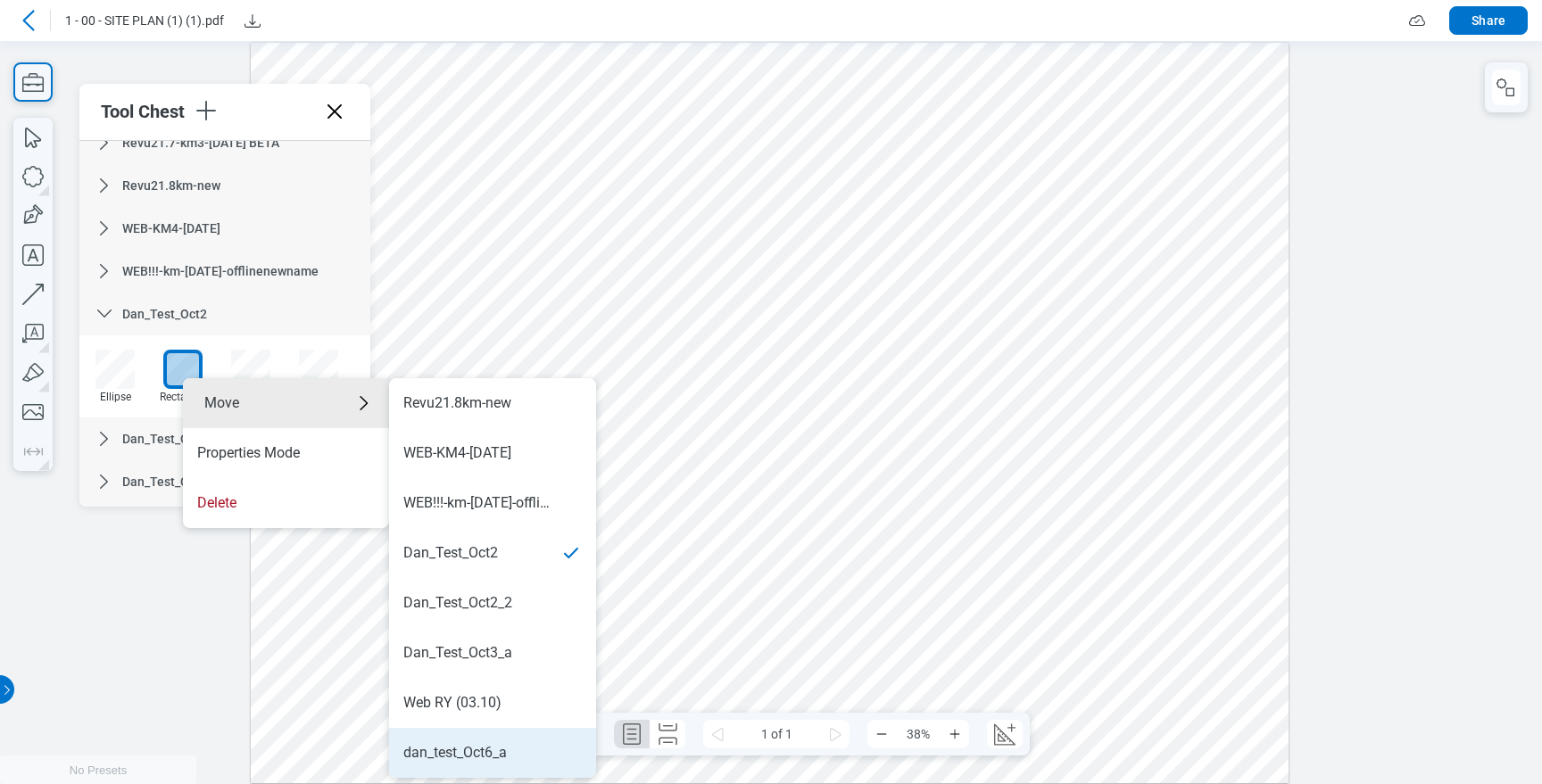
scroll to position [0, 0]
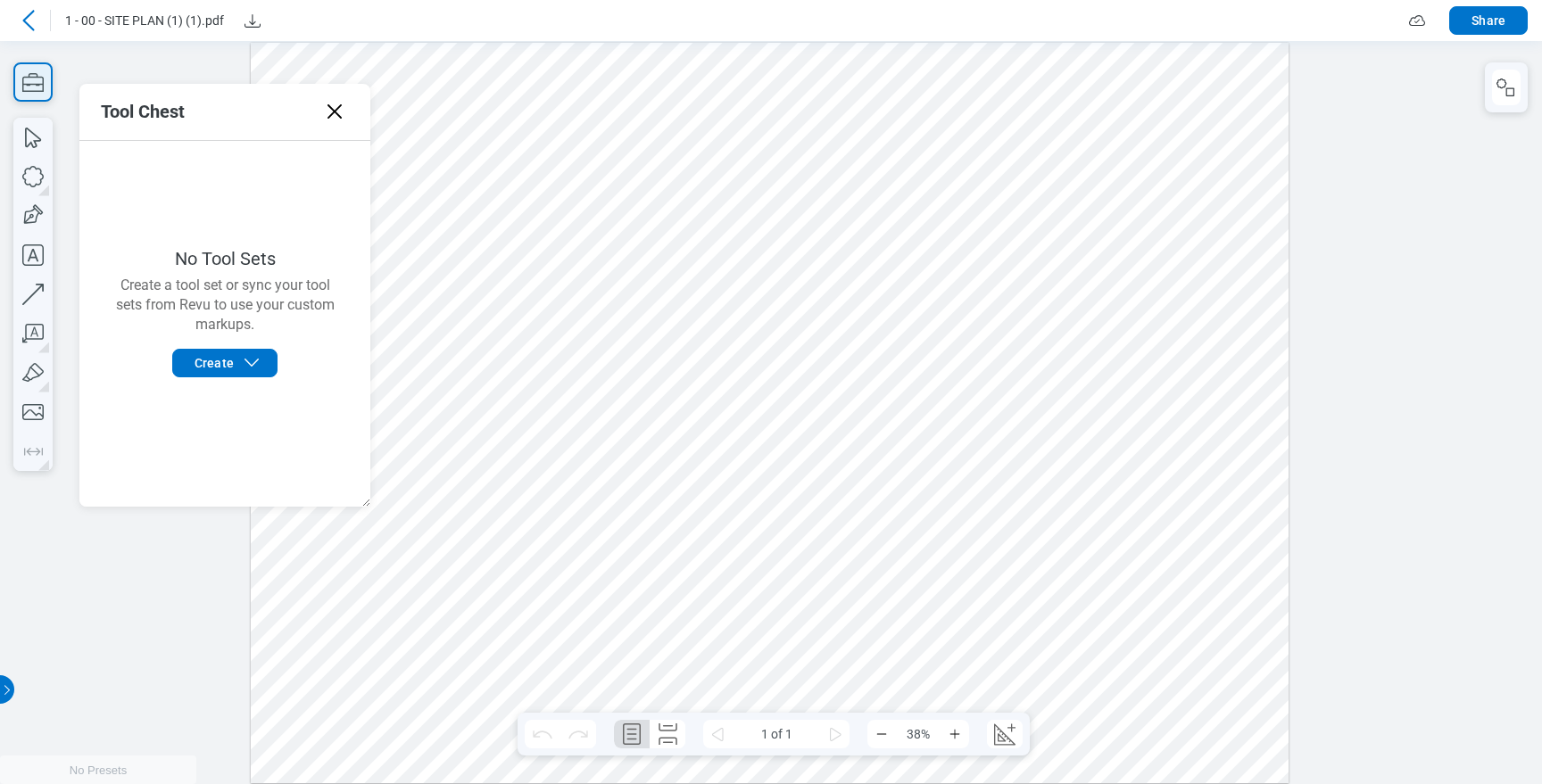
click at [40, 84] on icon "button" at bounding box center [33, 82] width 40 height 40
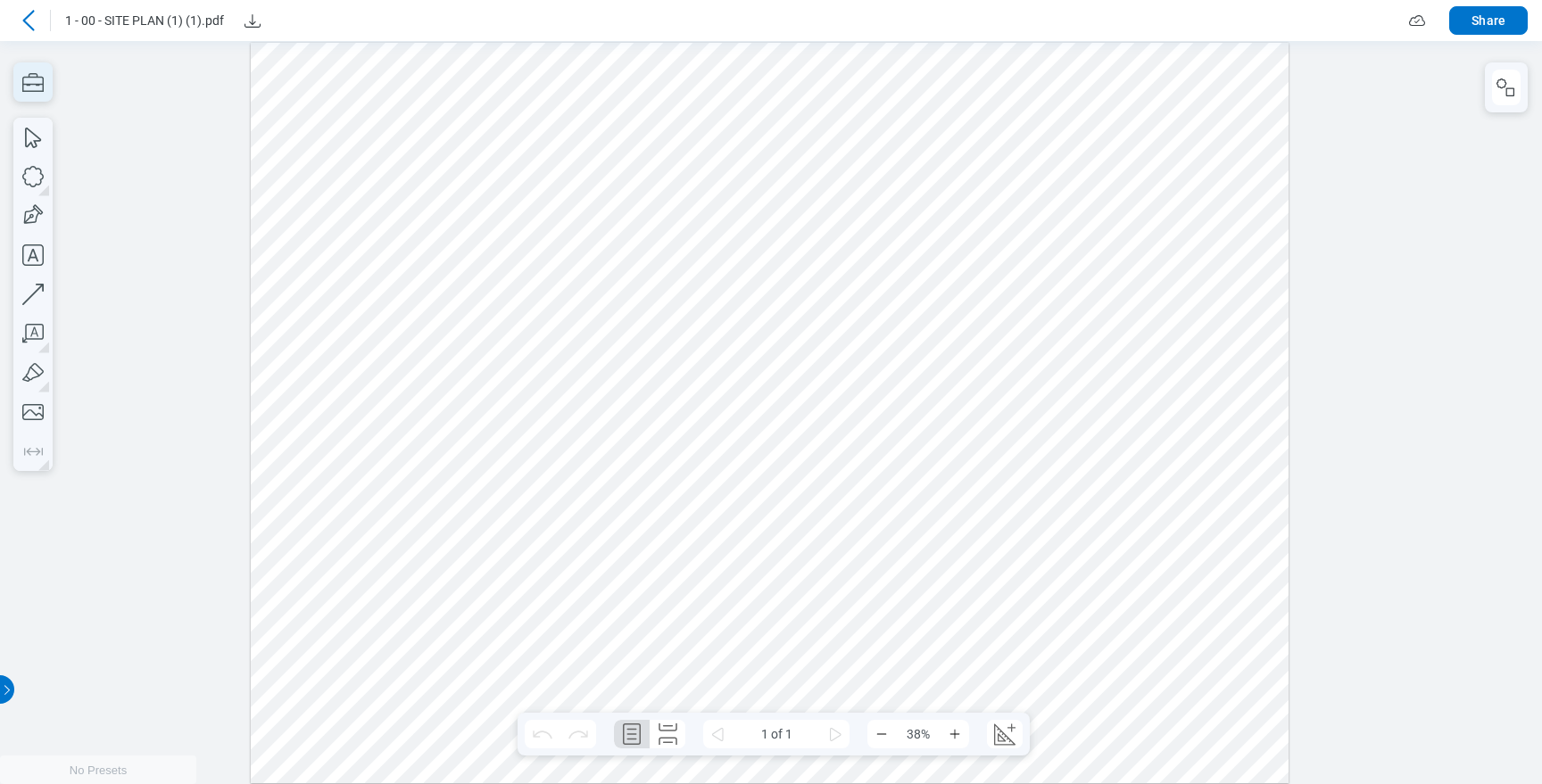
click at [40, 84] on icon "button" at bounding box center [33, 82] width 40 height 40
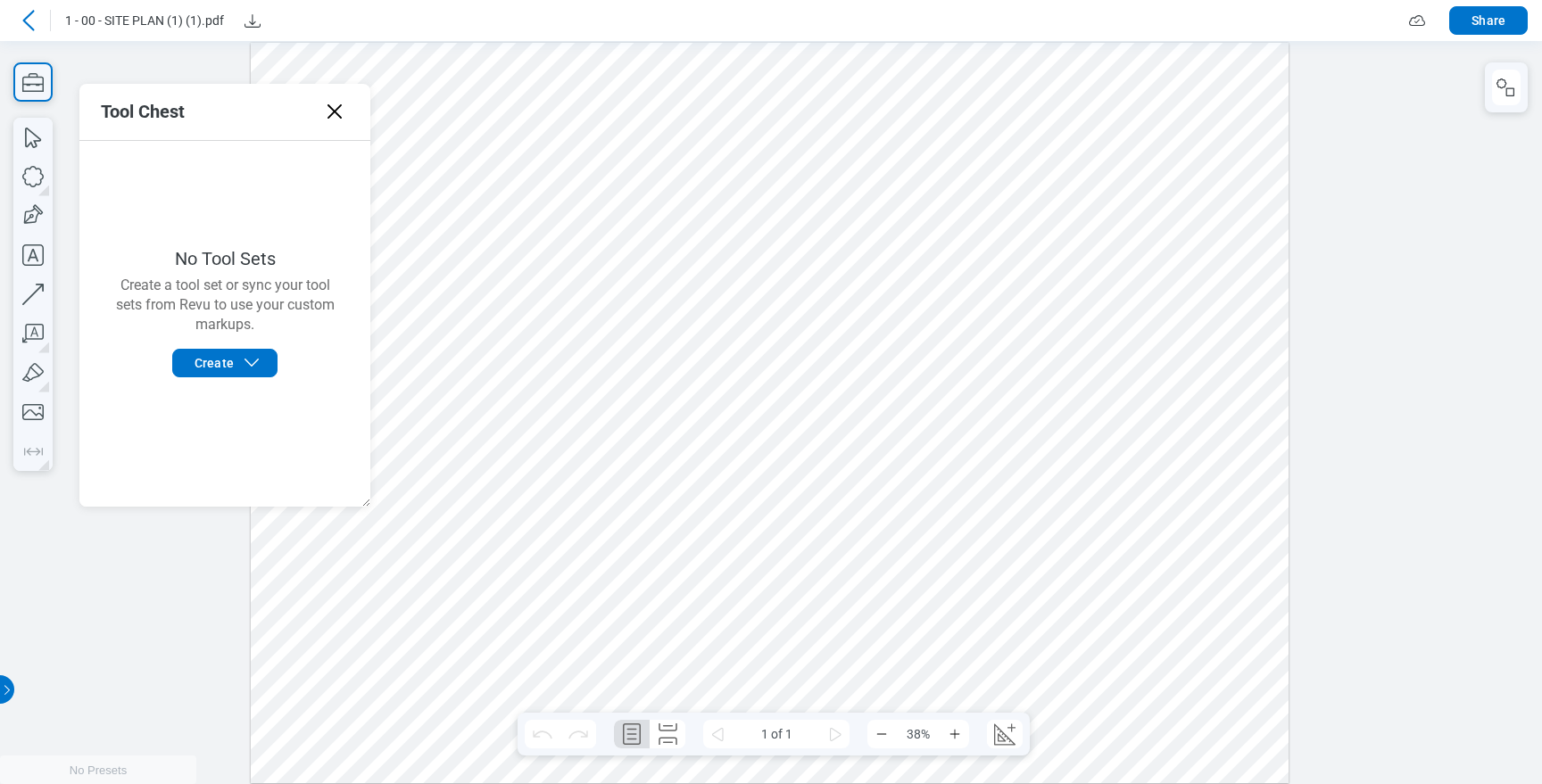
click at [340, 111] on icon at bounding box center [335, 111] width 29 height 29
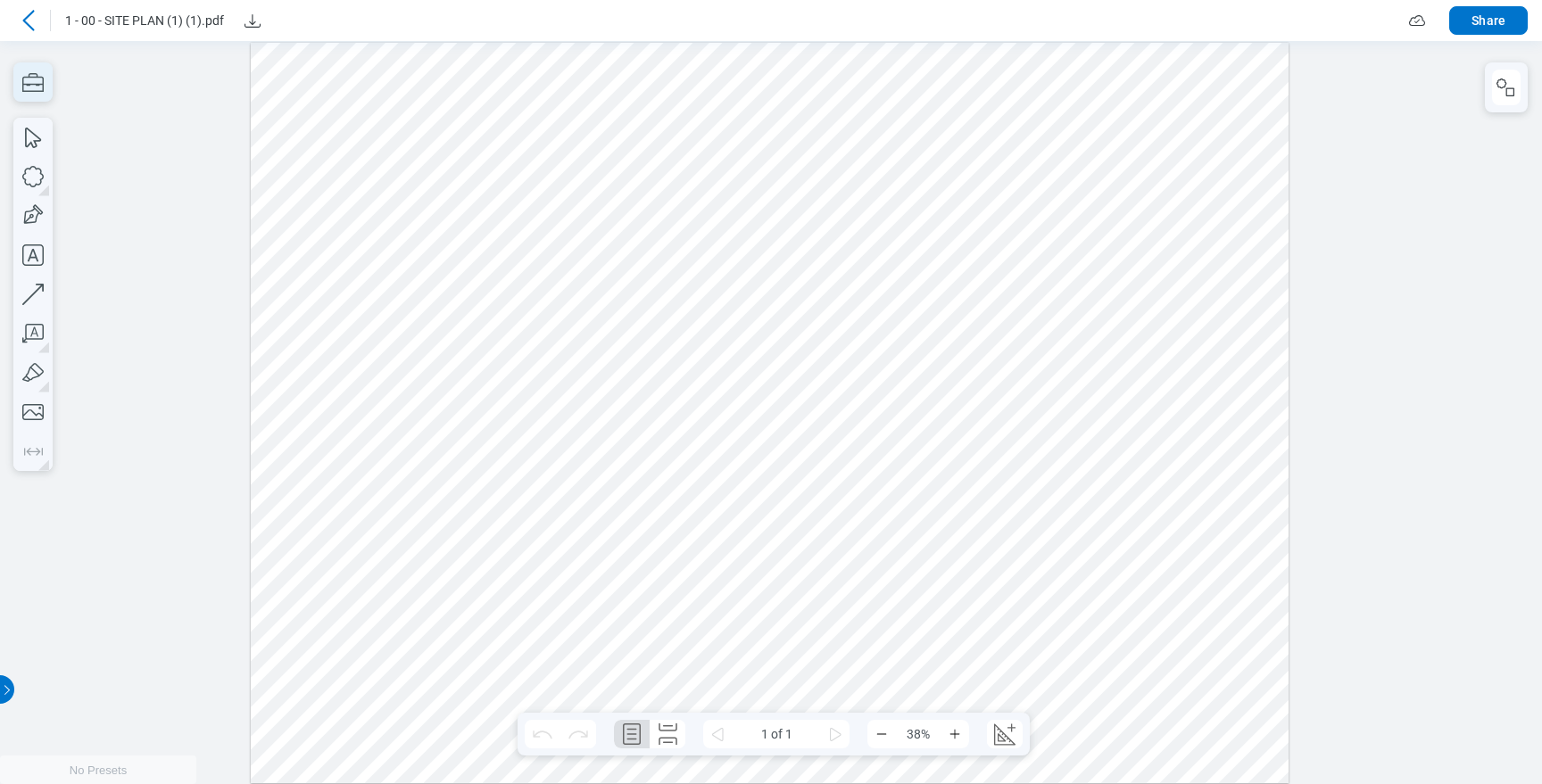
click at [29, 87] on icon "button" at bounding box center [33, 82] width 40 height 40
click at [31, 83] on icon "button" at bounding box center [32, 82] width 21 height 18
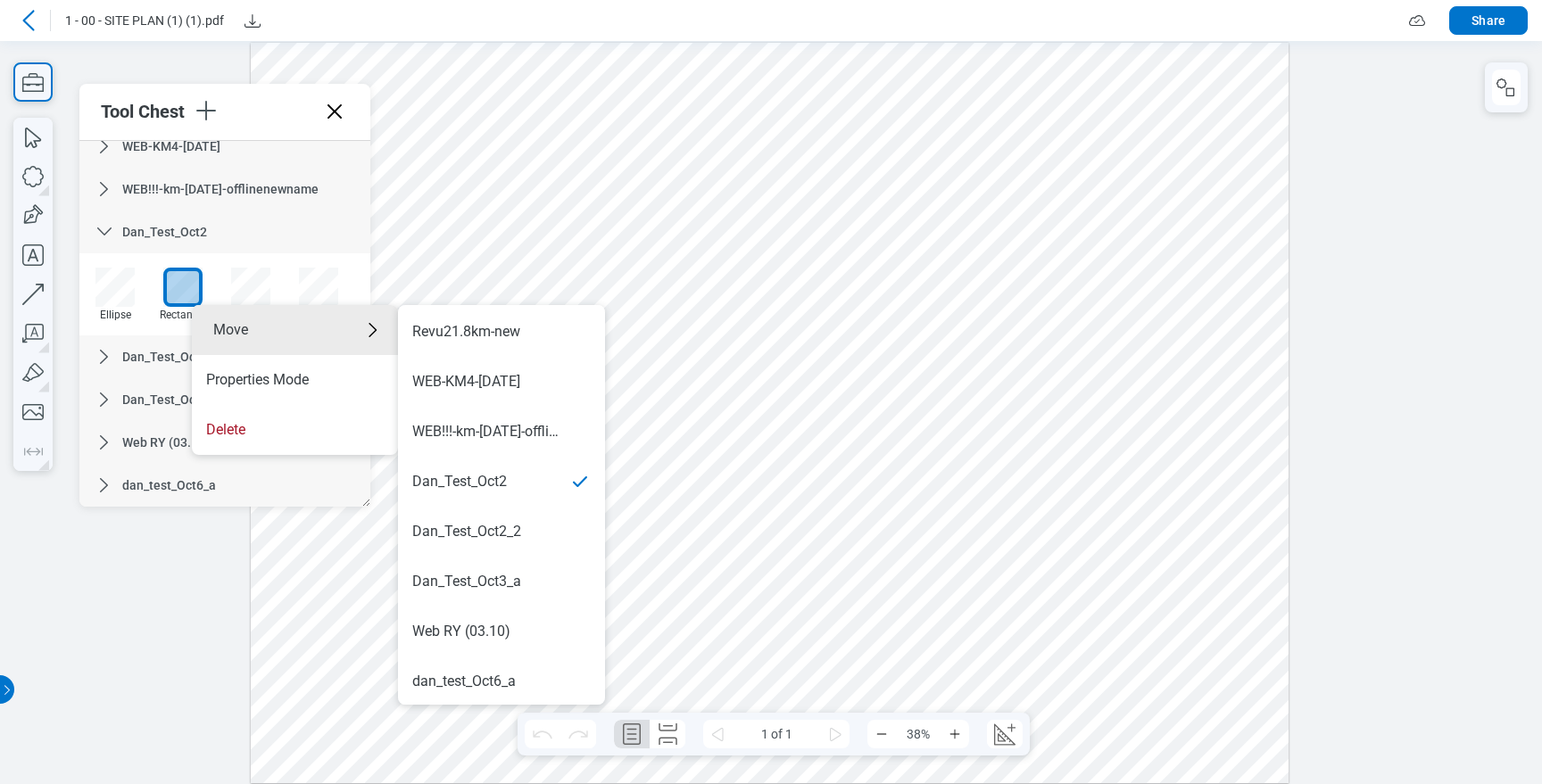
scroll to position [1099, 0]
click at [488, 685] on div "dan_test_Oct6_a" at bounding box center [464, 679] width 103 height 19
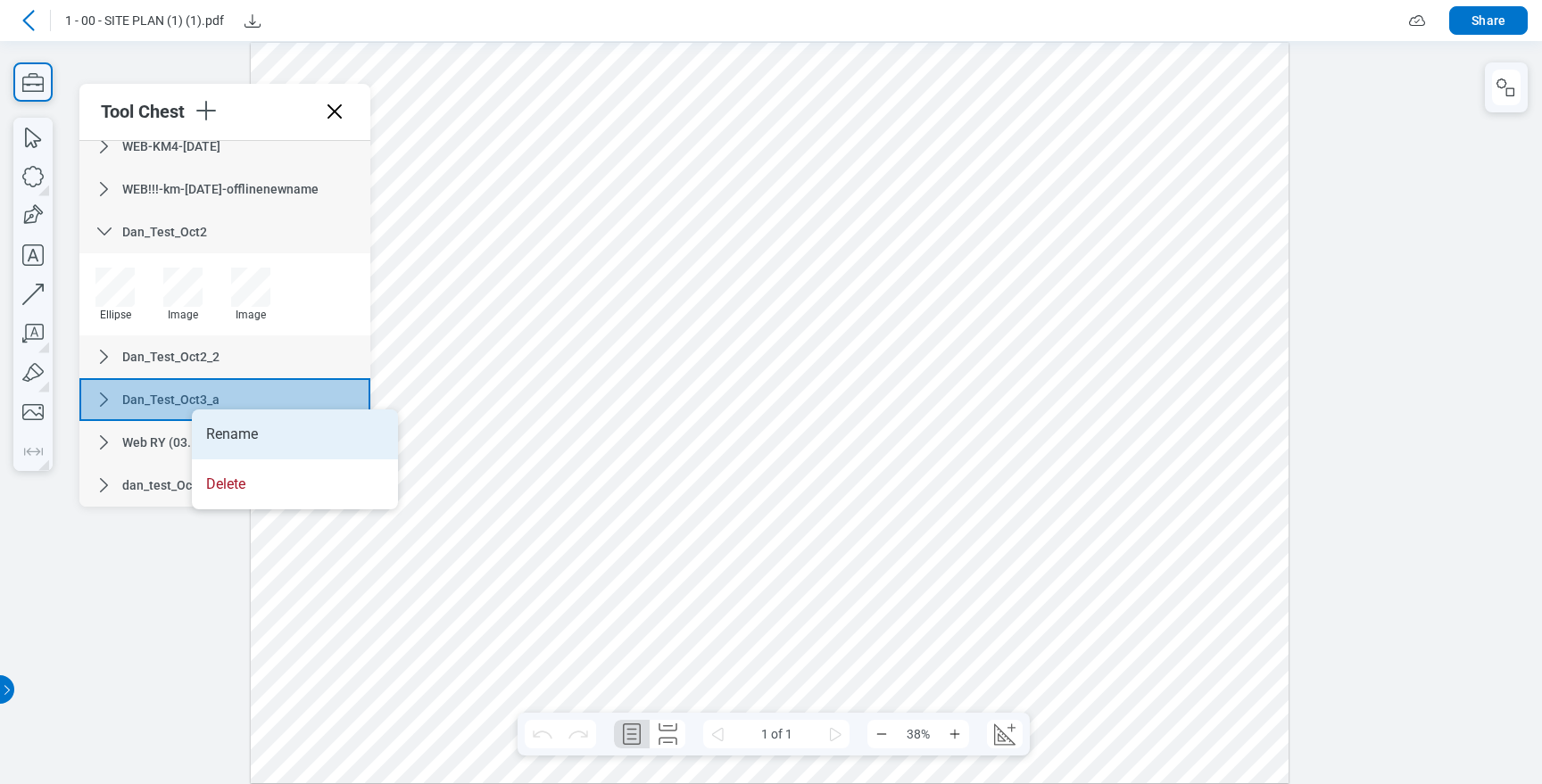
click at [233, 433] on li "Rename" at bounding box center [295, 434] width 206 height 50
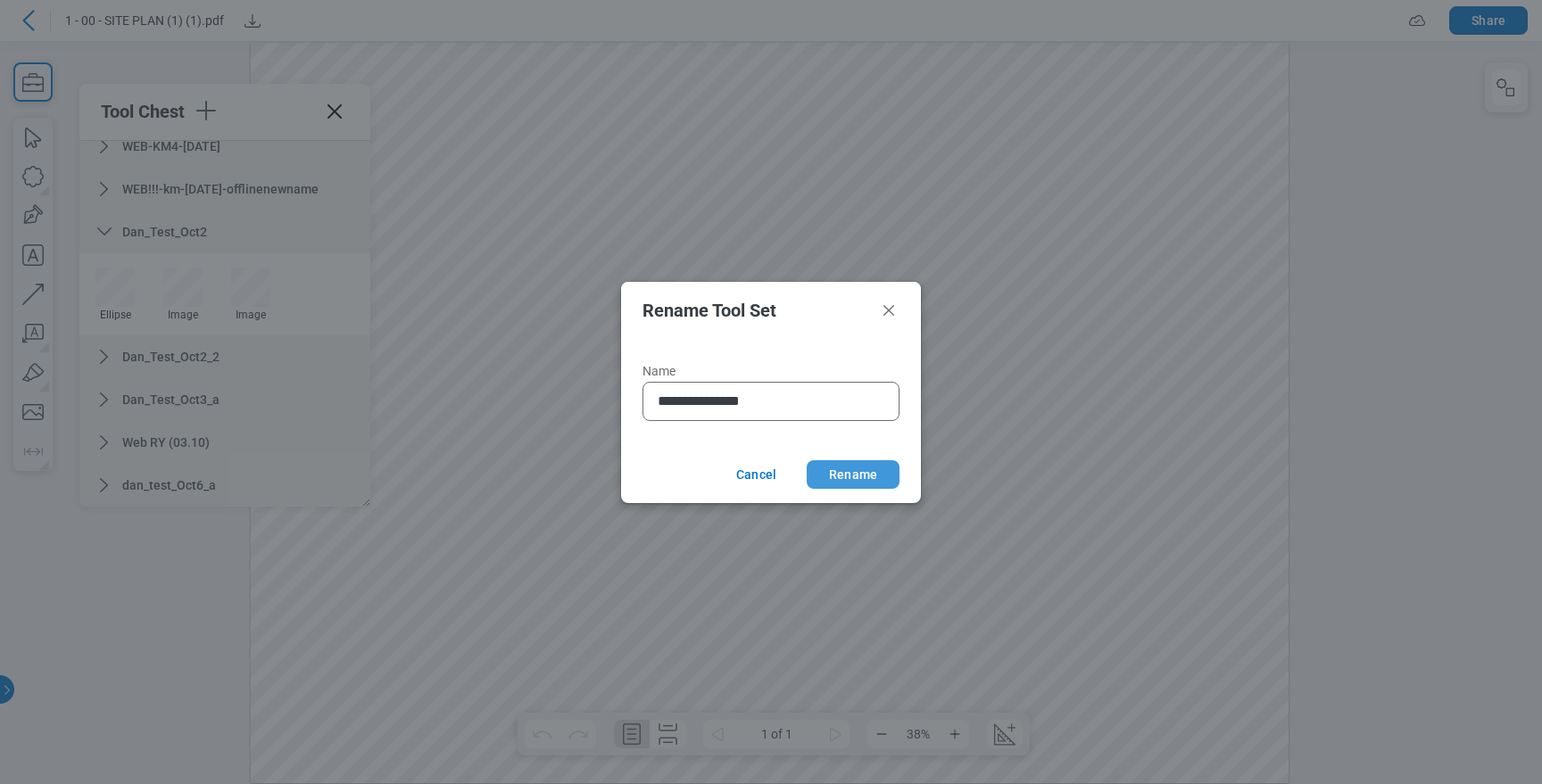
type input "**********"
click at [880, 478] on button "Rename" at bounding box center [853, 474] width 93 height 29
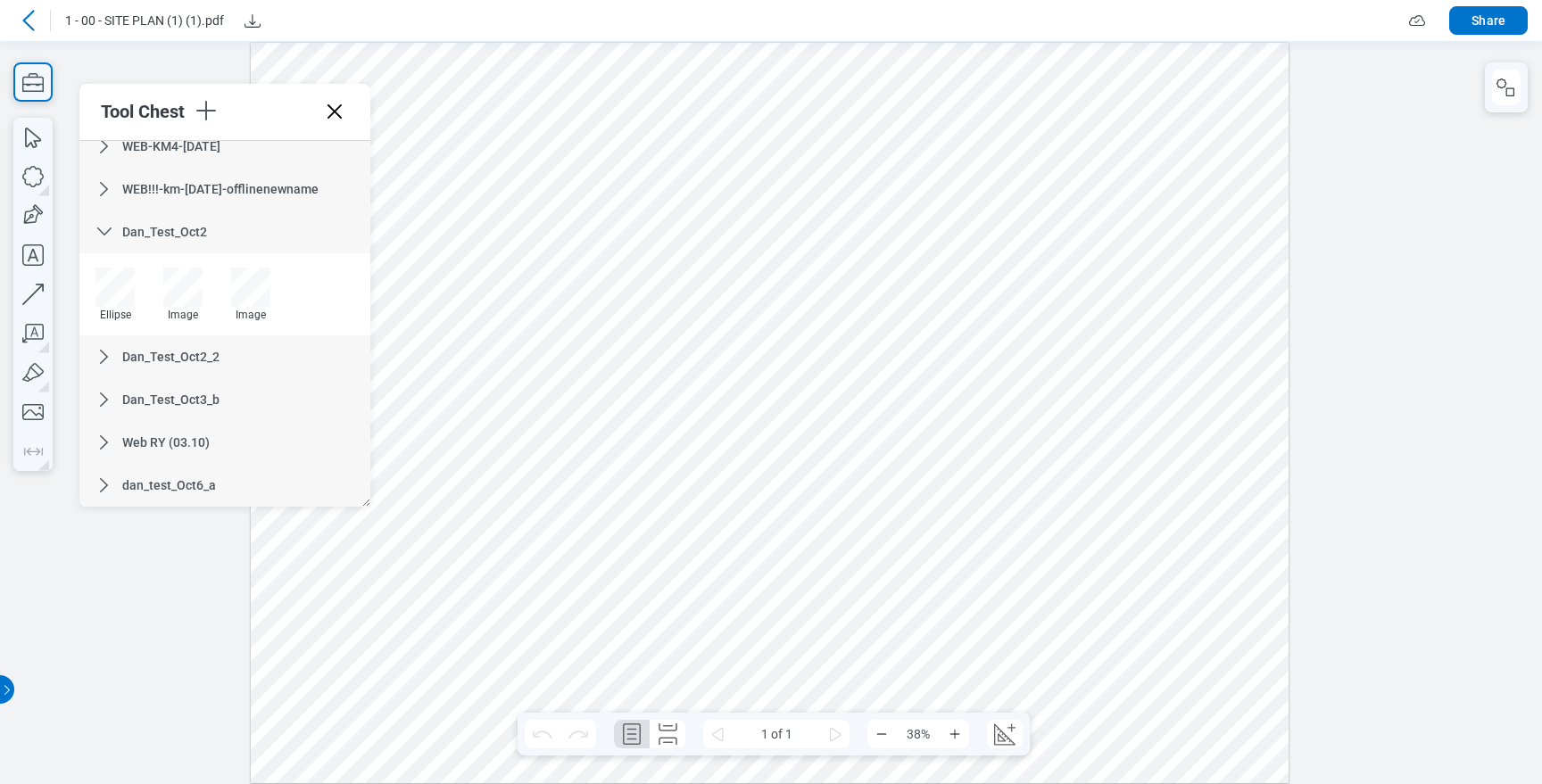
click at [211, 485] on span "dan_test_Oct6_a" at bounding box center [170, 485] width 94 height 14
click at [104, 487] on icon at bounding box center [103, 485] width 8 height 14
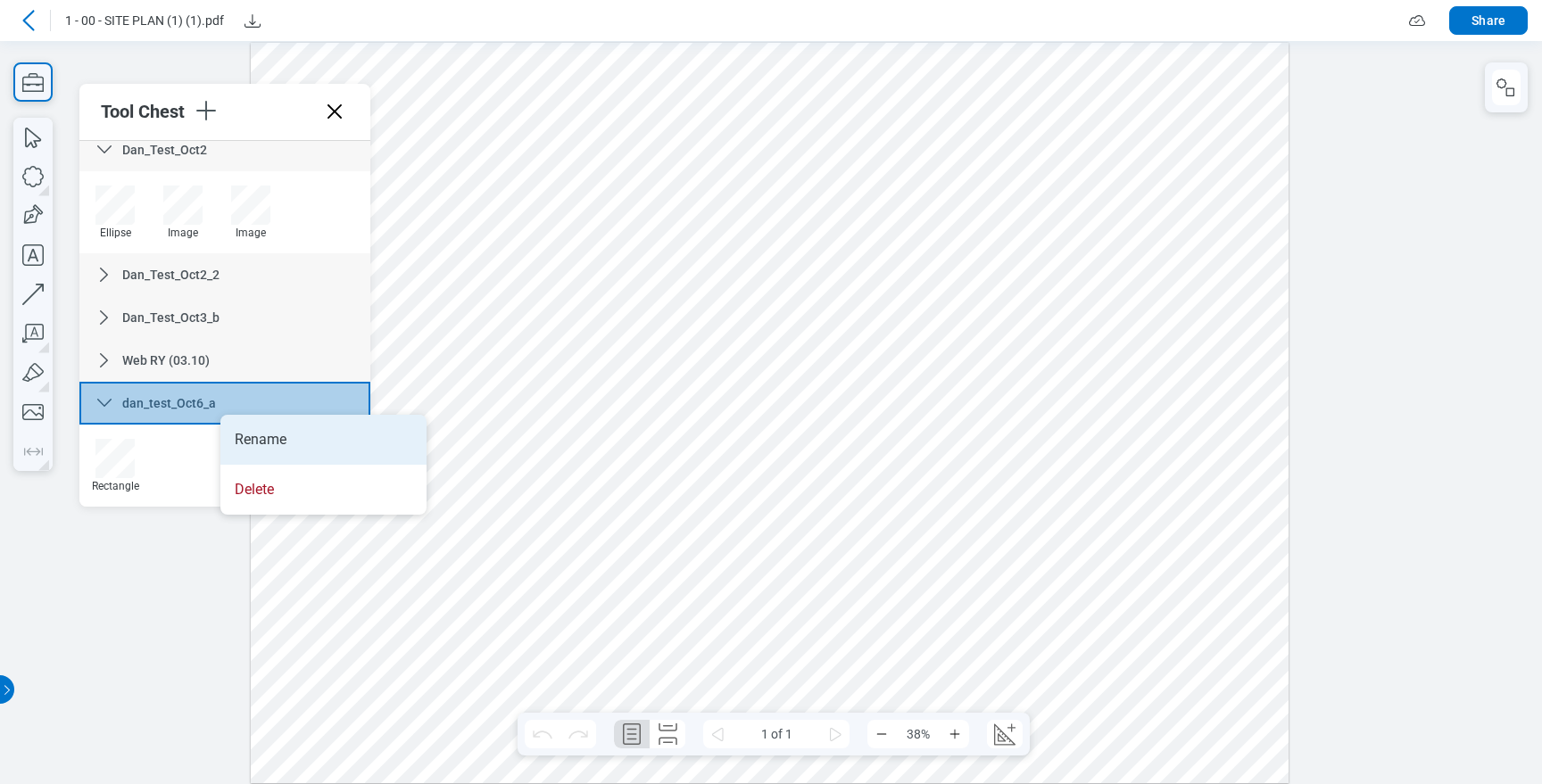
click at [253, 417] on li "Rename" at bounding box center [324, 439] width 206 height 50
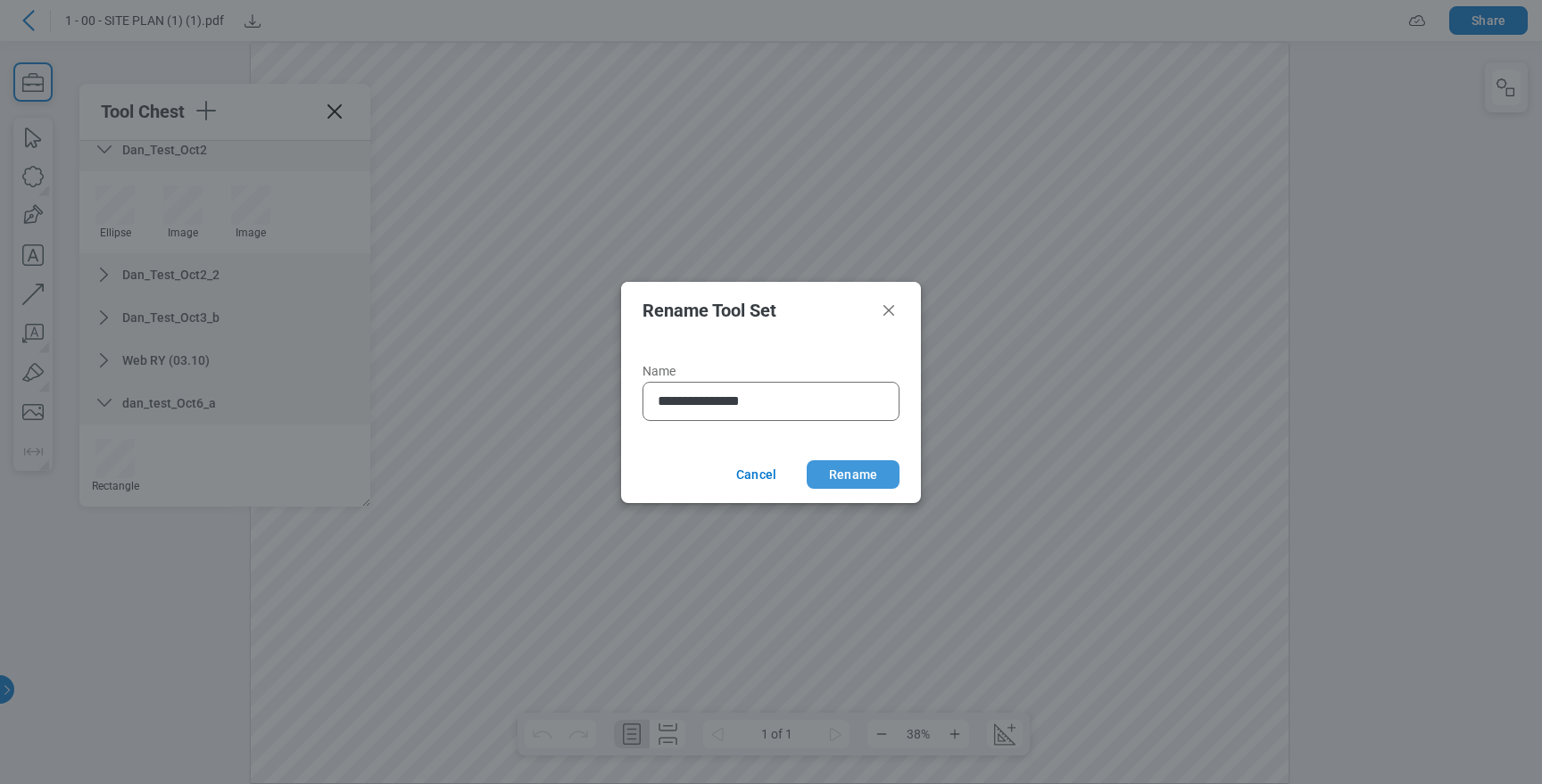
type input "**********"
click at [879, 479] on button "Rename" at bounding box center [853, 474] width 93 height 29
